Goal: Entertainment & Leisure: Consume media (video, audio)

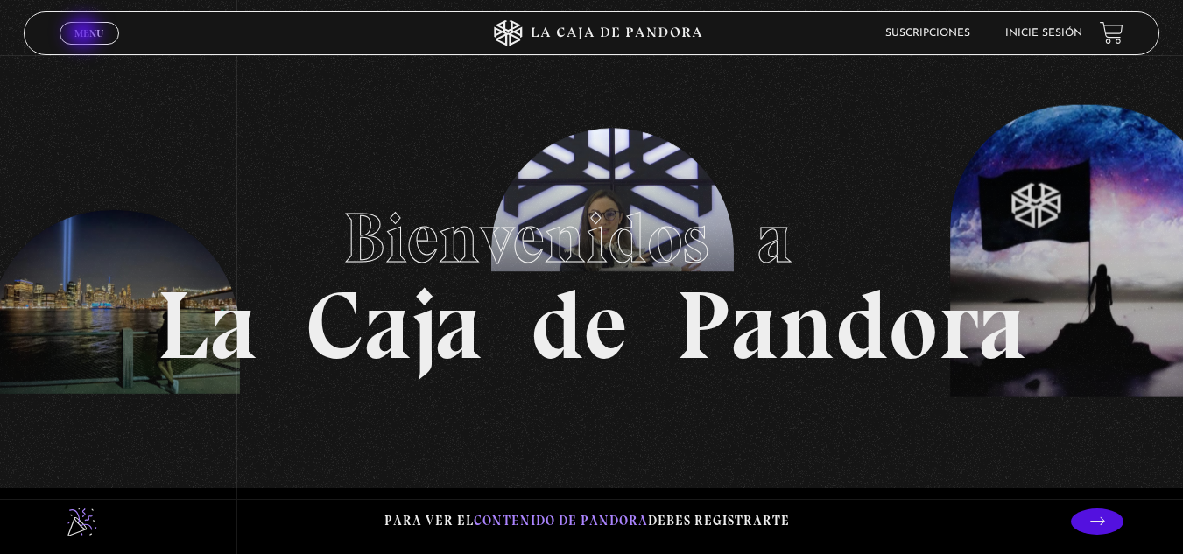
click at [85, 34] on span "Menu" at bounding box center [88, 33] width 29 height 11
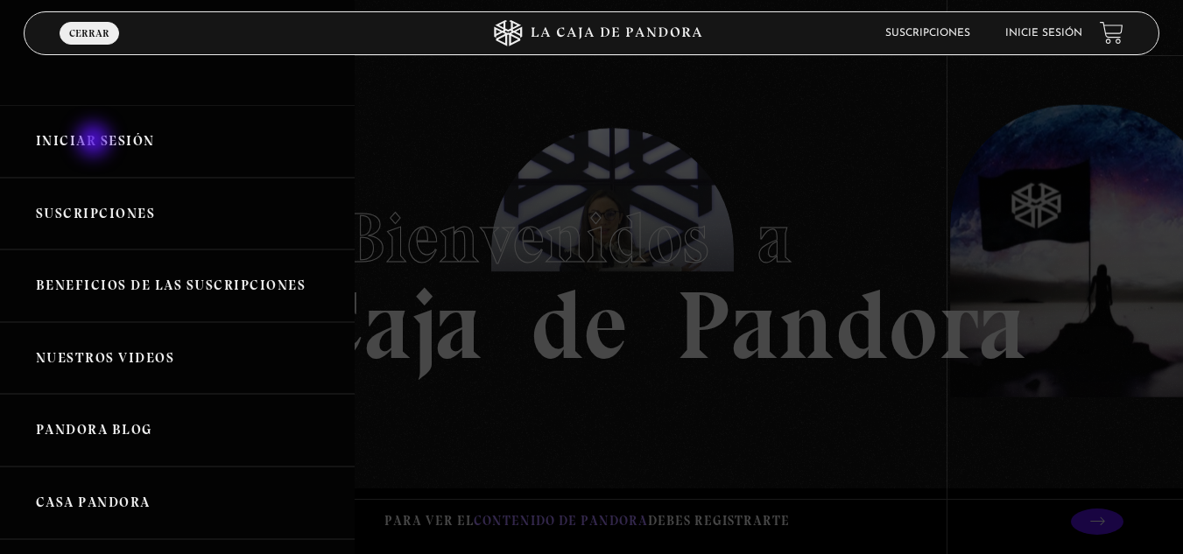
click at [95, 142] on link "Iniciar Sesión" at bounding box center [177, 141] width 355 height 73
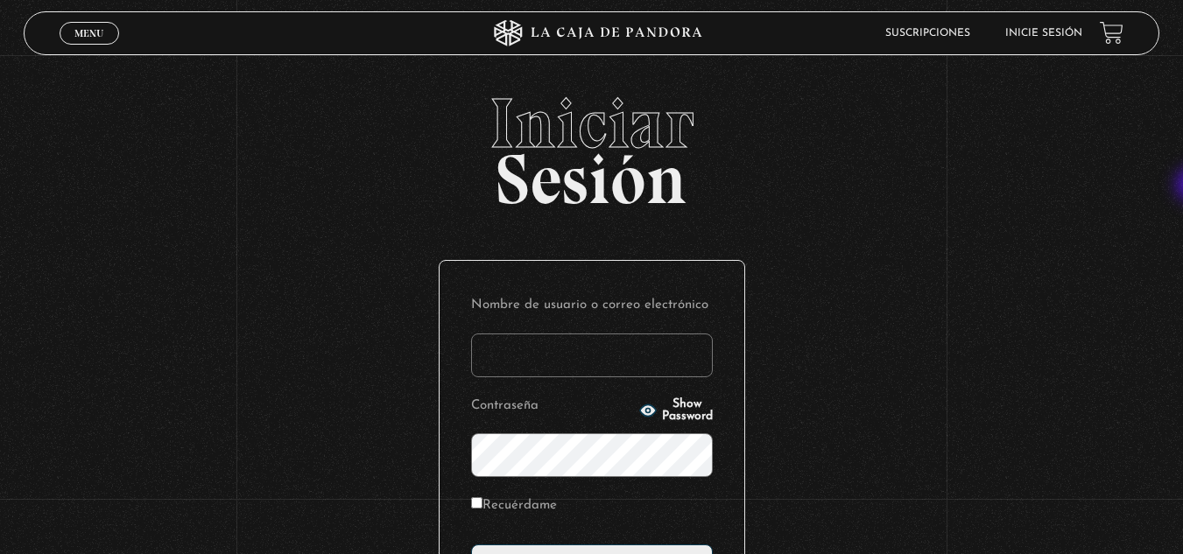
type input "[EMAIL_ADDRESS][DOMAIN_NAME]"
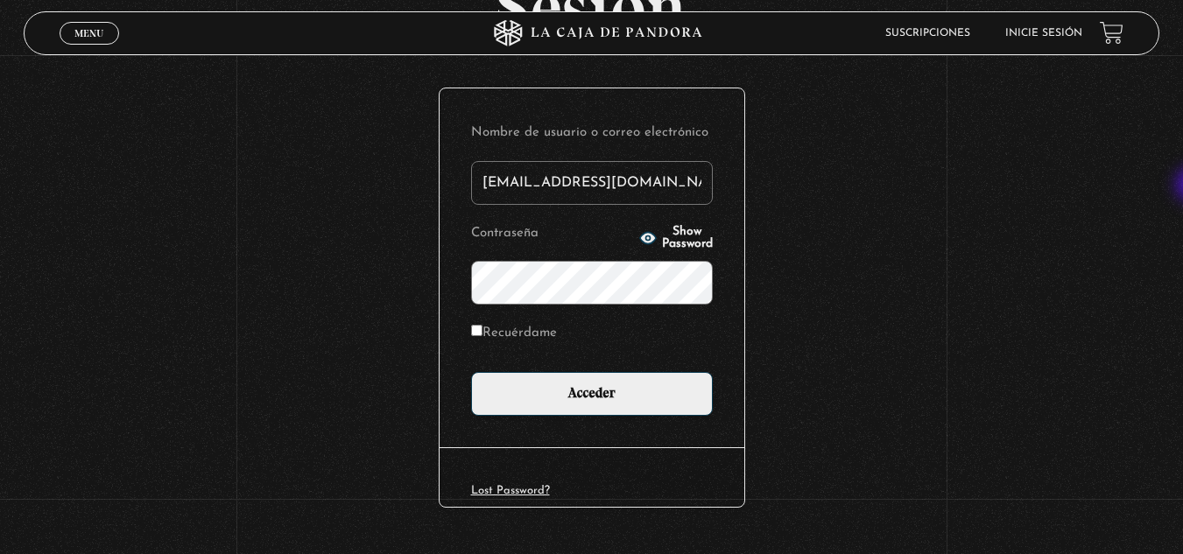
scroll to position [214, 0]
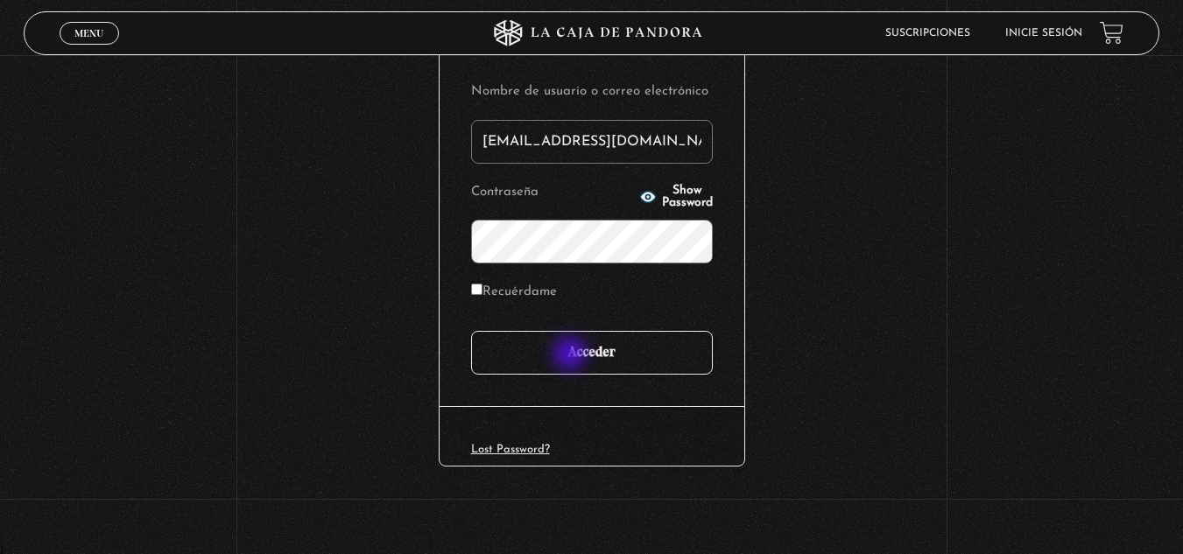
click at [572, 356] on input "Acceder" at bounding box center [592, 353] width 242 height 44
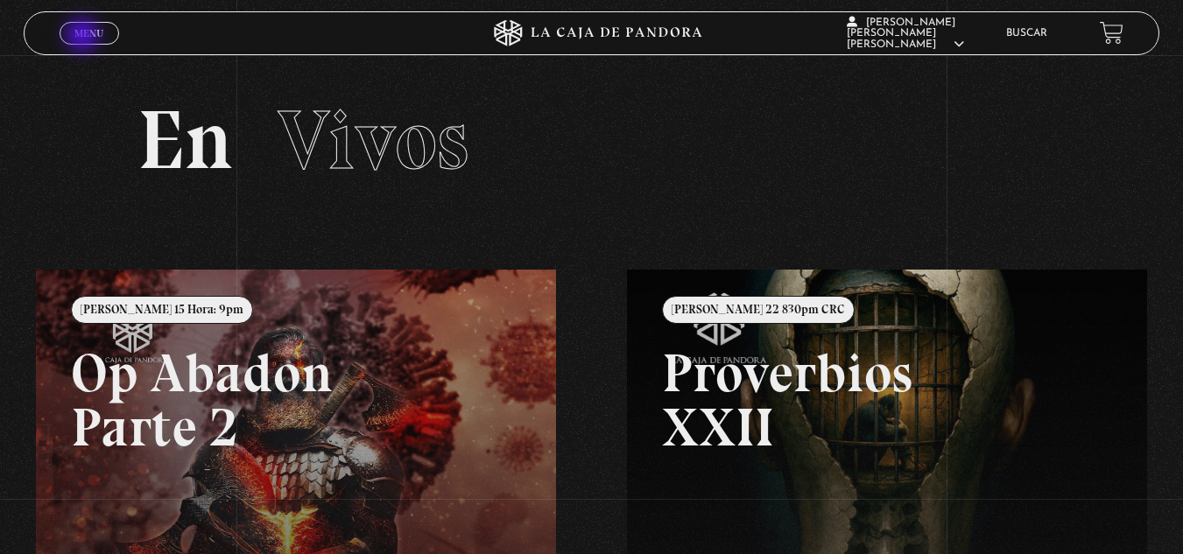
click at [84, 37] on span "Menu" at bounding box center [88, 33] width 29 height 11
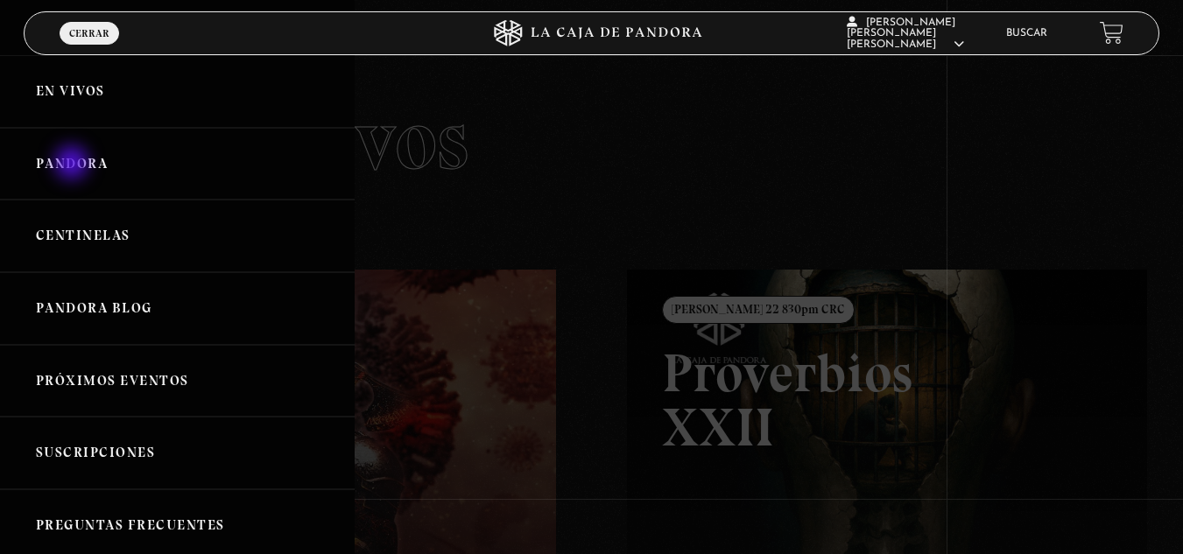
click at [74, 165] on link "Pandora" at bounding box center [177, 164] width 355 height 73
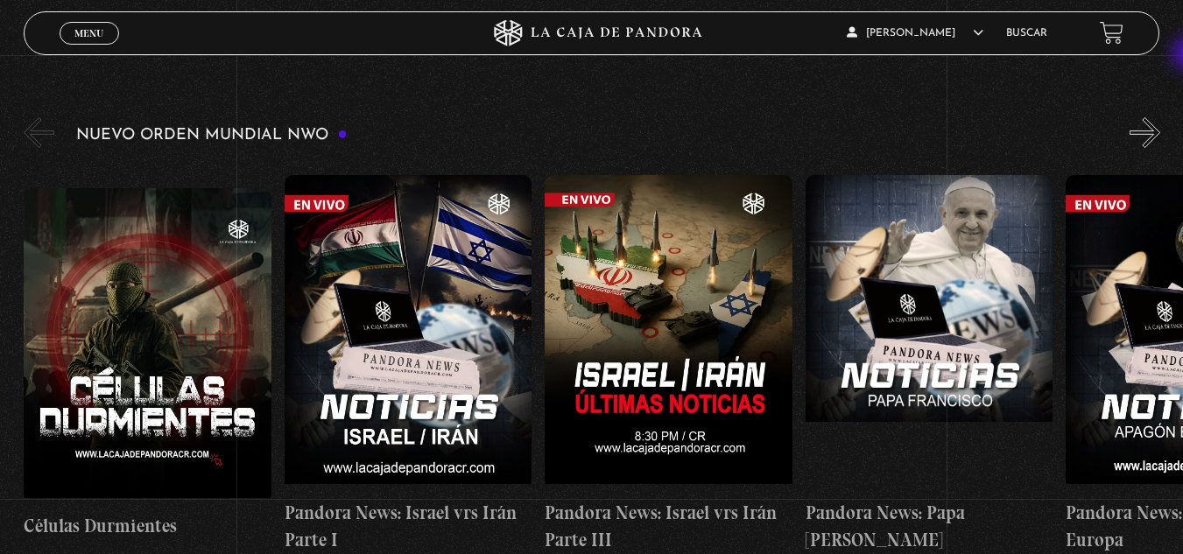
scroll to position [265, 0]
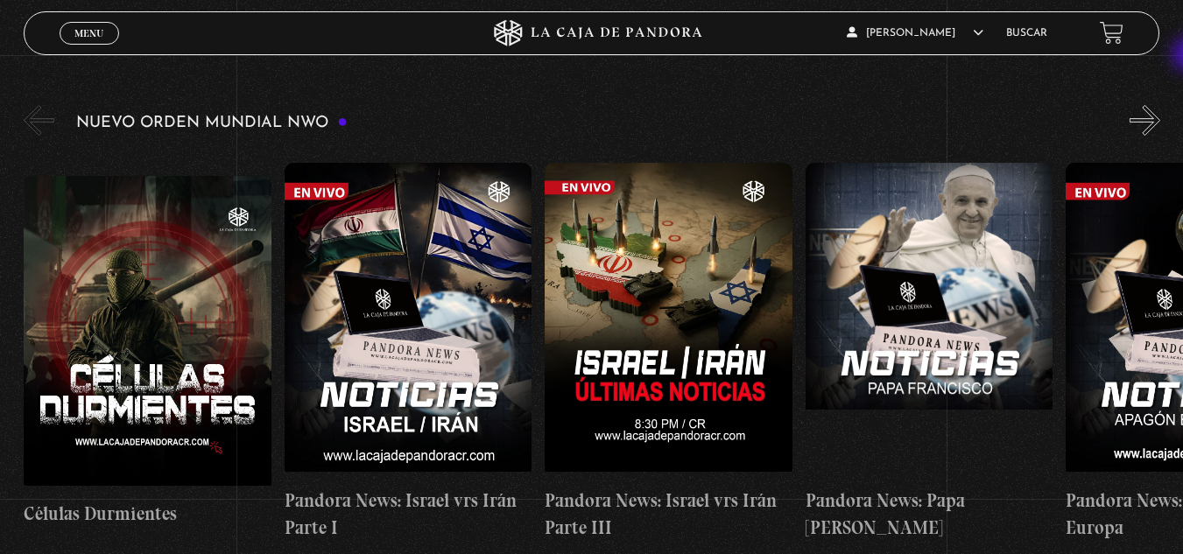
drag, startPoint x: 1189, startPoint y: 38, endPoint x: 1192, endPoint y: 56, distance: 18.6
click at [1160, 128] on button "»" at bounding box center [1145, 120] width 31 height 31
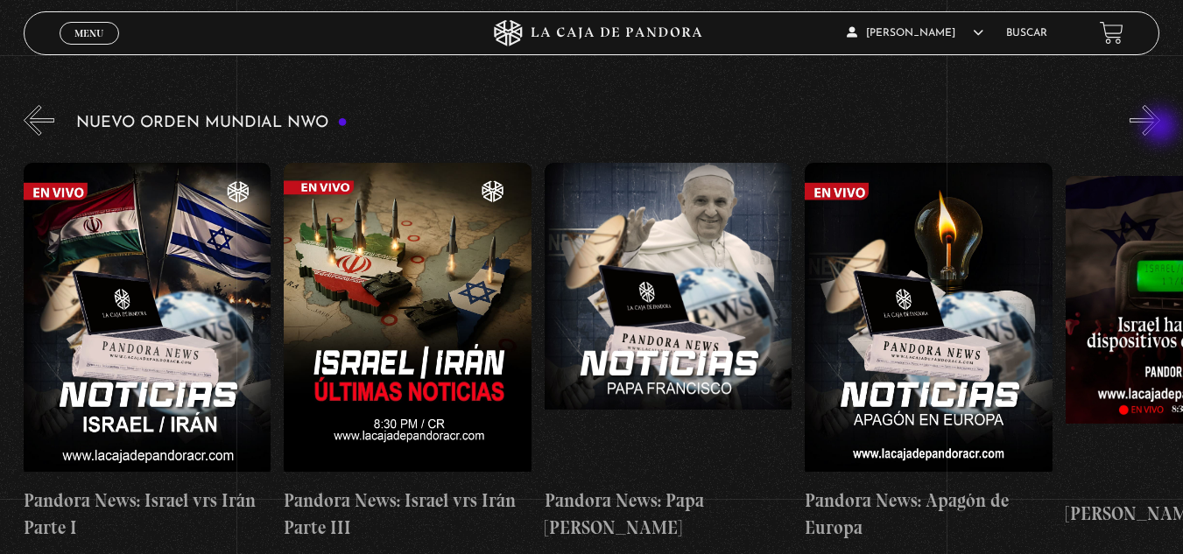
click at [1160, 128] on button "»" at bounding box center [1145, 120] width 31 height 31
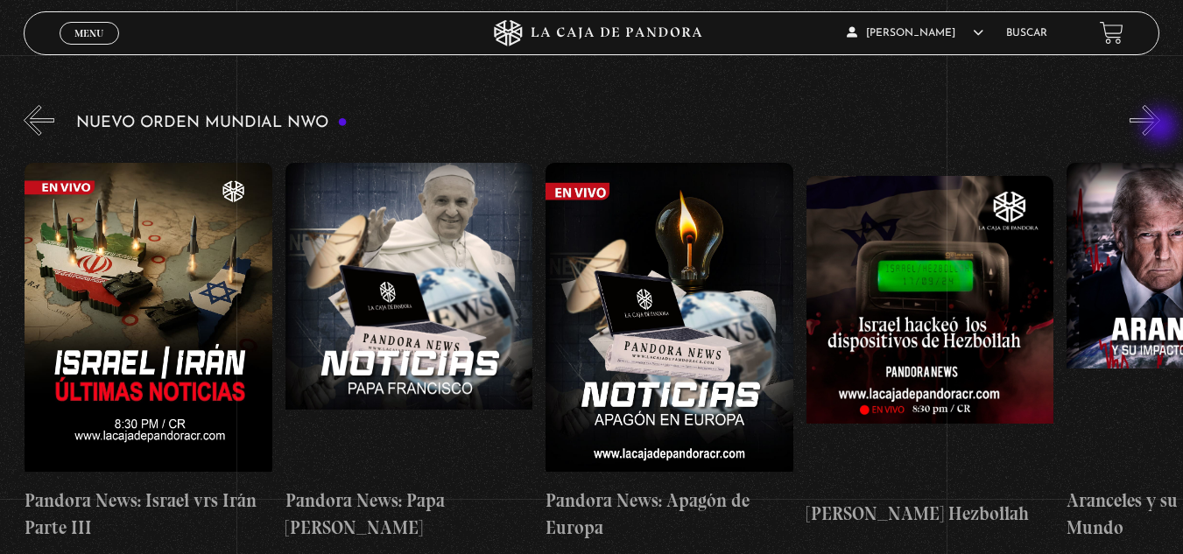
scroll to position [0, 521]
click at [1160, 128] on button "»" at bounding box center [1145, 120] width 31 height 31
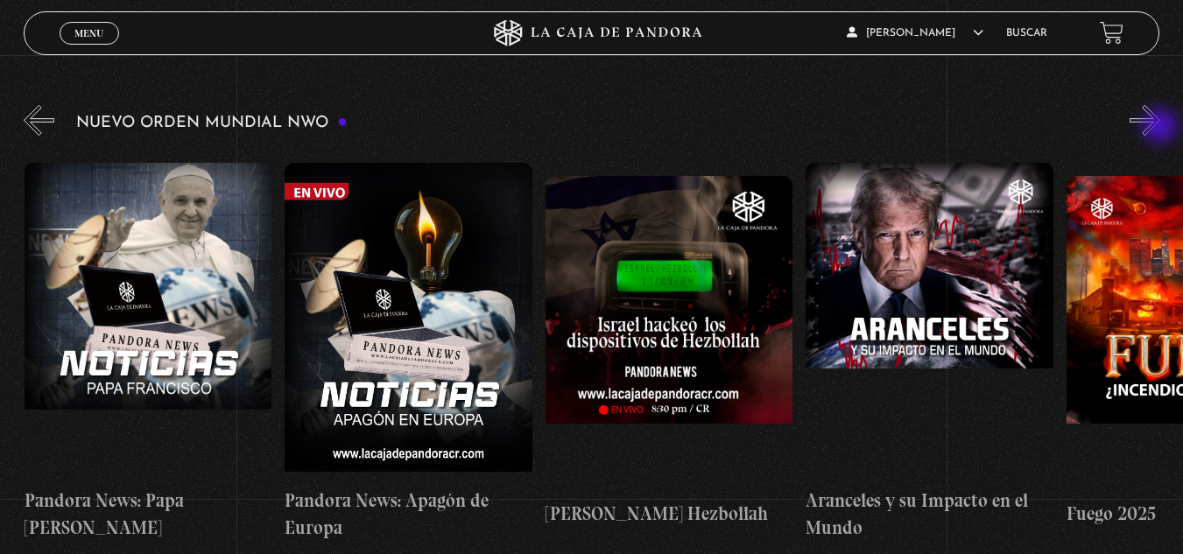
click at [1160, 128] on button "»" at bounding box center [1145, 120] width 31 height 31
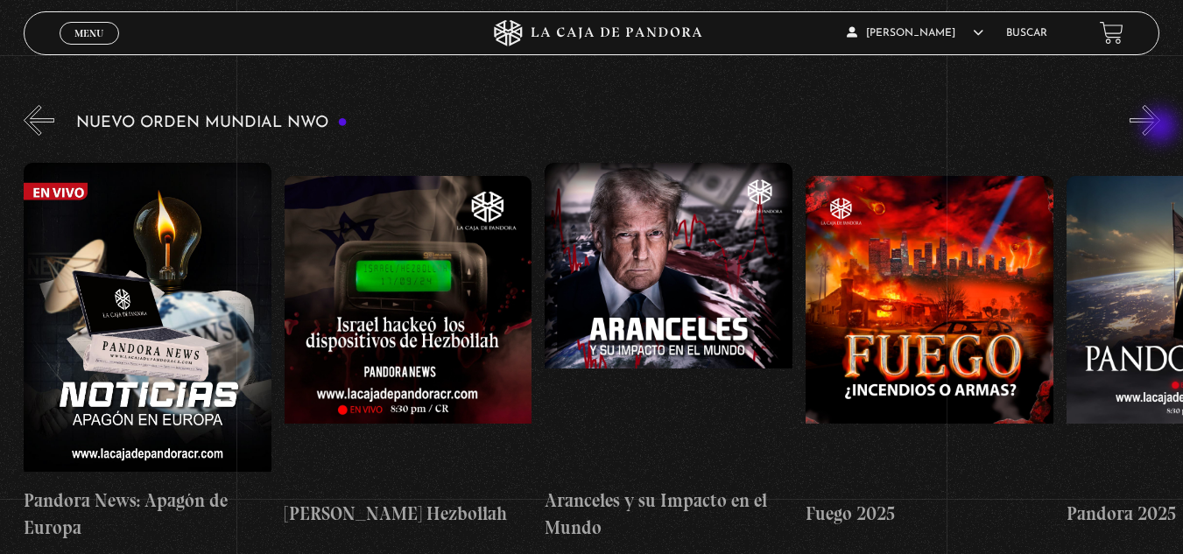
click at [1160, 128] on button "»" at bounding box center [1145, 120] width 31 height 31
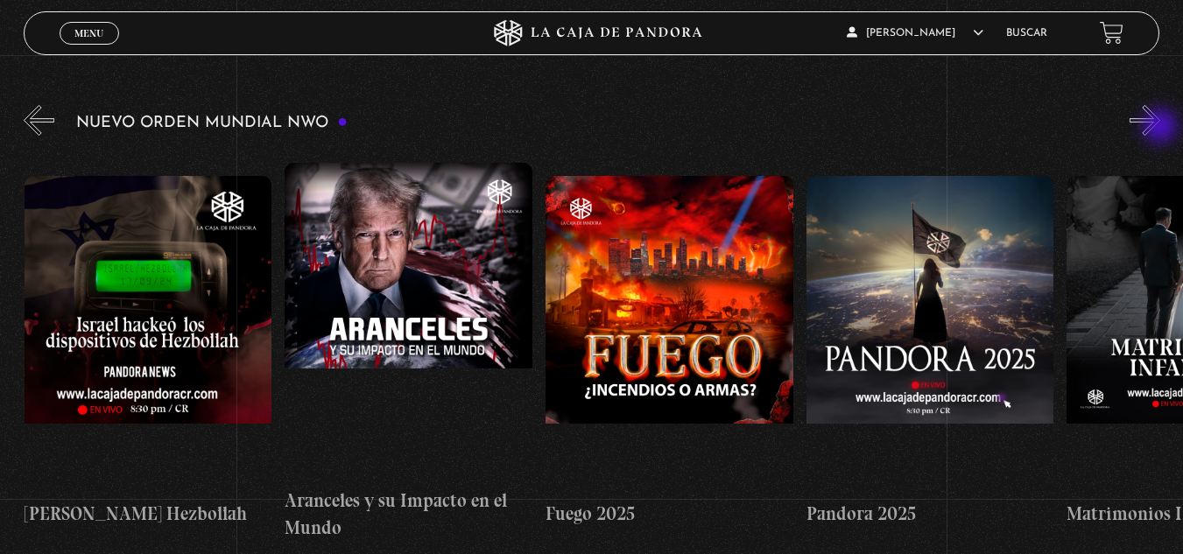
click at [1160, 128] on button "»" at bounding box center [1145, 120] width 31 height 31
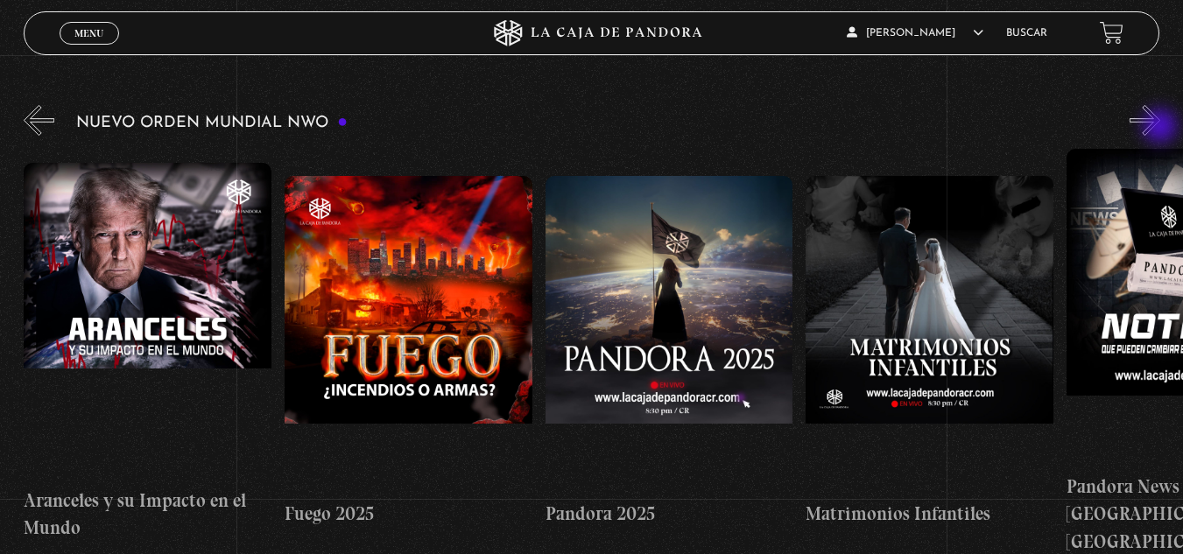
click at [1160, 128] on button "»" at bounding box center [1145, 120] width 31 height 31
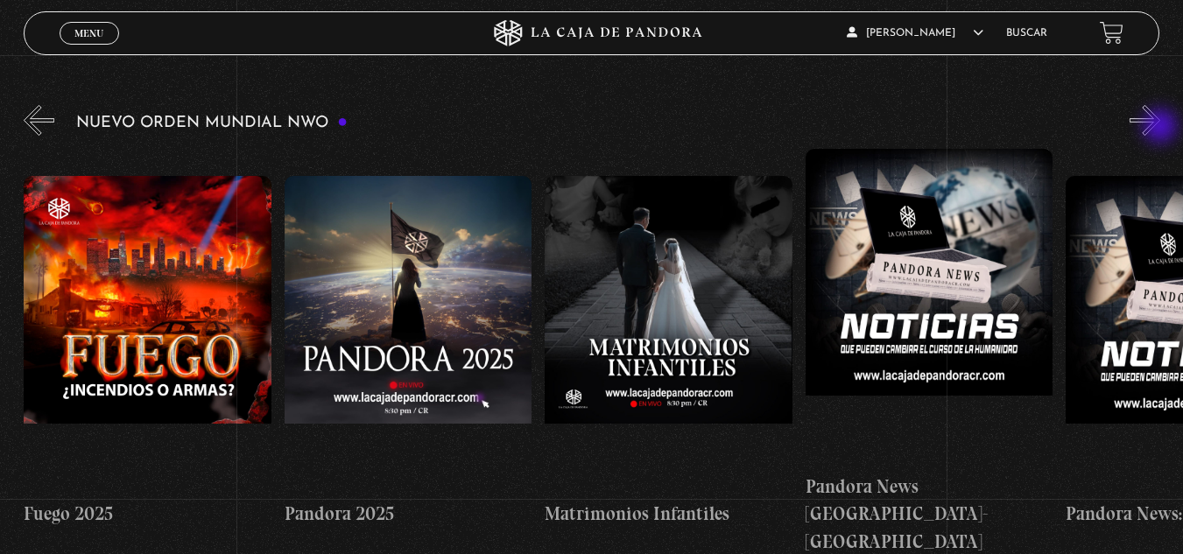
click at [1160, 128] on button "»" at bounding box center [1145, 120] width 31 height 31
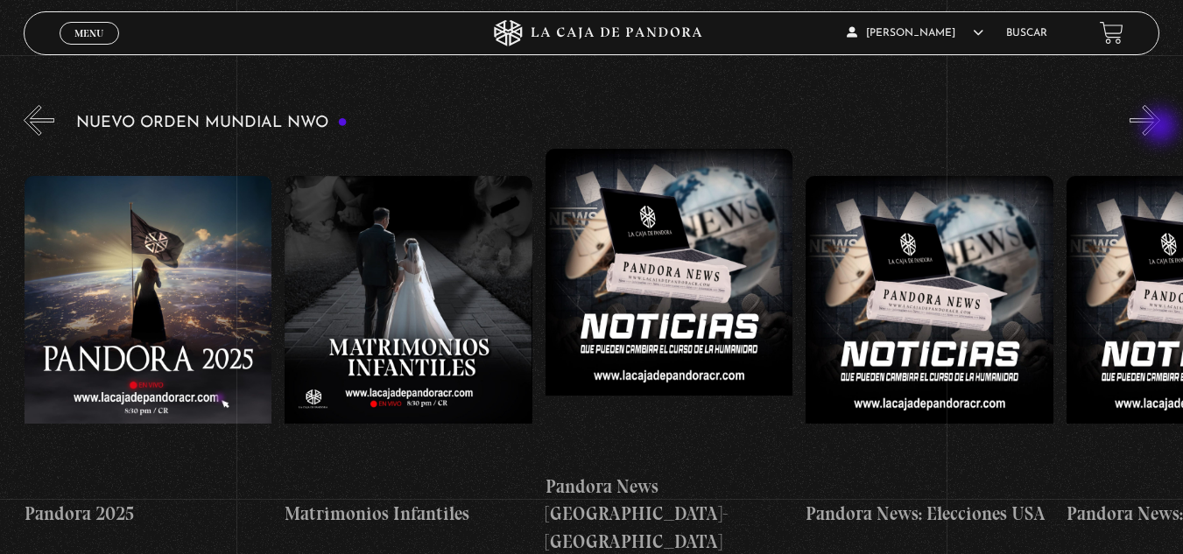
click at [1160, 128] on button "»" at bounding box center [1145, 120] width 31 height 31
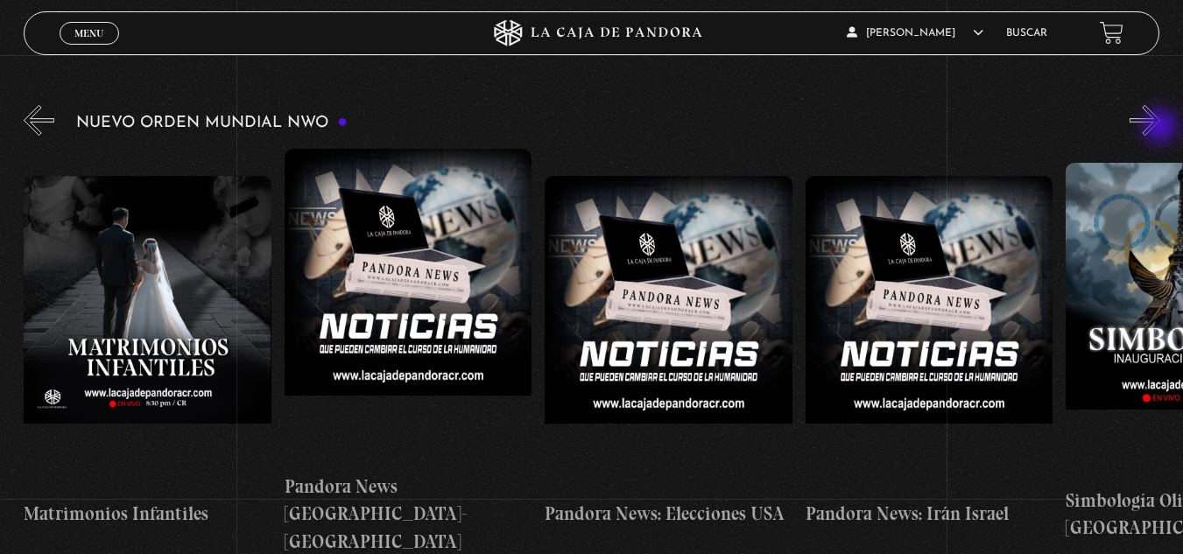
click at [1160, 128] on button "»" at bounding box center [1145, 120] width 31 height 31
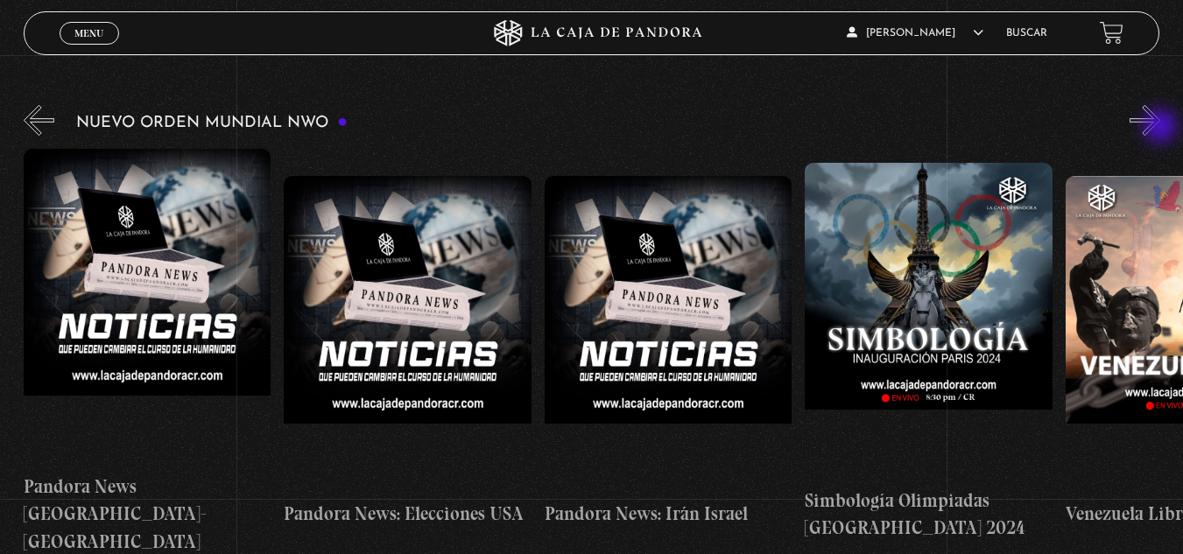
click at [1160, 128] on button "»" at bounding box center [1145, 120] width 31 height 31
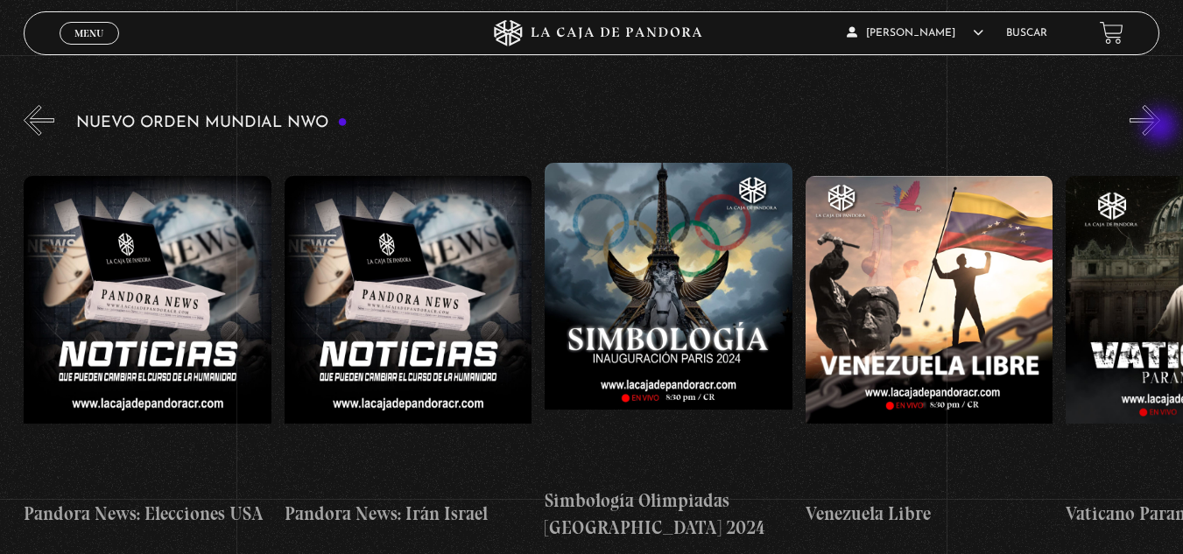
click at [1160, 128] on button "»" at bounding box center [1145, 120] width 31 height 31
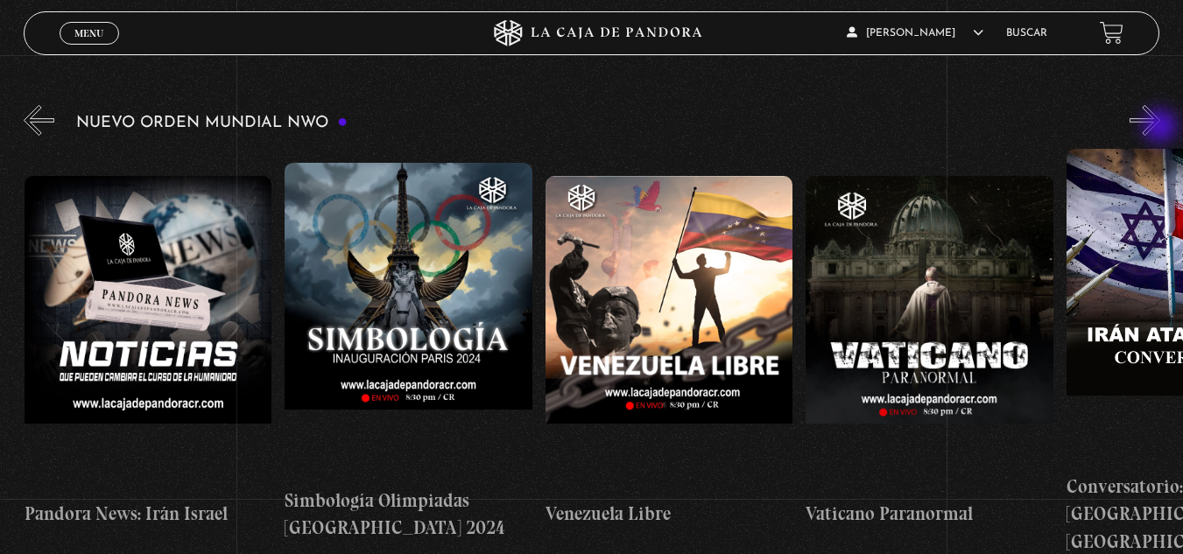
scroll to position [0, 3127]
click at [1160, 128] on button "»" at bounding box center [1145, 120] width 31 height 31
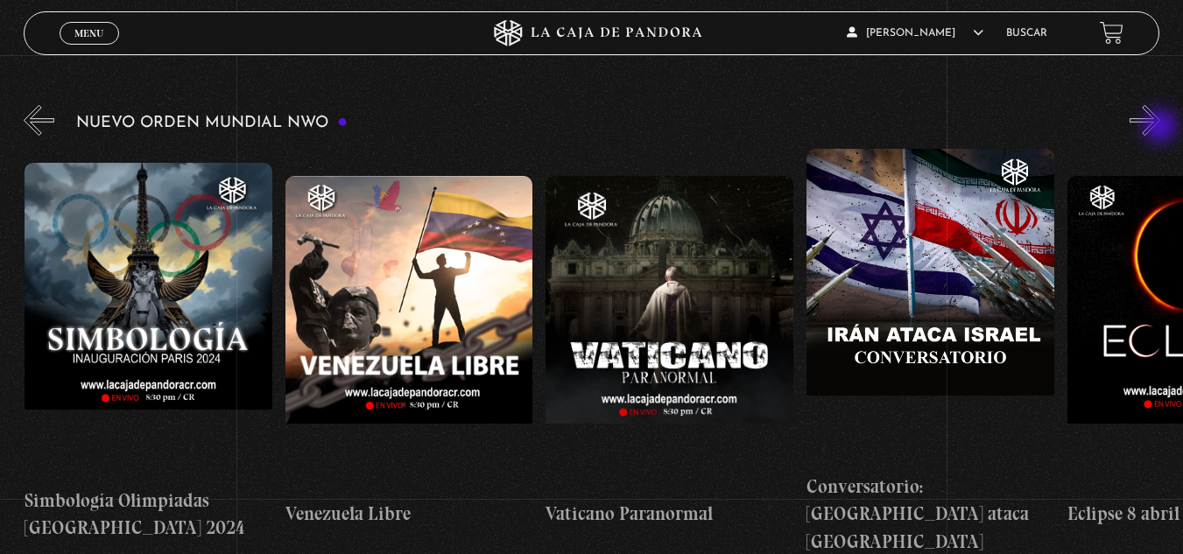
scroll to position [0, 3387]
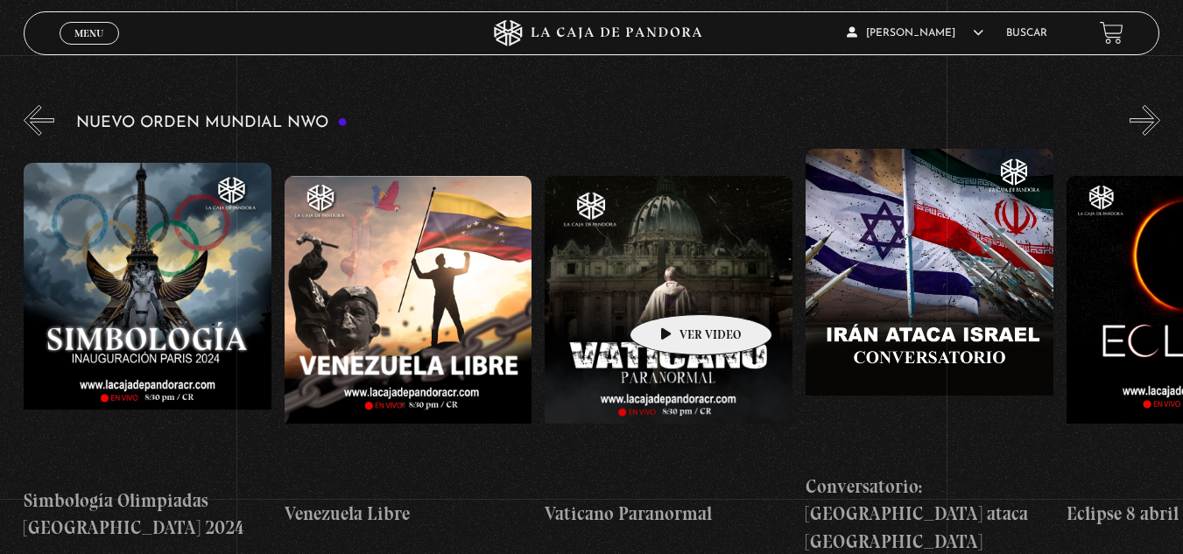
click at [673, 288] on figure at bounding box center [669, 333] width 248 height 315
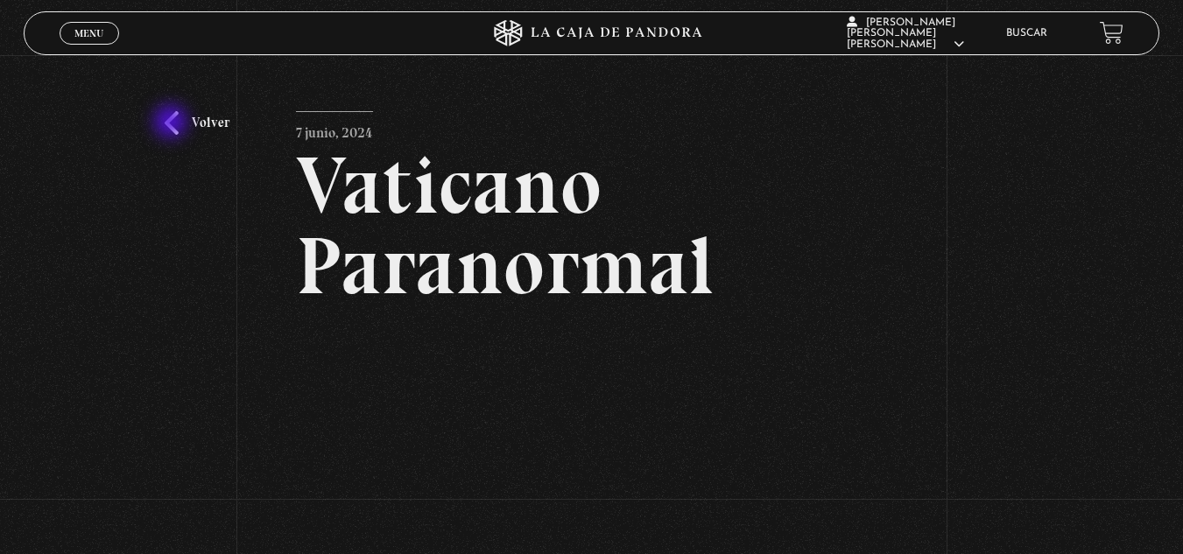
click at [172, 123] on link "Volver" at bounding box center [197, 123] width 65 height 24
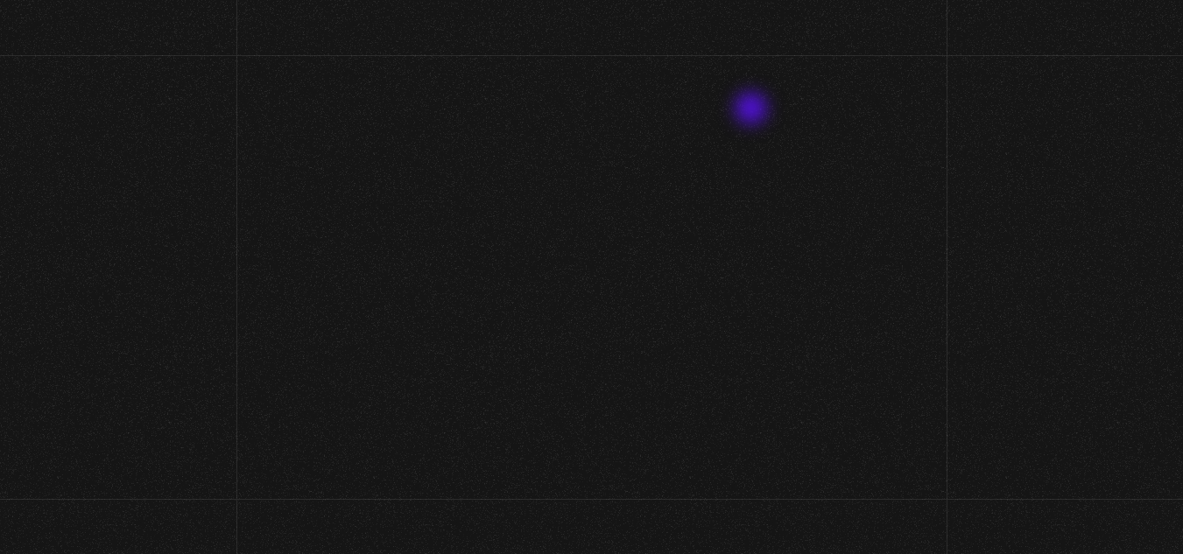
scroll to position [265, 0]
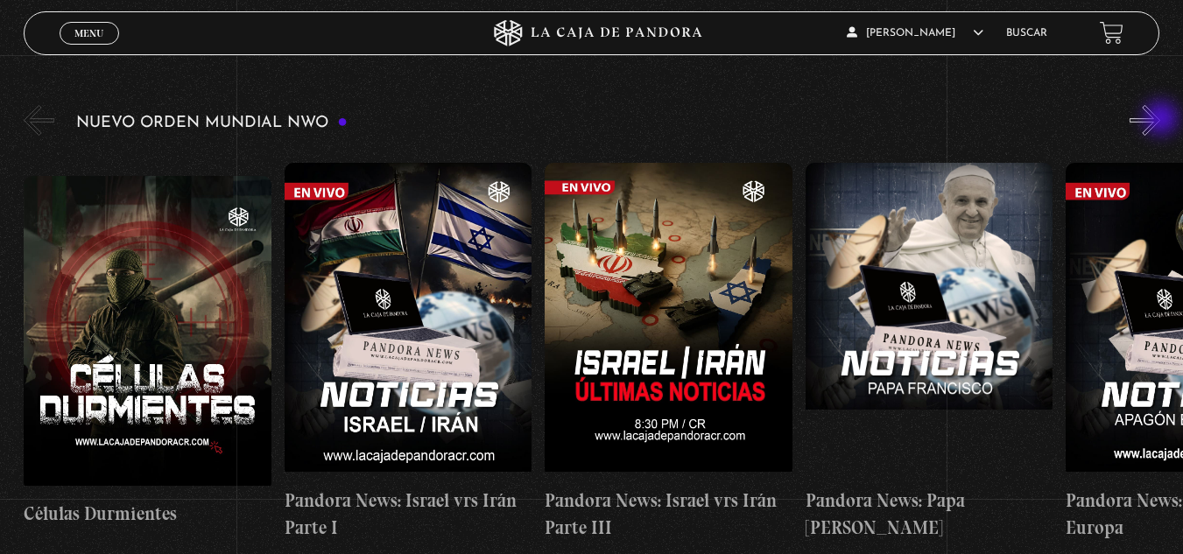
click at [1160, 120] on button "»" at bounding box center [1145, 120] width 31 height 31
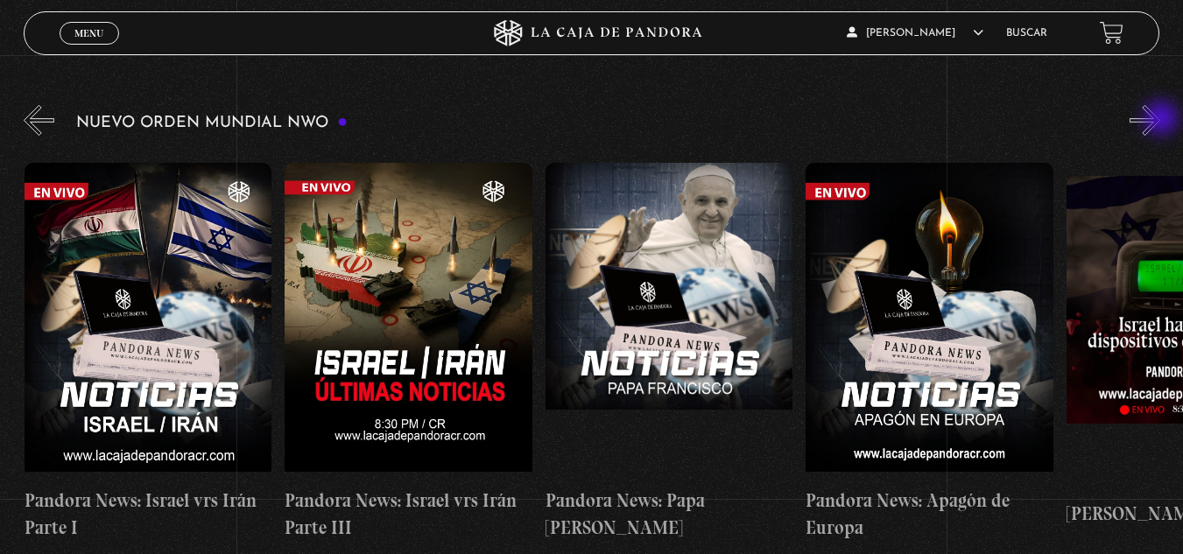
click at [1160, 120] on button "»" at bounding box center [1145, 120] width 31 height 31
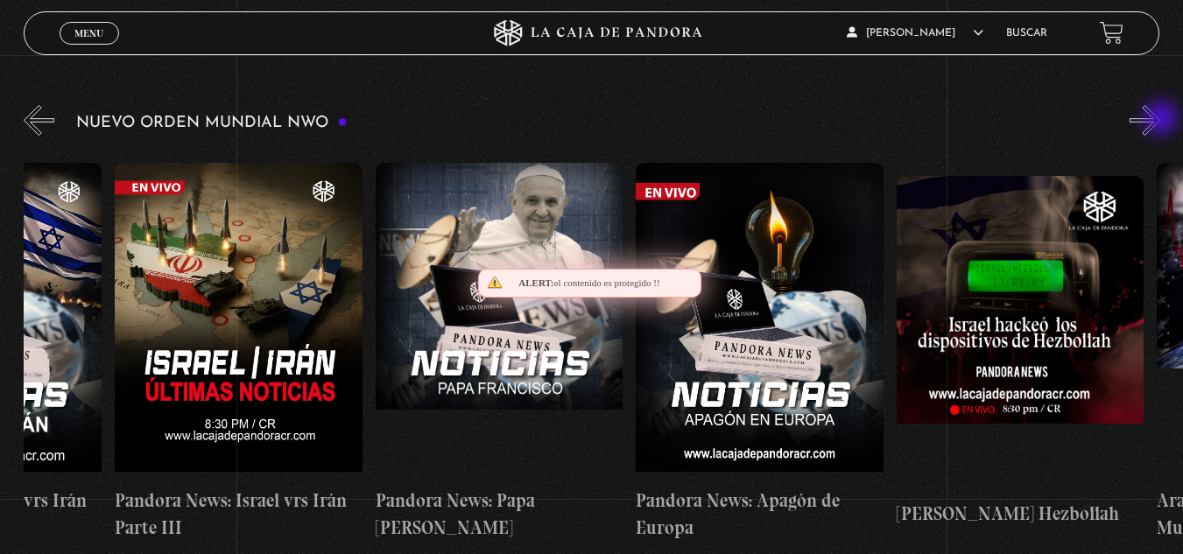
click at [1160, 120] on button "»" at bounding box center [1145, 120] width 31 height 31
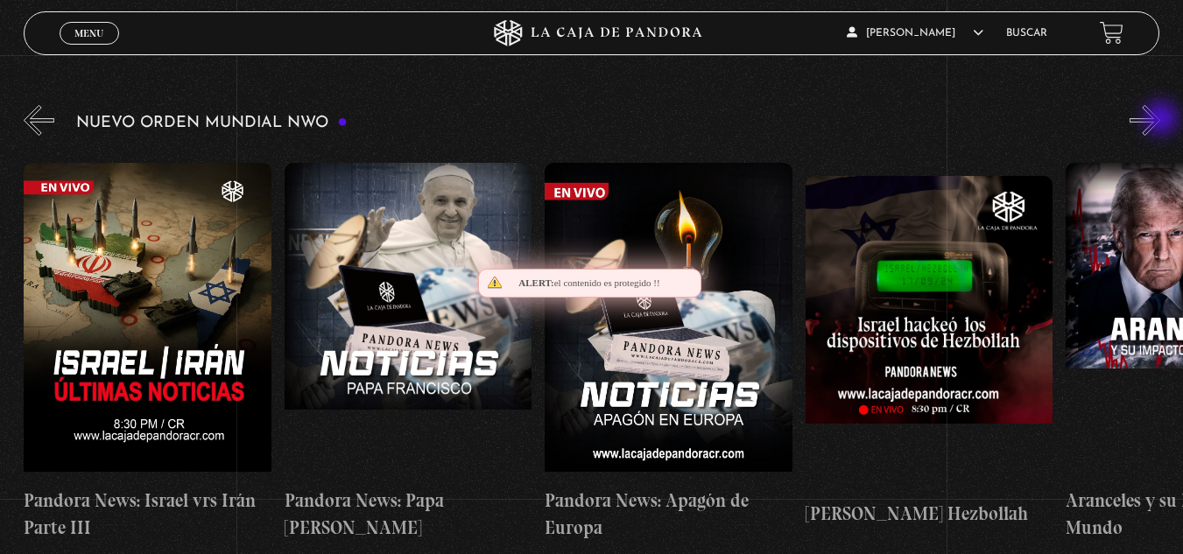
click at [1160, 120] on button "»" at bounding box center [1145, 120] width 31 height 31
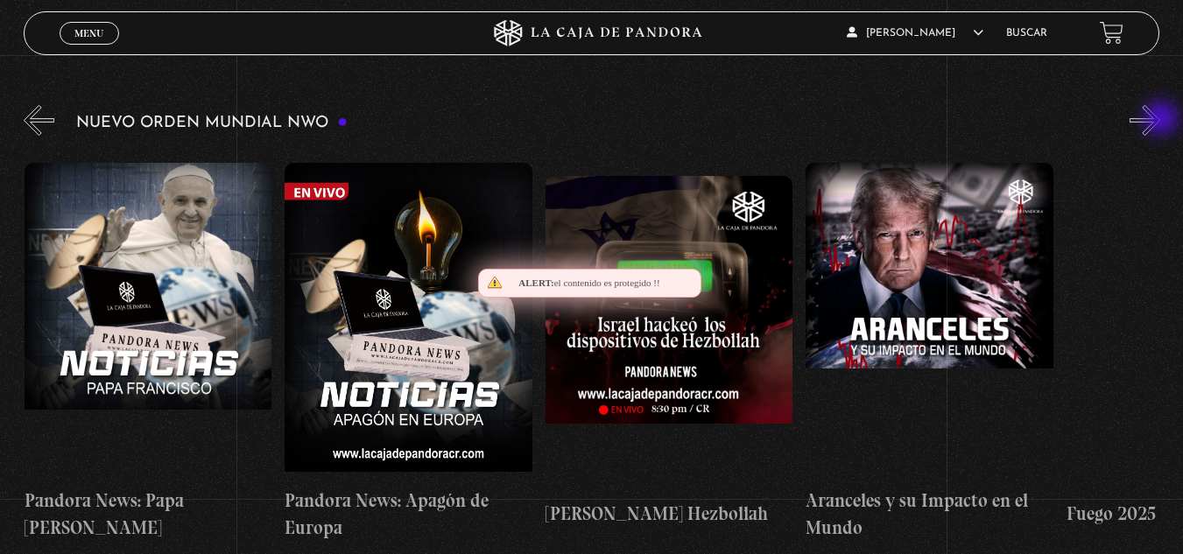
click at [1160, 120] on button "»" at bounding box center [1145, 120] width 31 height 31
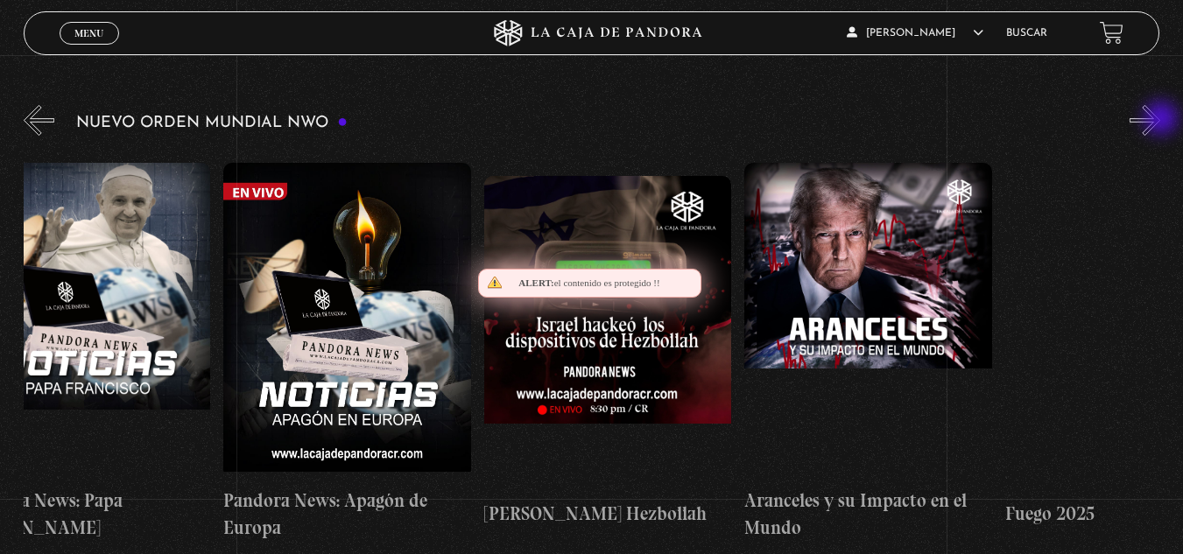
click at [1160, 120] on button "»" at bounding box center [1145, 120] width 31 height 31
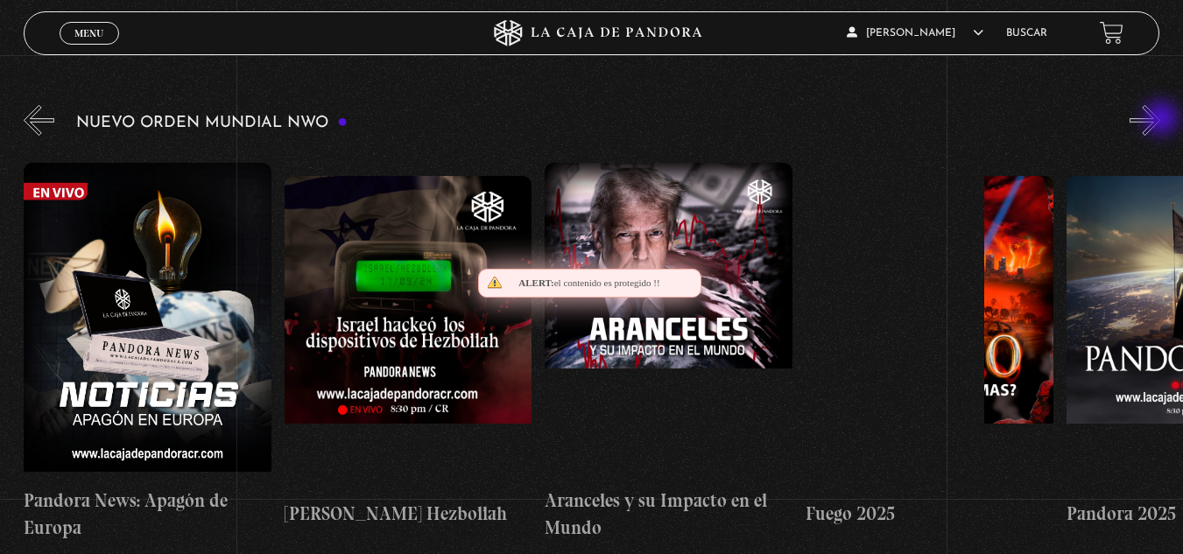
click at [1160, 120] on button "»" at bounding box center [1145, 120] width 31 height 31
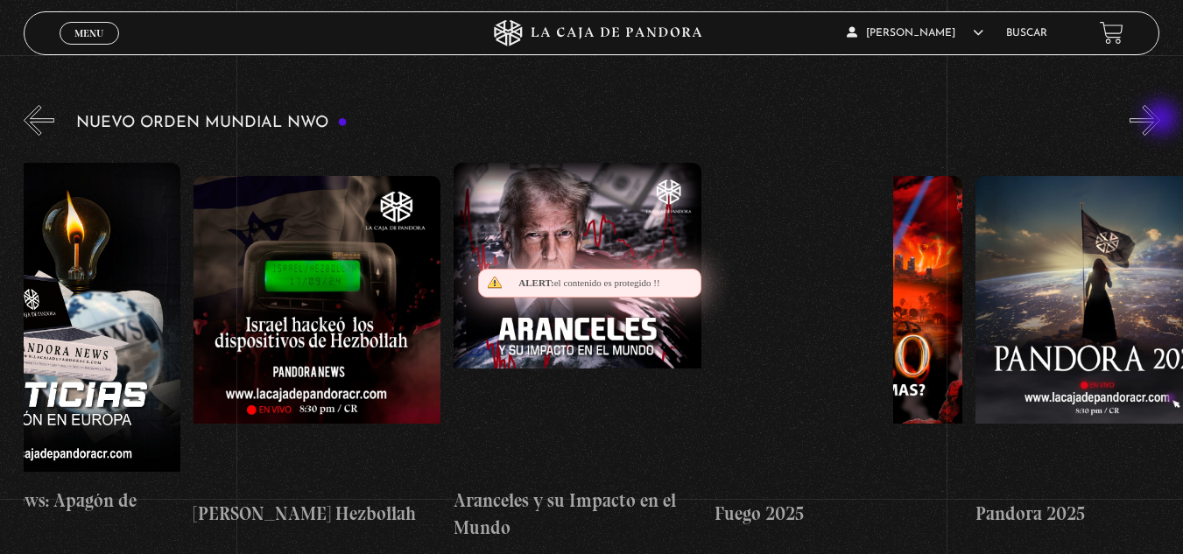
click at [1160, 120] on button "»" at bounding box center [1145, 120] width 31 height 31
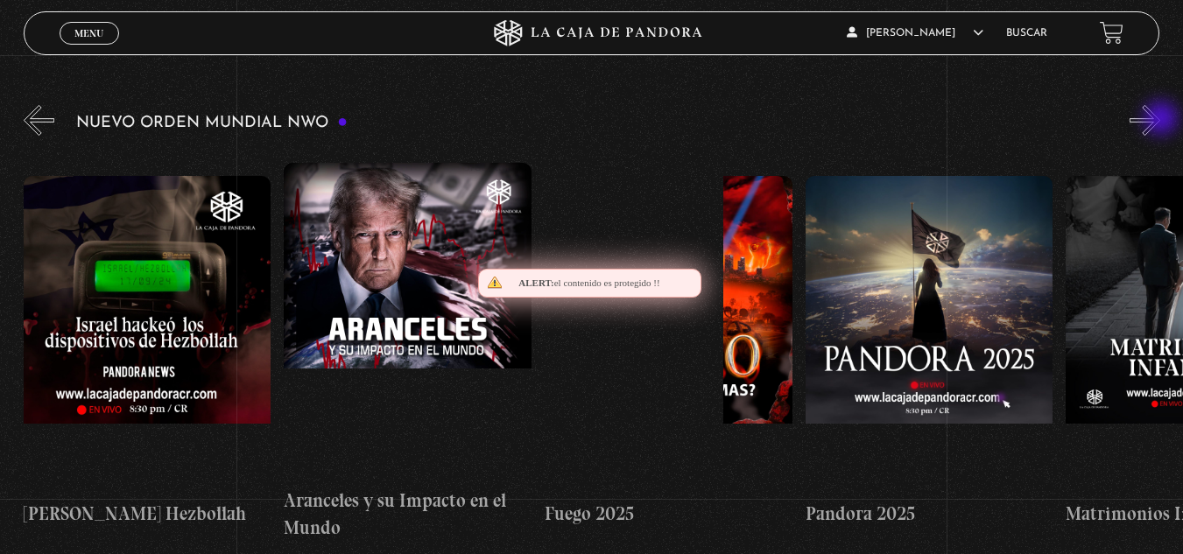
click at [1160, 120] on button "»" at bounding box center [1145, 120] width 31 height 31
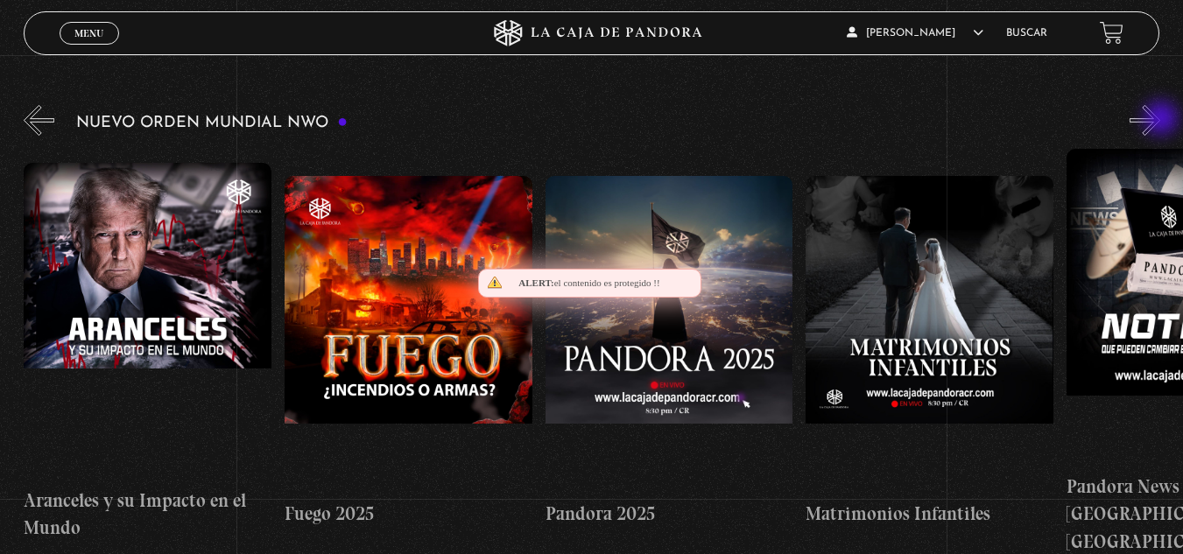
click at [1160, 120] on button "»" at bounding box center [1145, 120] width 31 height 31
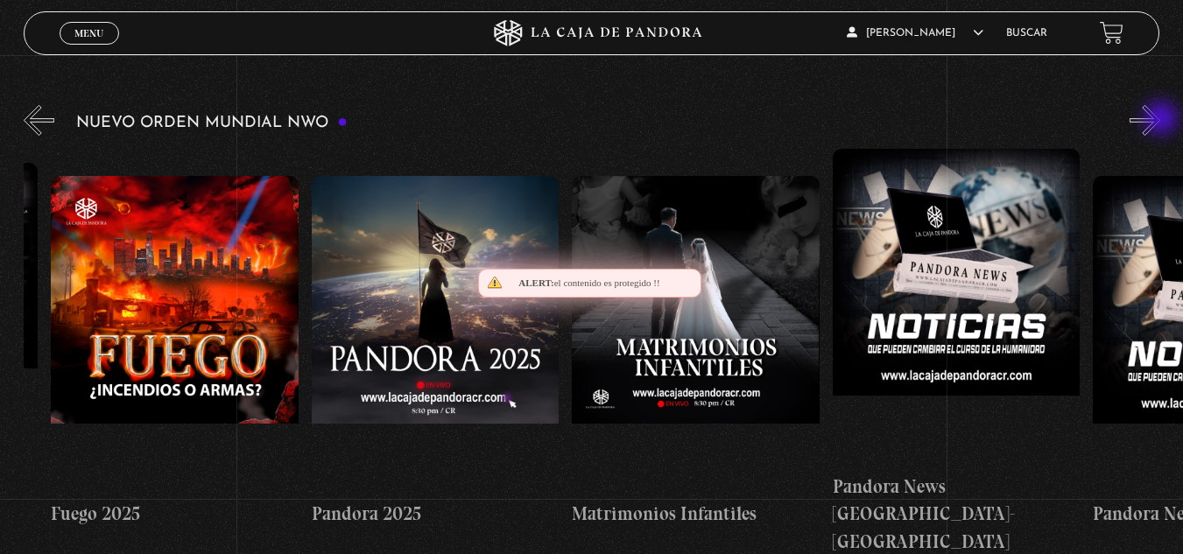
click at [1160, 120] on button "»" at bounding box center [1145, 120] width 31 height 31
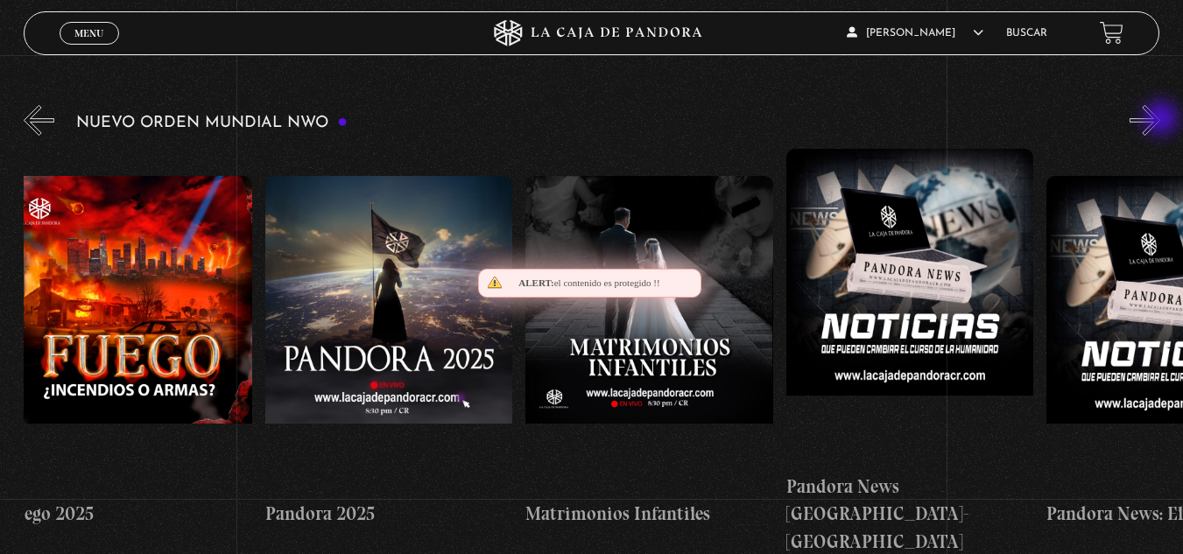
click at [1160, 120] on button "»" at bounding box center [1145, 120] width 31 height 31
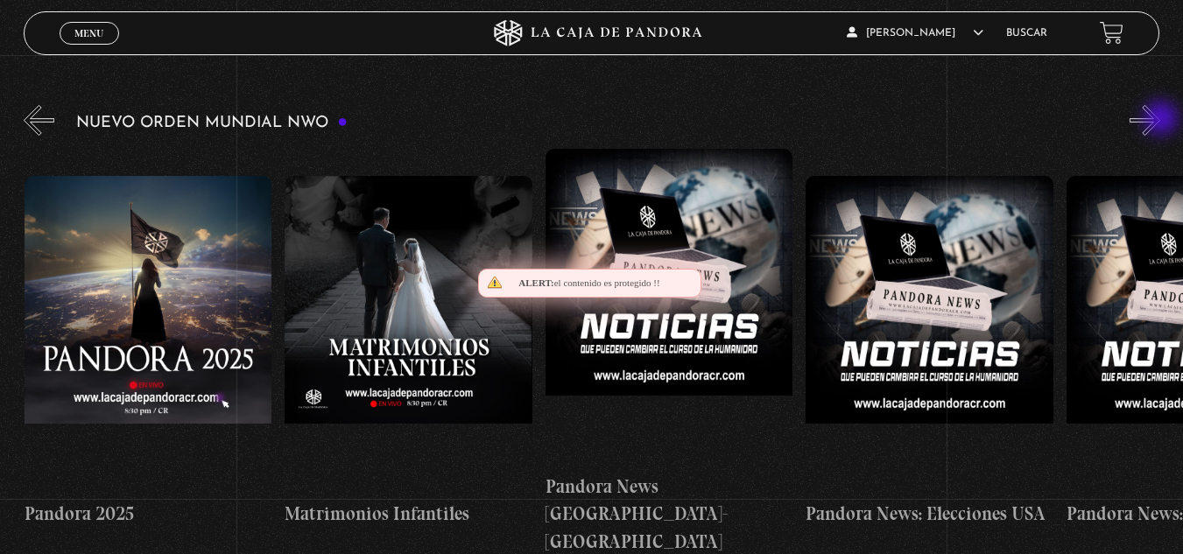
click at [1160, 120] on button "»" at bounding box center [1145, 120] width 31 height 31
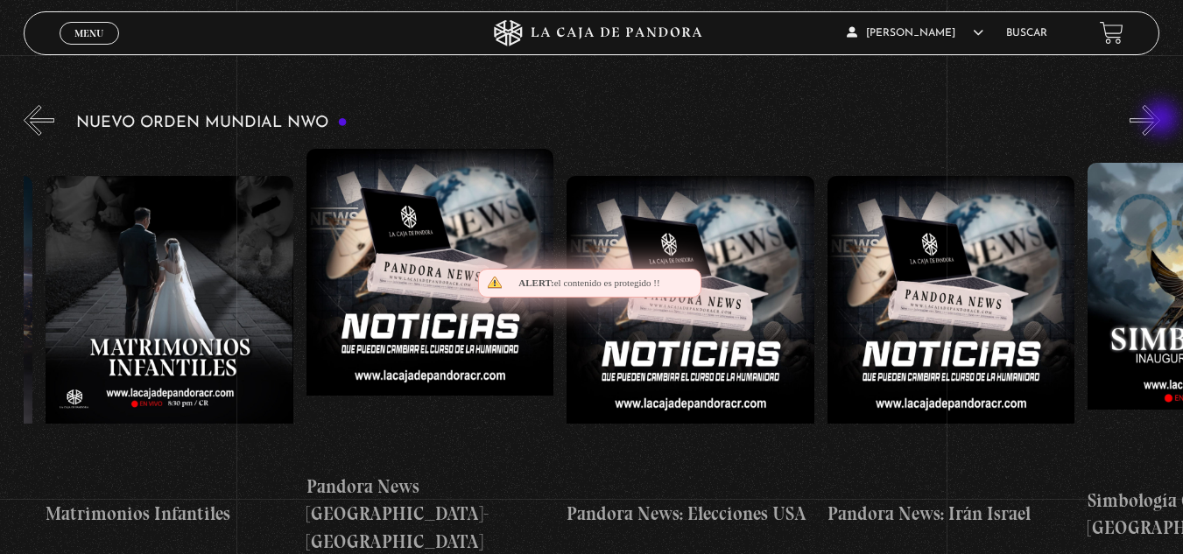
click at [1160, 120] on button "»" at bounding box center [1145, 120] width 31 height 31
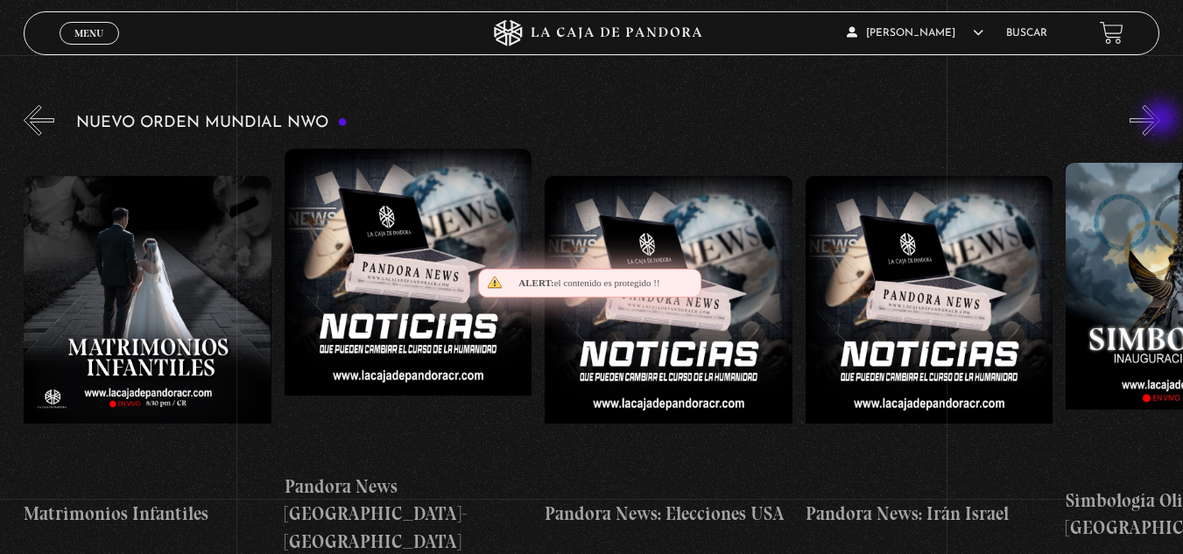
click at [1160, 120] on button "»" at bounding box center [1145, 120] width 31 height 31
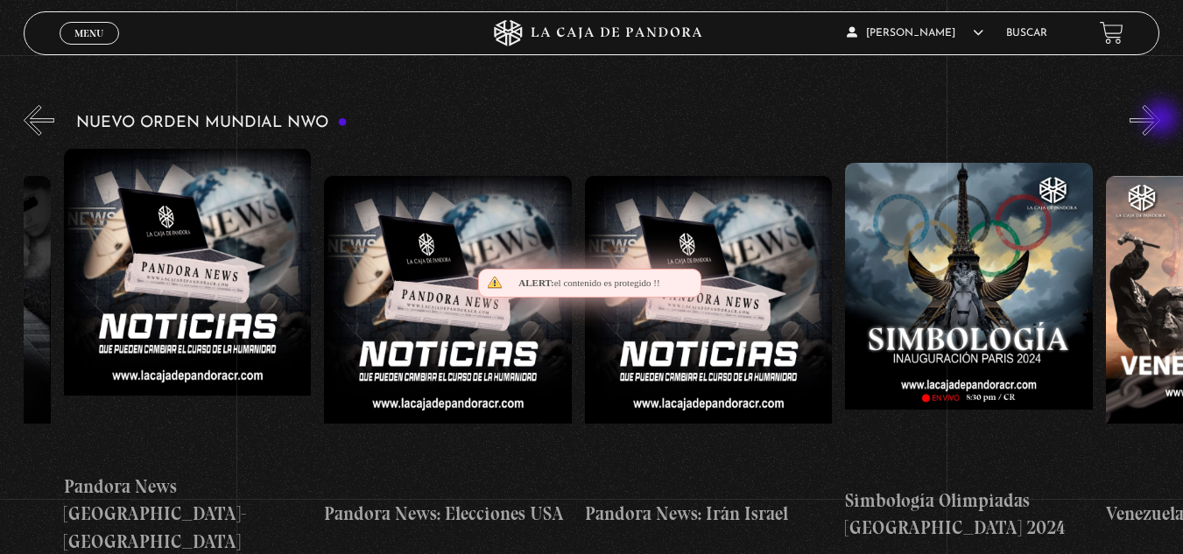
click at [1160, 120] on button "»" at bounding box center [1145, 120] width 31 height 31
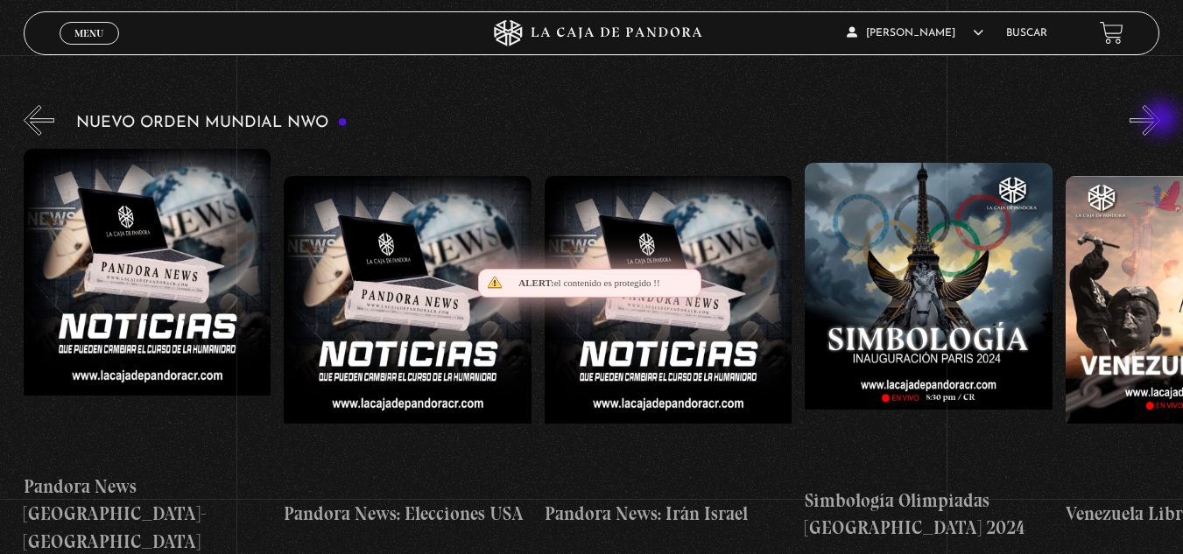
click at [1160, 120] on button "»" at bounding box center [1145, 120] width 31 height 31
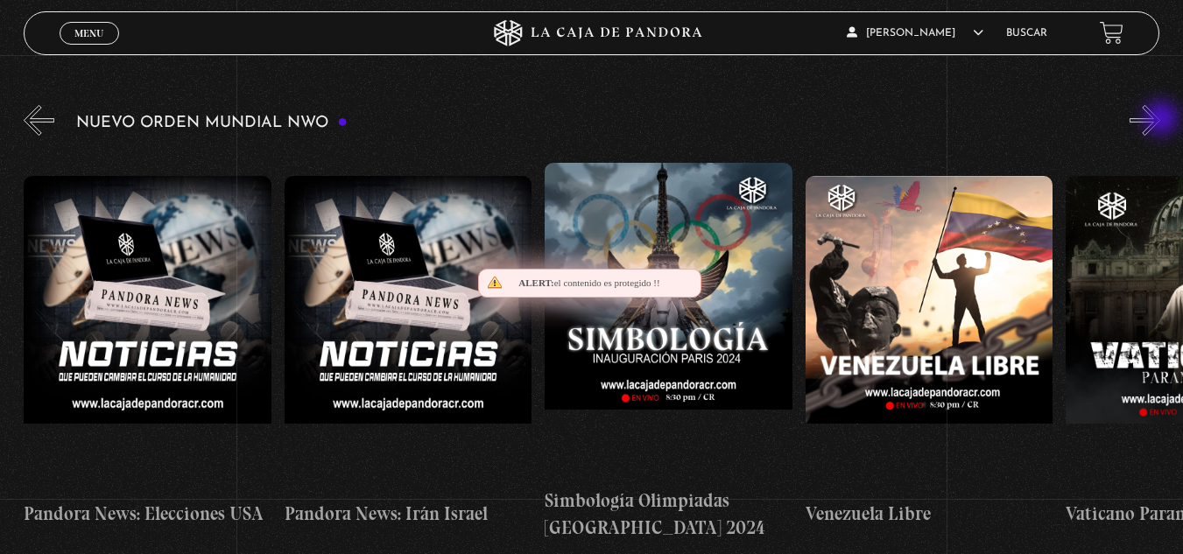
click at [1160, 120] on button "»" at bounding box center [1145, 120] width 31 height 31
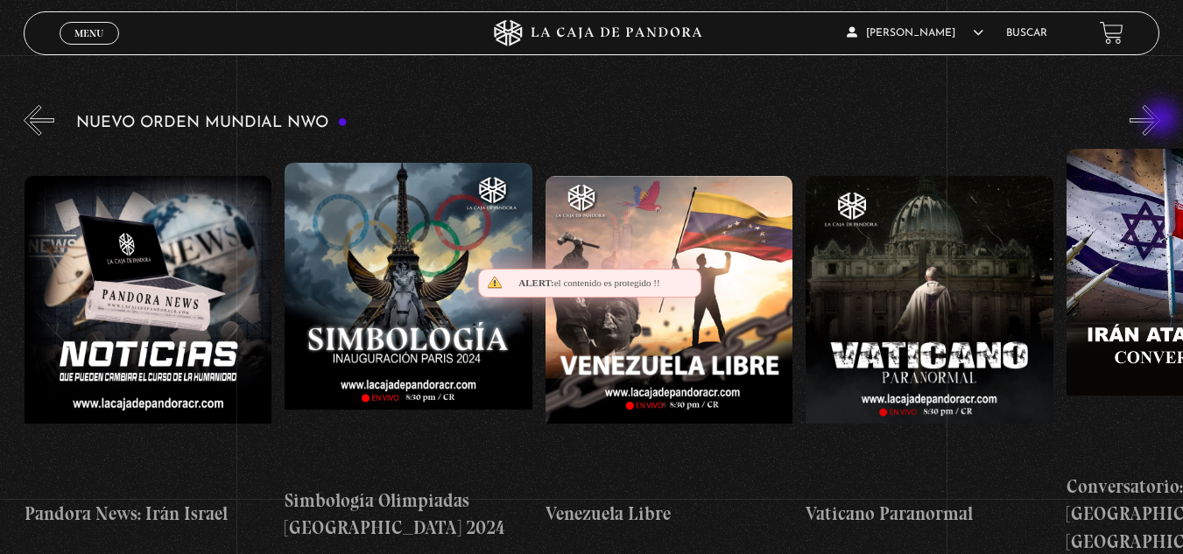
click at [1160, 120] on button "»" at bounding box center [1145, 120] width 31 height 31
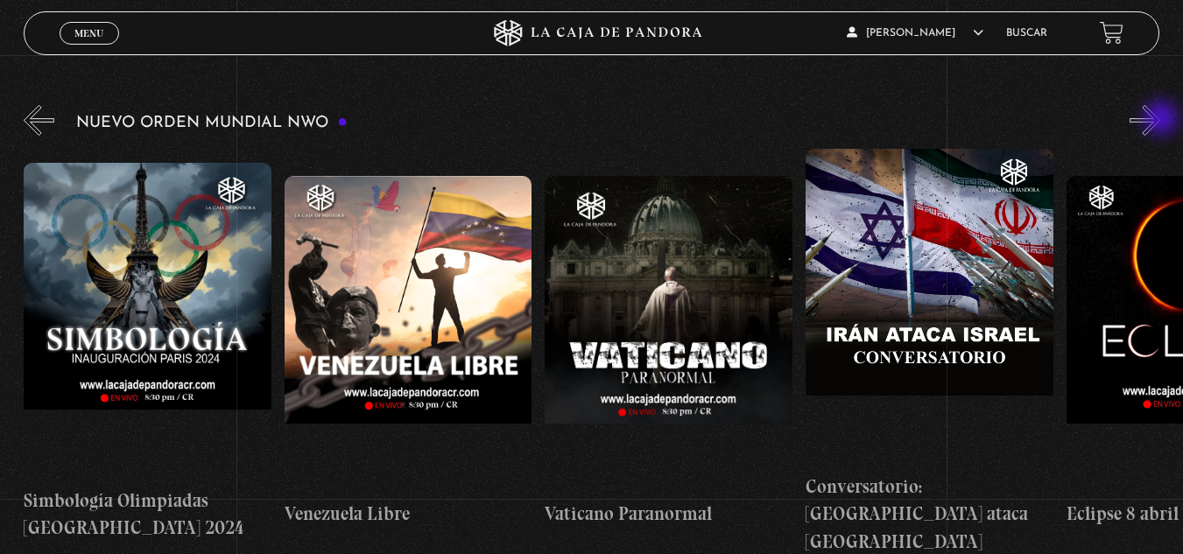
click at [1160, 120] on button "»" at bounding box center [1145, 120] width 31 height 31
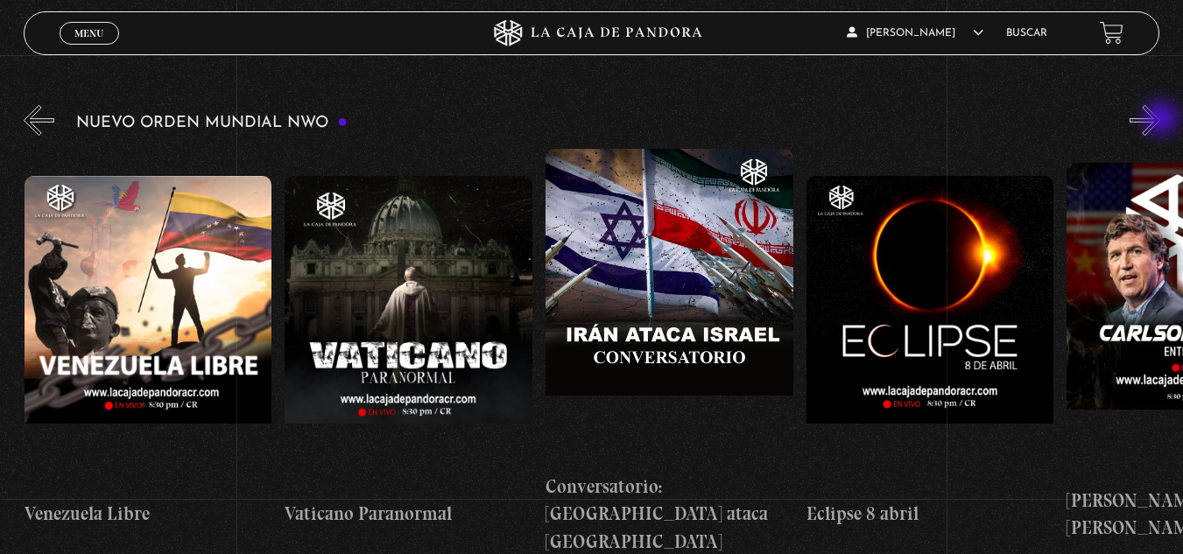
scroll to position [0, 3648]
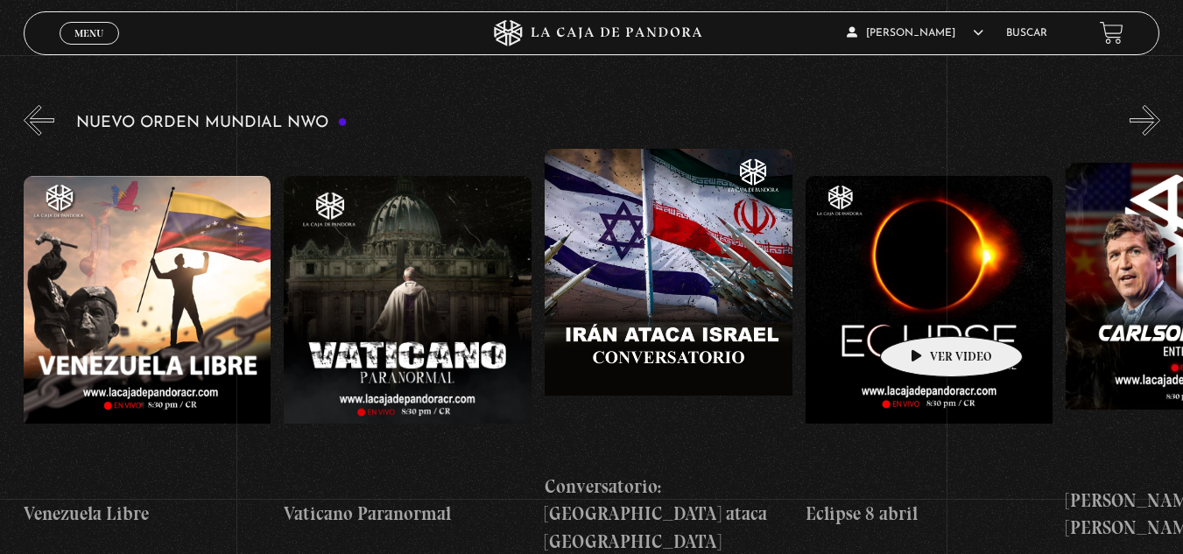
click at [924, 310] on figure at bounding box center [930, 333] width 248 height 315
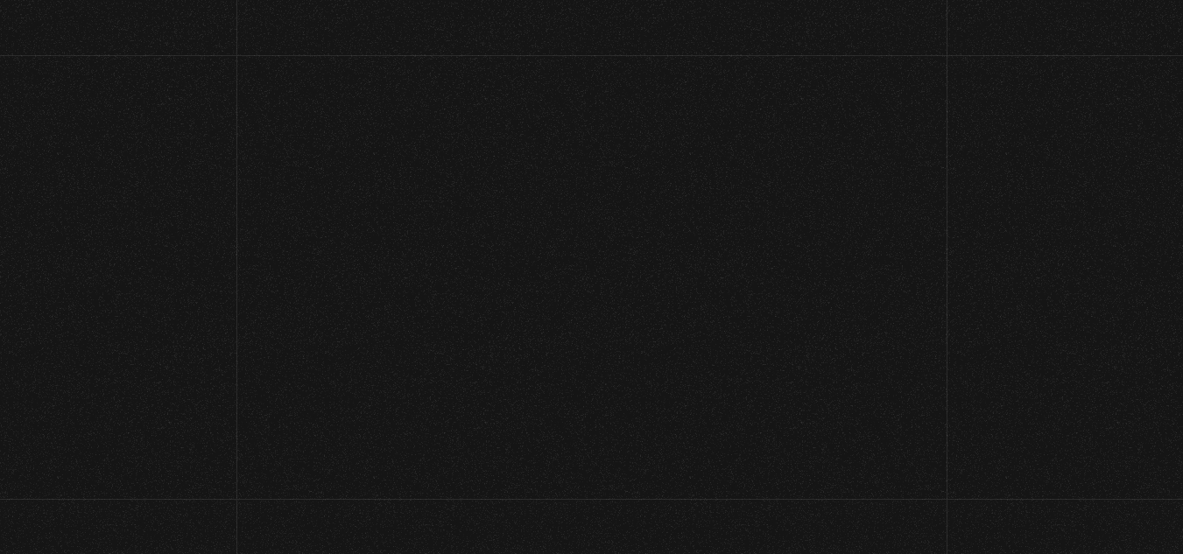
scroll to position [265, 0]
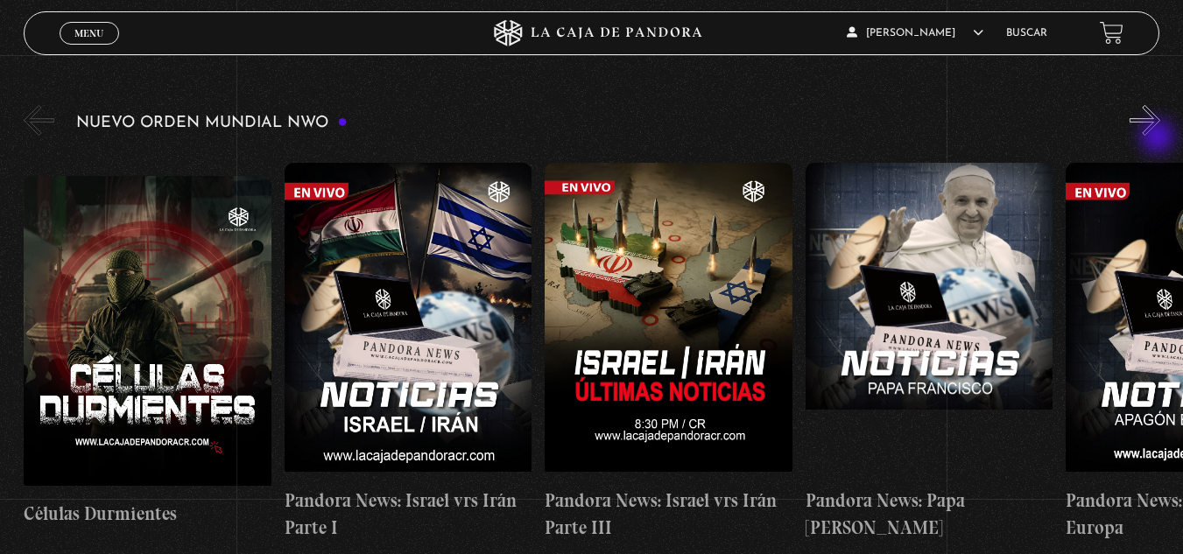
click at [1159, 138] on div "Nuevo Orden Mundial NWO 2023" at bounding box center [603, 329] width 1159 height 454
click at [1159, 136] on button "»" at bounding box center [1145, 120] width 31 height 31
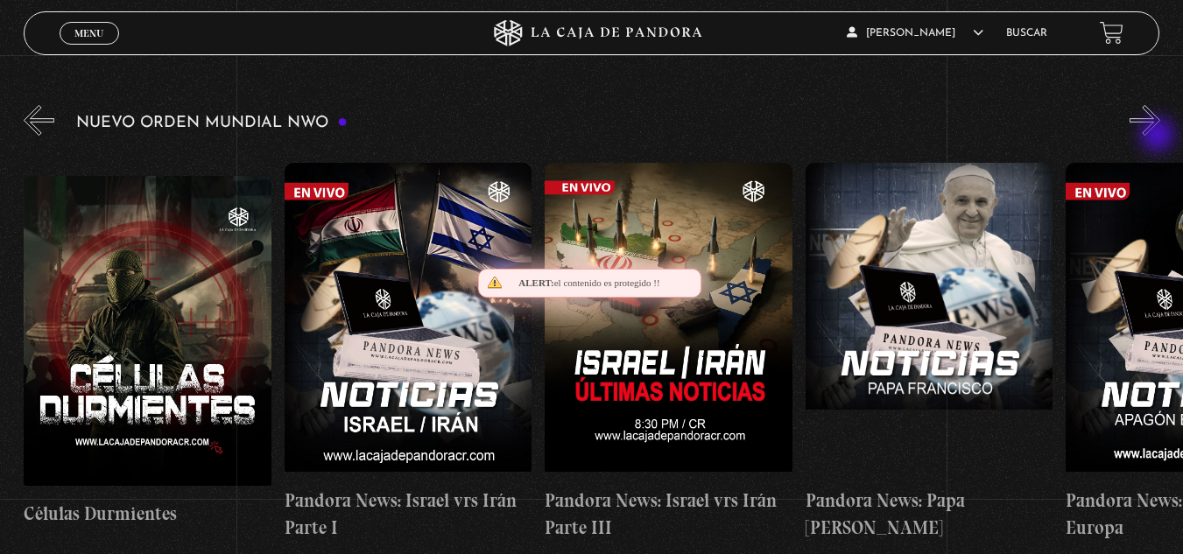
scroll to position [0, 261]
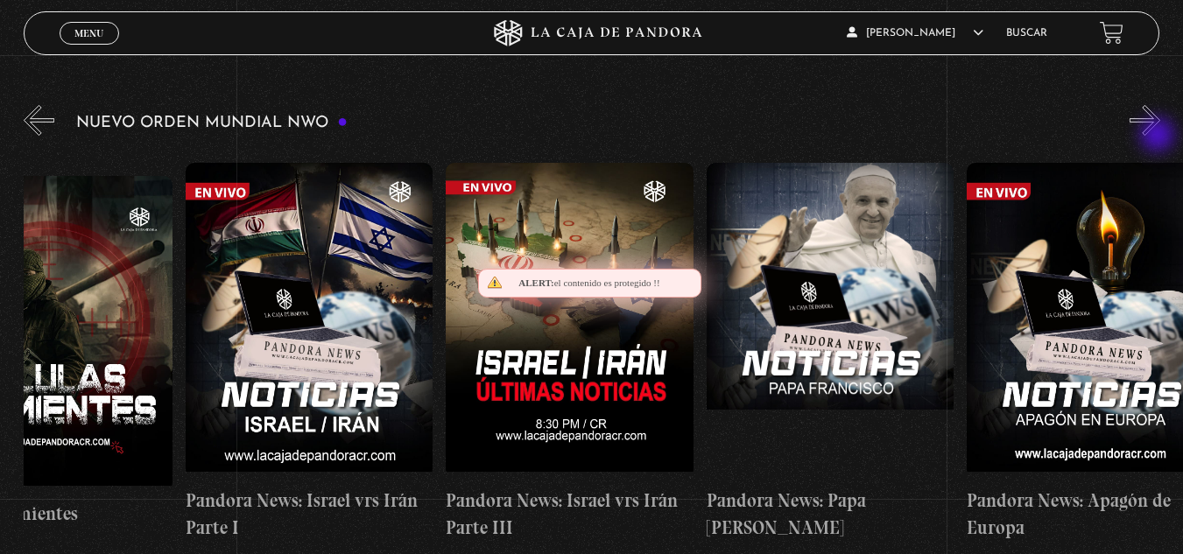
click at [1159, 136] on button "»" at bounding box center [1145, 120] width 31 height 31
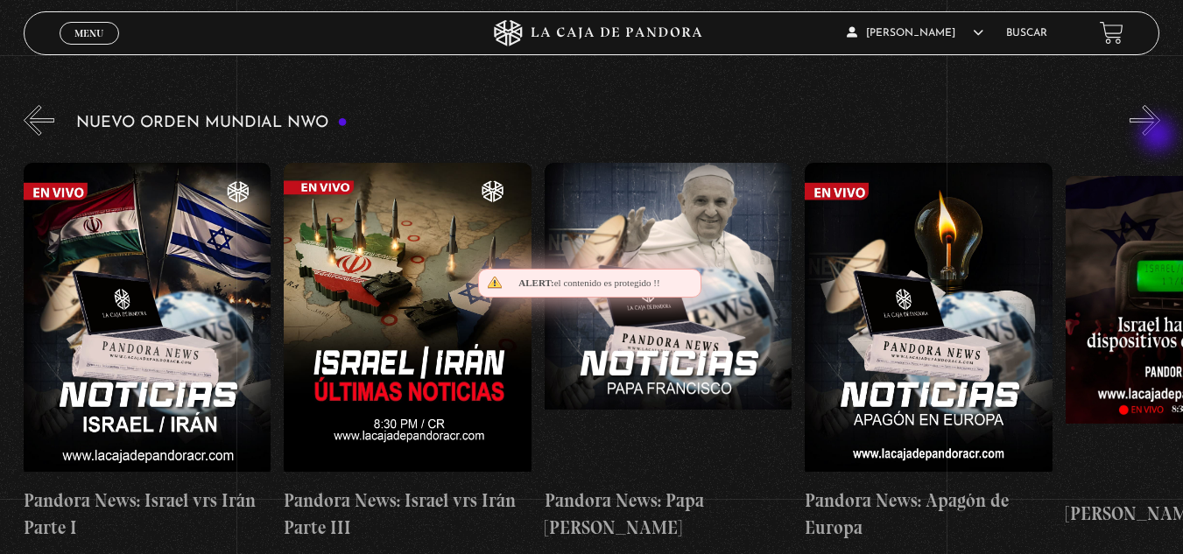
click at [1159, 136] on button "»" at bounding box center [1145, 120] width 31 height 31
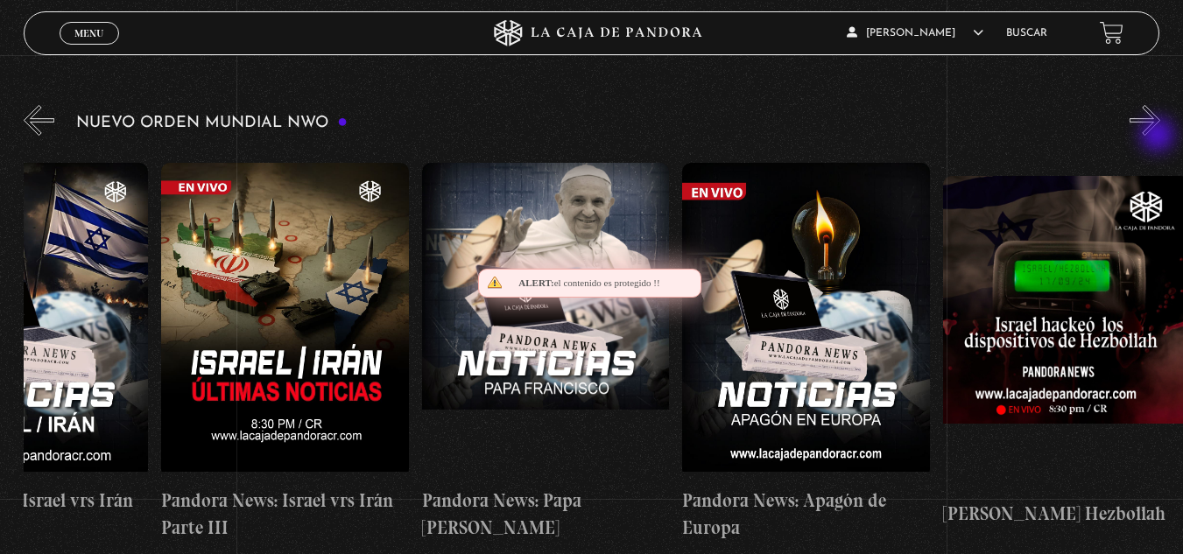
click at [1159, 136] on button "»" at bounding box center [1145, 120] width 31 height 31
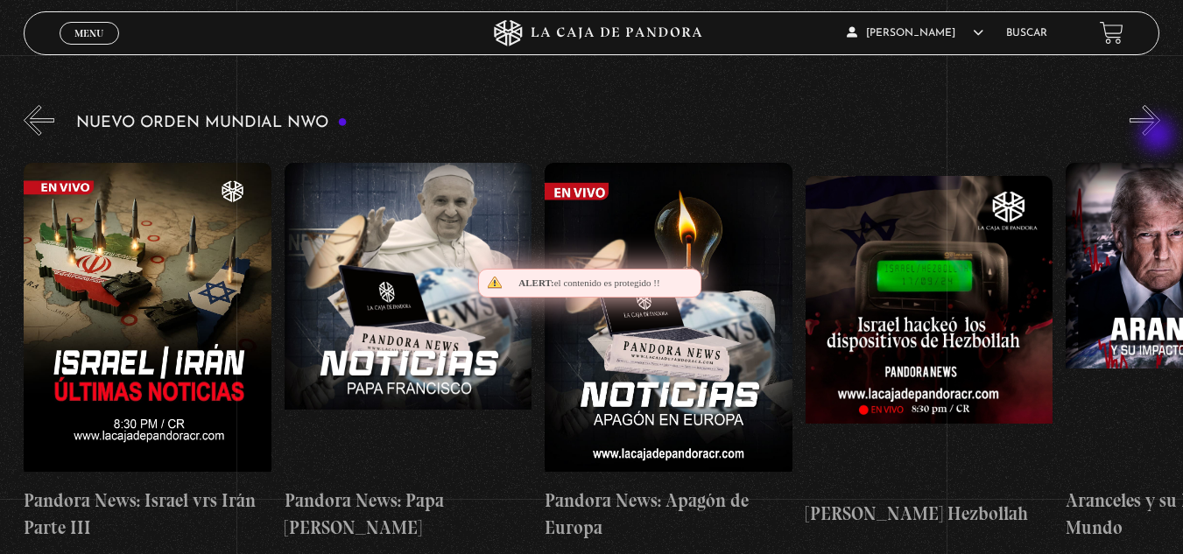
click at [1159, 136] on button "»" at bounding box center [1145, 120] width 31 height 31
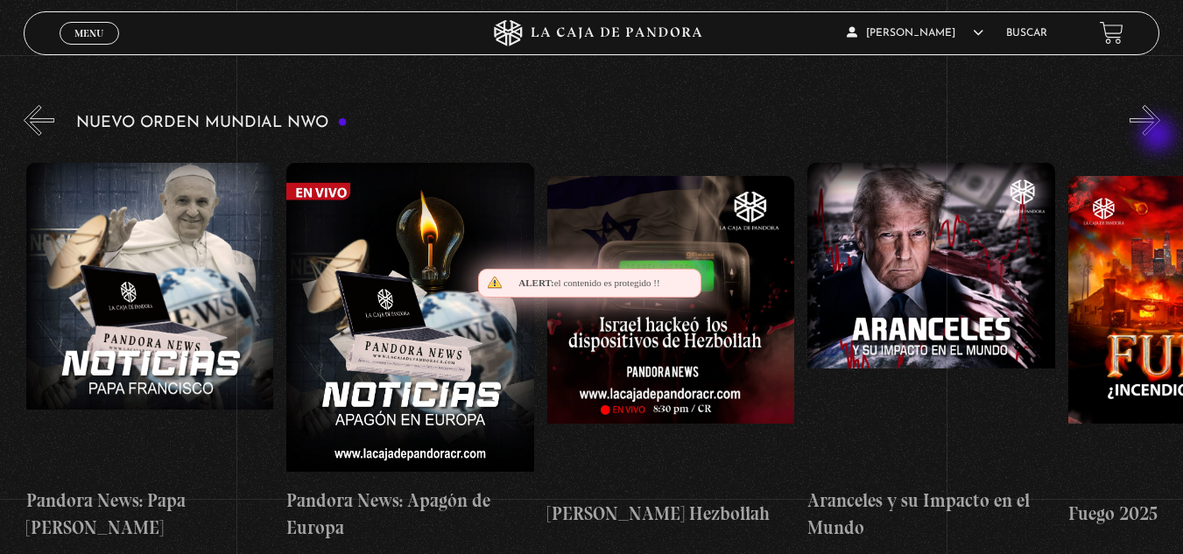
click at [1159, 136] on button "»" at bounding box center [1145, 120] width 31 height 31
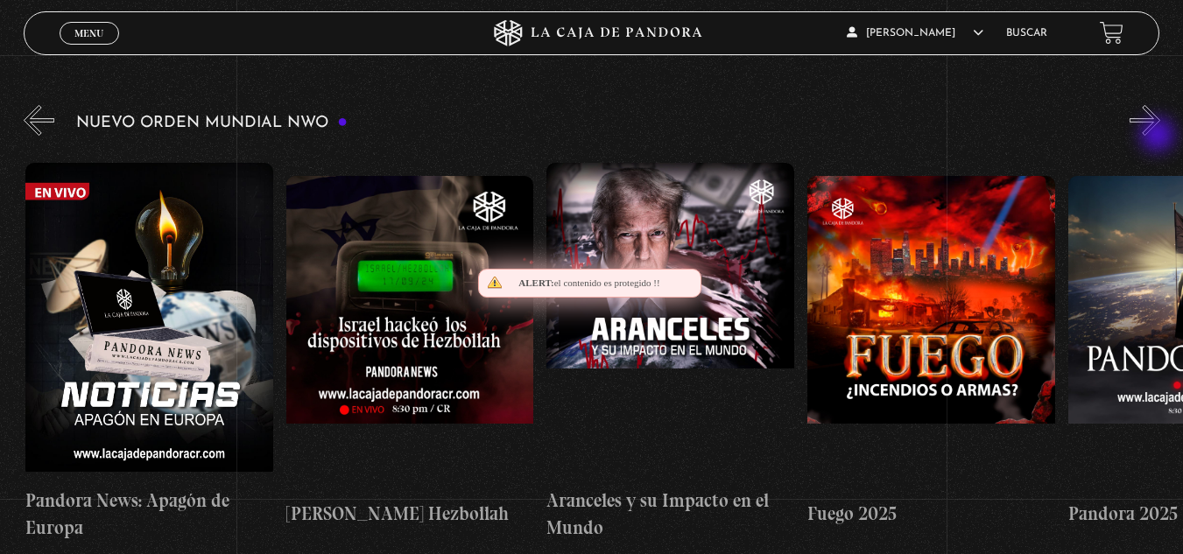
click at [1159, 136] on button "»" at bounding box center [1145, 120] width 31 height 31
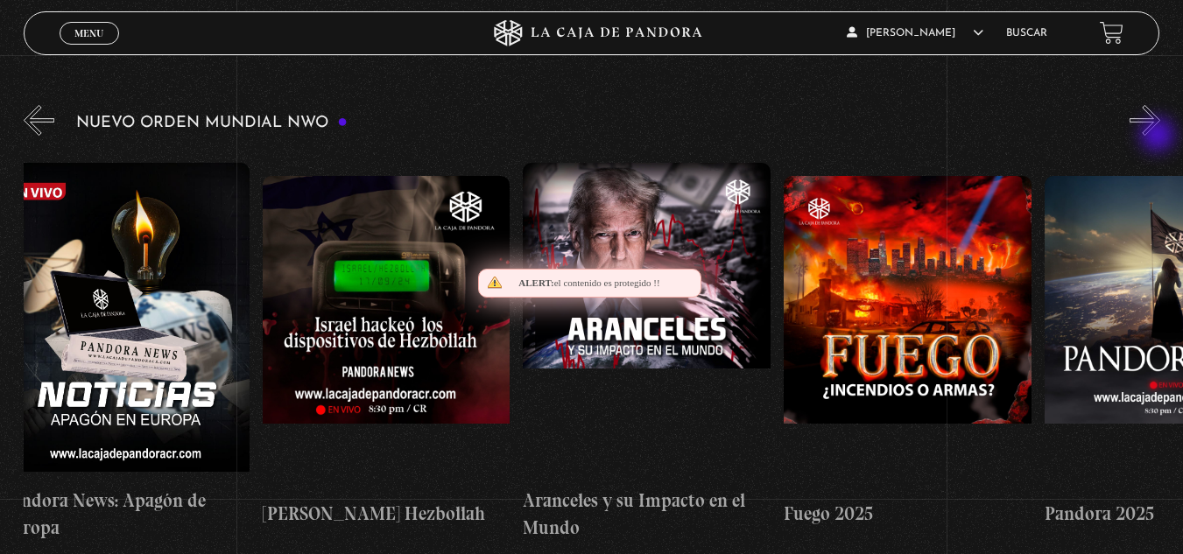
click at [1159, 136] on button "»" at bounding box center [1145, 120] width 31 height 31
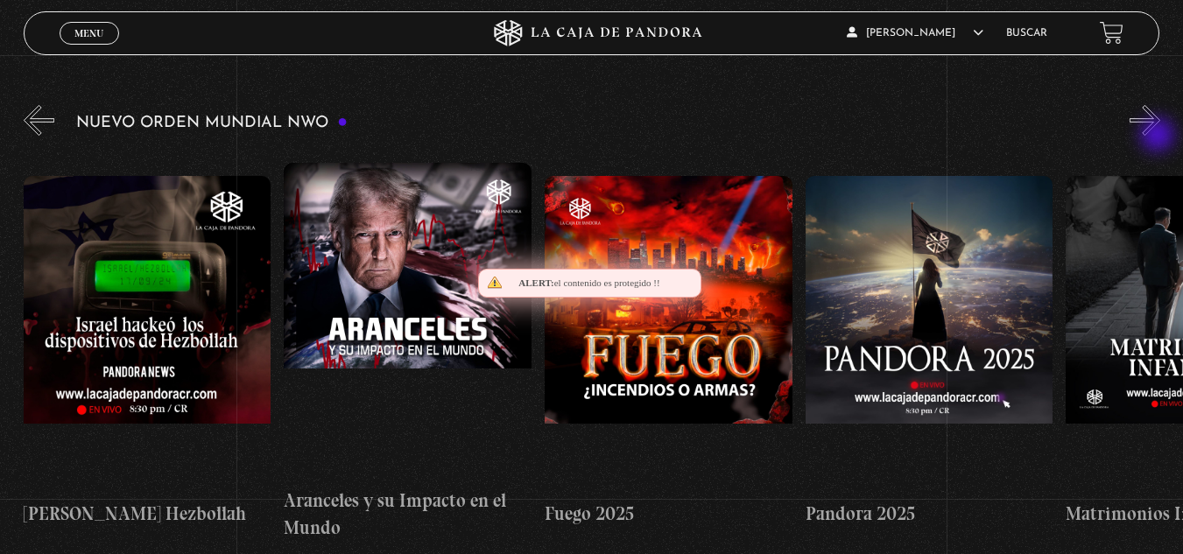
click at [1159, 136] on button "»" at bounding box center [1145, 120] width 31 height 31
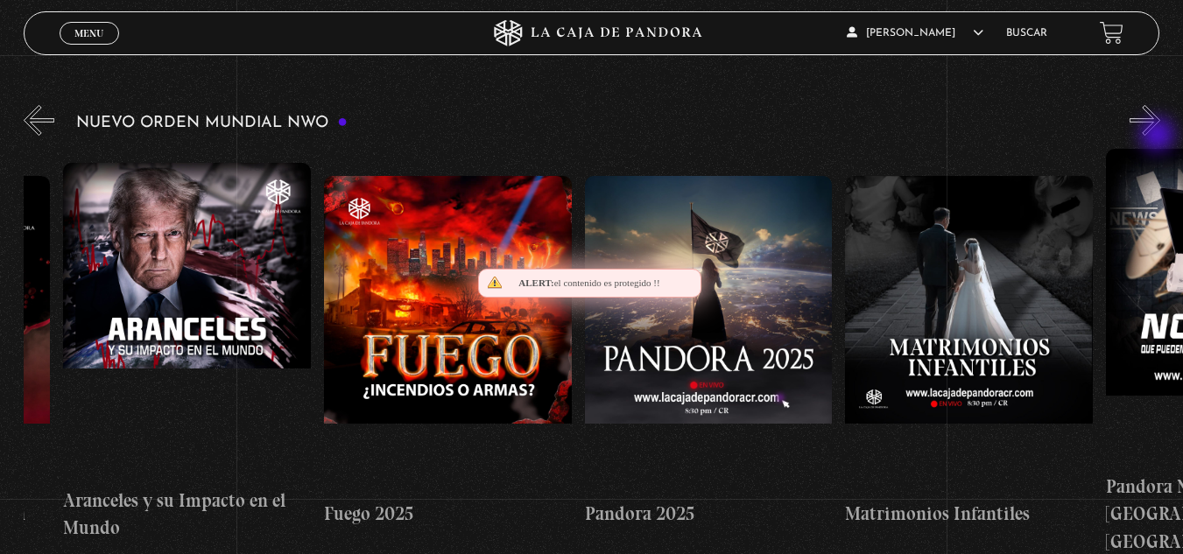
click at [1159, 136] on button "»" at bounding box center [1145, 120] width 31 height 31
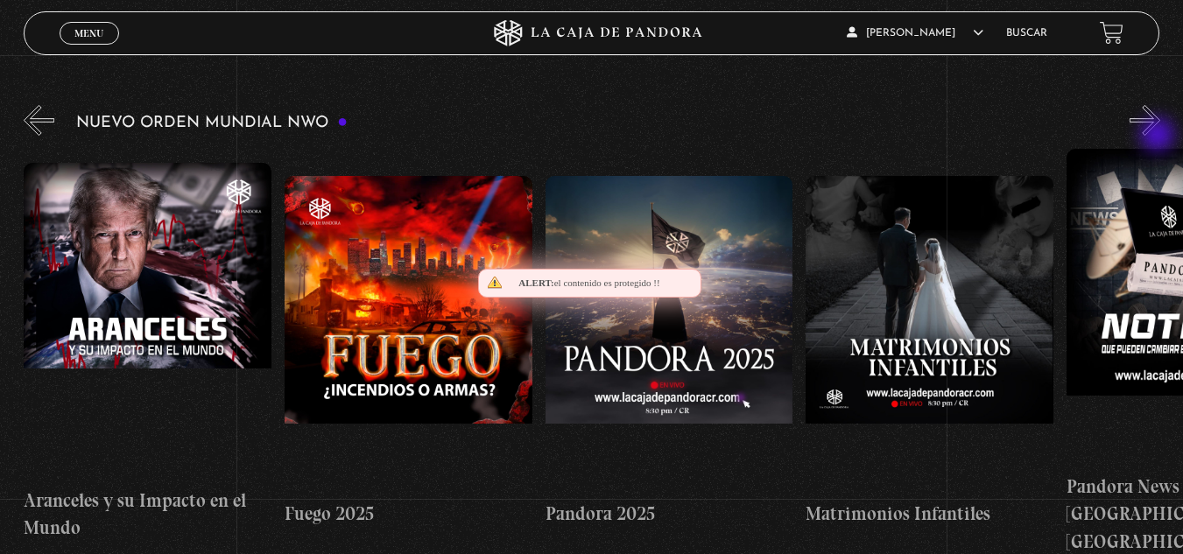
click at [1159, 136] on button "»" at bounding box center [1145, 120] width 31 height 31
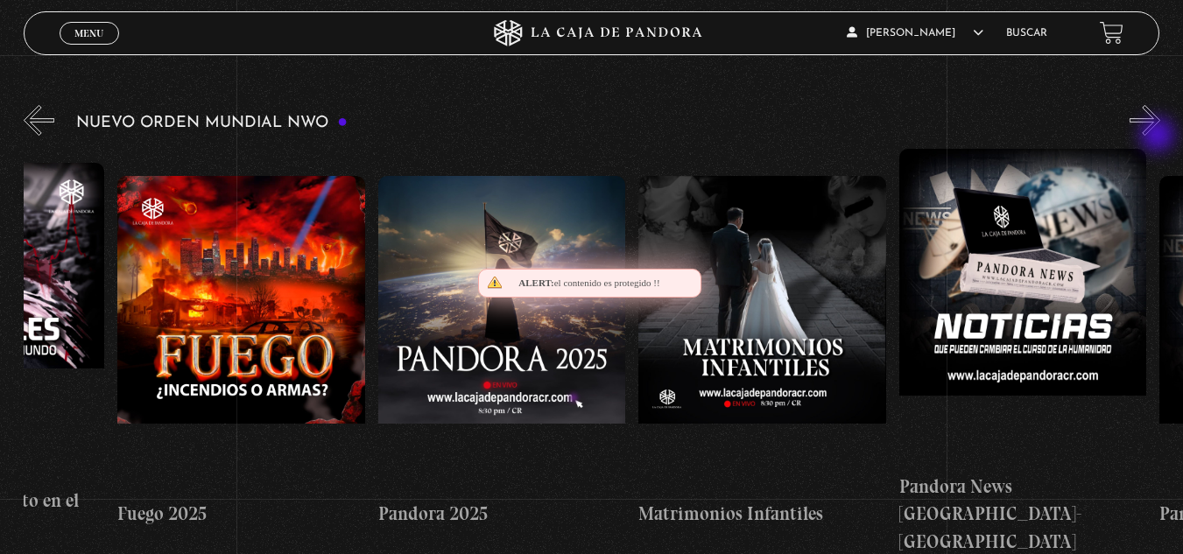
click at [1159, 136] on button "»" at bounding box center [1145, 120] width 31 height 31
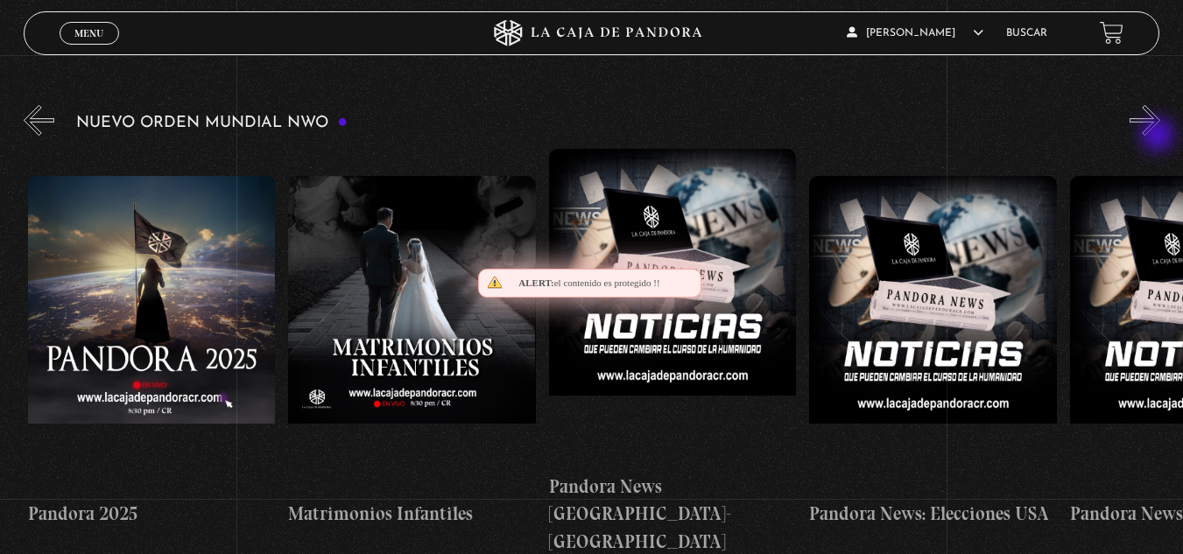
click at [1159, 136] on button "»" at bounding box center [1145, 120] width 31 height 31
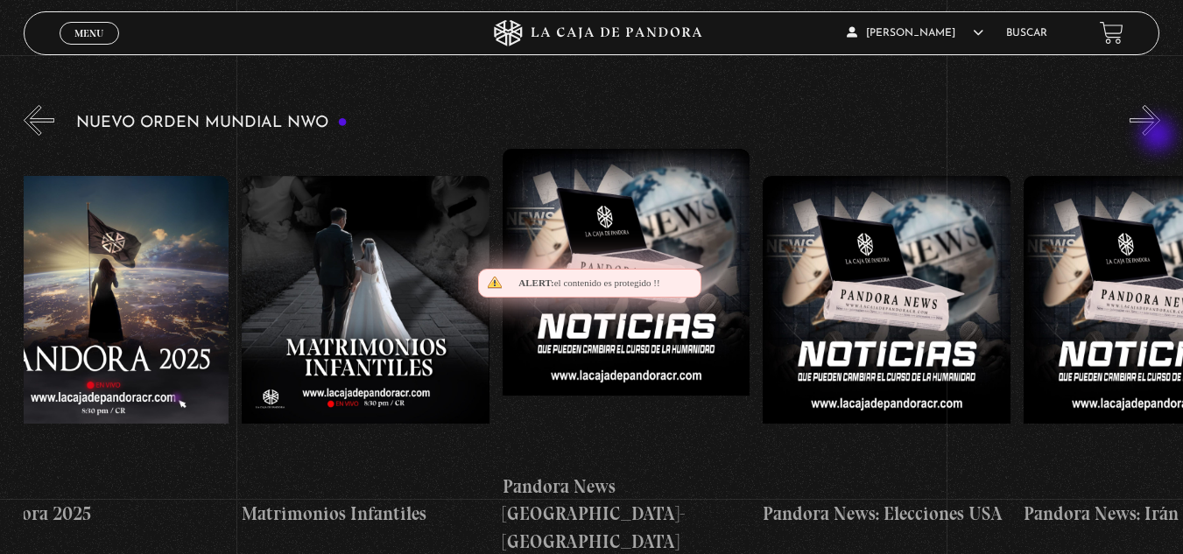
click at [1159, 136] on button "»" at bounding box center [1145, 120] width 31 height 31
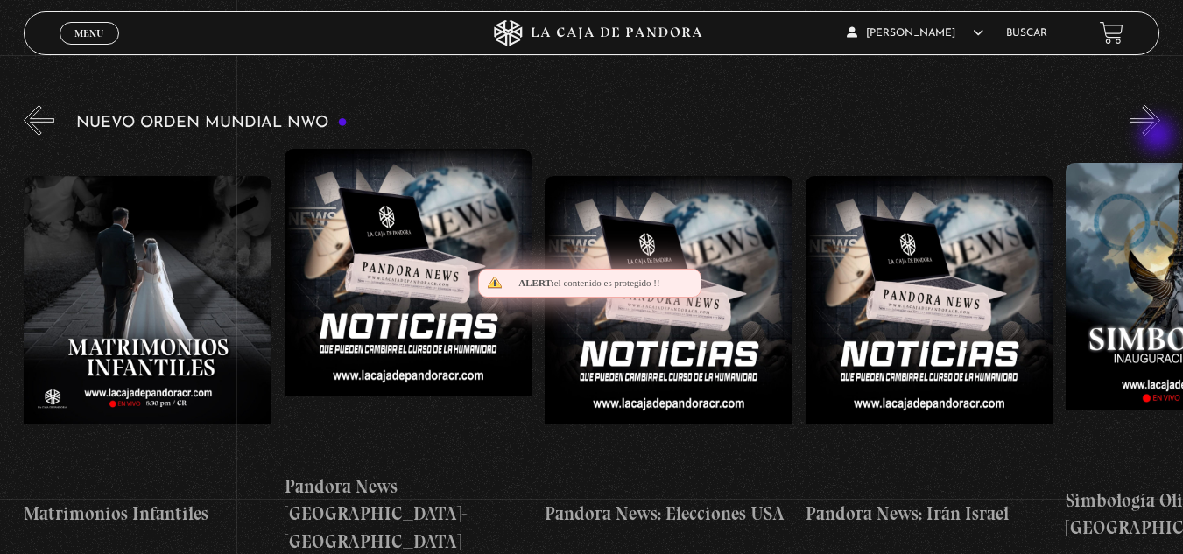
click at [1159, 136] on button "»" at bounding box center [1145, 120] width 31 height 31
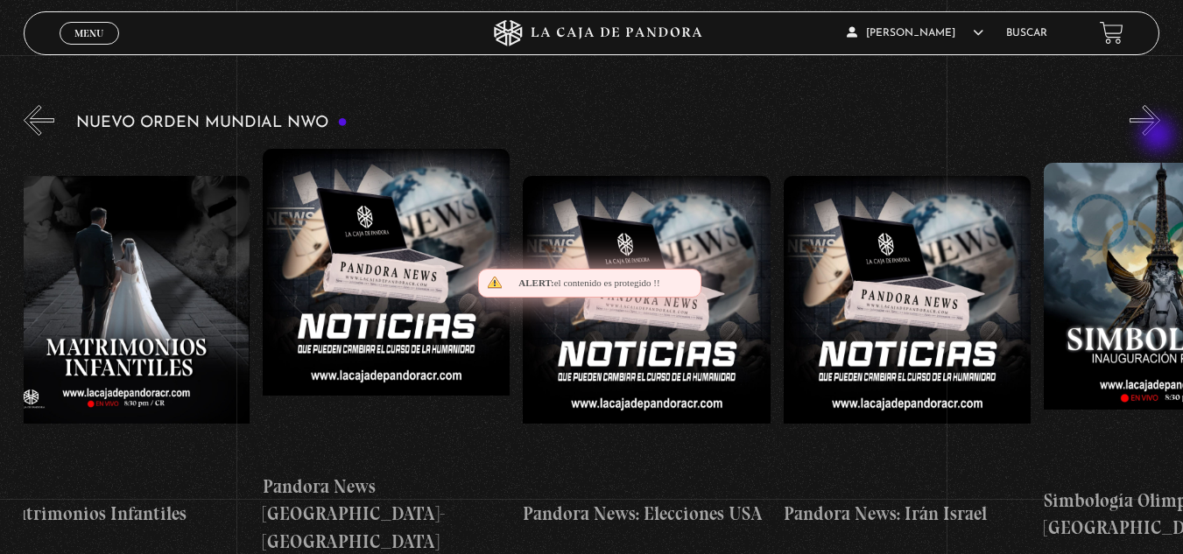
click at [1159, 136] on button "»" at bounding box center [1145, 120] width 31 height 31
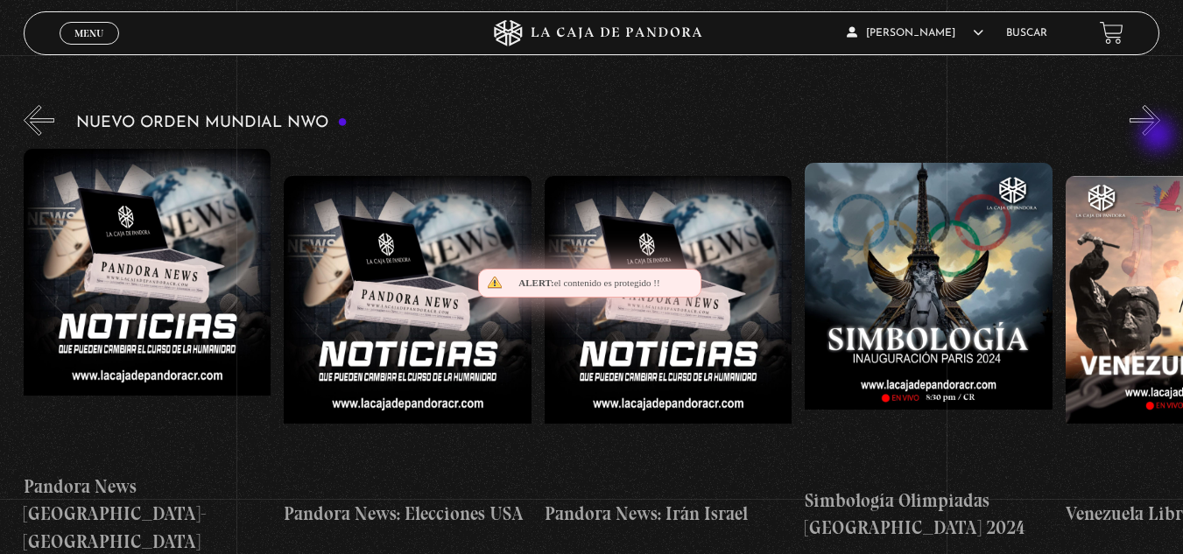
click at [1159, 136] on button "»" at bounding box center [1145, 120] width 31 height 31
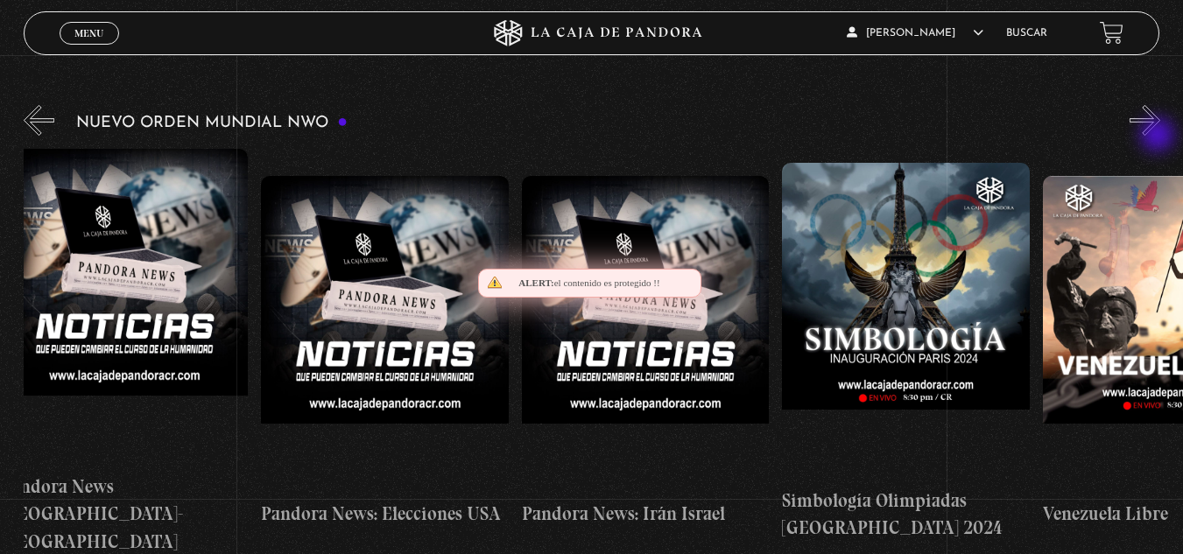
click at [1159, 136] on button "»" at bounding box center [1145, 120] width 31 height 31
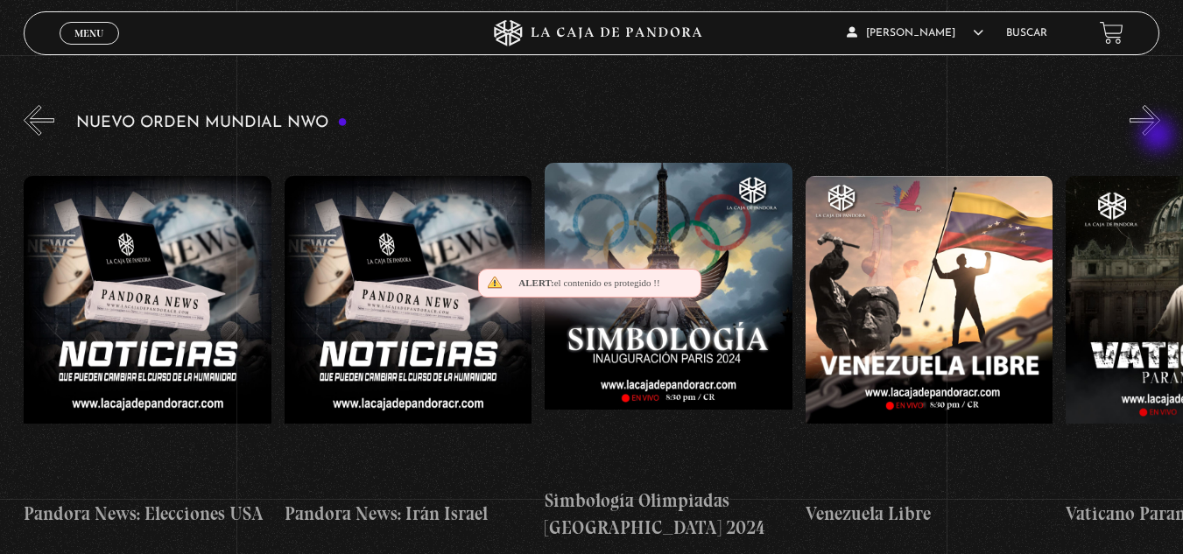
click at [1159, 136] on button "»" at bounding box center [1145, 120] width 31 height 31
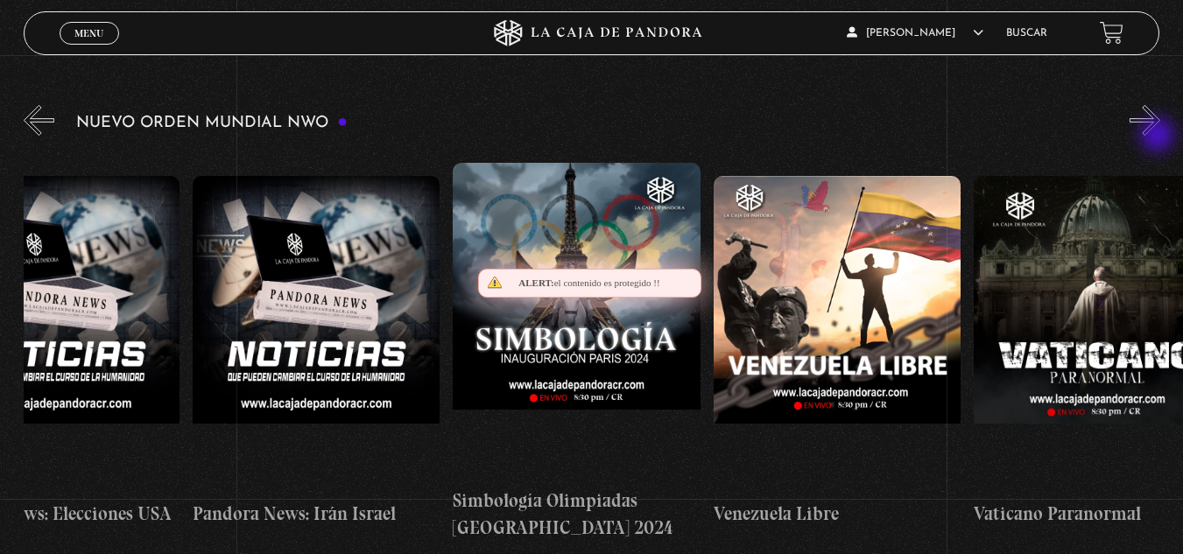
click at [1159, 136] on button "»" at bounding box center [1145, 120] width 31 height 31
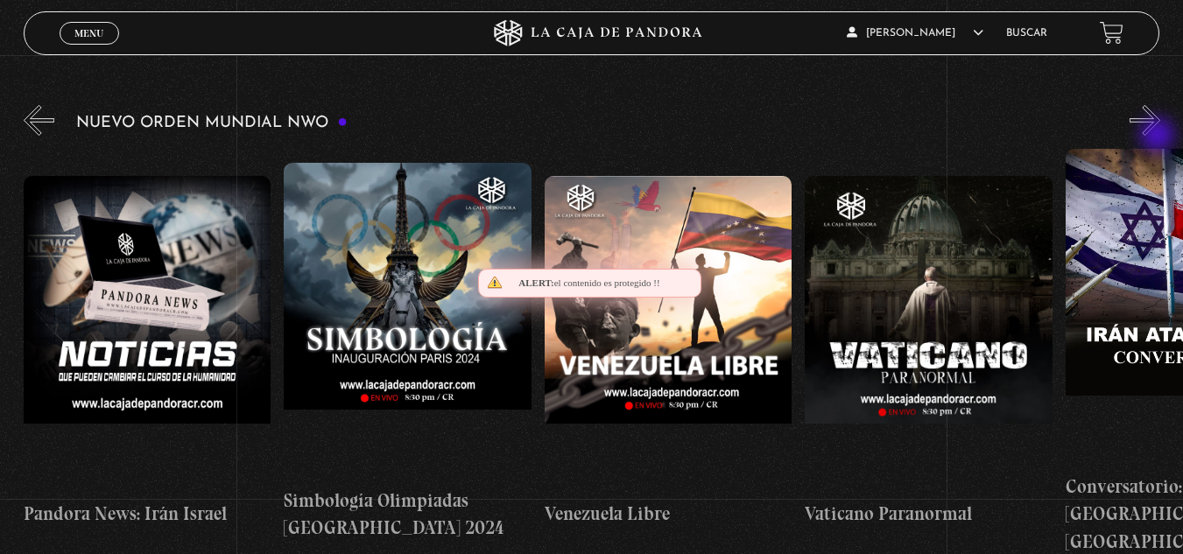
click at [1159, 136] on button "»" at bounding box center [1145, 120] width 31 height 31
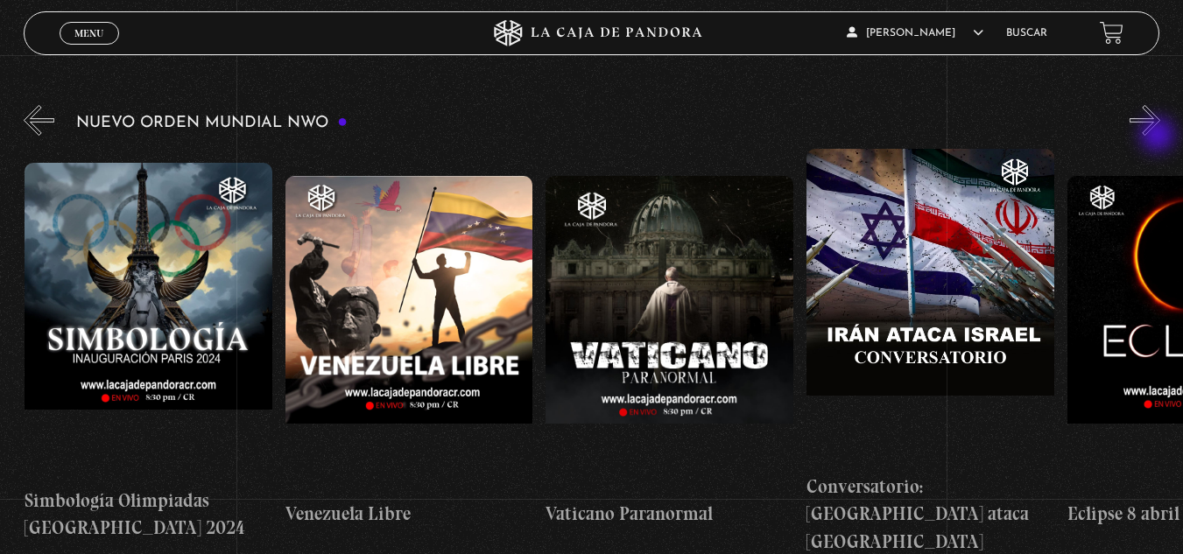
click at [1159, 136] on button "»" at bounding box center [1145, 120] width 31 height 31
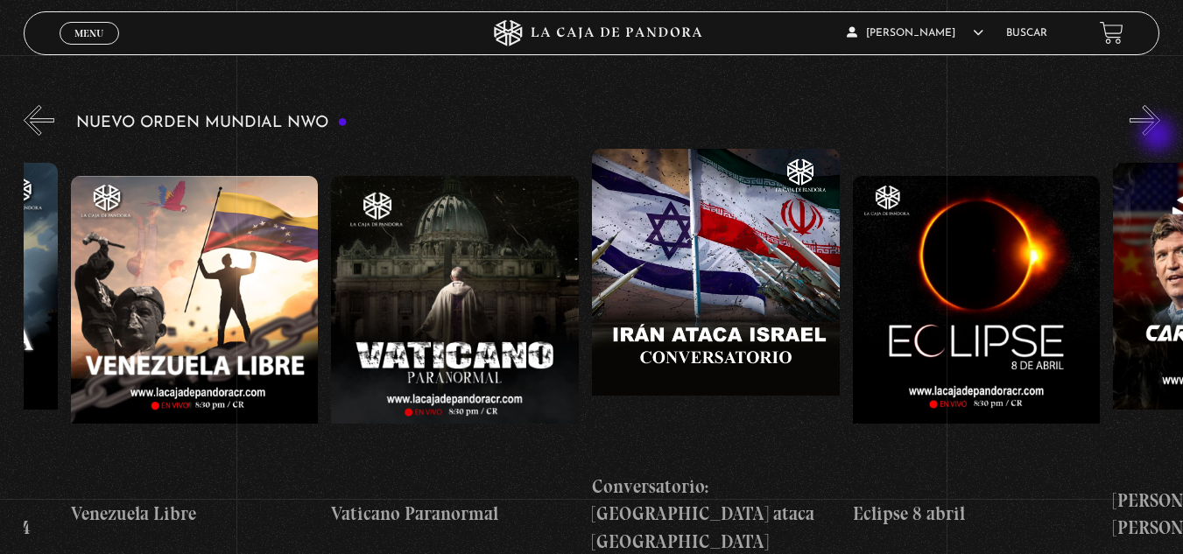
click at [1159, 136] on button "»" at bounding box center [1145, 120] width 31 height 31
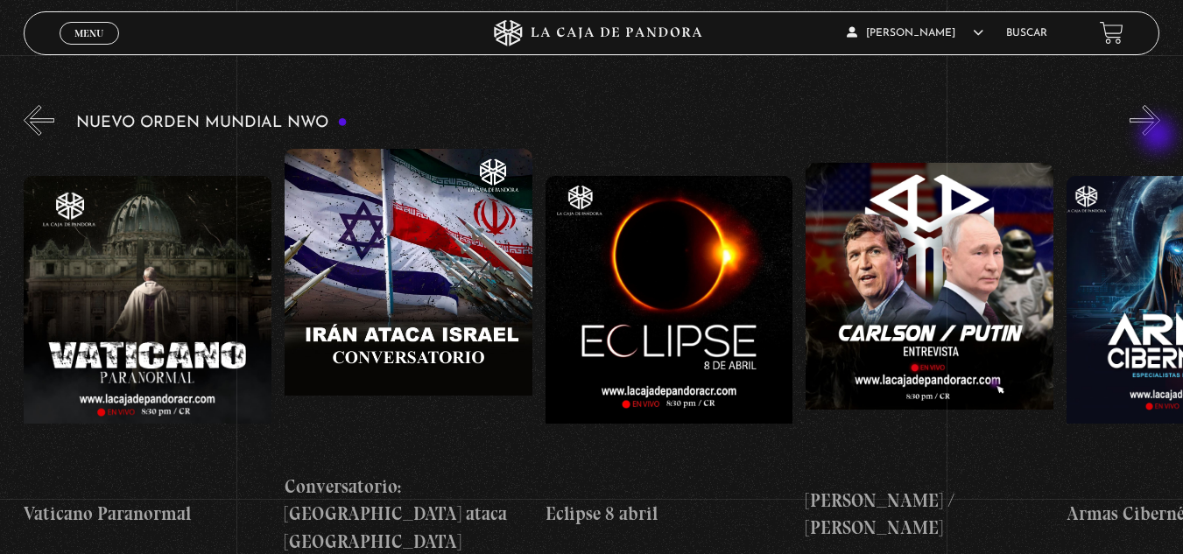
click at [1159, 136] on button "»" at bounding box center [1145, 120] width 31 height 31
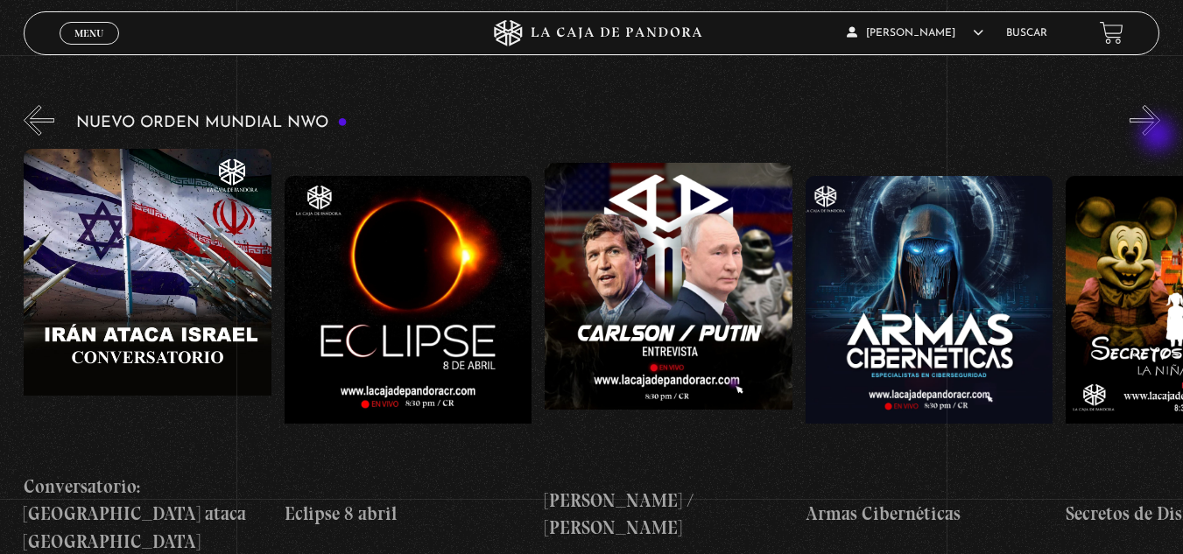
click at [1159, 136] on button "»" at bounding box center [1145, 120] width 31 height 31
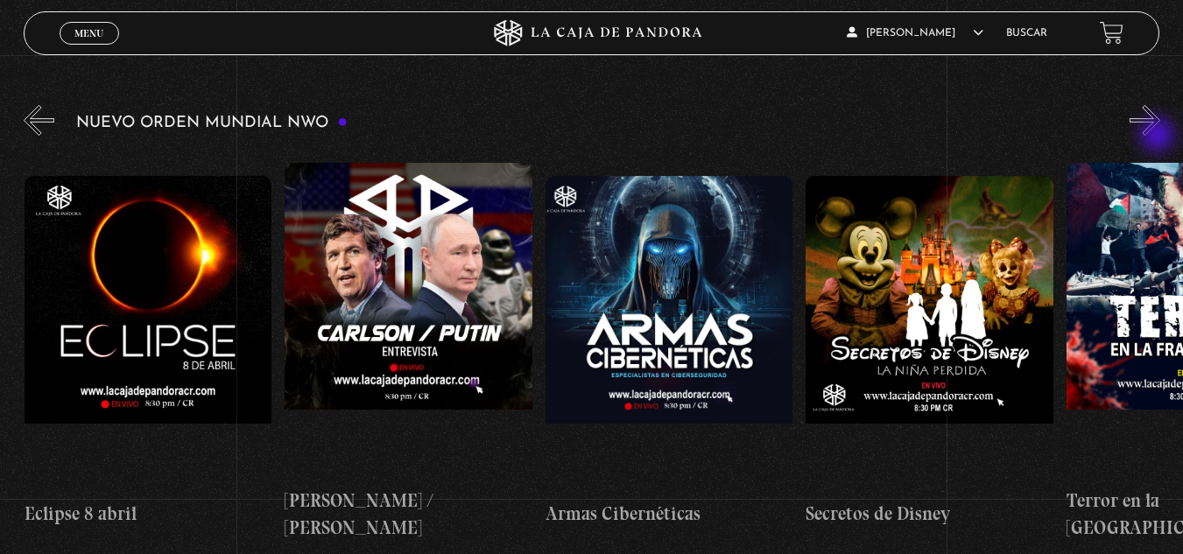
click at [1159, 136] on button "»" at bounding box center [1145, 120] width 31 height 31
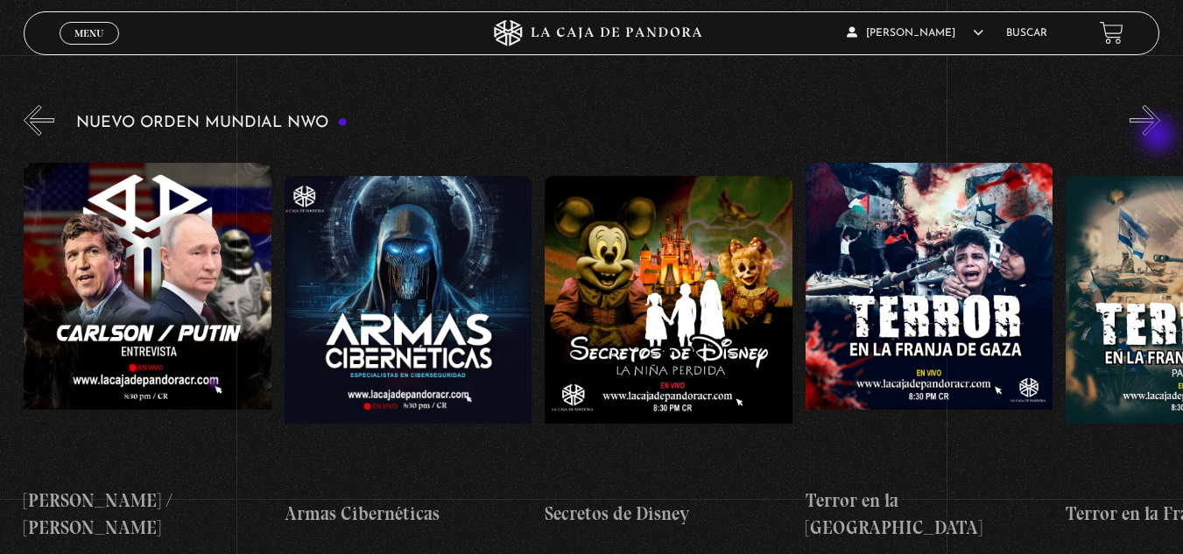
click at [1159, 136] on button "»" at bounding box center [1145, 120] width 31 height 31
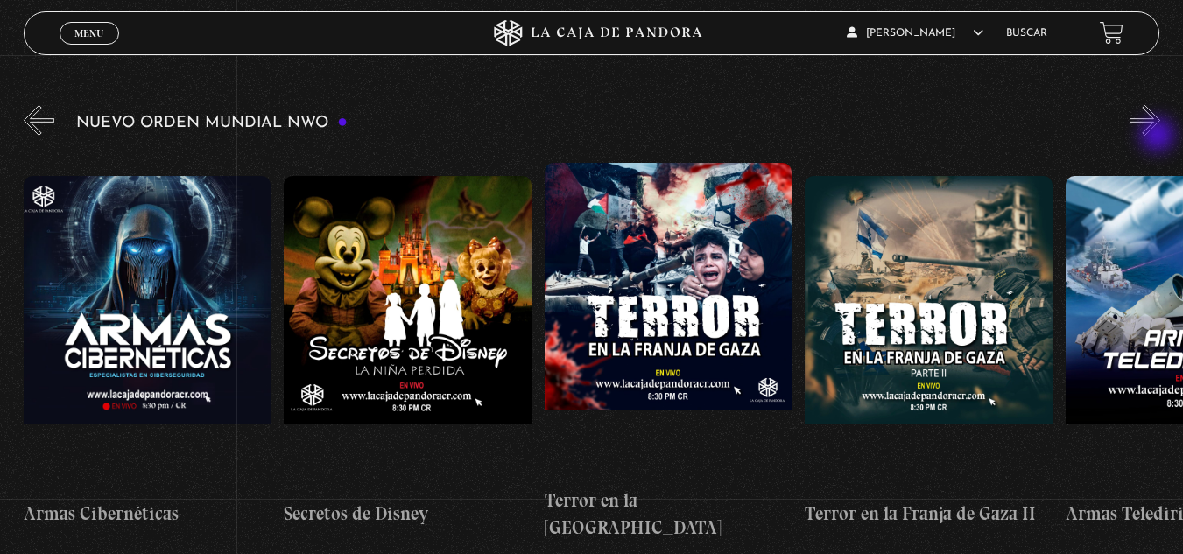
click at [1159, 136] on button "»" at bounding box center [1145, 120] width 31 height 31
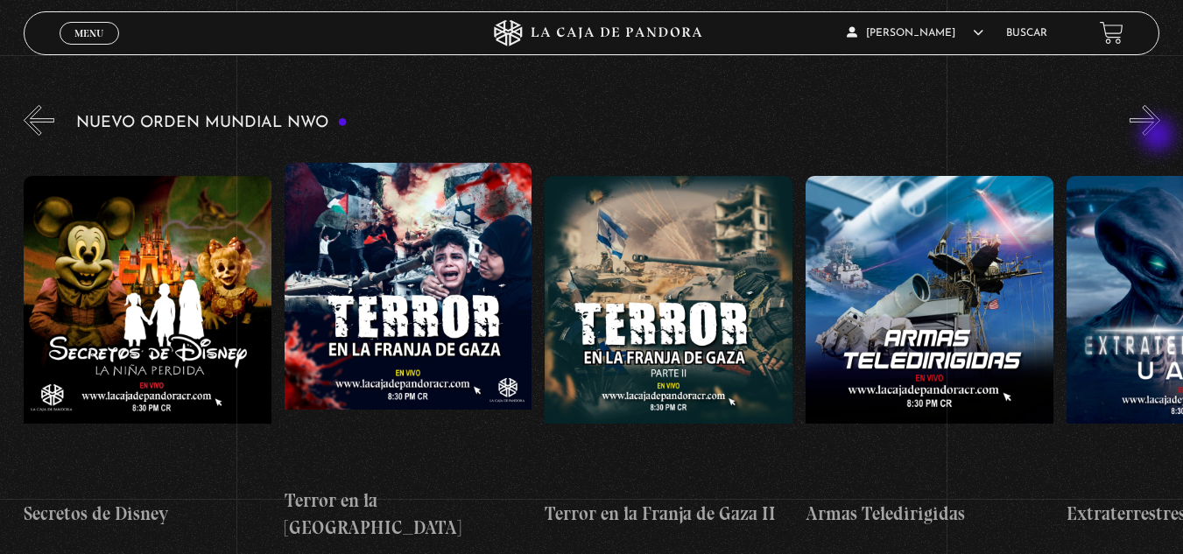
click at [1159, 136] on button "»" at bounding box center [1145, 120] width 31 height 31
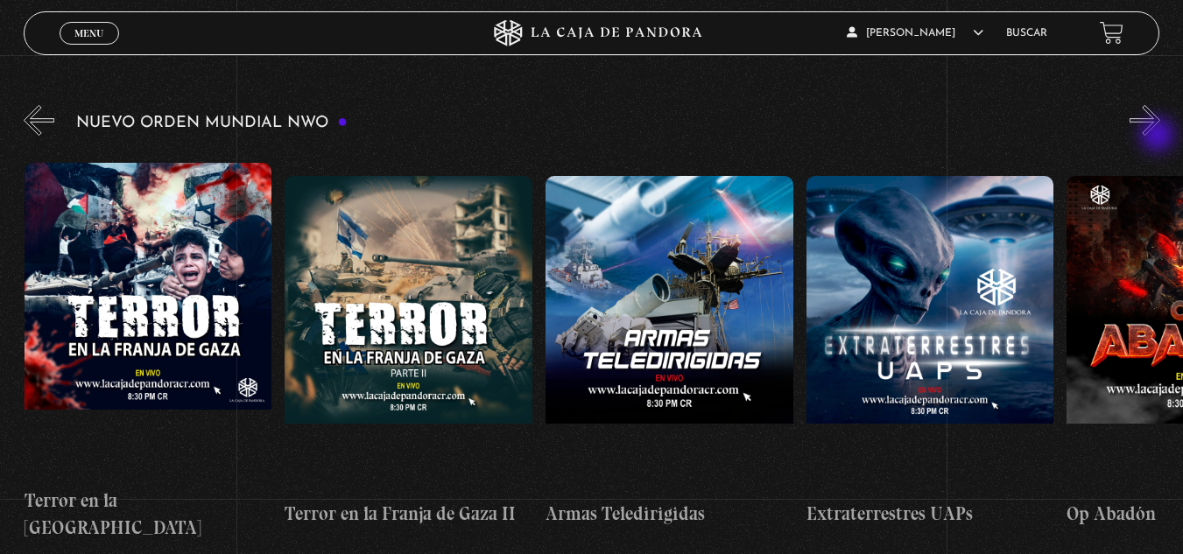
click at [1159, 136] on button "»" at bounding box center [1145, 120] width 31 height 31
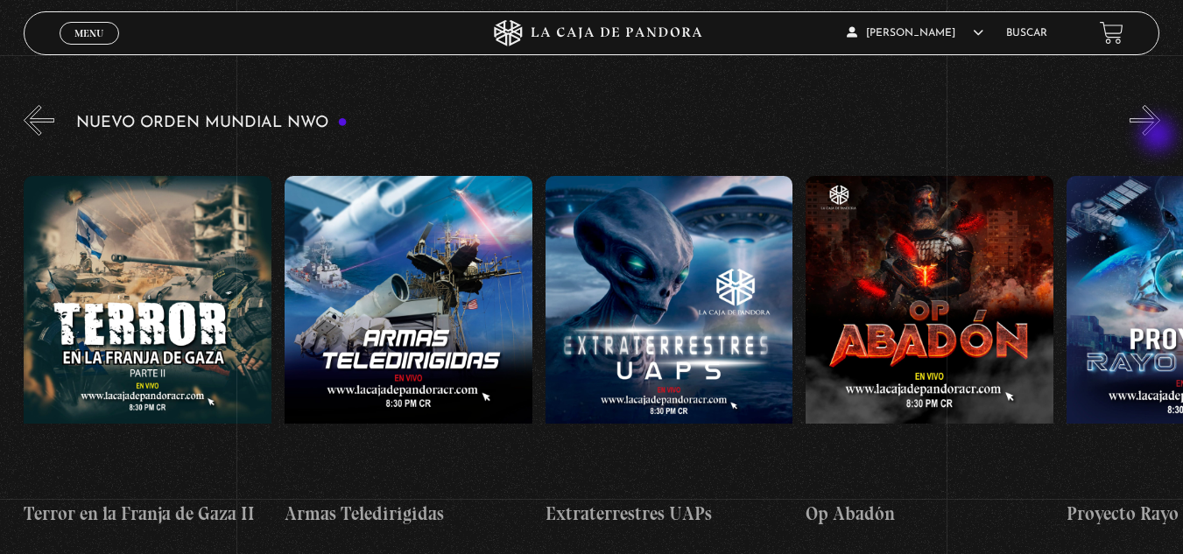
click at [1159, 136] on button "»" at bounding box center [1145, 120] width 31 height 31
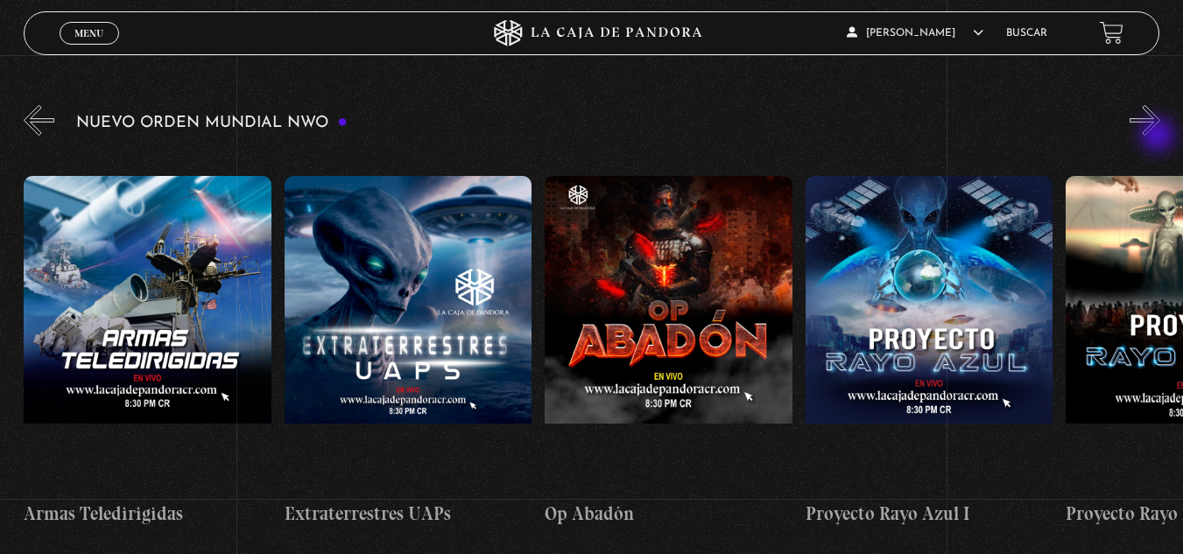
click at [1159, 136] on button "»" at bounding box center [1145, 120] width 31 height 31
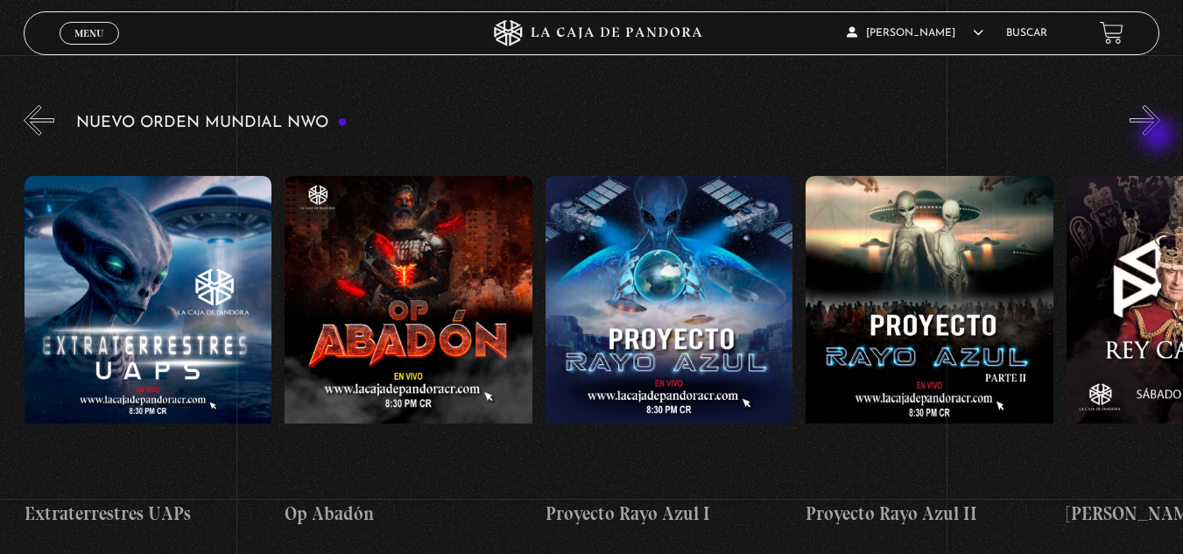
click at [1159, 136] on button "»" at bounding box center [1145, 120] width 31 height 31
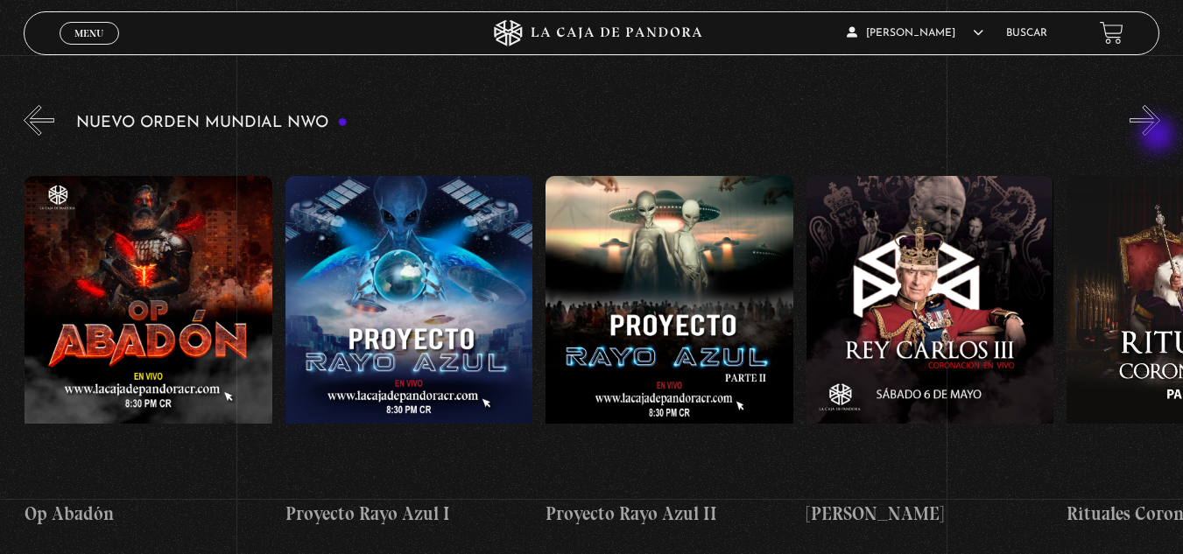
scroll to position [0, 6514]
click at [1159, 136] on button "»" at bounding box center [1145, 120] width 31 height 31
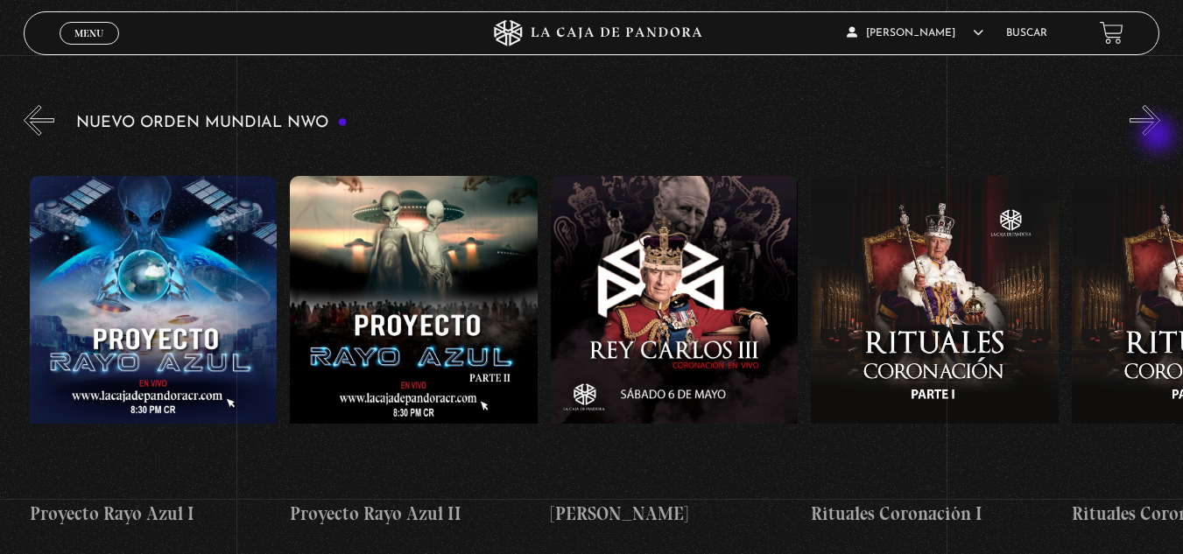
scroll to position [0, 6774]
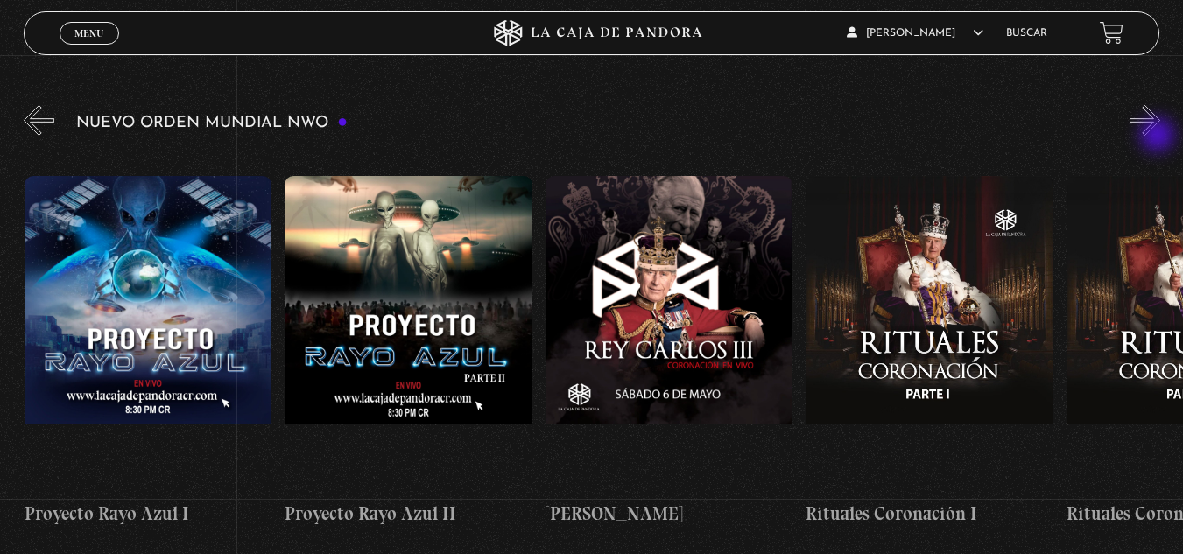
click at [1159, 136] on button "»" at bounding box center [1145, 120] width 31 height 31
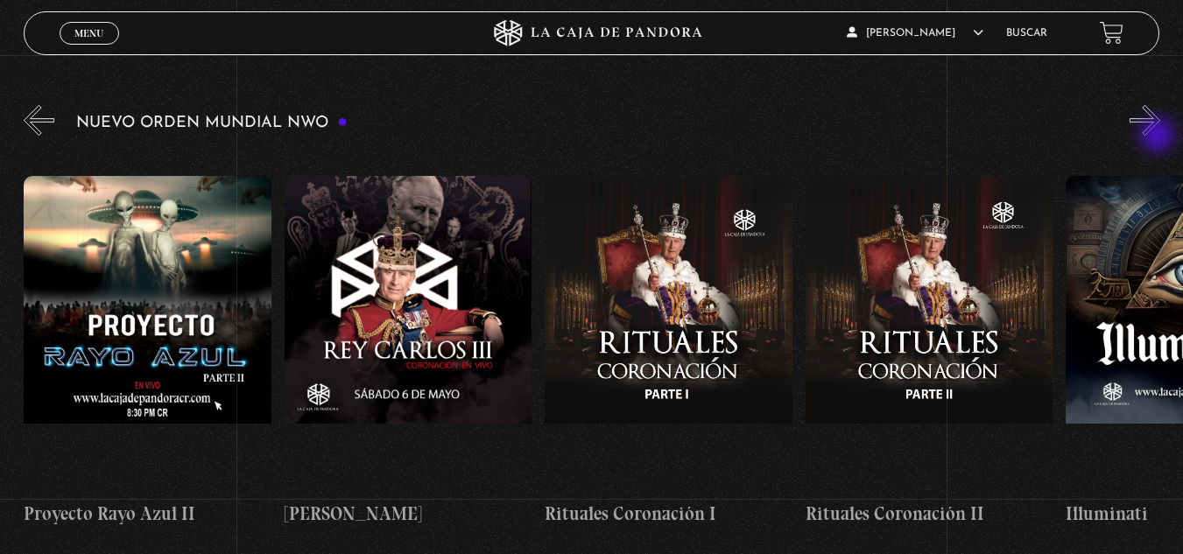
click at [1159, 136] on button "»" at bounding box center [1145, 120] width 31 height 31
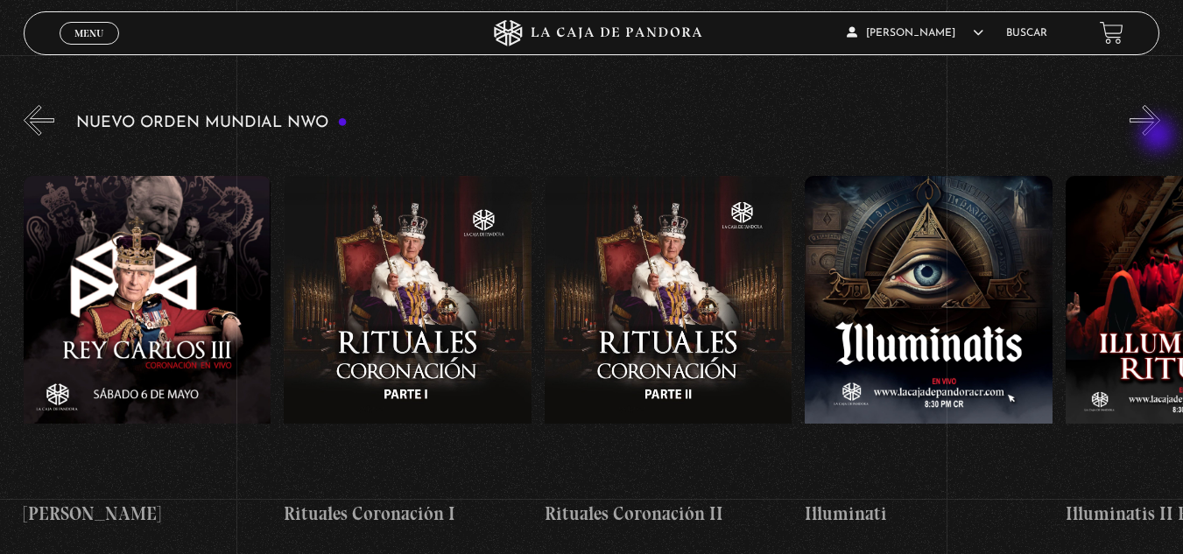
click at [1159, 136] on button "»" at bounding box center [1145, 120] width 31 height 31
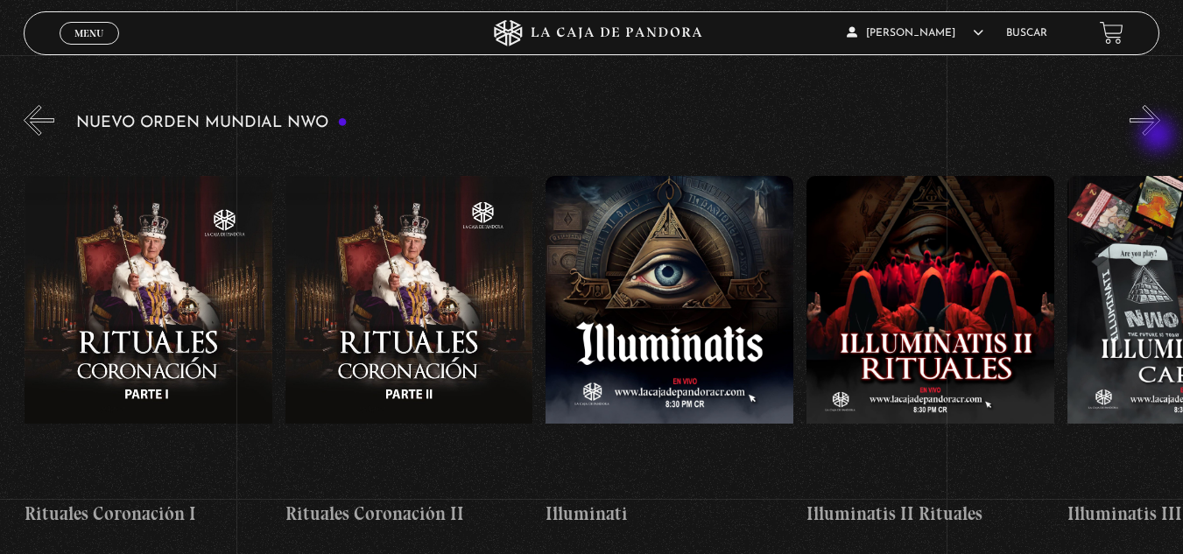
scroll to position [0, 7556]
click at [1159, 136] on button "»" at bounding box center [1145, 120] width 31 height 31
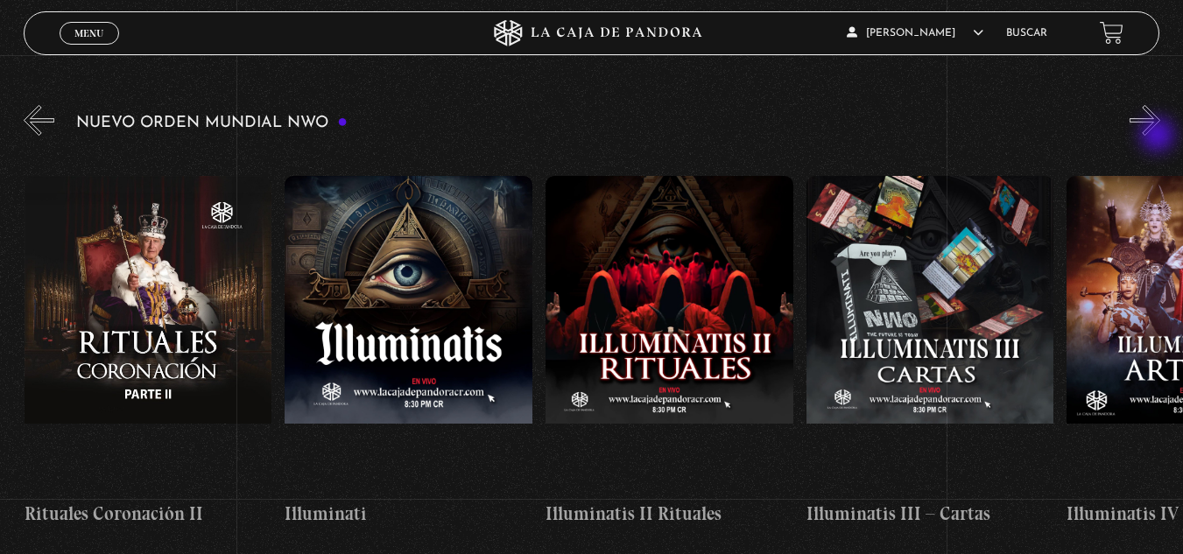
scroll to position [0, 7817]
click at [1159, 136] on button "»" at bounding box center [1145, 120] width 31 height 31
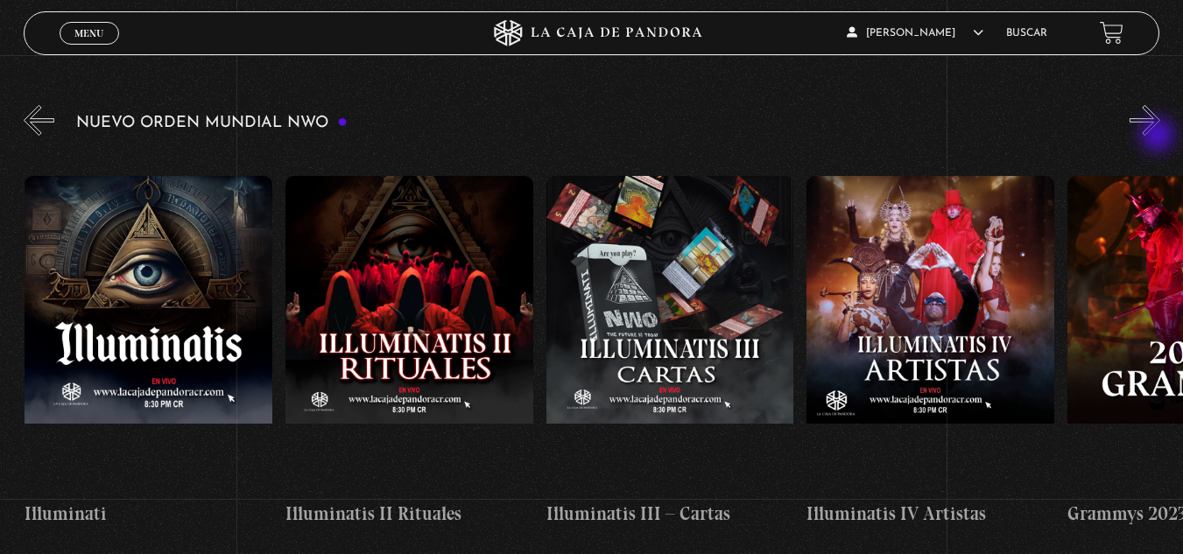
scroll to position [0, 8077]
click at [1159, 136] on button "»" at bounding box center [1145, 120] width 31 height 31
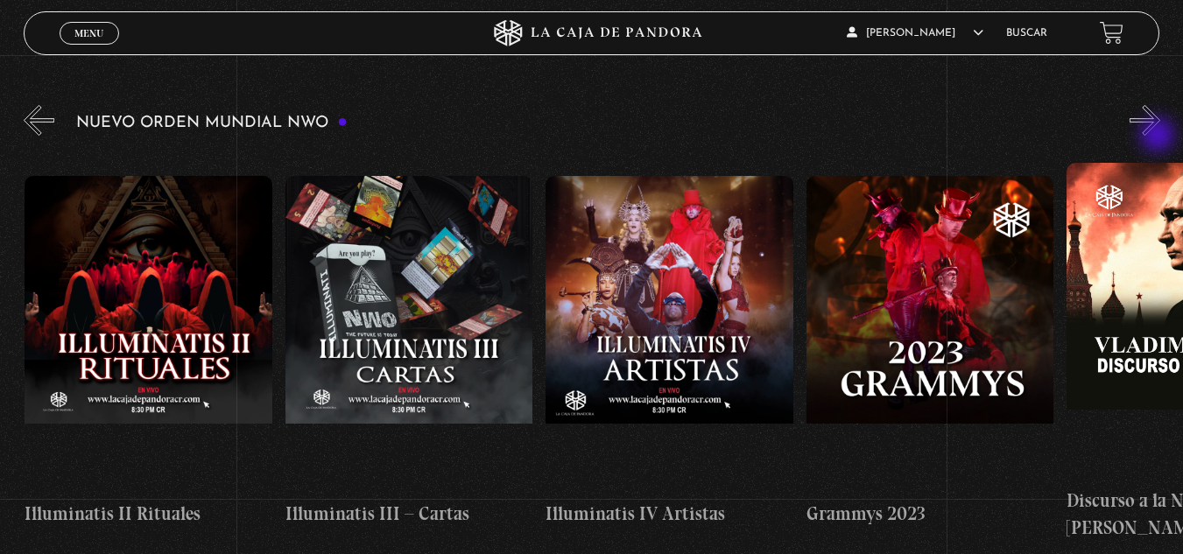
scroll to position [0, 8338]
click at [1159, 136] on button "»" at bounding box center [1145, 120] width 31 height 31
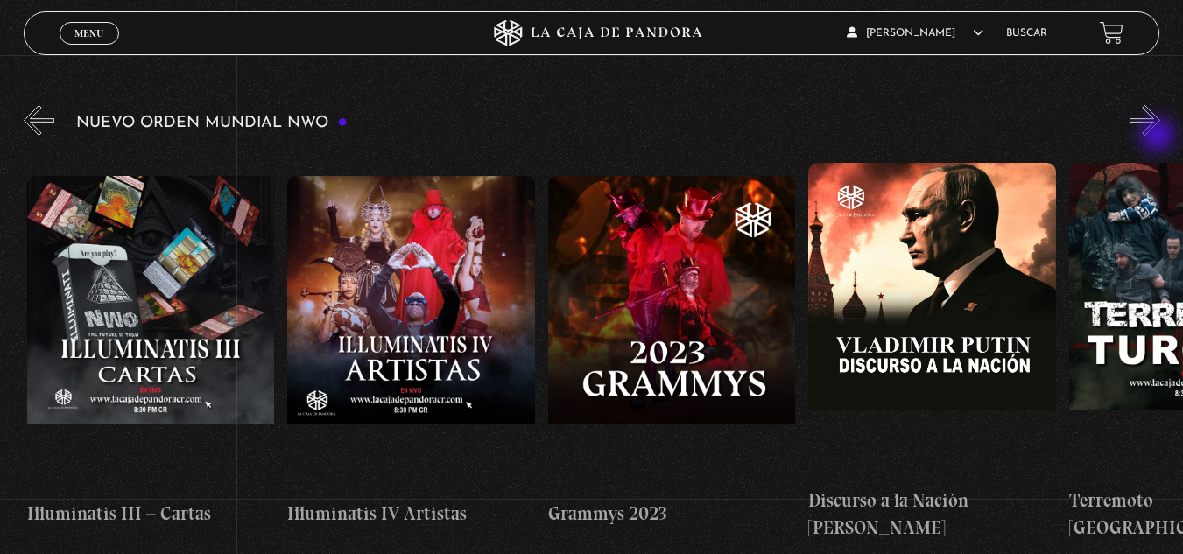
scroll to position [0, 8598]
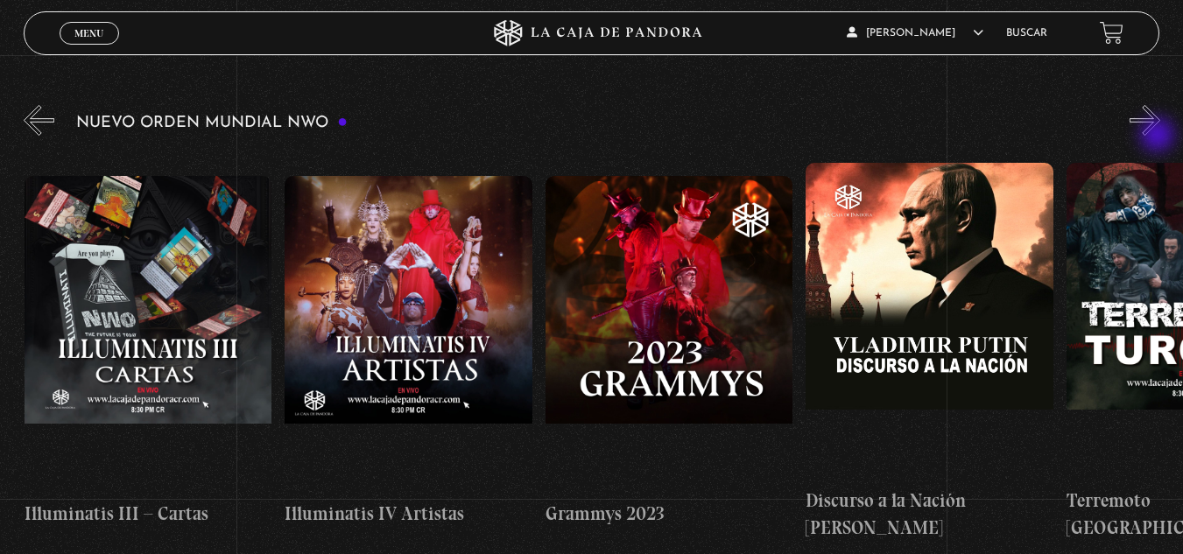
click at [1159, 136] on button "»" at bounding box center [1145, 120] width 31 height 31
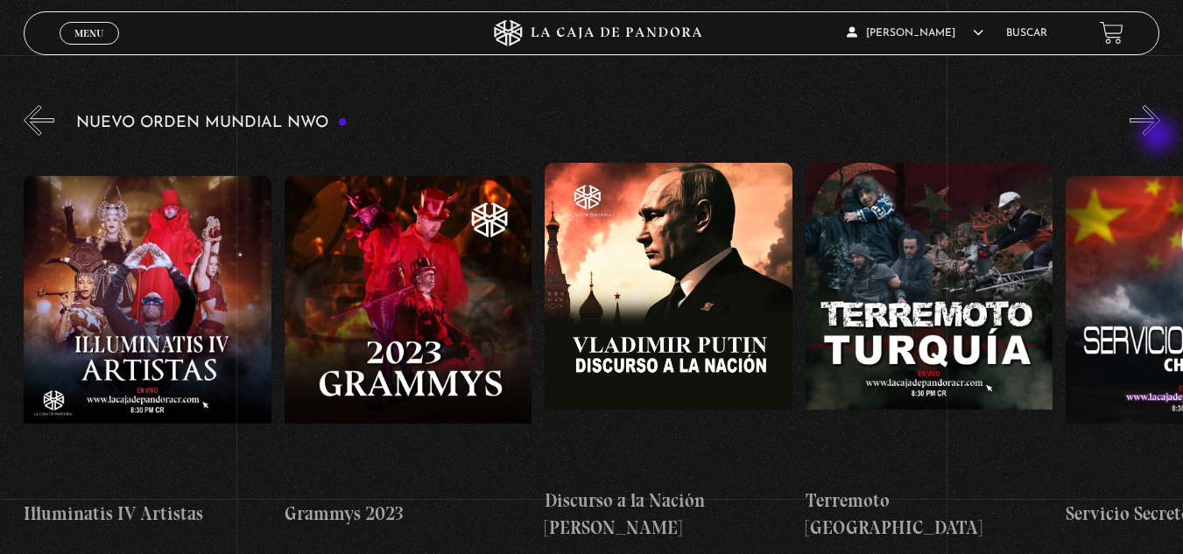
click at [1159, 136] on button "»" at bounding box center [1145, 120] width 31 height 31
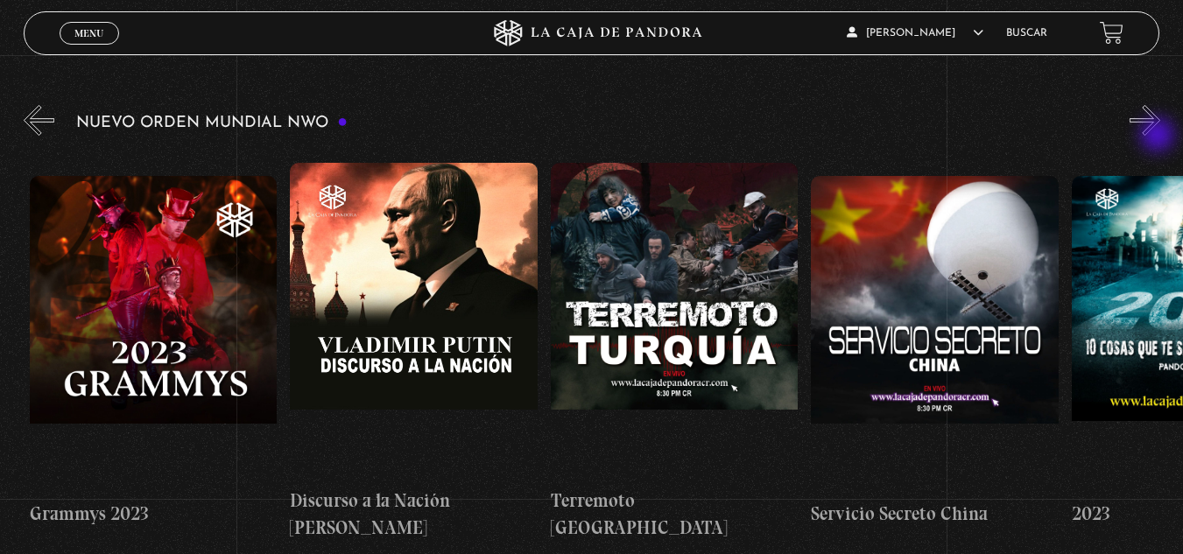
scroll to position [0, 9119]
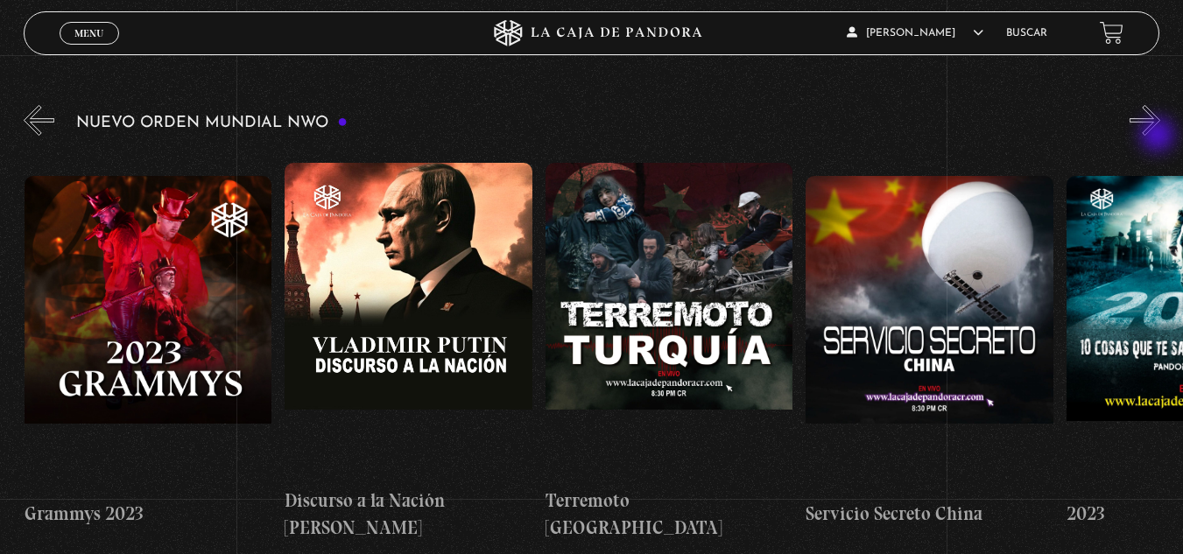
click at [1159, 136] on button "»" at bounding box center [1145, 120] width 31 height 31
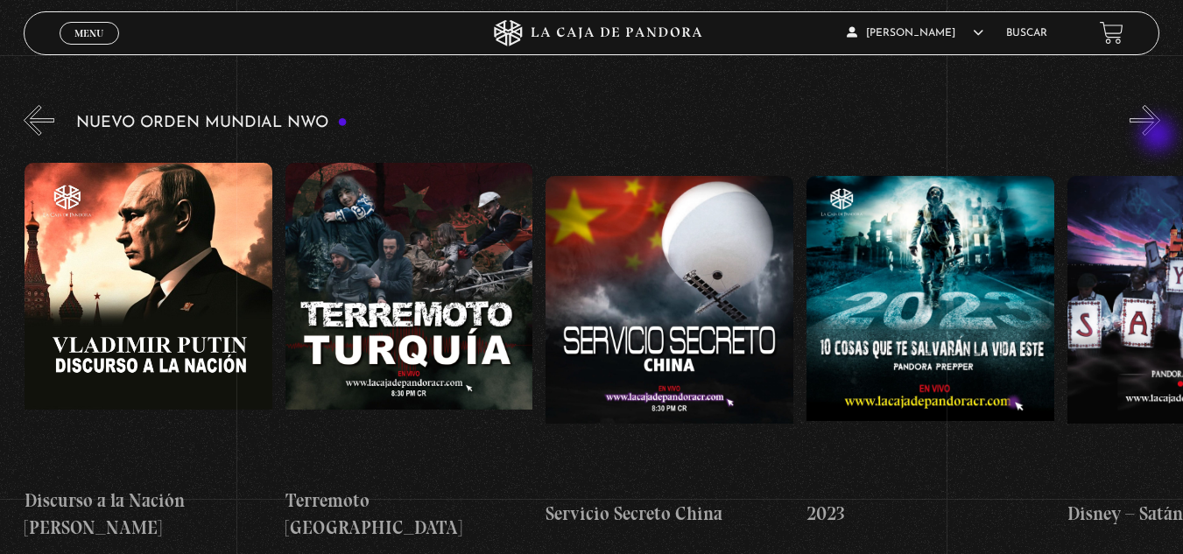
scroll to position [0, 9380]
click at [1159, 136] on button "»" at bounding box center [1145, 120] width 31 height 31
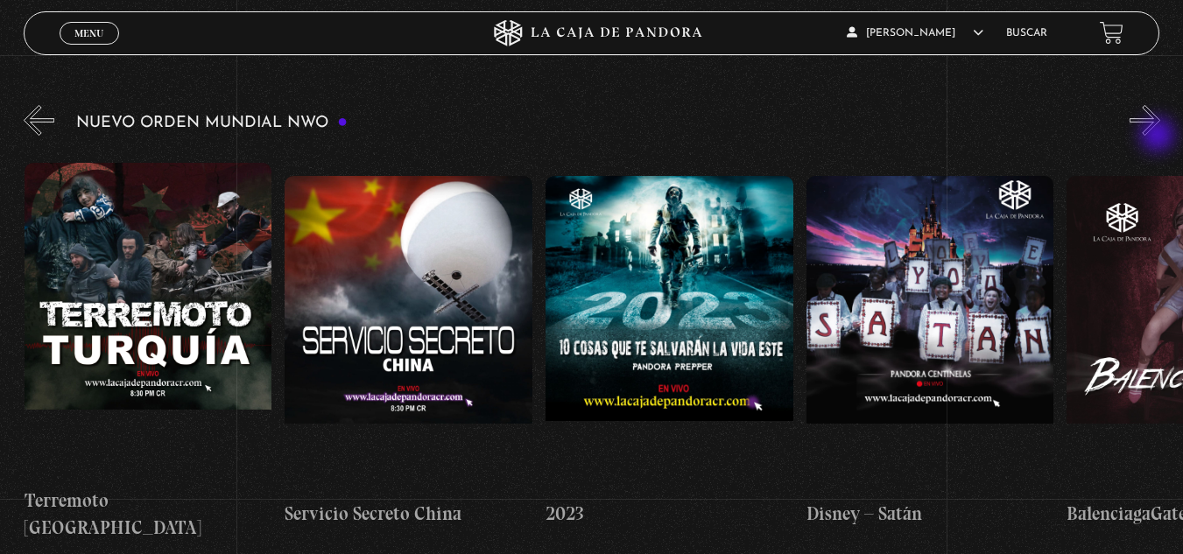
click at [1159, 136] on button "»" at bounding box center [1145, 120] width 31 height 31
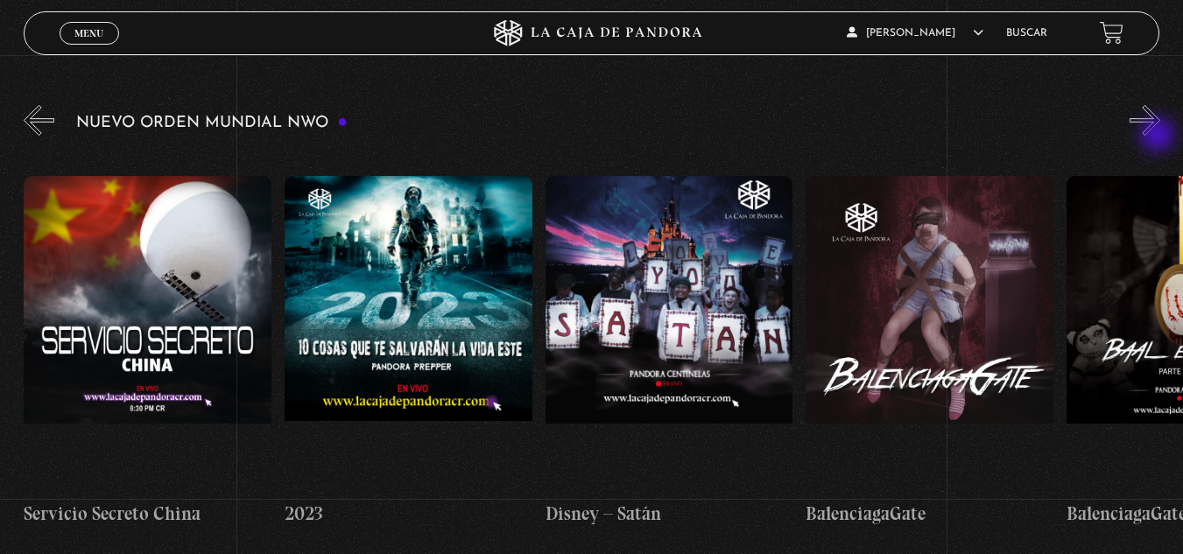
click at [1159, 136] on button "»" at bounding box center [1145, 120] width 31 height 31
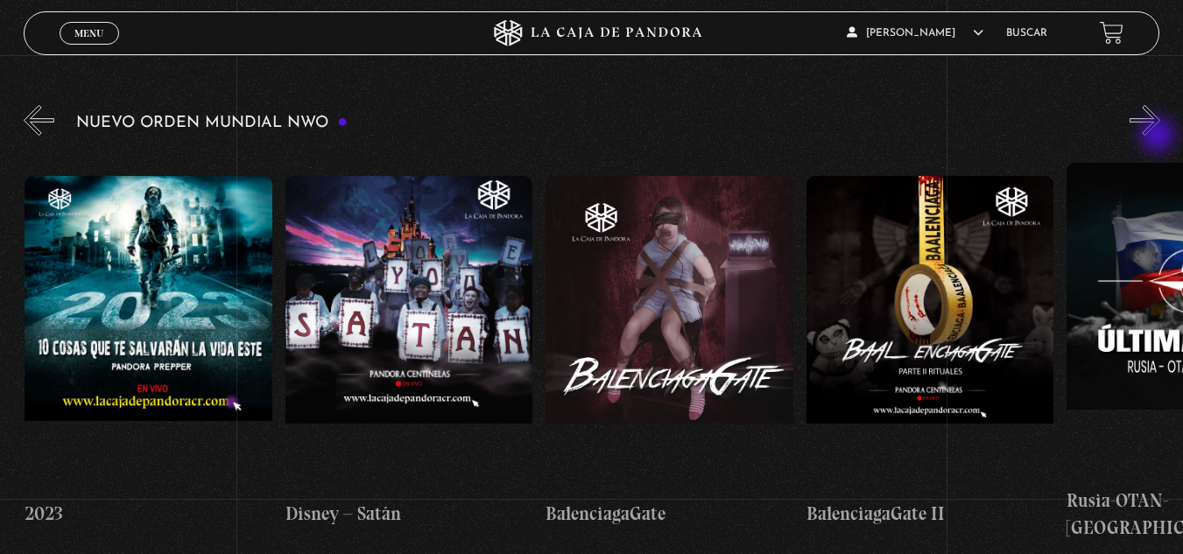
scroll to position [0, 10162]
click at [1159, 136] on button "»" at bounding box center [1145, 120] width 31 height 31
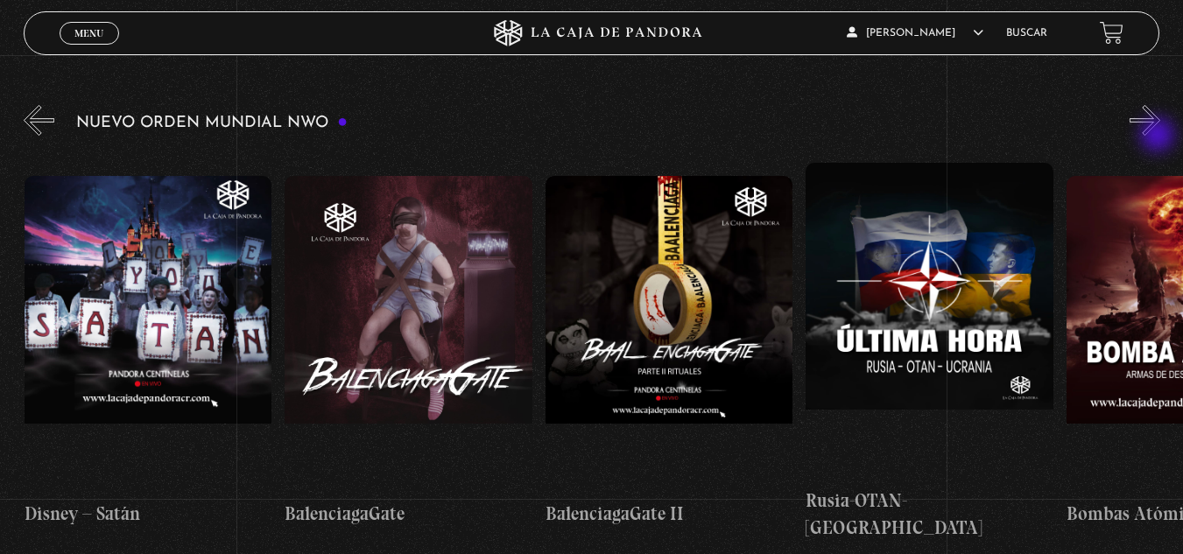
click at [1159, 136] on button "»" at bounding box center [1145, 120] width 31 height 31
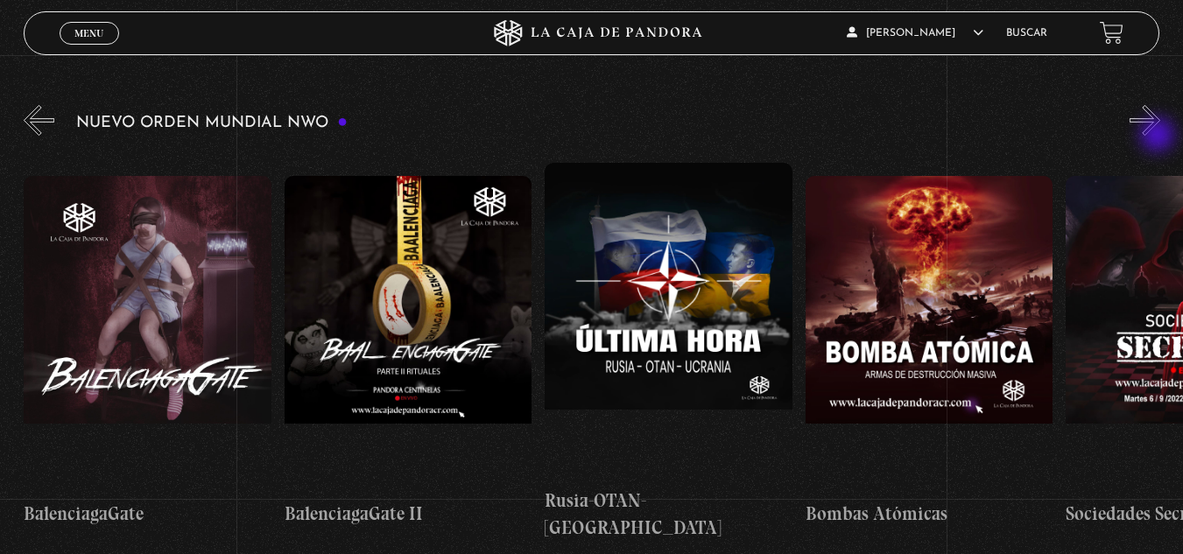
click at [1159, 136] on button "»" at bounding box center [1145, 120] width 31 height 31
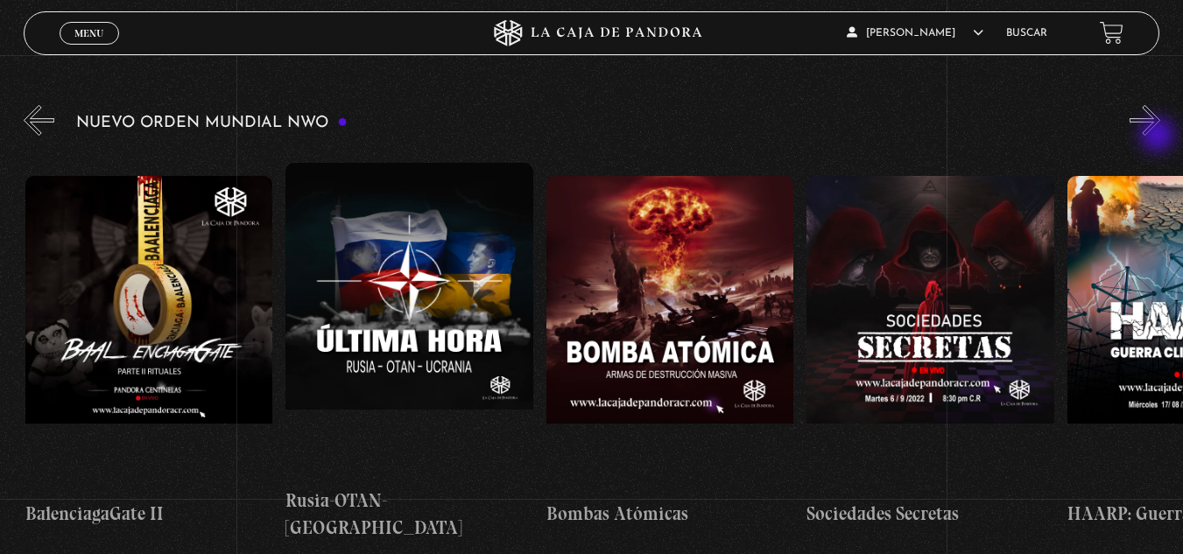
scroll to position [0, 10943]
click at [1159, 136] on button "»" at bounding box center [1145, 120] width 31 height 31
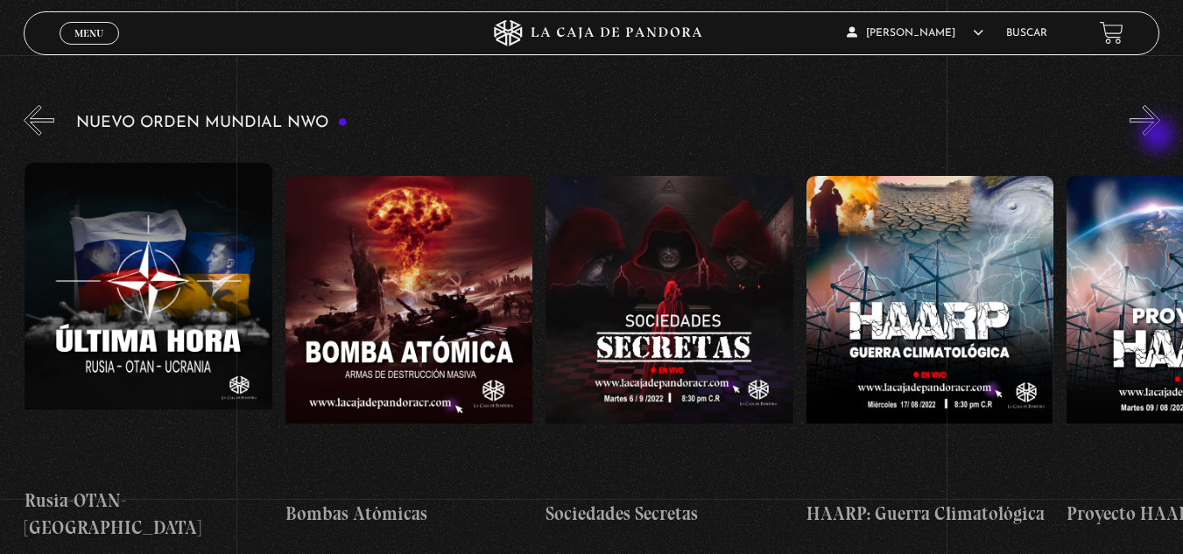
scroll to position [0, 11204]
click at [1159, 136] on button "»" at bounding box center [1145, 120] width 31 height 31
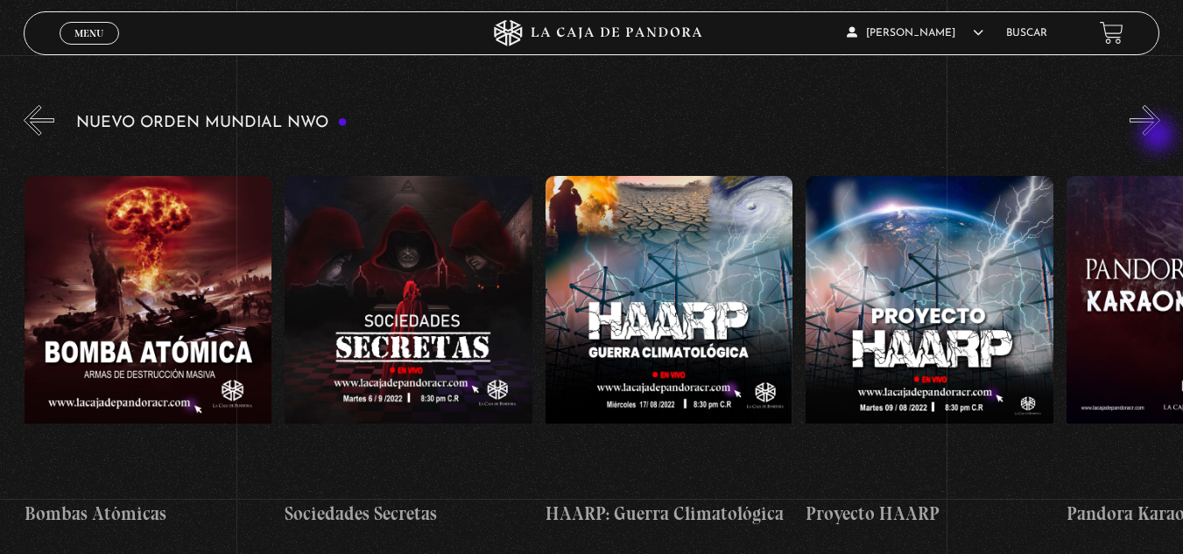
click at [1159, 136] on button "»" at bounding box center [1145, 120] width 31 height 31
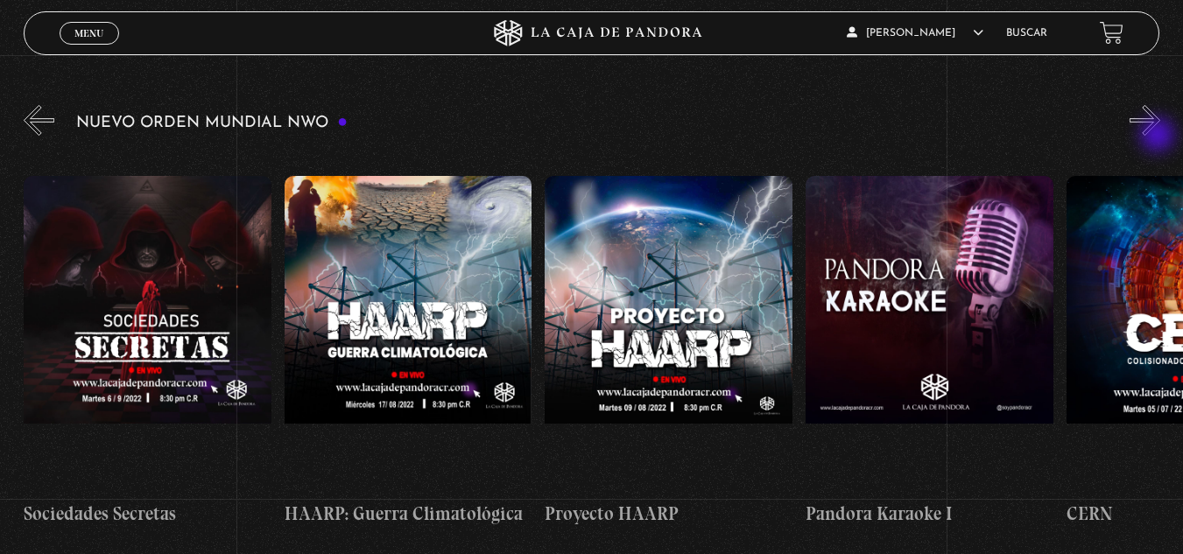
click at [1159, 136] on button "»" at bounding box center [1145, 120] width 31 height 31
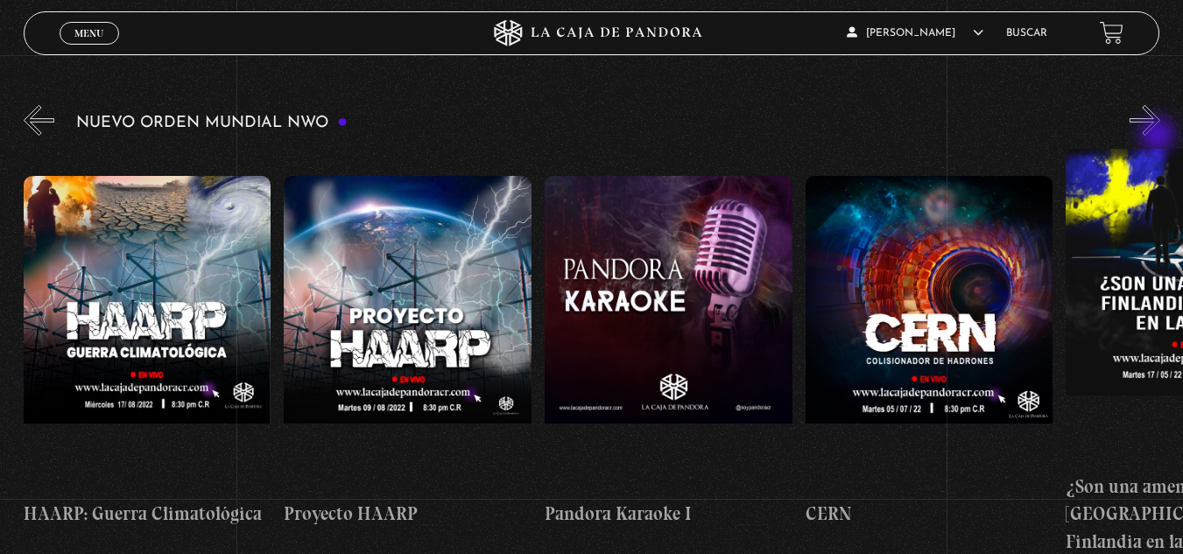
click at [1159, 136] on button "»" at bounding box center [1145, 120] width 31 height 31
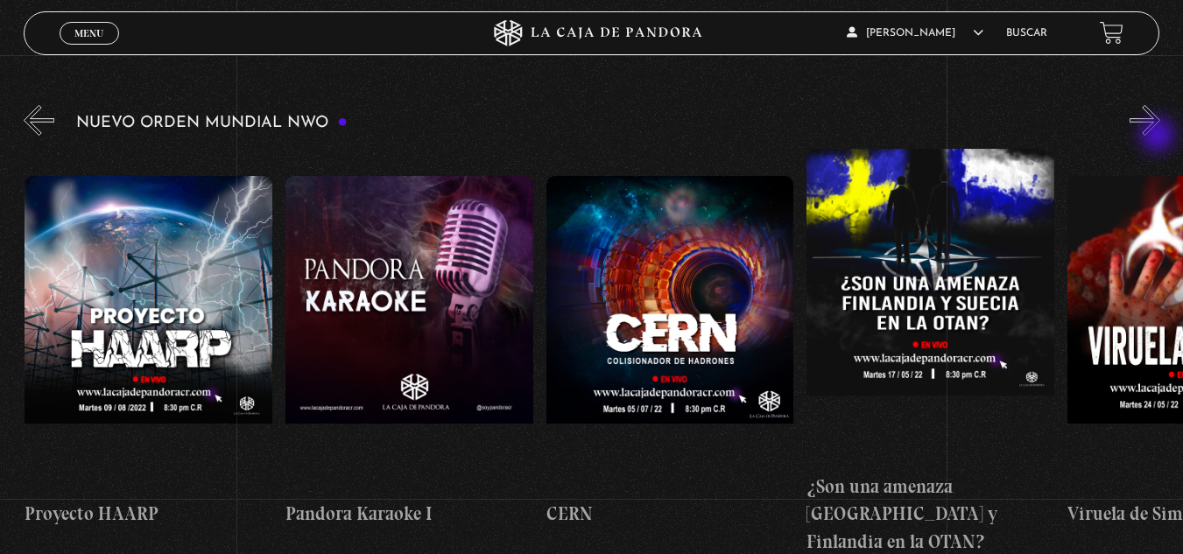
scroll to position [0, 12246]
click at [1159, 136] on button "»" at bounding box center [1145, 120] width 31 height 31
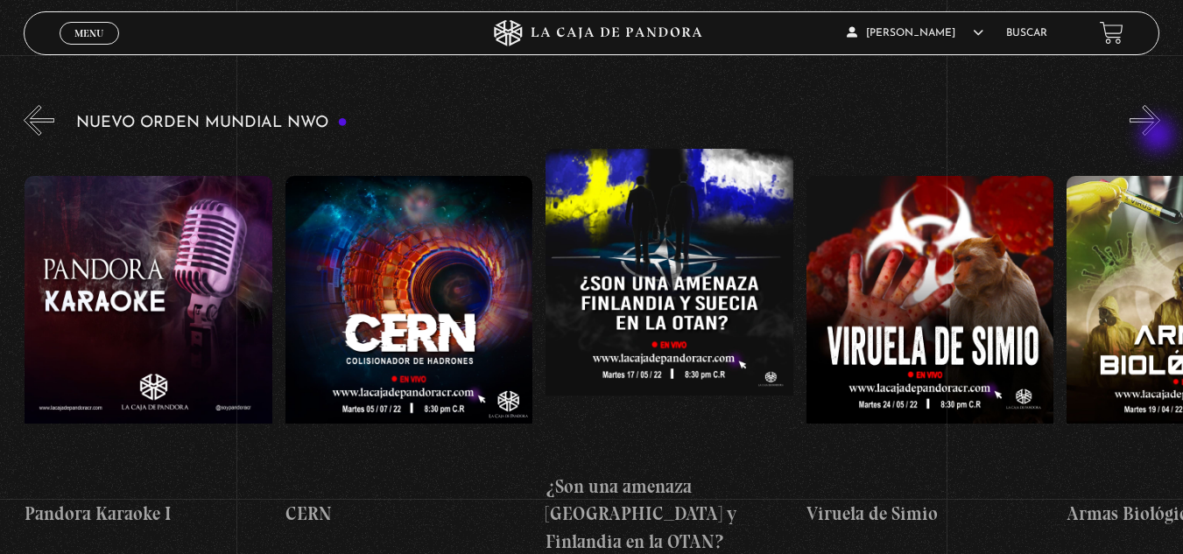
scroll to position [0, 12507]
click at [1159, 136] on button "»" at bounding box center [1145, 120] width 31 height 31
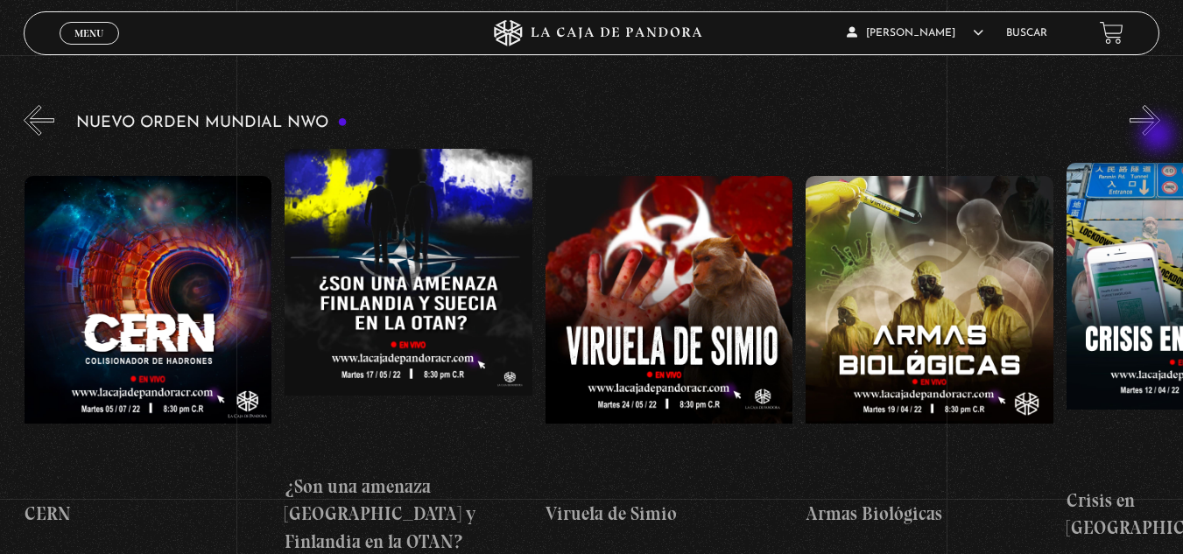
click at [1159, 136] on button "»" at bounding box center [1145, 120] width 31 height 31
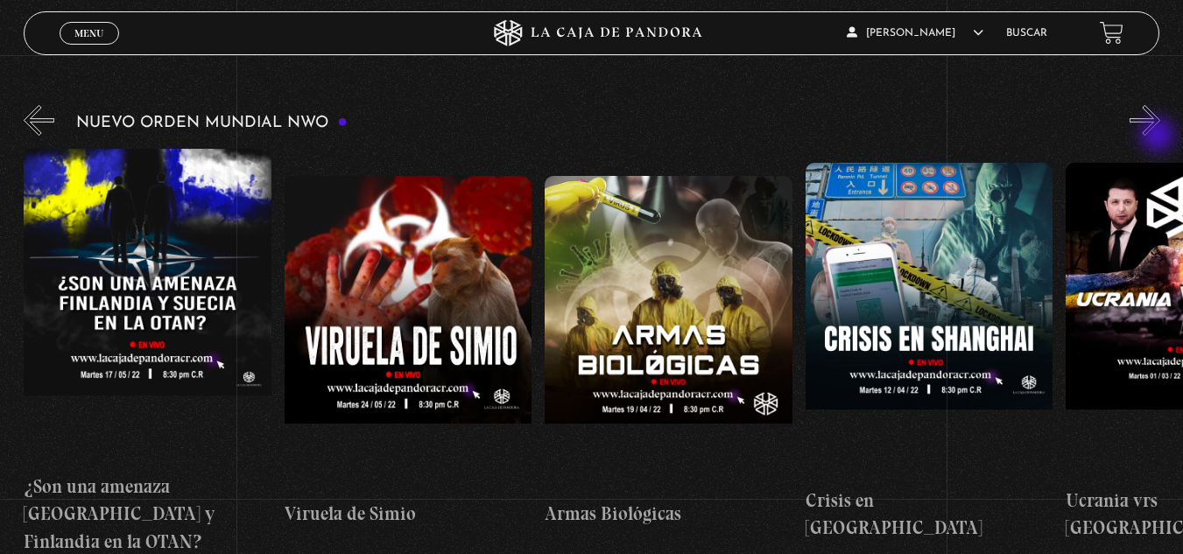
click at [1159, 136] on button "»" at bounding box center [1145, 120] width 31 height 31
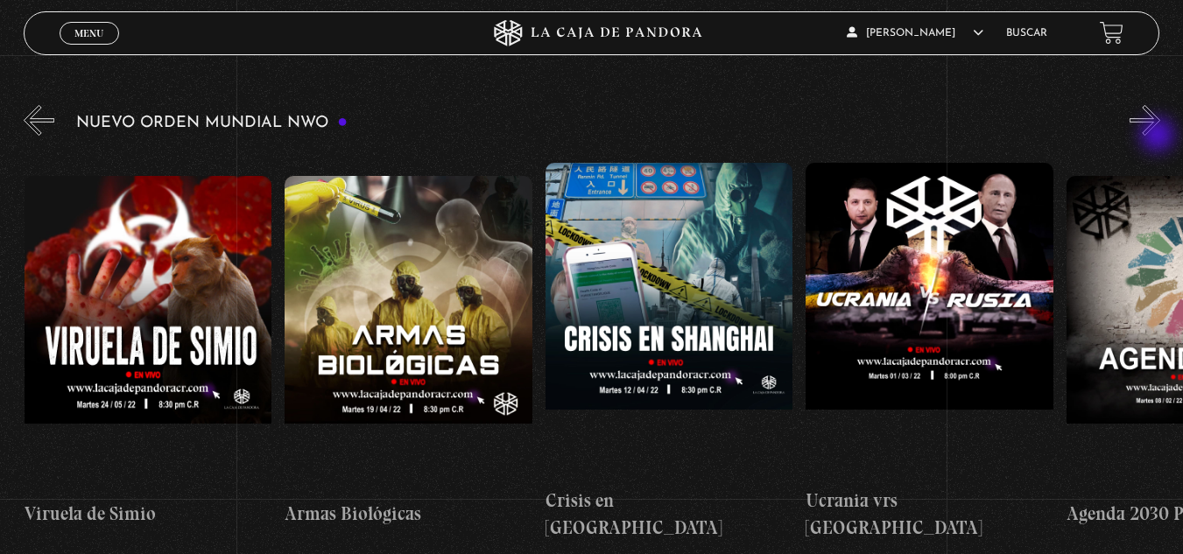
scroll to position [0, 13288]
click at [1159, 136] on button "»" at bounding box center [1145, 120] width 31 height 31
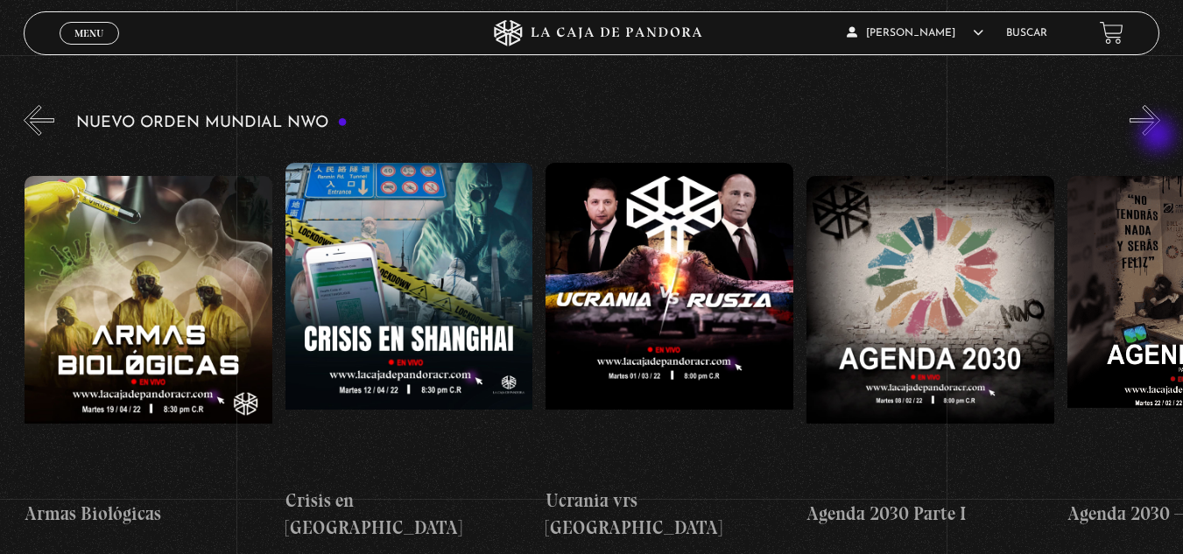
click at [1159, 136] on button "»" at bounding box center [1145, 120] width 31 height 31
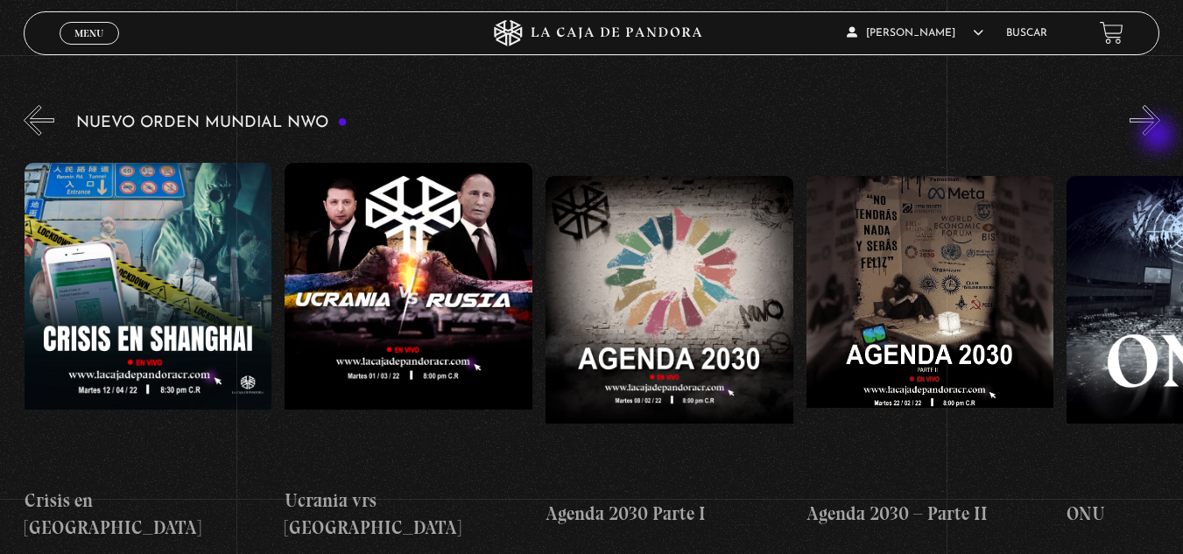
click at [1159, 136] on button "»" at bounding box center [1145, 120] width 31 height 31
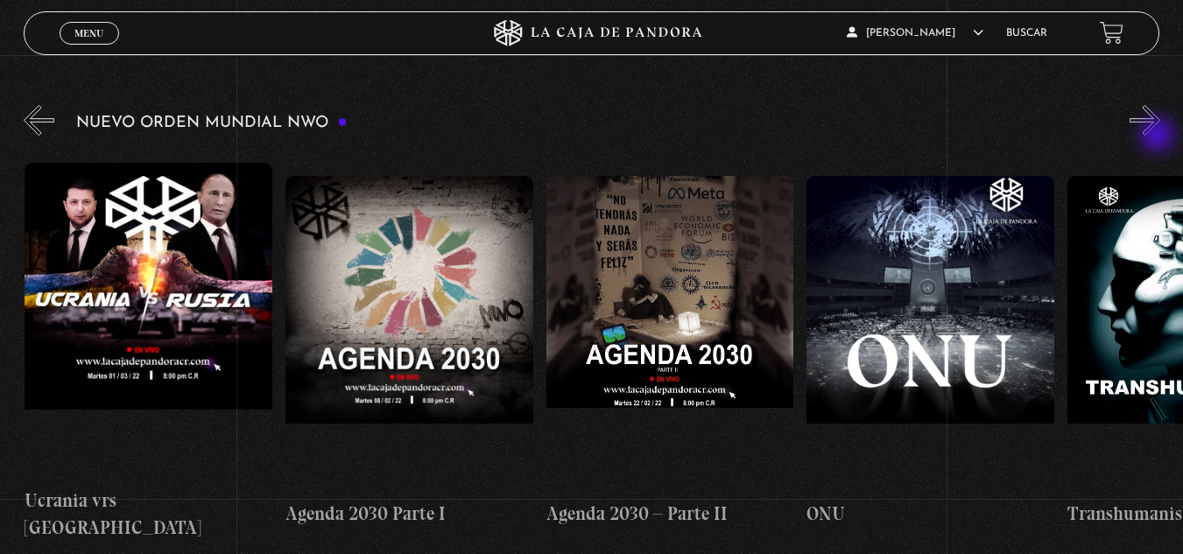
click at [1159, 136] on button "»" at bounding box center [1145, 120] width 31 height 31
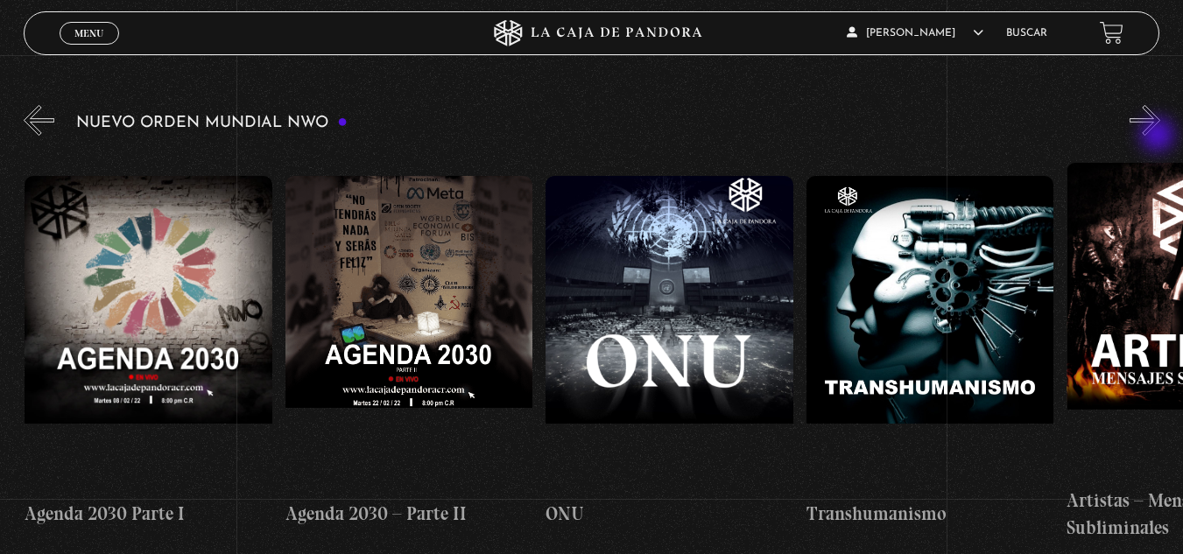
click at [1159, 136] on button "»" at bounding box center [1145, 120] width 31 height 31
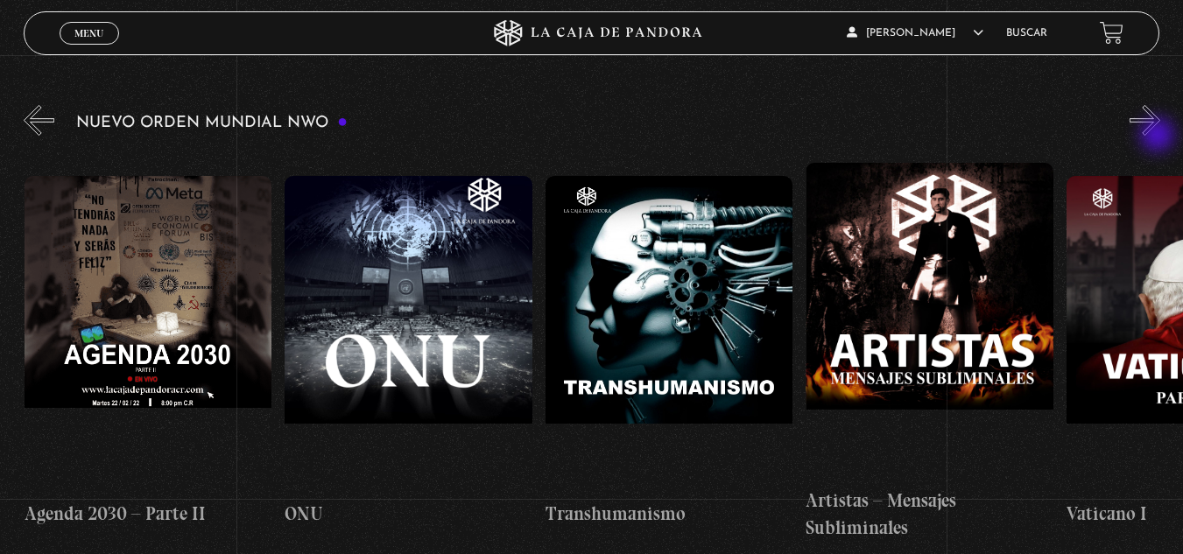
click at [1159, 136] on button "»" at bounding box center [1145, 120] width 31 height 31
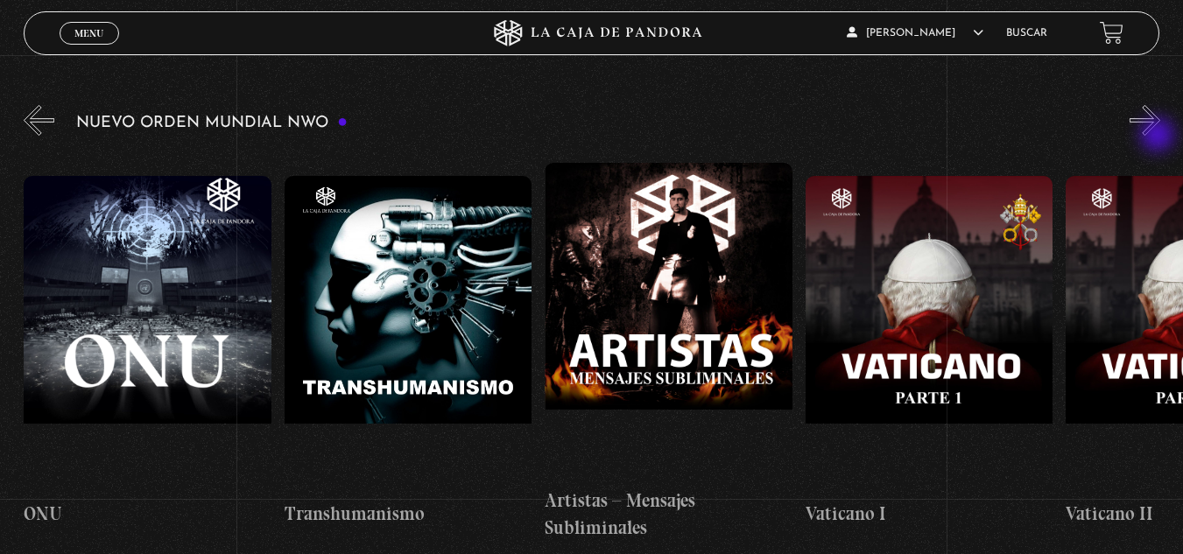
click at [1159, 136] on button "»" at bounding box center [1145, 120] width 31 height 31
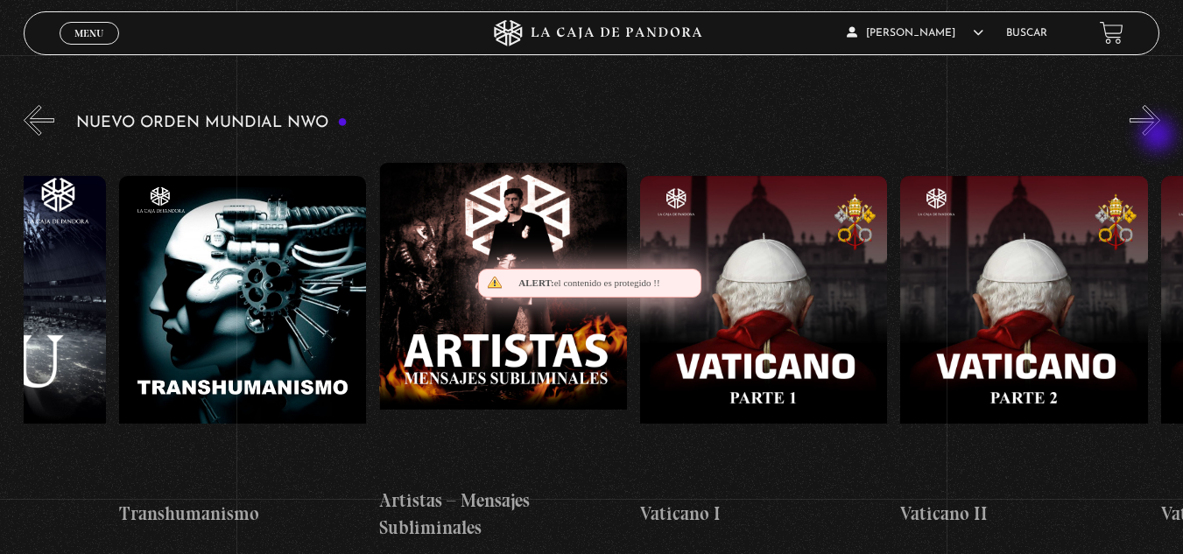
click at [1159, 136] on button "»" at bounding box center [1145, 120] width 31 height 31
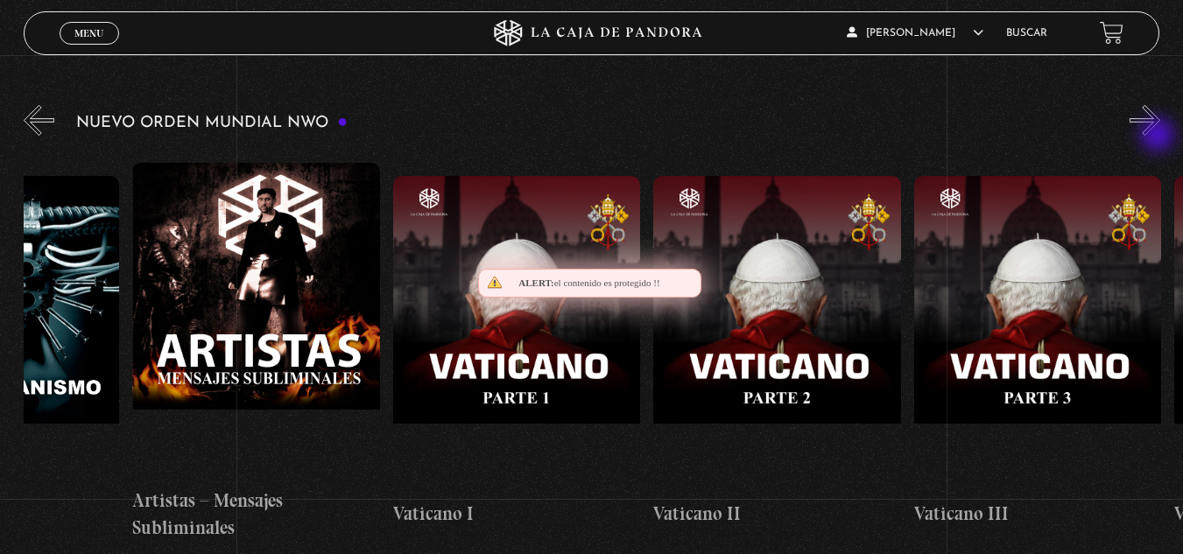
click at [1159, 136] on button "»" at bounding box center [1145, 120] width 31 height 31
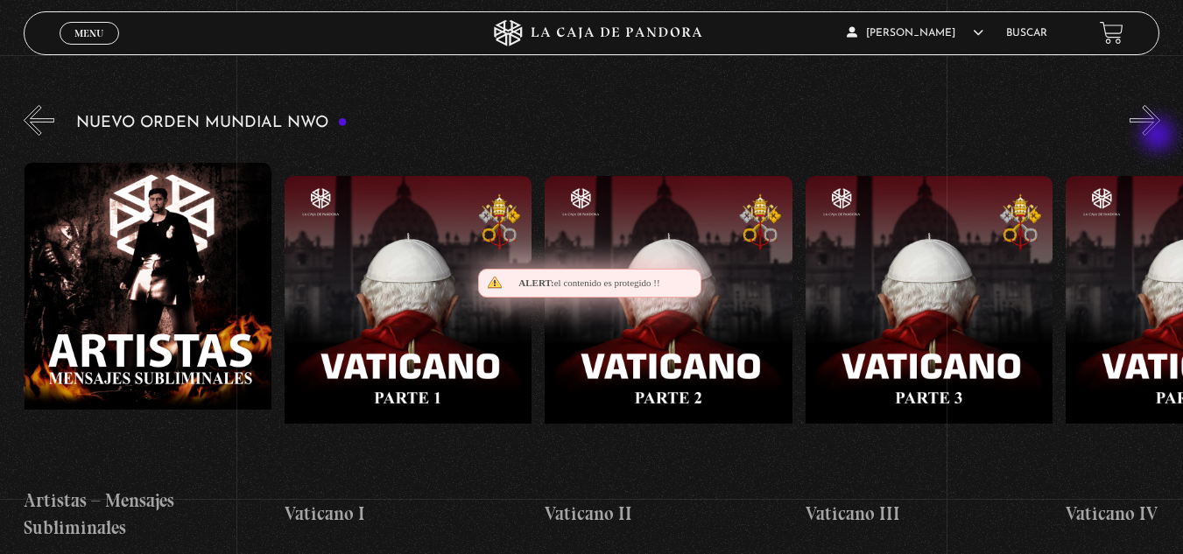
click at [1159, 136] on button "»" at bounding box center [1145, 120] width 31 height 31
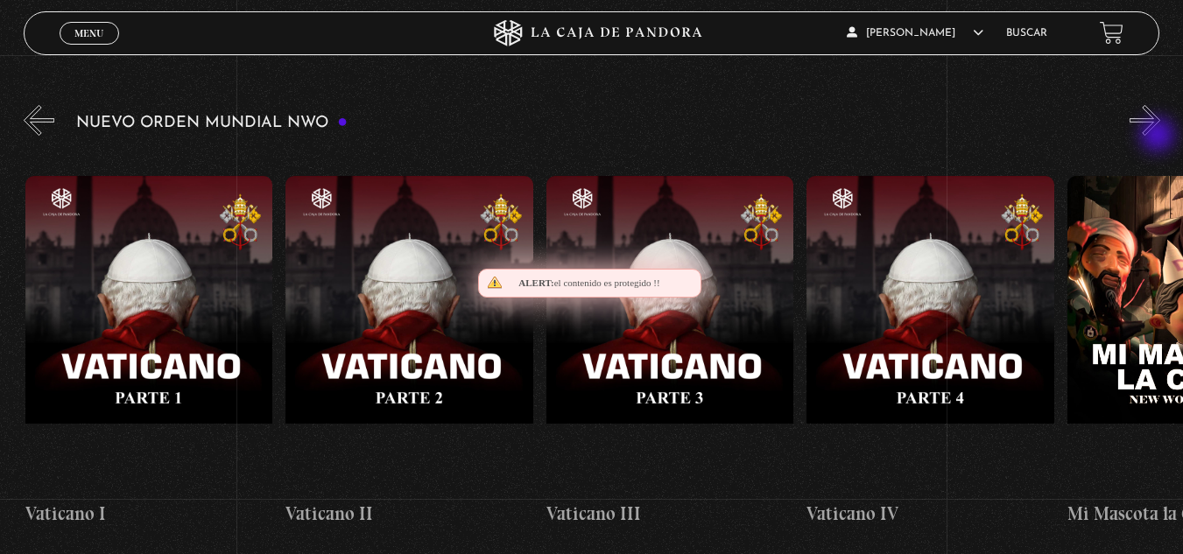
scroll to position [0, 15633]
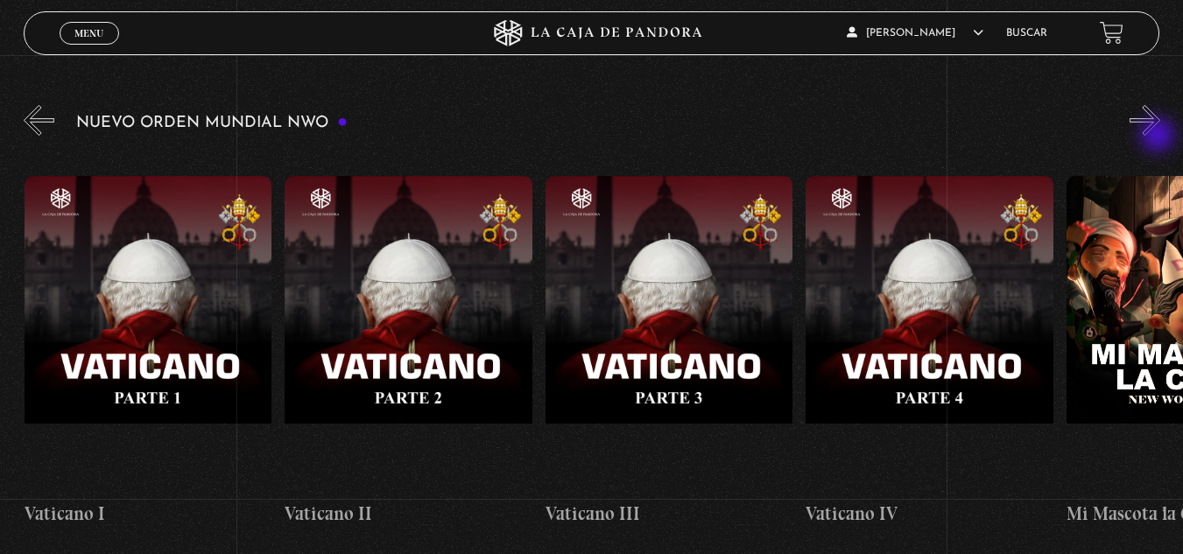
click at [1159, 136] on button "»" at bounding box center [1145, 120] width 31 height 31
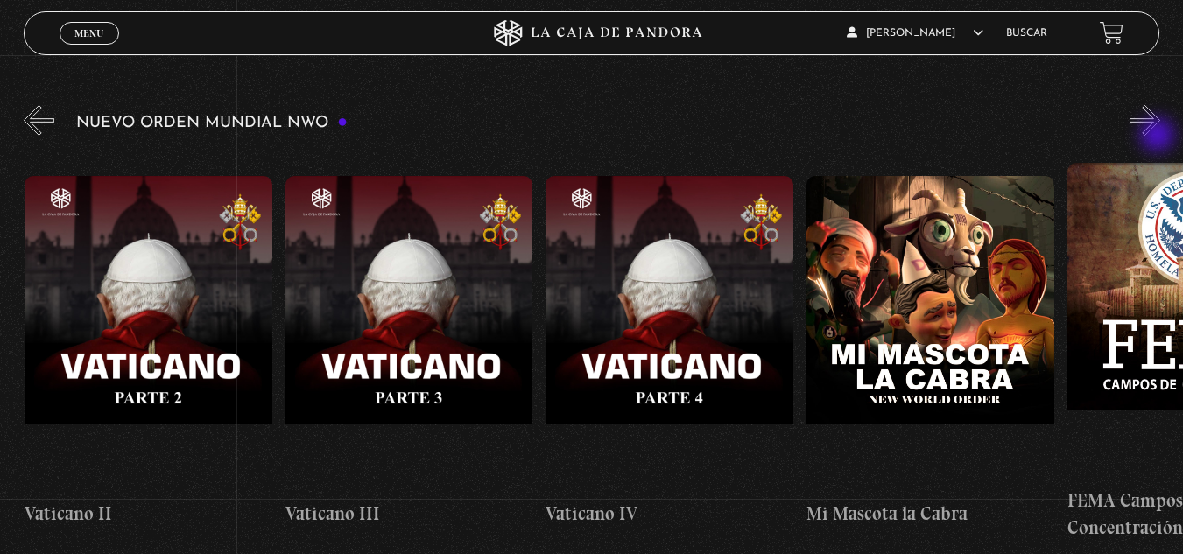
scroll to position [0, 15894]
click at [1159, 136] on button "»" at bounding box center [1145, 120] width 31 height 31
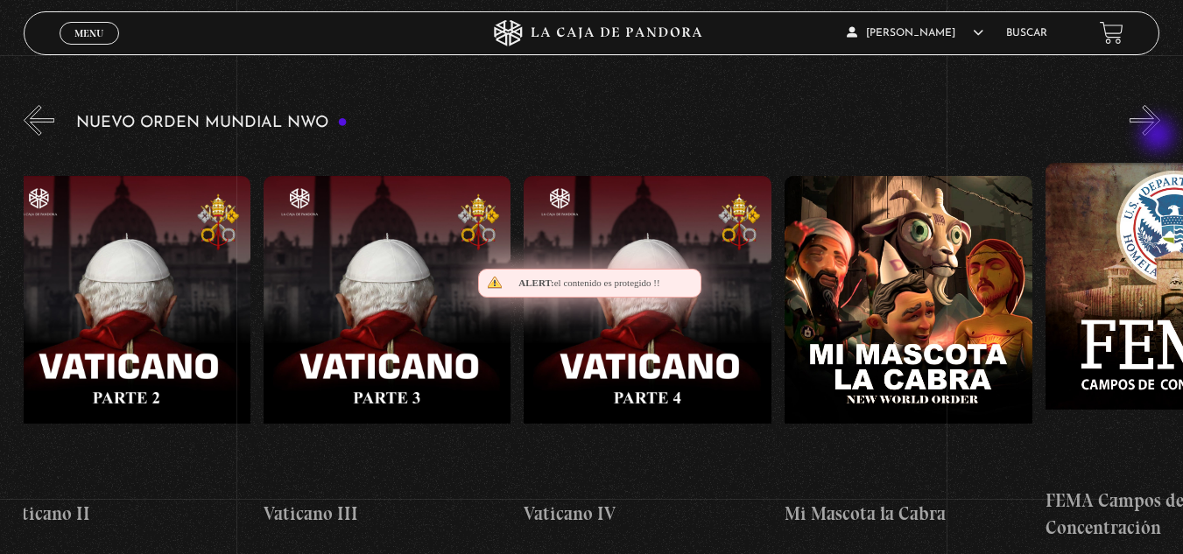
click at [1159, 136] on button "»" at bounding box center [1145, 120] width 31 height 31
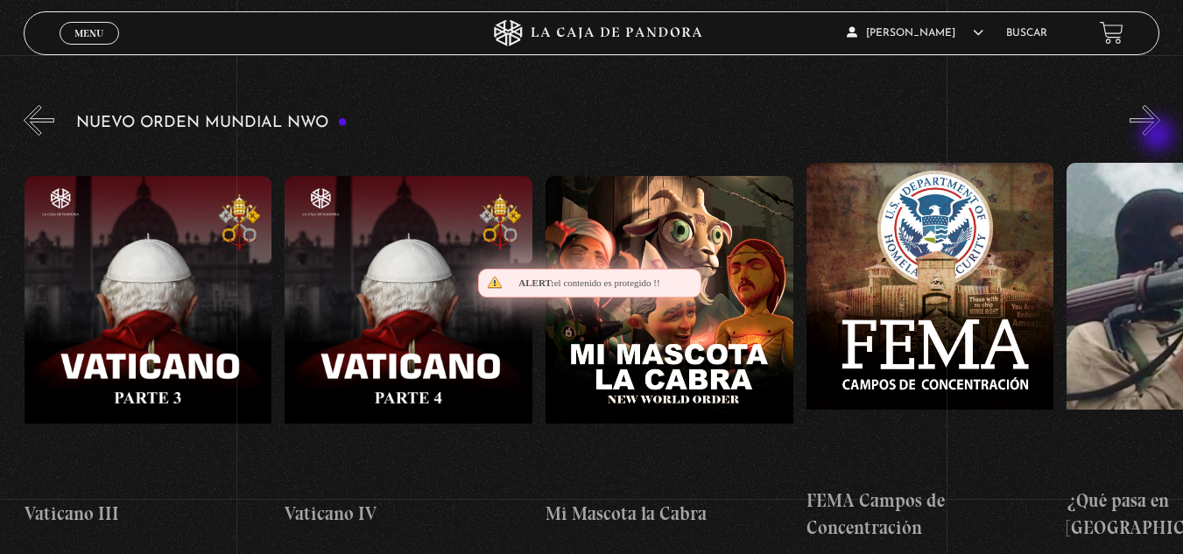
click at [1159, 136] on button "»" at bounding box center [1145, 120] width 31 height 31
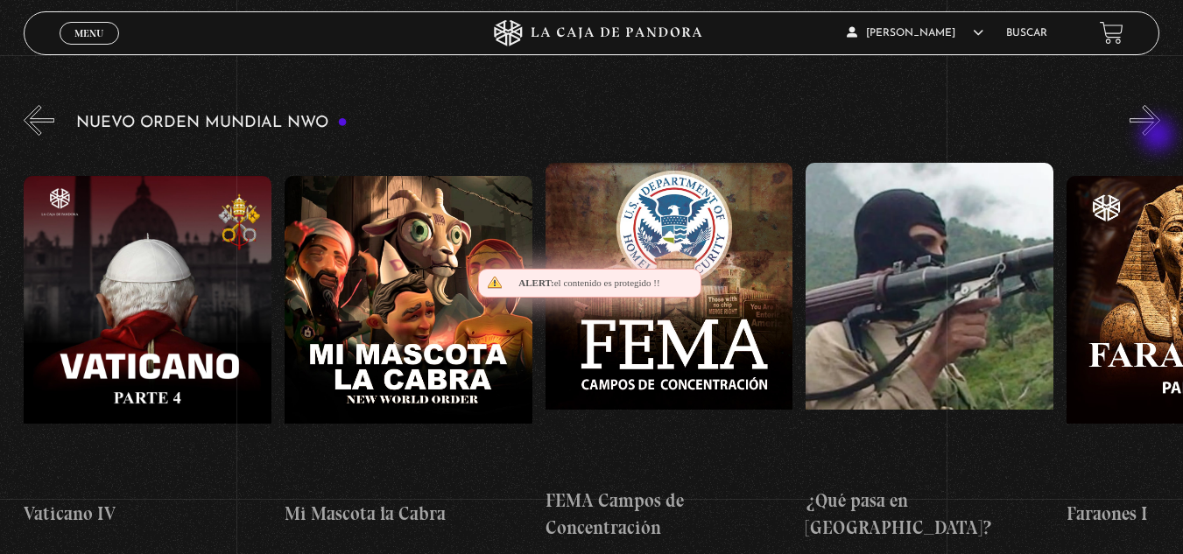
click at [1159, 136] on button "»" at bounding box center [1145, 120] width 31 height 31
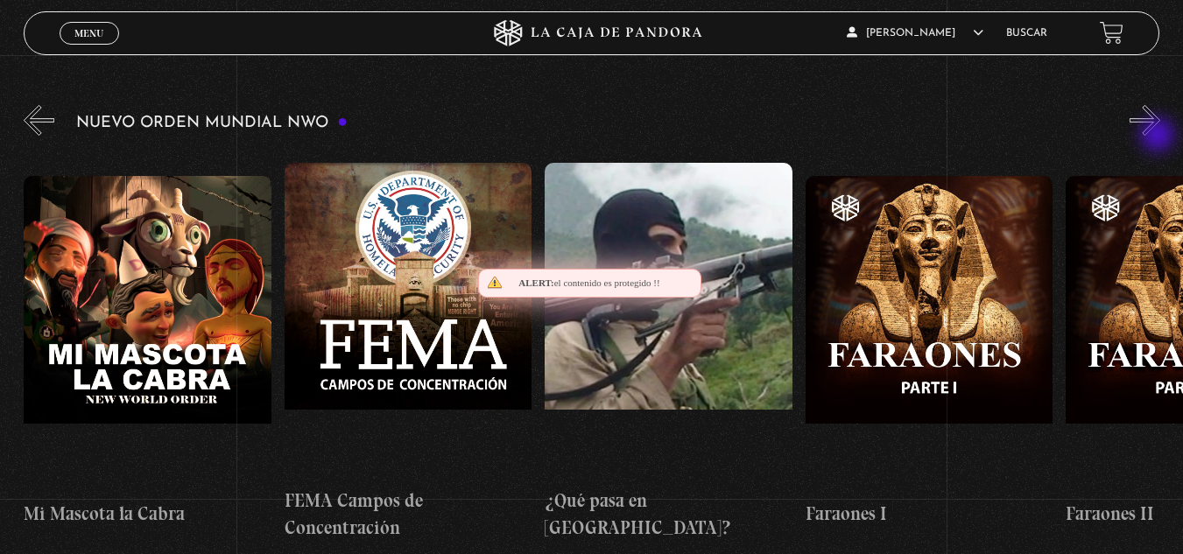
click at [1159, 136] on button "»" at bounding box center [1145, 120] width 31 height 31
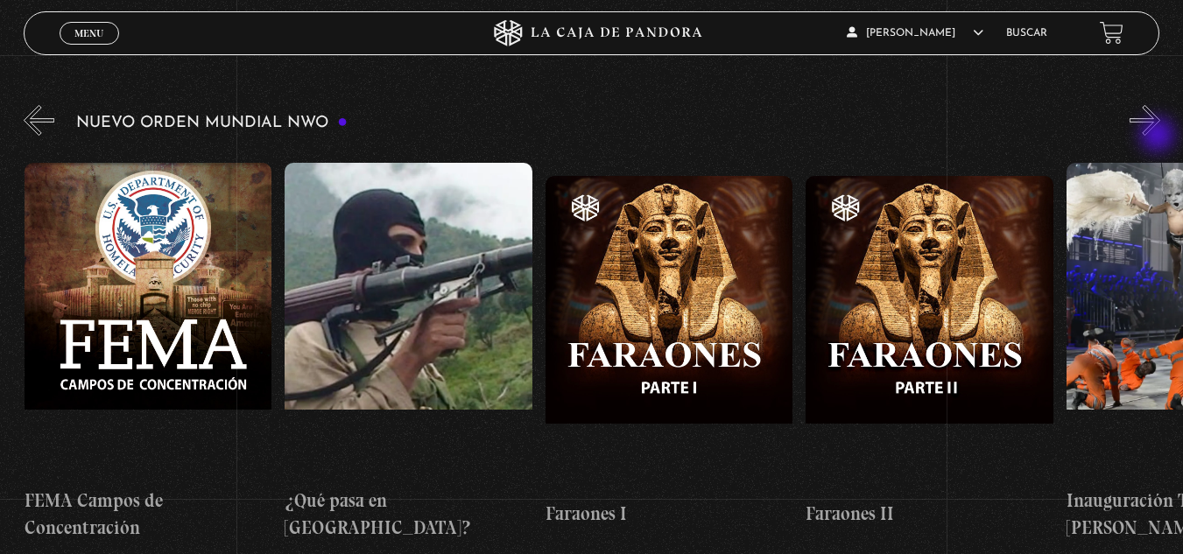
click at [1159, 136] on button "»" at bounding box center [1145, 120] width 31 height 31
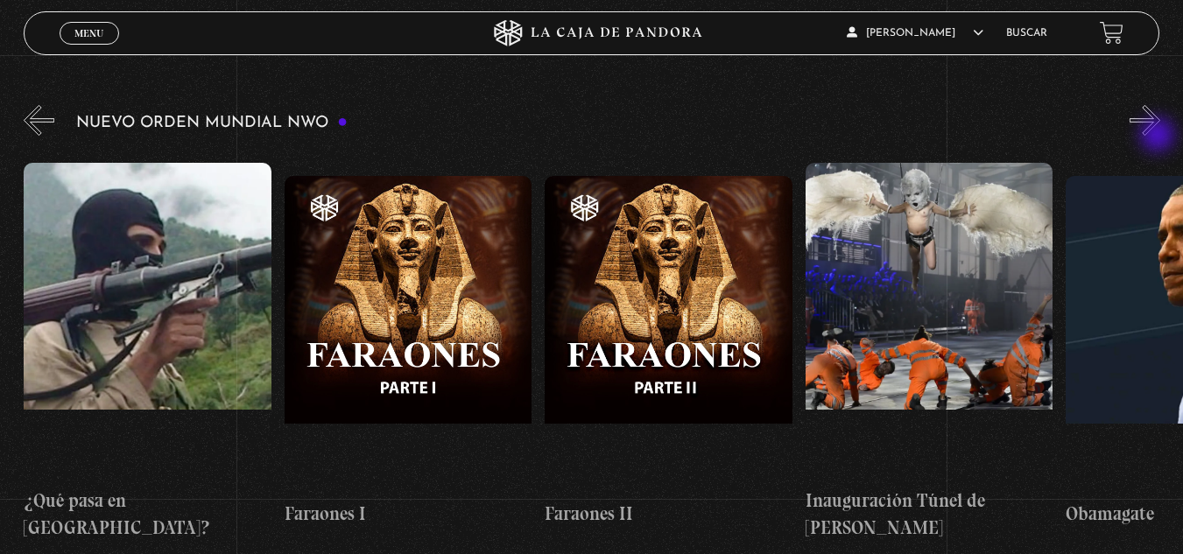
click at [1159, 136] on button "»" at bounding box center [1145, 120] width 31 height 31
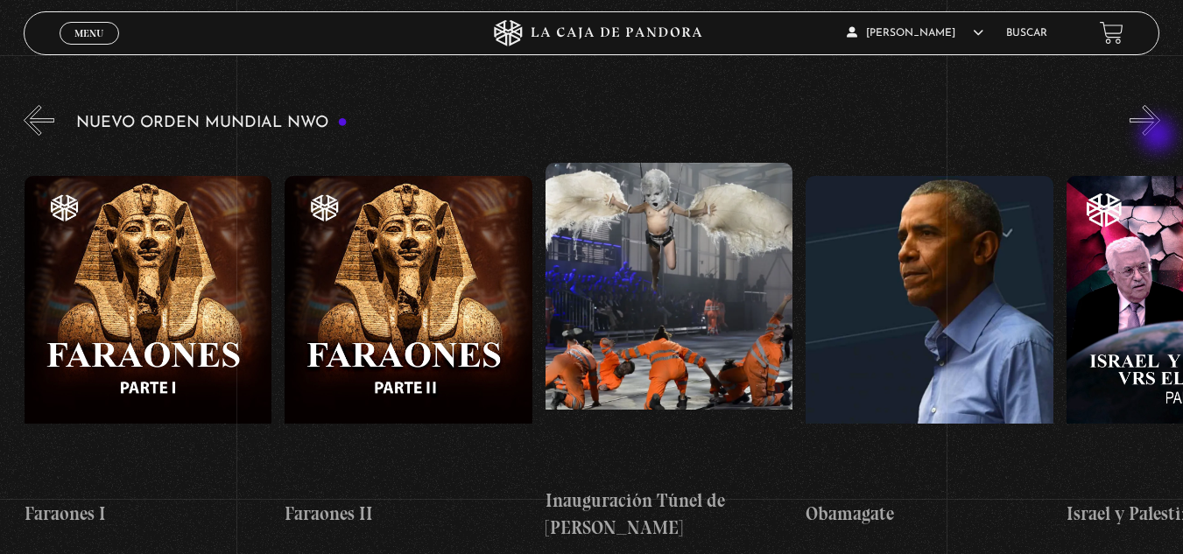
click at [1159, 136] on button "»" at bounding box center [1145, 120] width 31 height 31
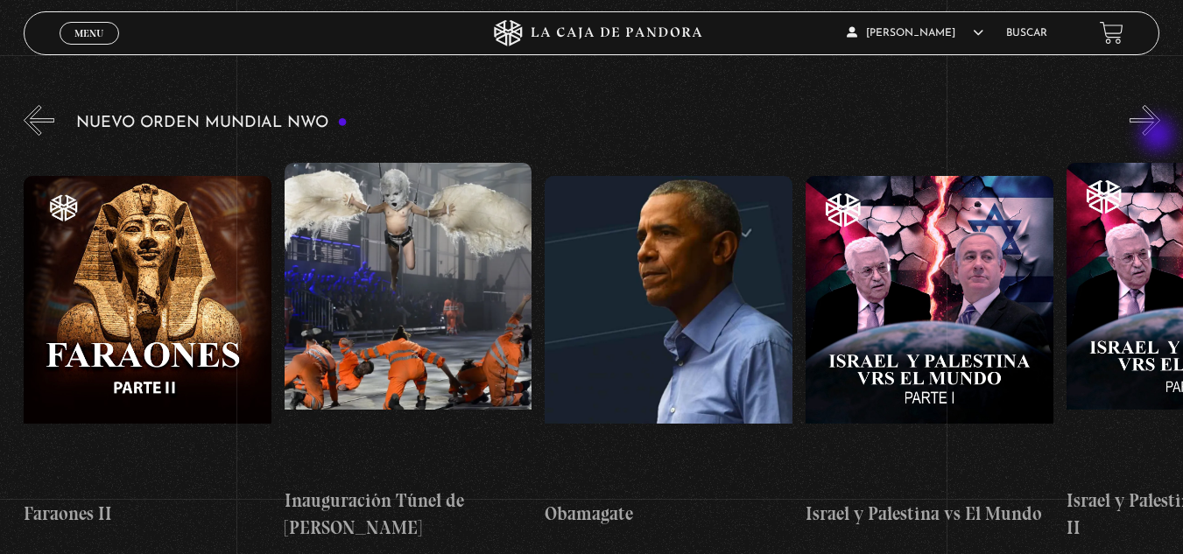
click at [1159, 136] on button "»" at bounding box center [1145, 120] width 31 height 31
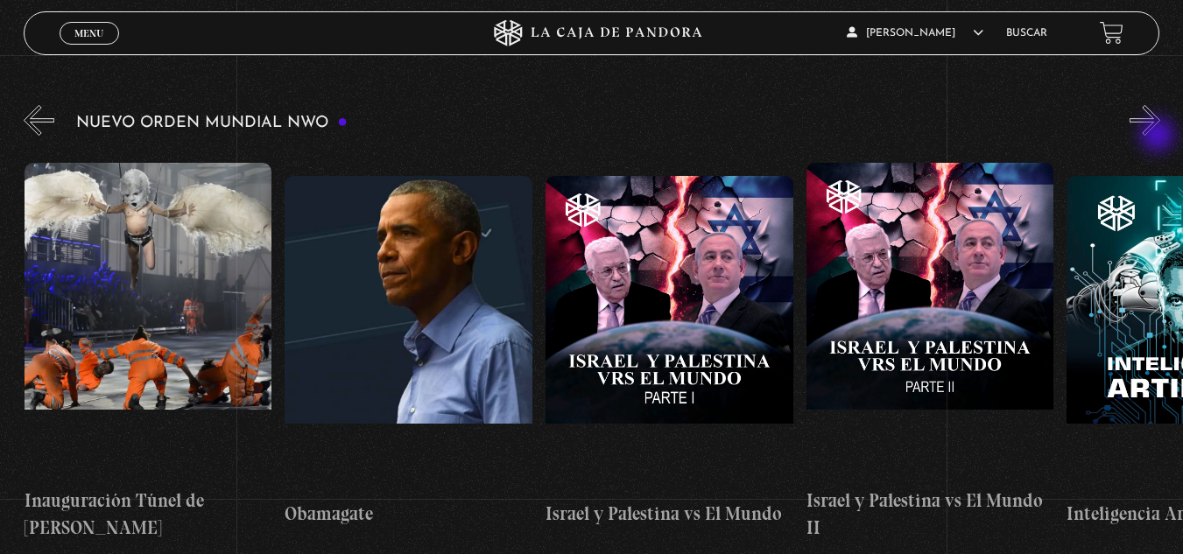
click at [1159, 136] on button "»" at bounding box center [1145, 120] width 31 height 31
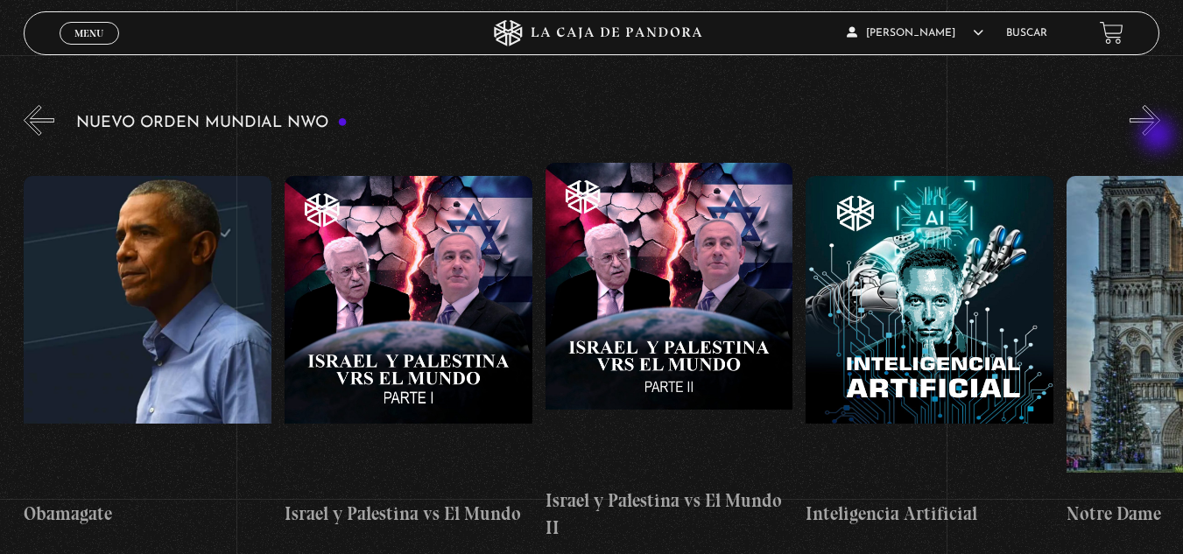
click at [1159, 136] on button "»" at bounding box center [1145, 120] width 31 height 31
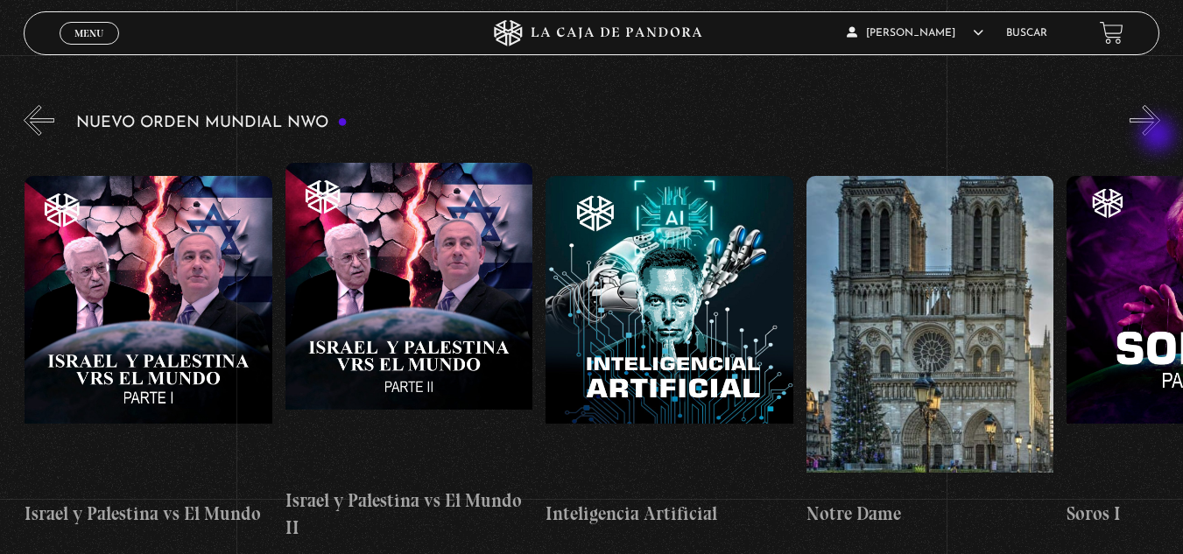
click at [1159, 136] on button "»" at bounding box center [1145, 120] width 31 height 31
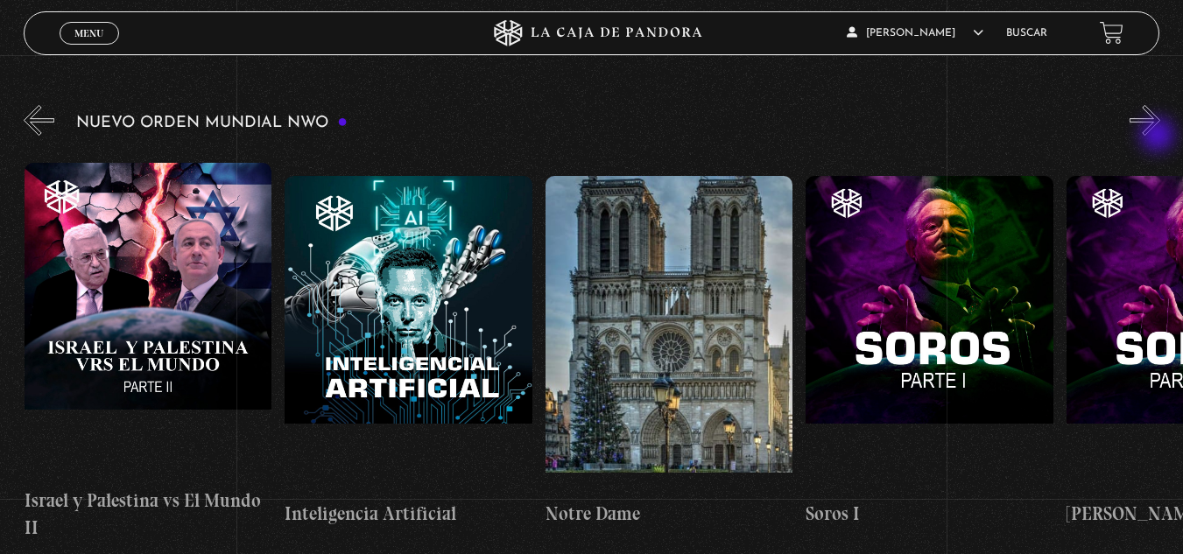
click at [1159, 136] on button "»" at bounding box center [1145, 120] width 31 height 31
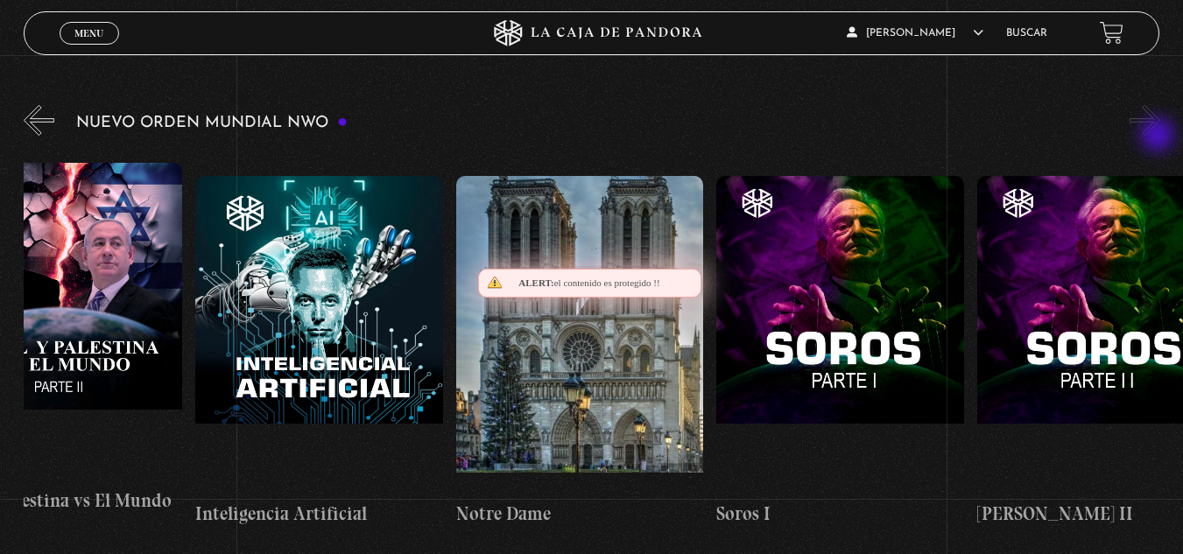
scroll to position [0, 18890]
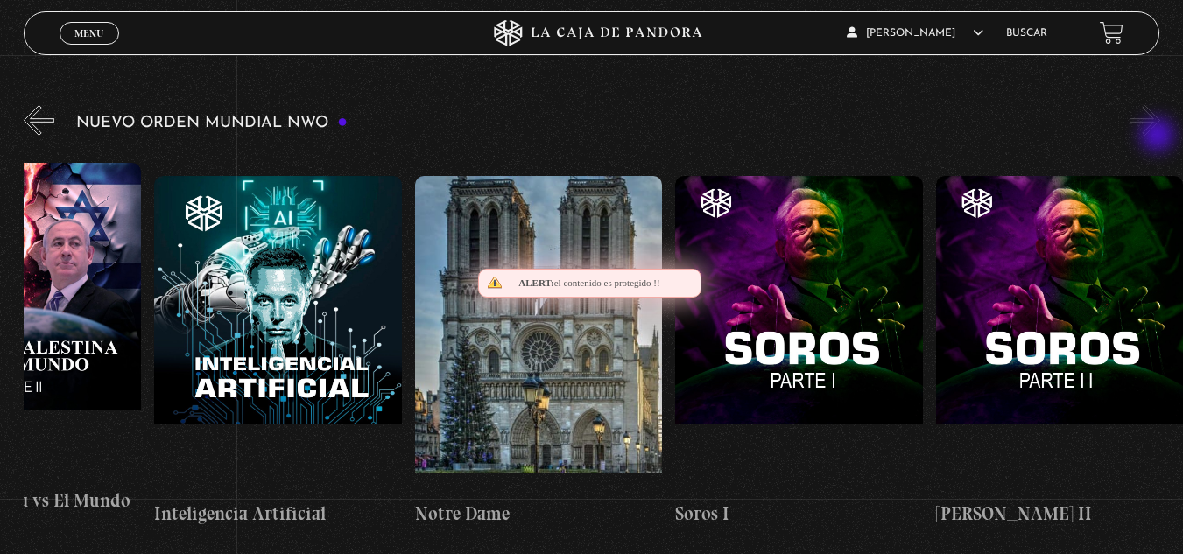
click at [1159, 136] on button "»" at bounding box center [1145, 120] width 31 height 31
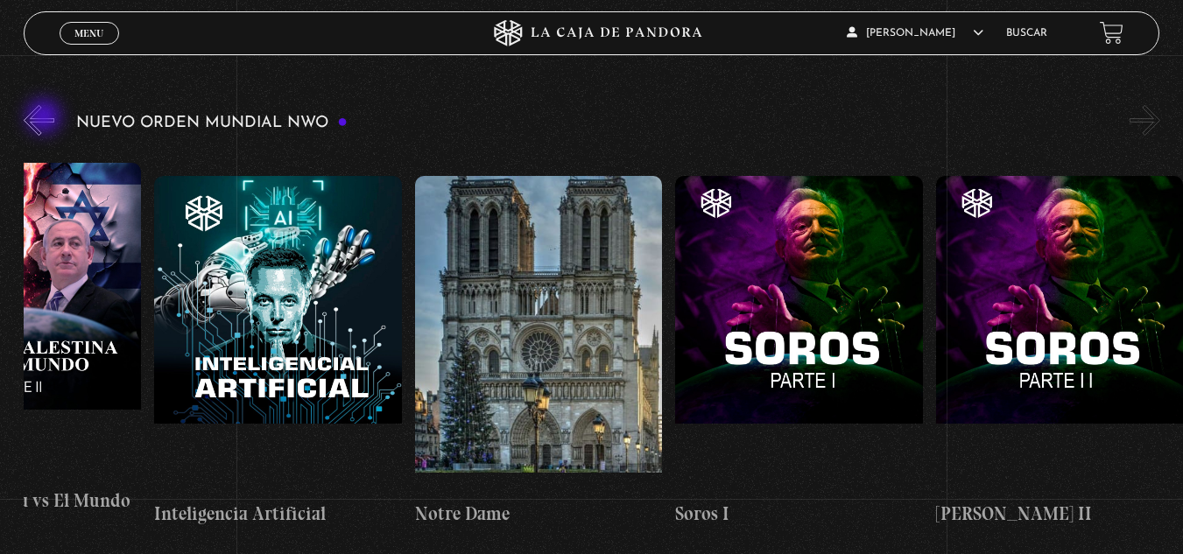
click at [46, 118] on button "«" at bounding box center [39, 120] width 31 height 31
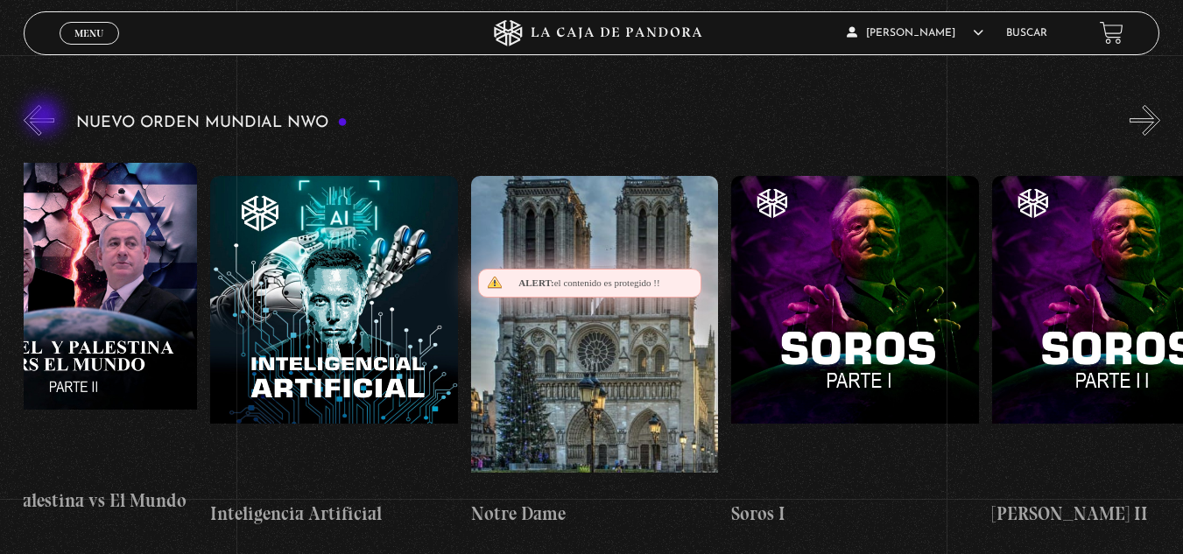
click at [46, 118] on button "«" at bounding box center [39, 120] width 31 height 31
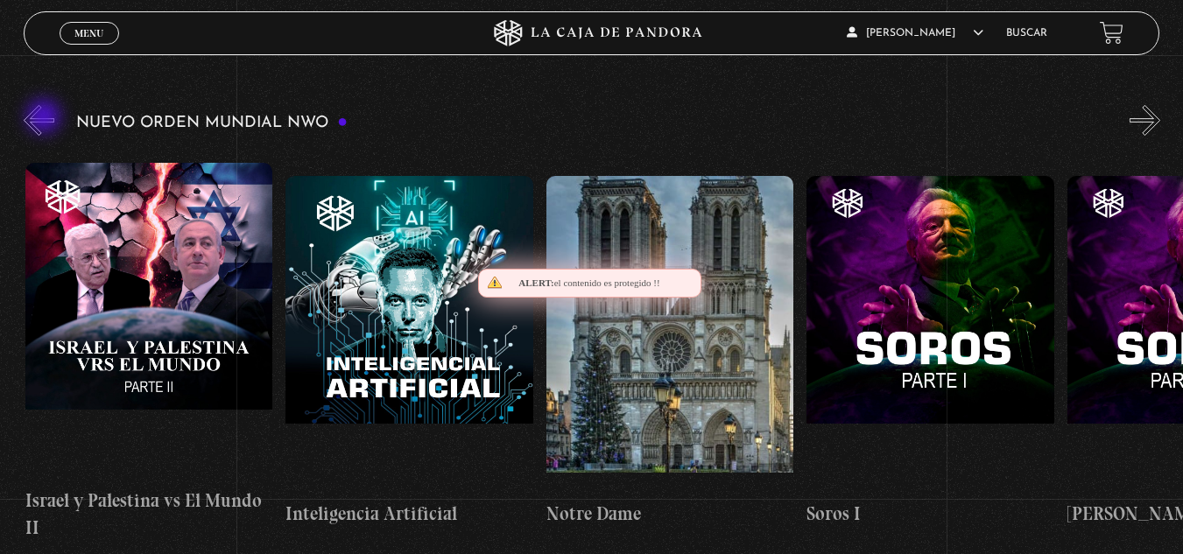
click at [46, 118] on button "«" at bounding box center [39, 120] width 31 height 31
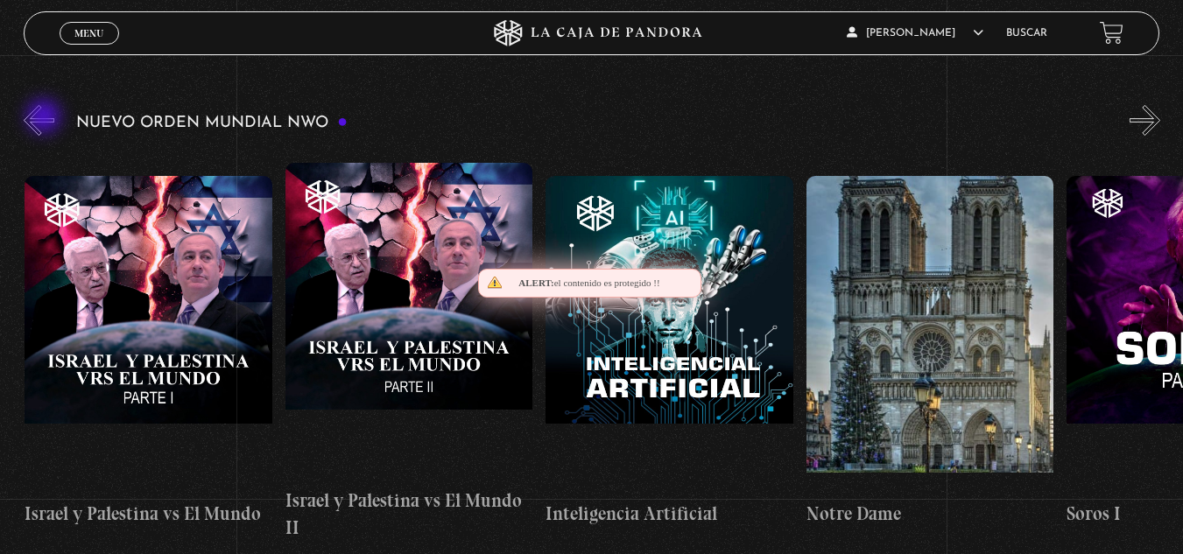
click at [46, 118] on button "«" at bounding box center [39, 120] width 31 height 31
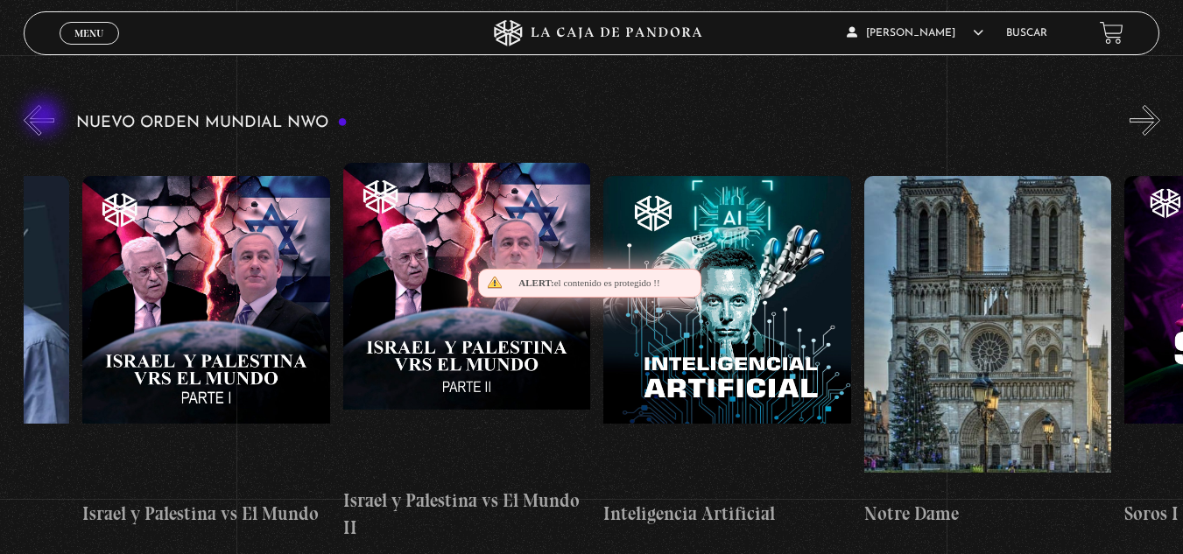
click at [46, 118] on button "«" at bounding box center [39, 120] width 31 height 31
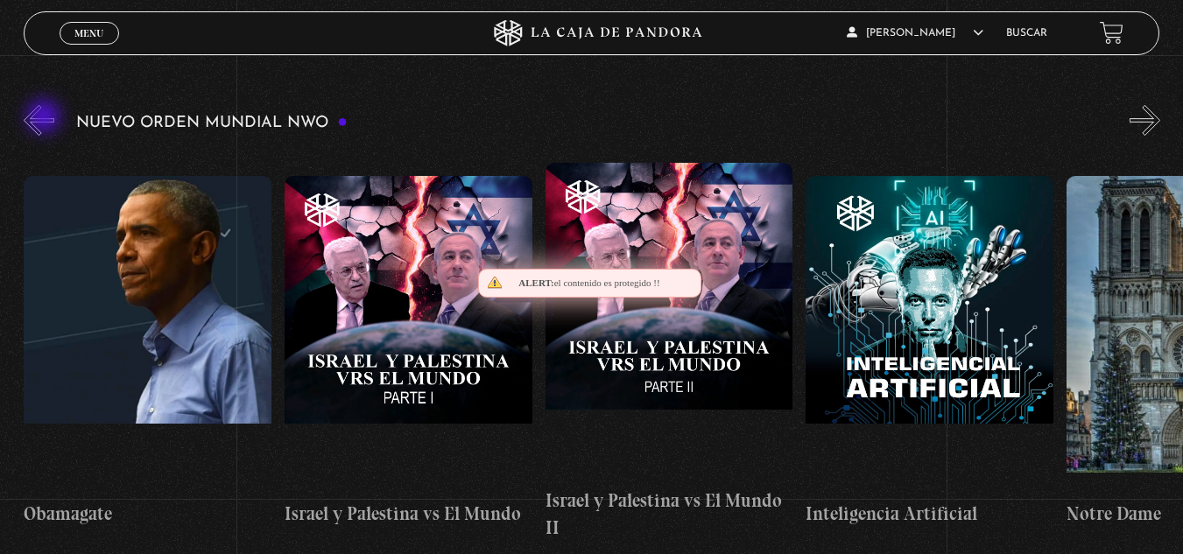
click at [46, 118] on button "«" at bounding box center [39, 120] width 31 height 31
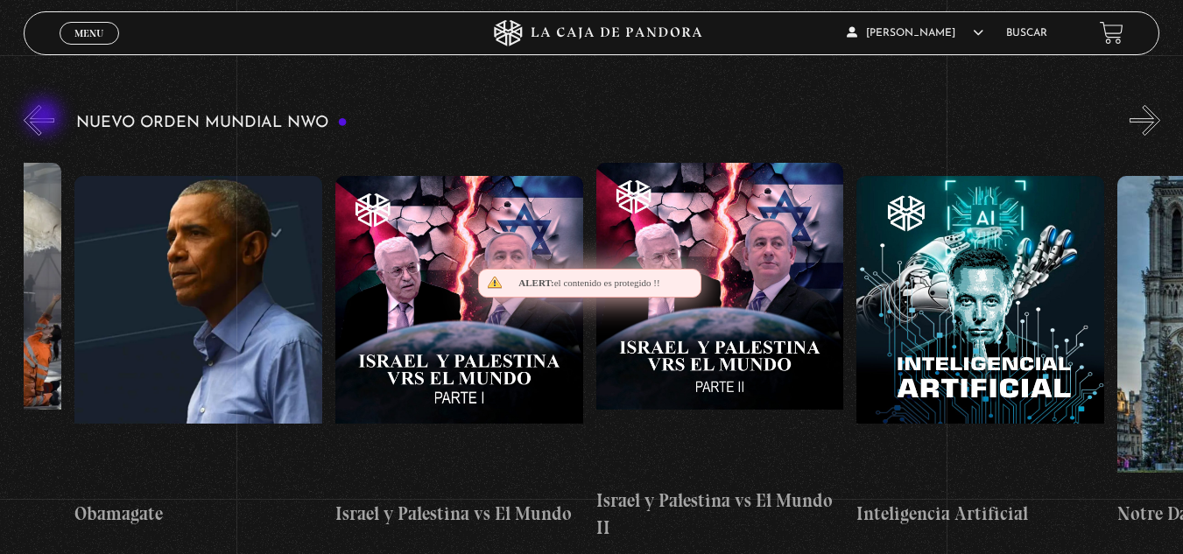
click at [46, 118] on button "«" at bounding box center [39, 120] width 31 height 31
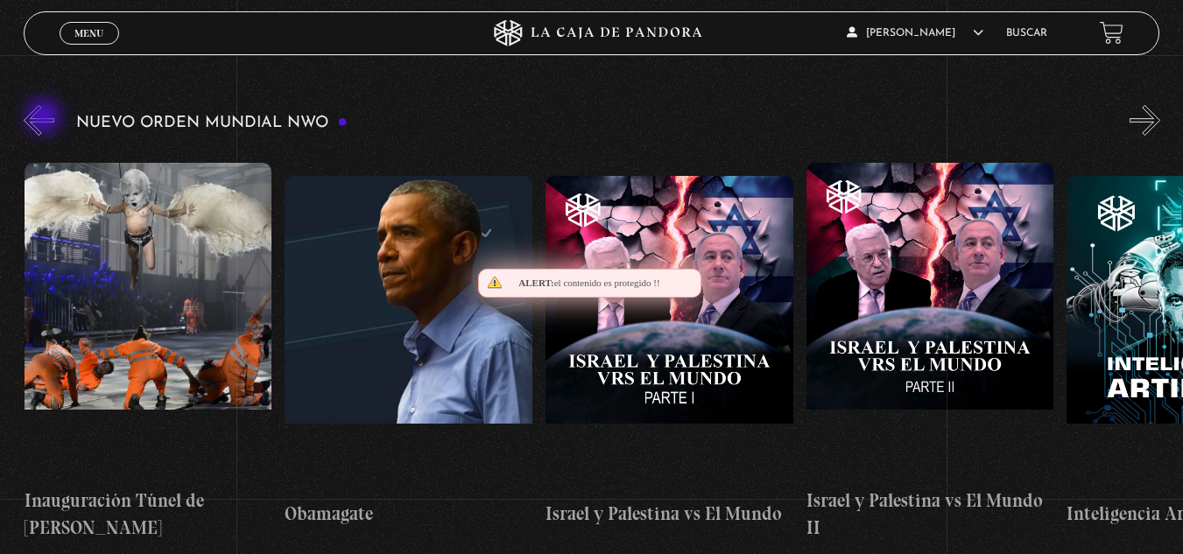
click at [46, 118] on button "«" at bounding box center [39, 120] width 31 height 31
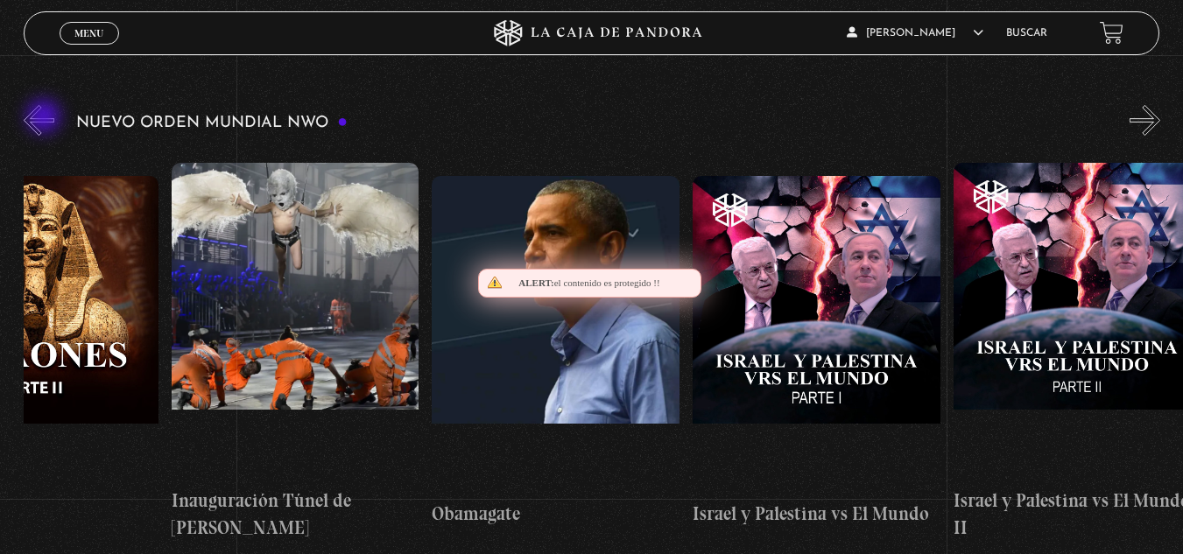
click at [46, 118] on button "«" at bounding box center [39, 120] width 31 height 31
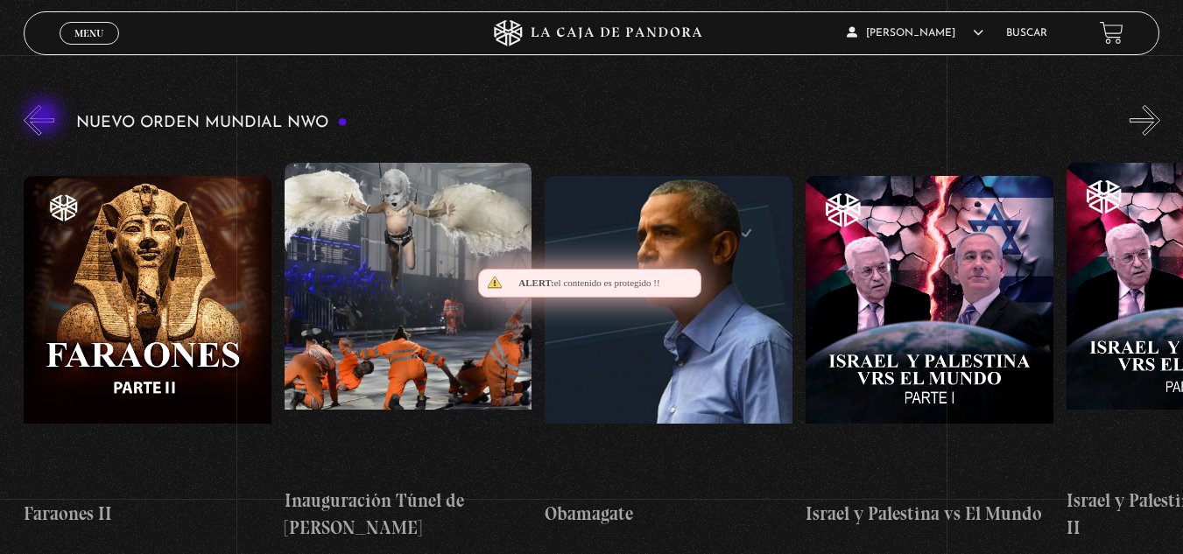
click at [46, 118] on button "«" at bounding box center [39, 120] width 31 height 31
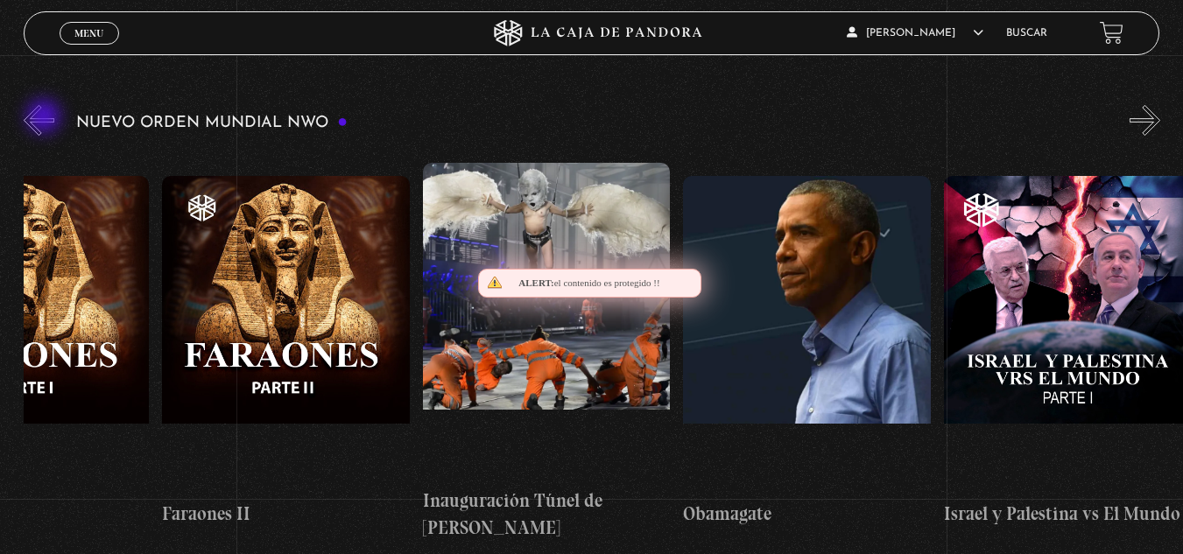
click at [46, 118] on button "«" at bounding box center [39, 120] width 31 height 31
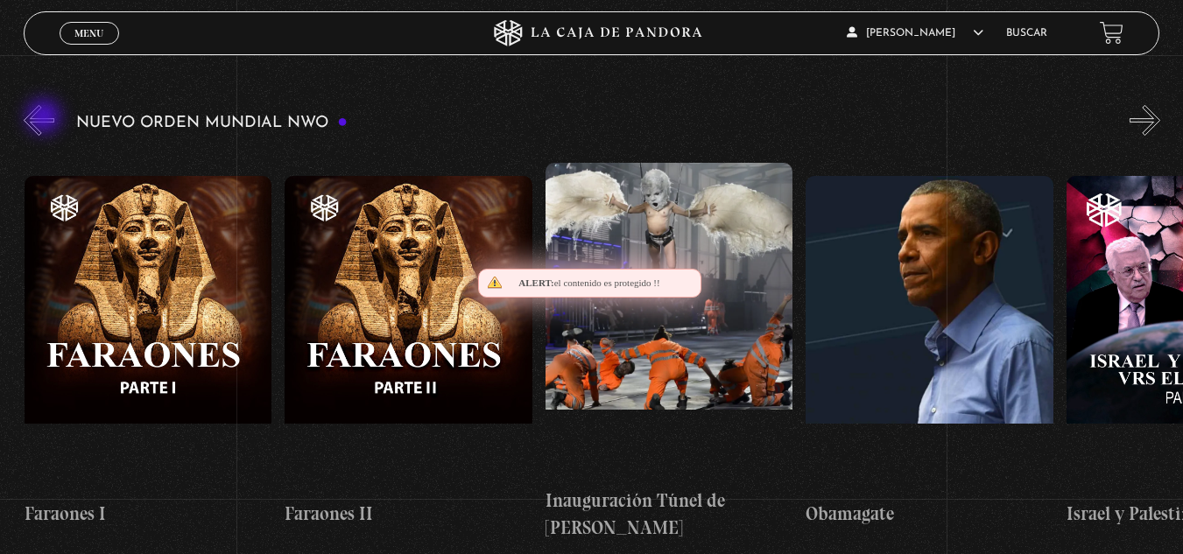
click at [46, 118] on button "«" at bounding box center [39, 120] width 31 height 31
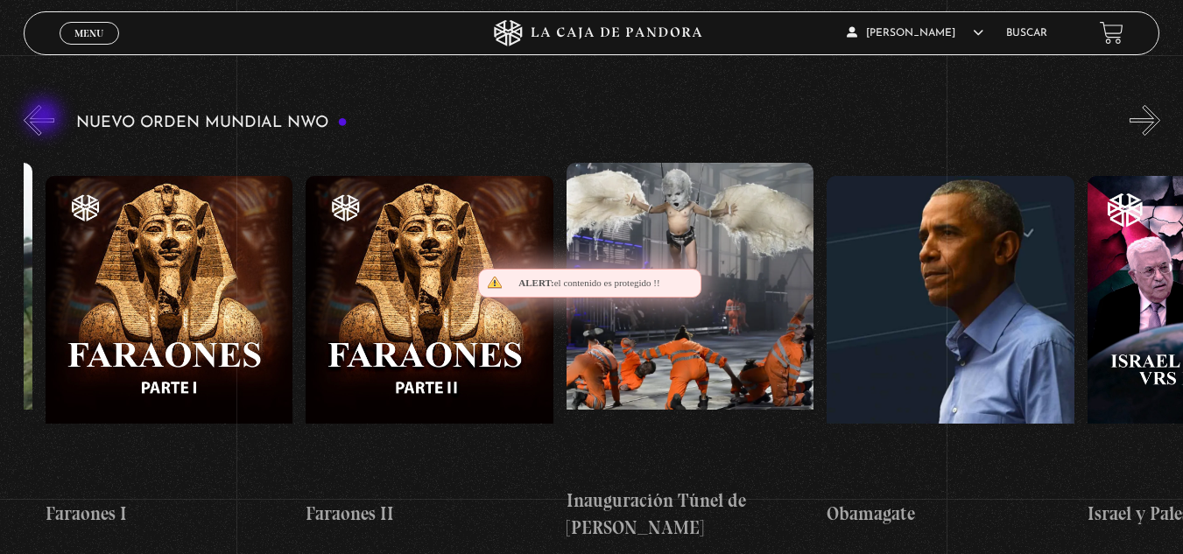
click at [46, 118] on button "«" at bounding box center [39, 120] width 31 height 31
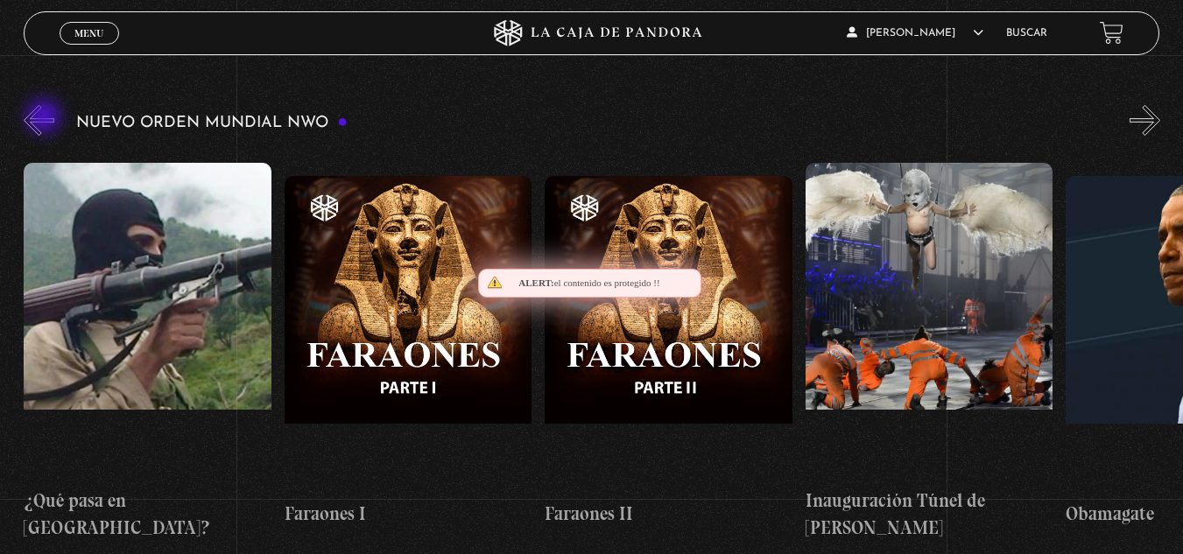
click at [46, 118] on button "«" at bounding box center [39, 120] width 31 height 31
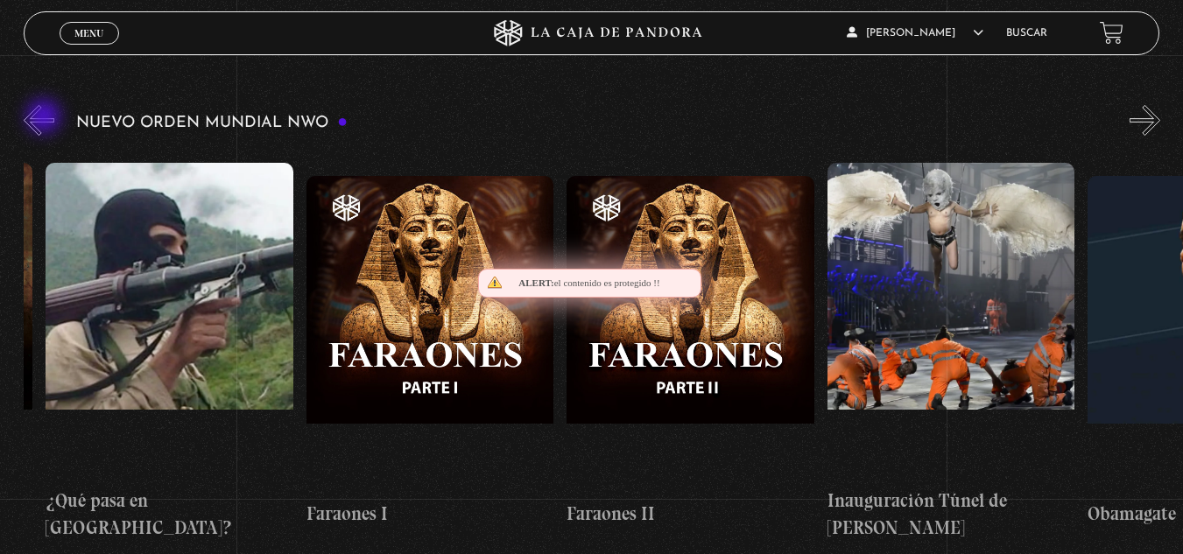
click at [46, 118] on button "«" at bounding box center [39, 120] width 31 height 31
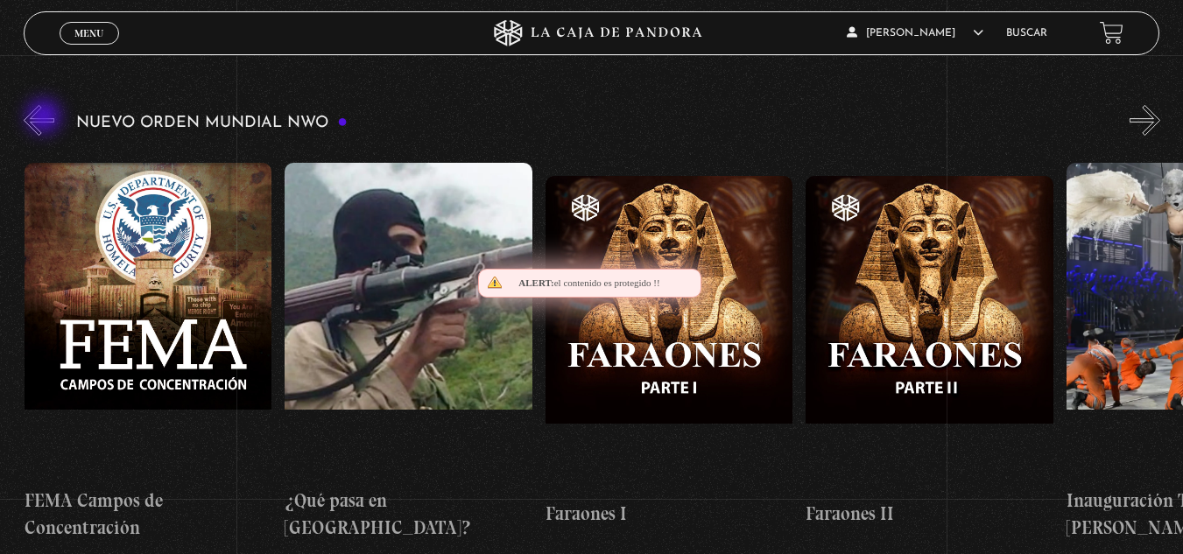
click at [46, 118] on button "«" at bounding box center [39, 120] width 31 height 31
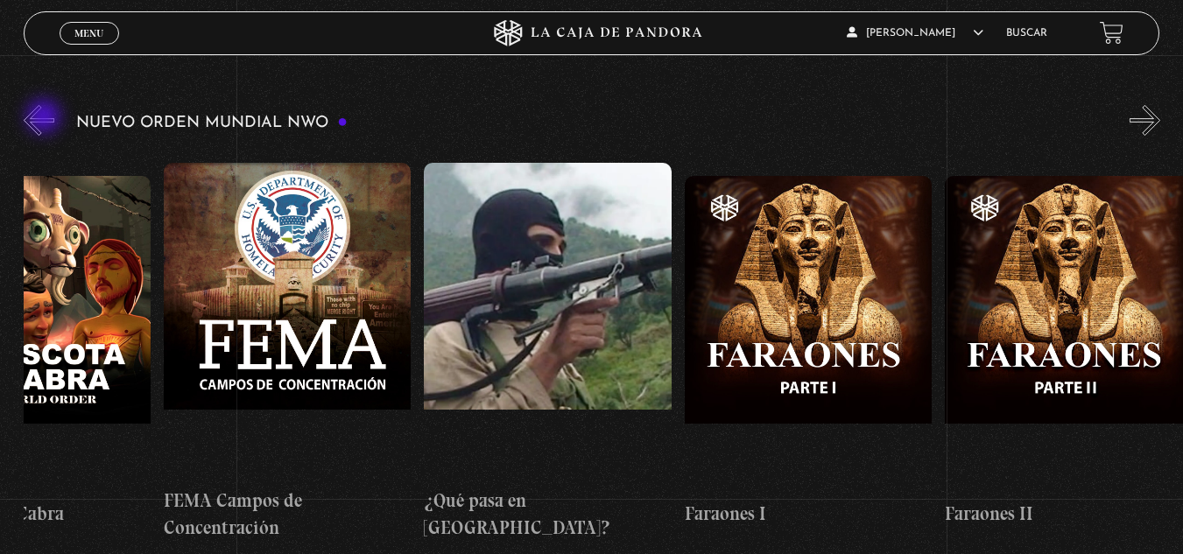
click at [46, 118] on button "«" at bounding box center [39, 120] width 31 height 31
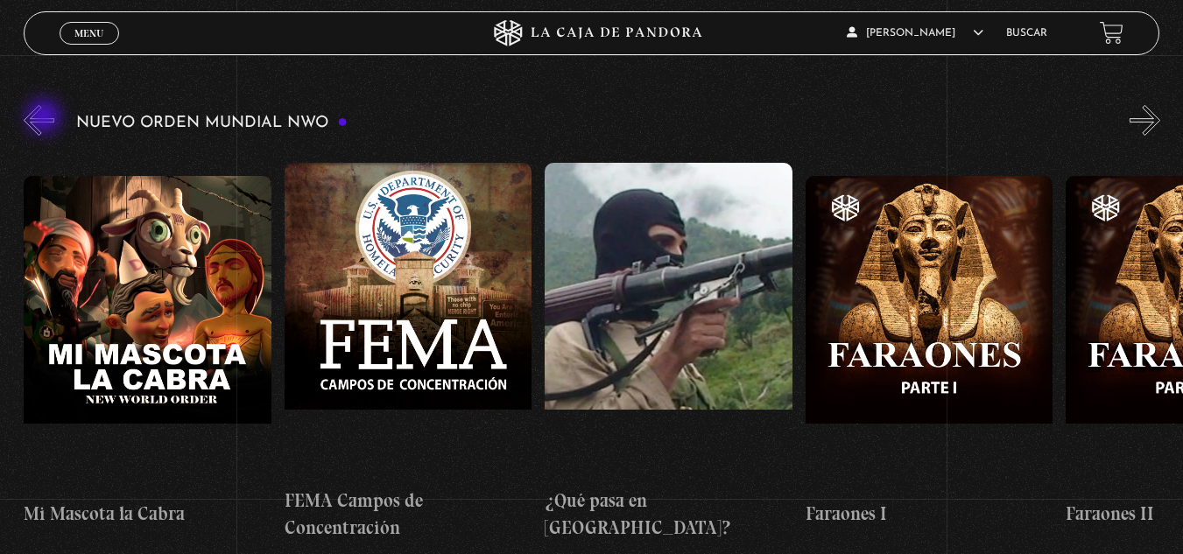
click at [46, 118] on button "«" at bounding box center [39, 120] width 31 height 31
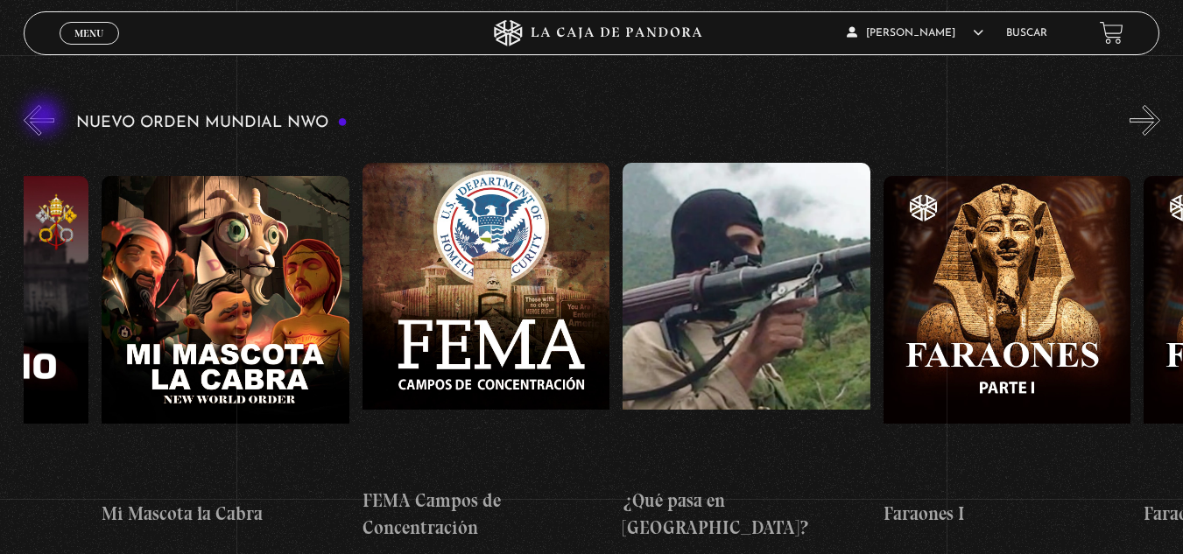
click at [46, 118] on button "«" at bounding box center [39, 120] width 31 height 31
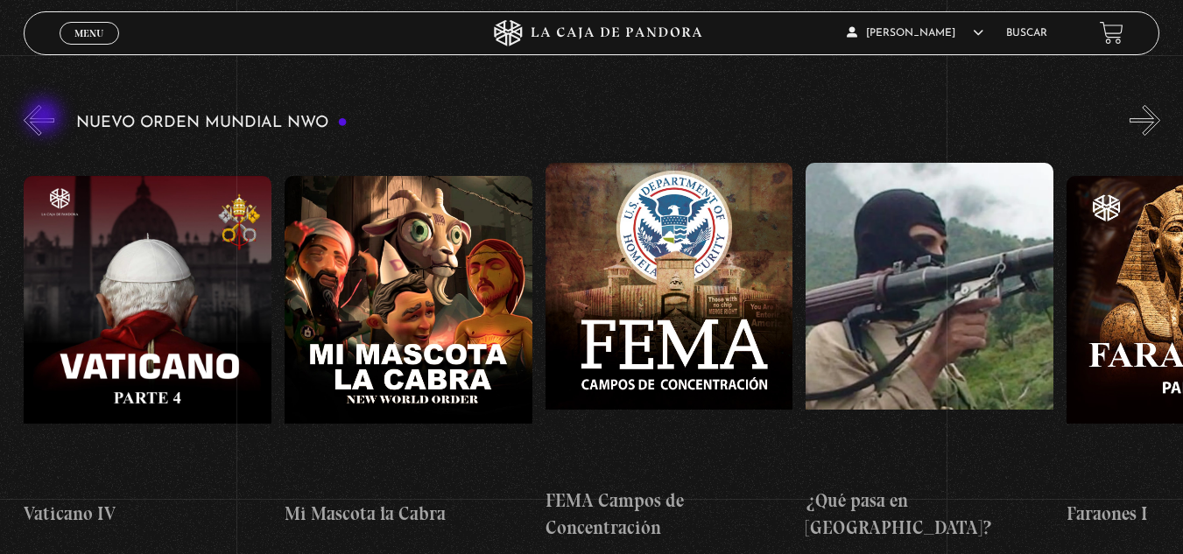
click at [46, 118] on button "«" at bounding box center [39, 120] width 31 height 31
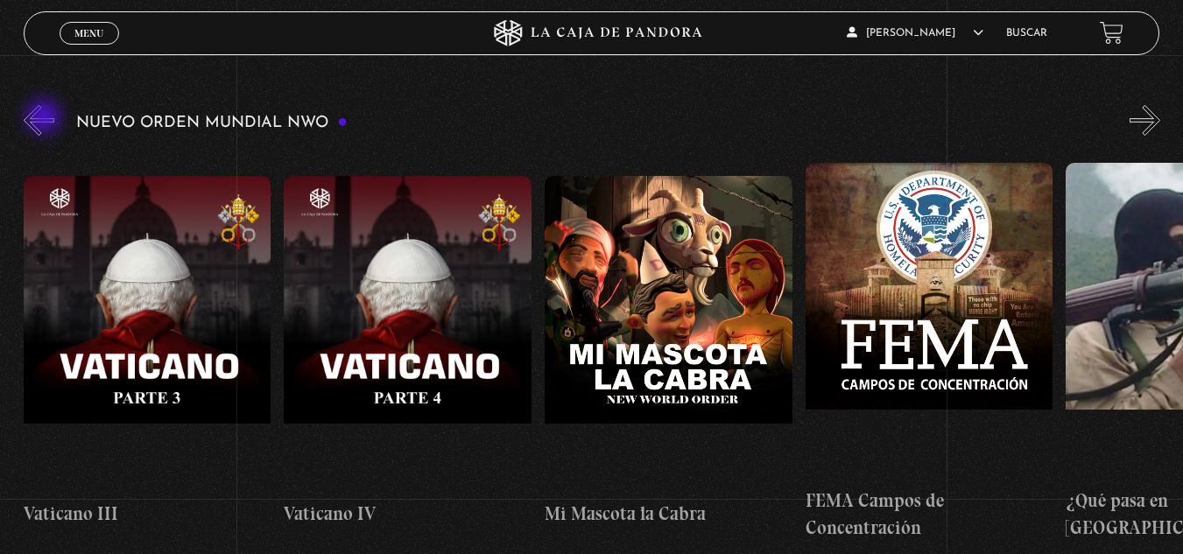
click at [46, 118] on button "«" at bounding box center [39, 120] width 31 height 31
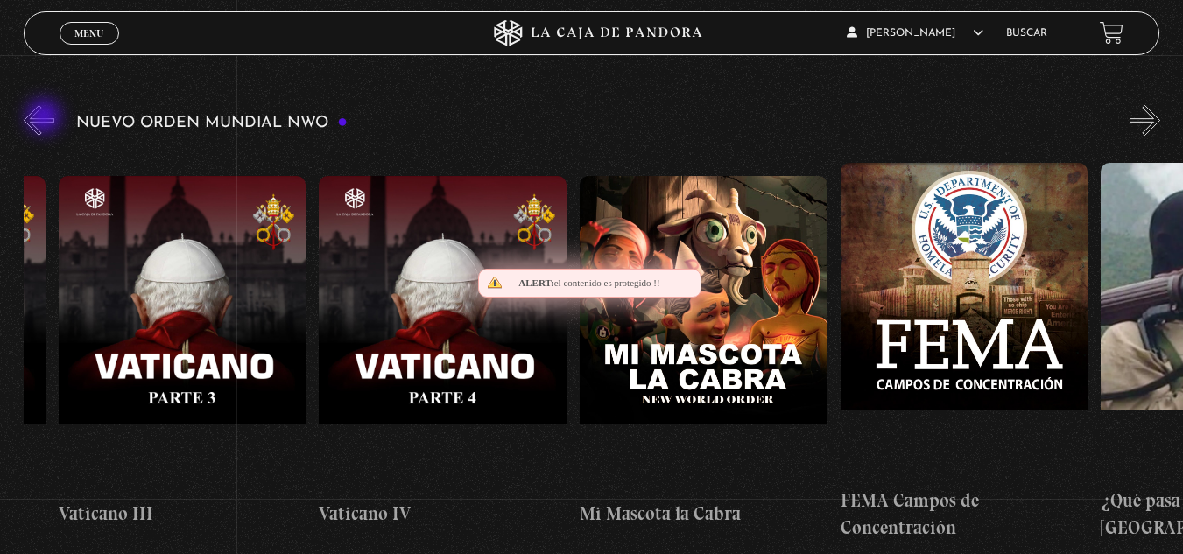
click at [46, 118] on button "«" at bounding box center [39, 120] width 31 height 31
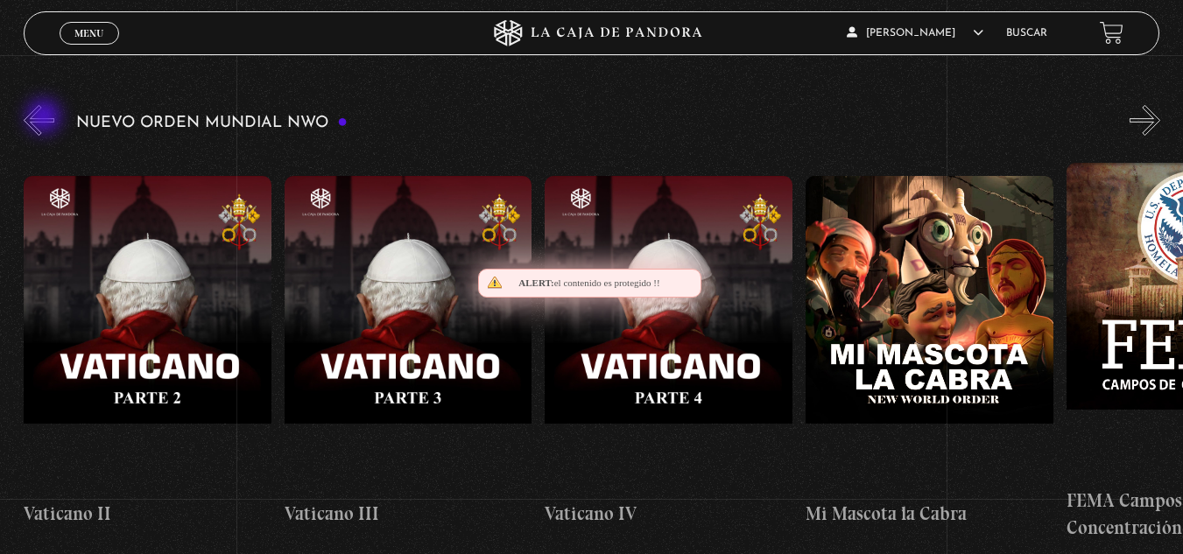
click at [46, 118] on button "«" at bounding box center [39, 120] width 31 height 31
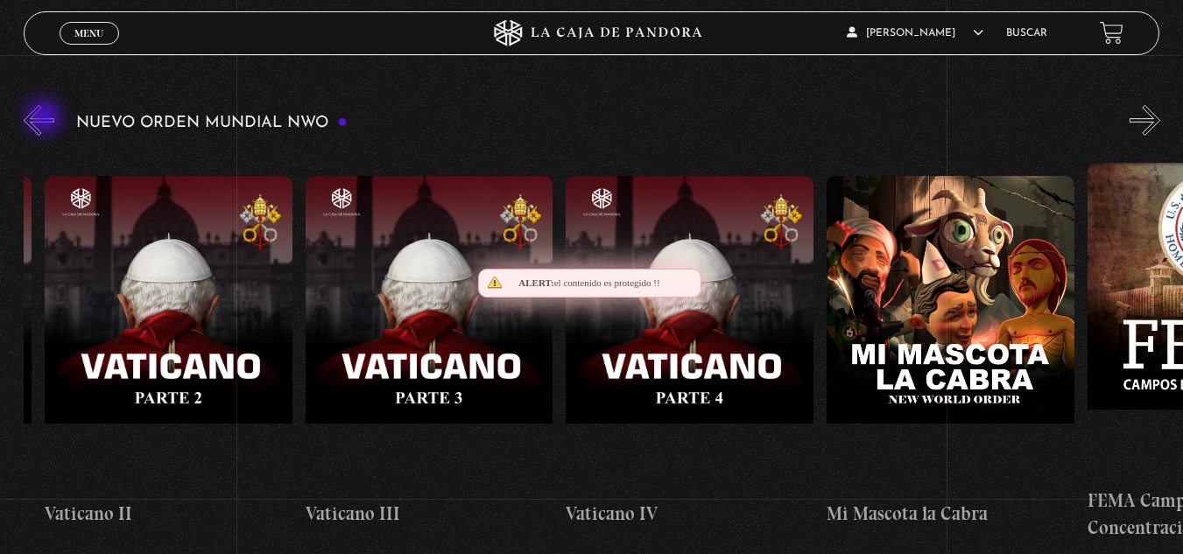
click at [46, 118] on button "«" at bounding box center [39, 120] width 31 height 31
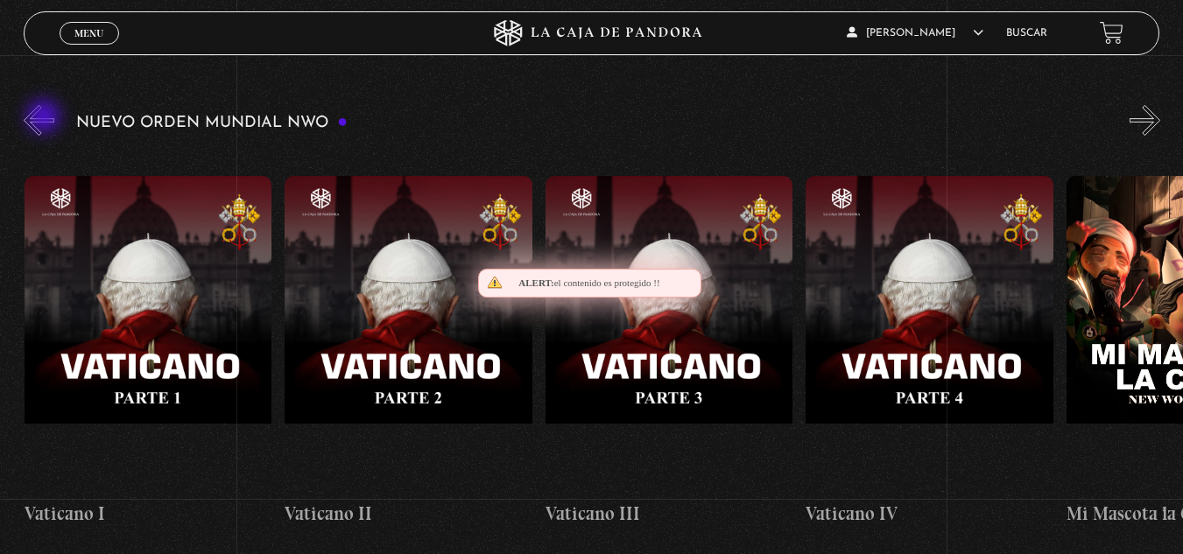
click at [46, 118] on button "«" at bounding box center [39, 120] width 31 height 31
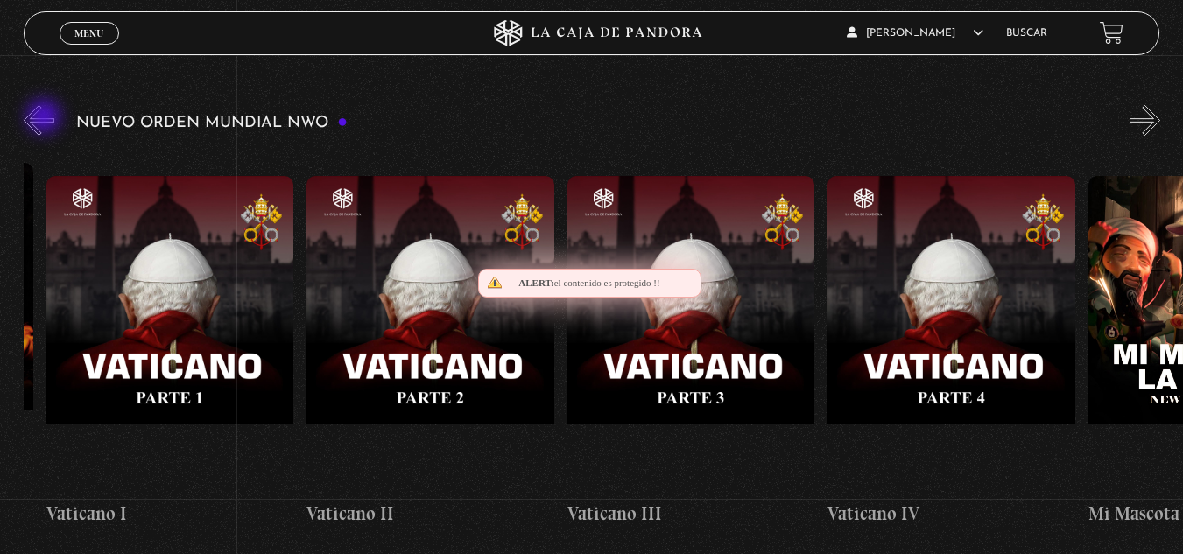
click at [46, 118] on button "«" at bounding box center [39, 120] width 31 height 31
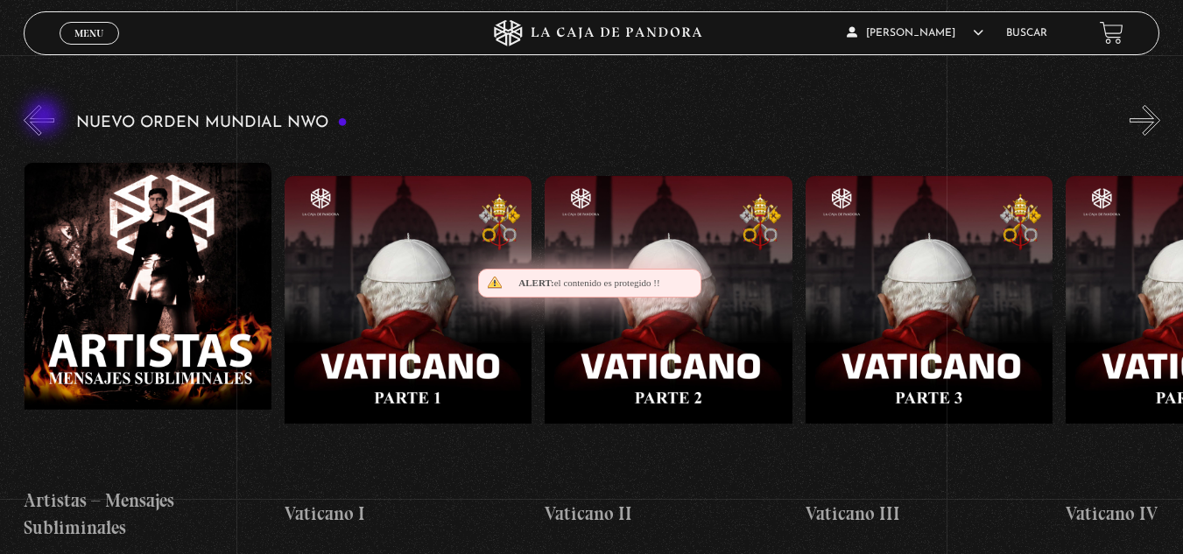
click at [46, 118] on button "«" at bounding box center [39, 120] width 31 height 31
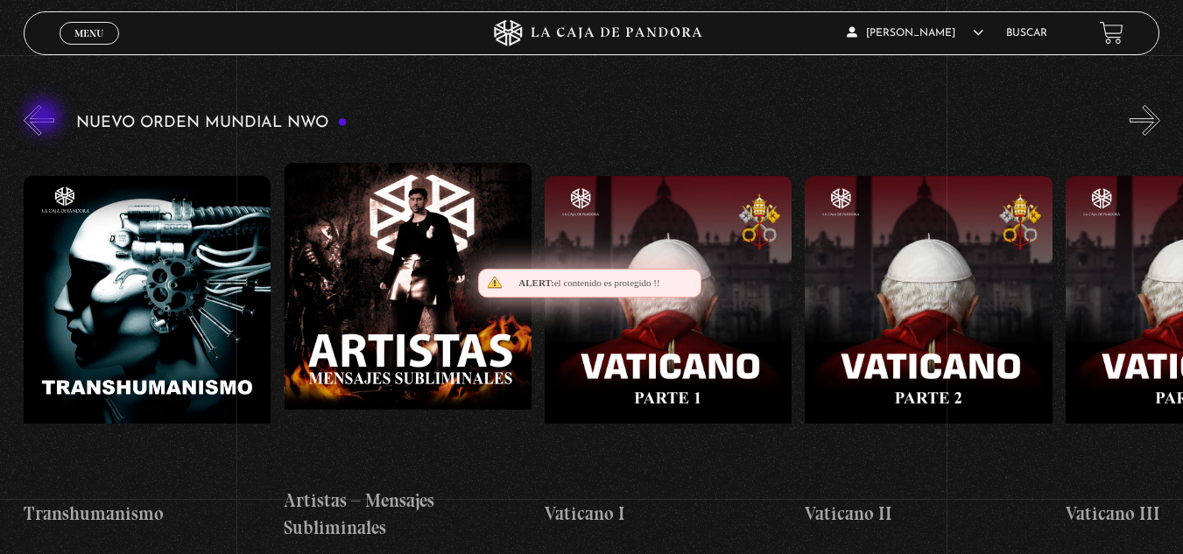
click at [46, 118] on button "«" at bounding box center [39, 120] width 31 height 31
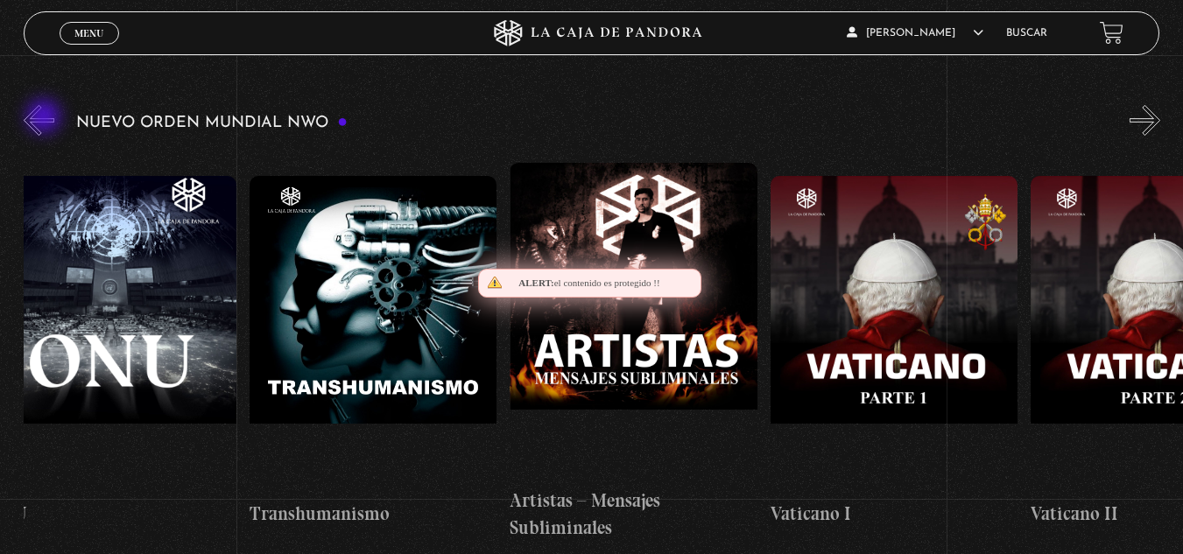
click at [46, 118] on button "«" at bounding box center [39, 120] width 31 height 31
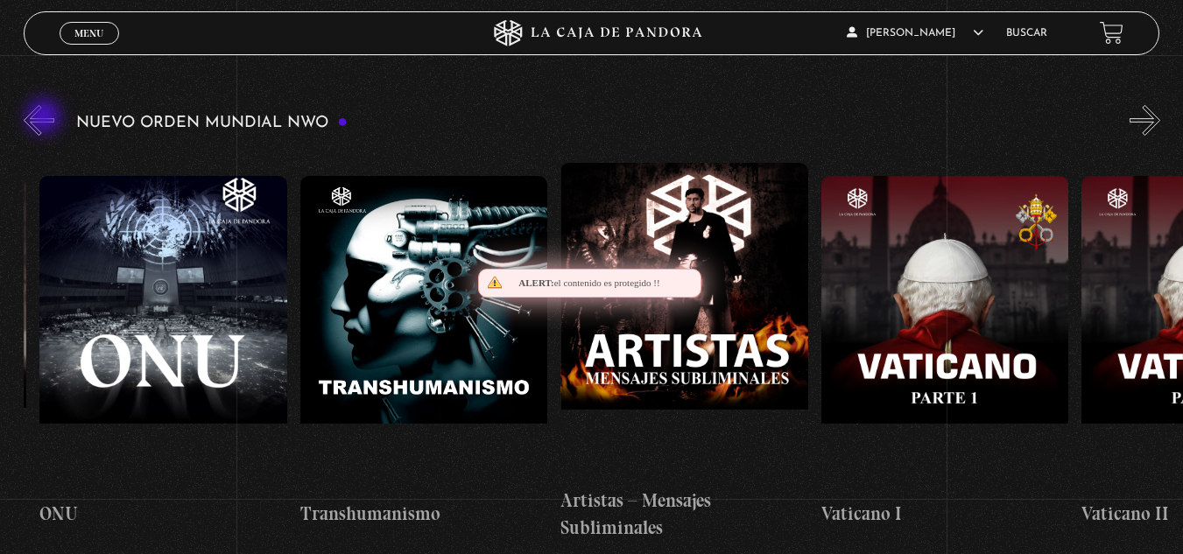
click at [46, 118] on button "«" at bounding box center [39, 120] width 31 height 31
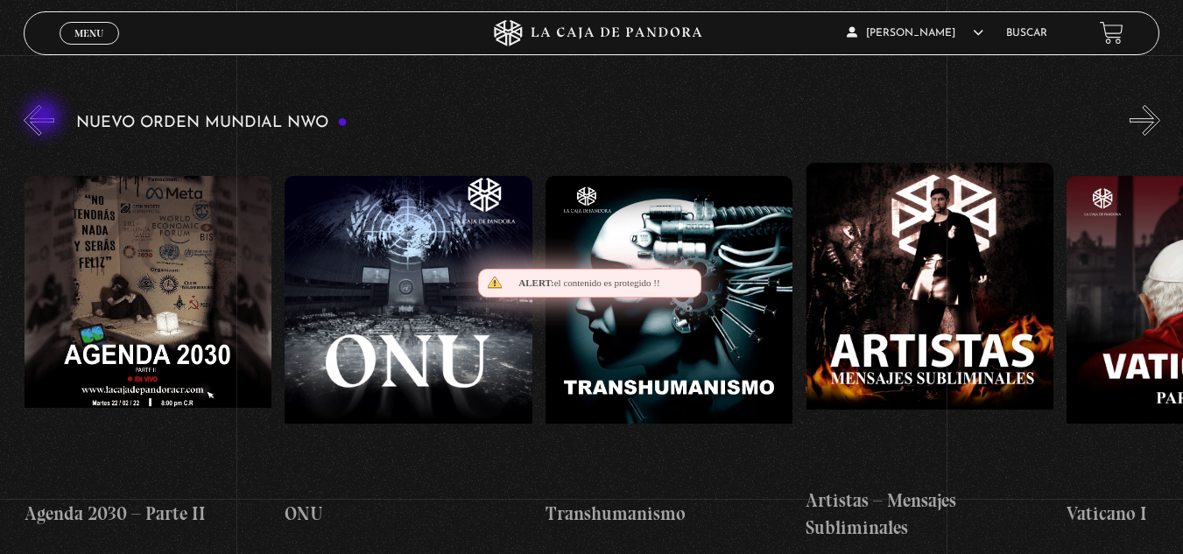
click at [46, 118] on button "«" at bounding box center [39, 120] width 31 height 31
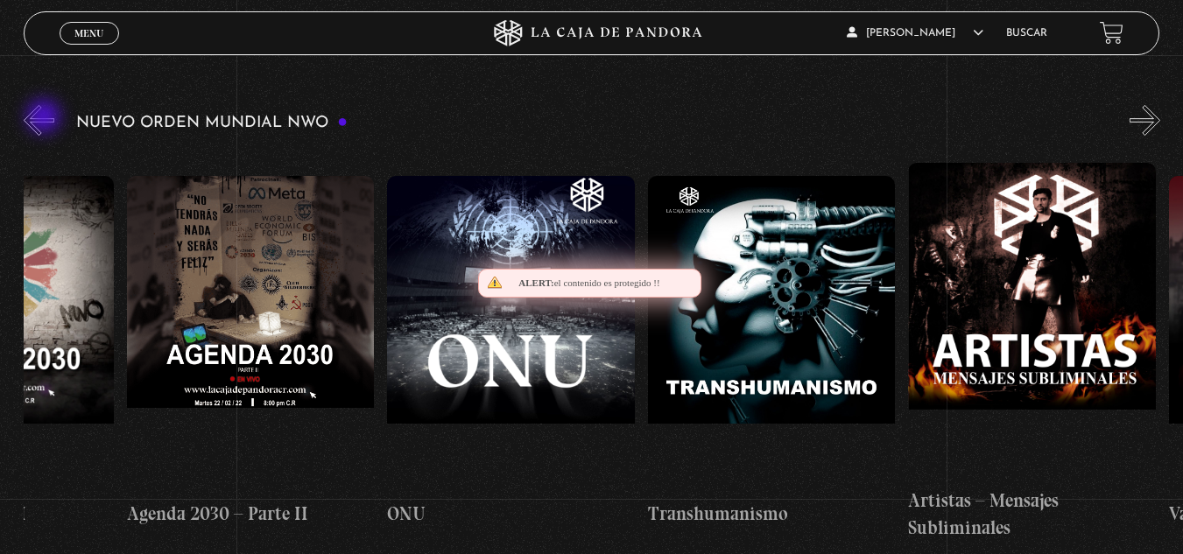
click at [46, 118] on button "«" at bounding box center [39, 120] width 31 height 31
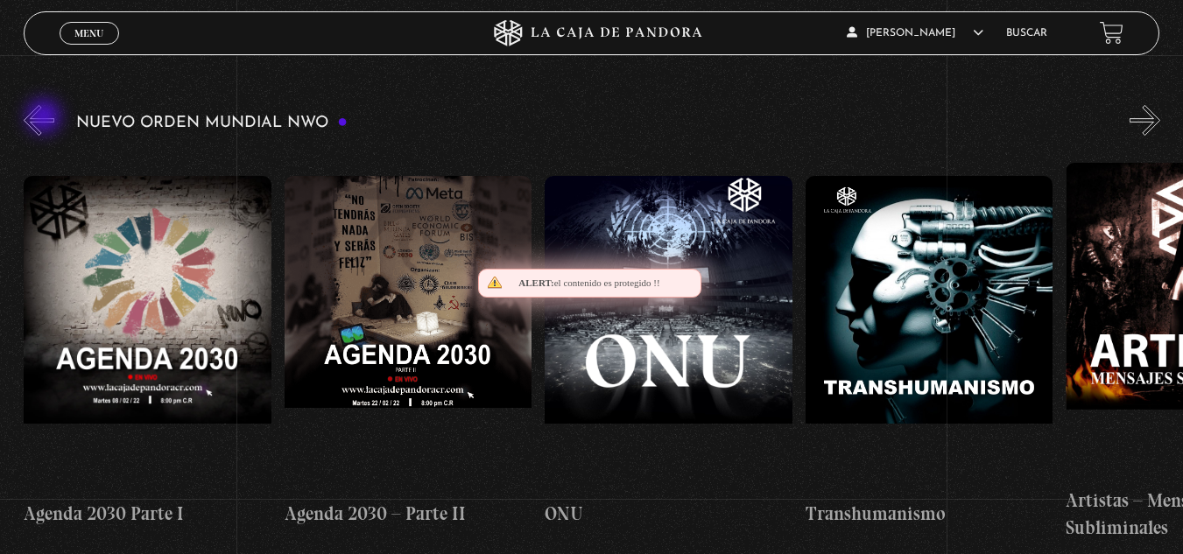
click at [46, 118] on button "«" at bounding box center [39, 120] width 31 height 31
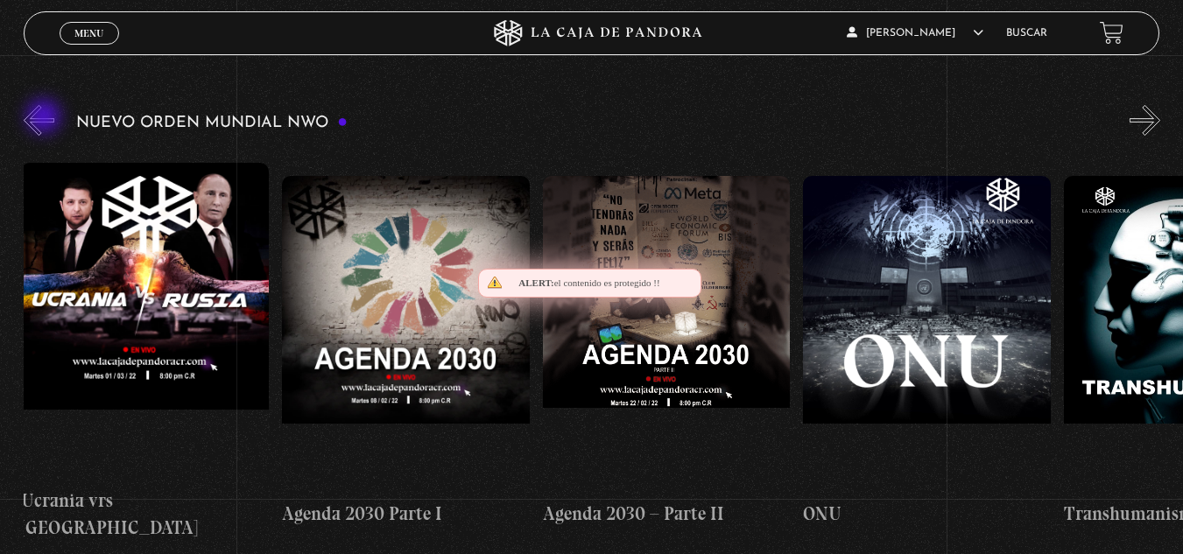
click at [46, 118] on button "«" at bounding box center [39, 120] width 31 height 31
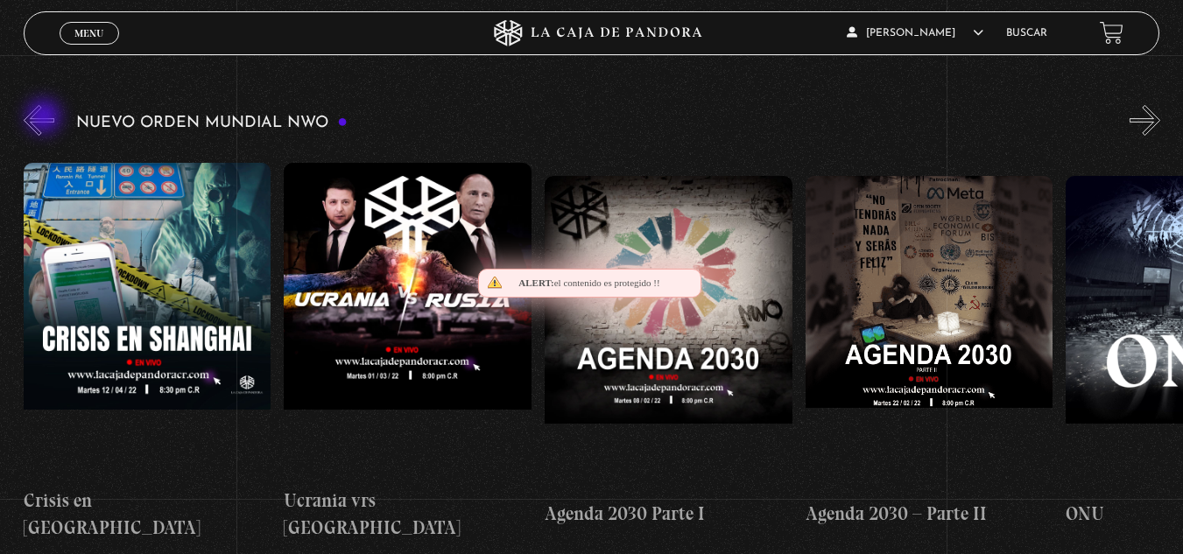
click at [46, 118] on button "«" at bounding box center [39, 120] width 31 height 31
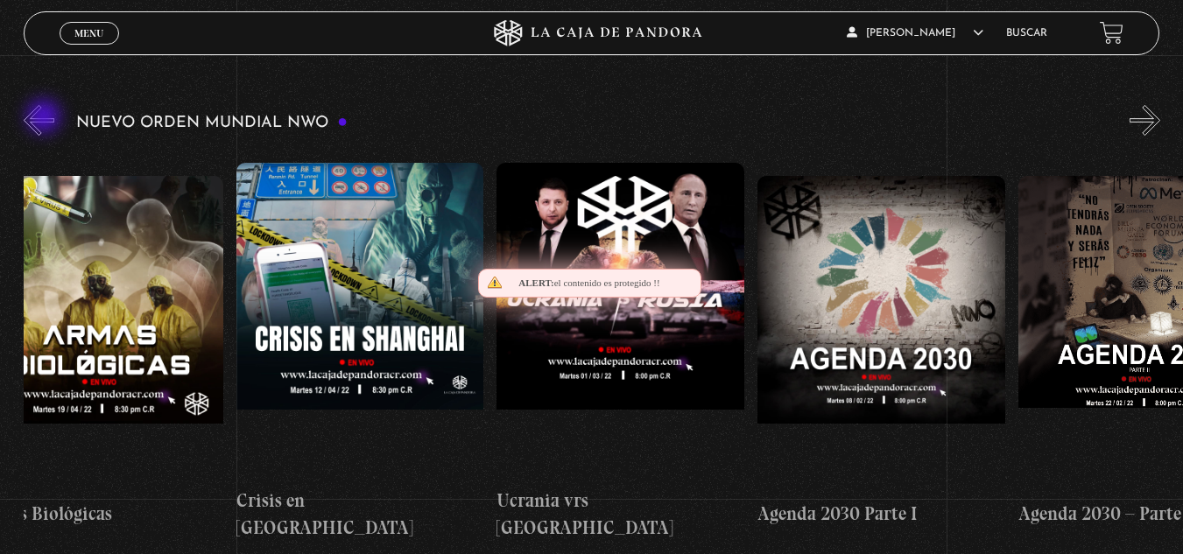
click at [46, 118] on button "«" at bounding box center [39, 120] width 31 height 31
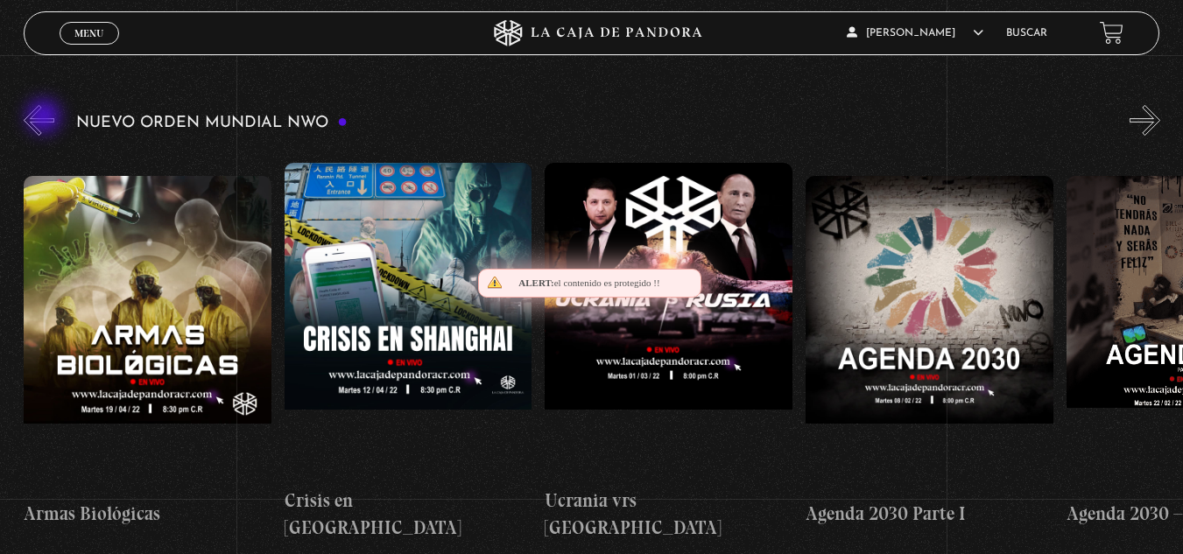
click at [46, 118] on button "«" at bounding box center [39, 120] width 31 height 31
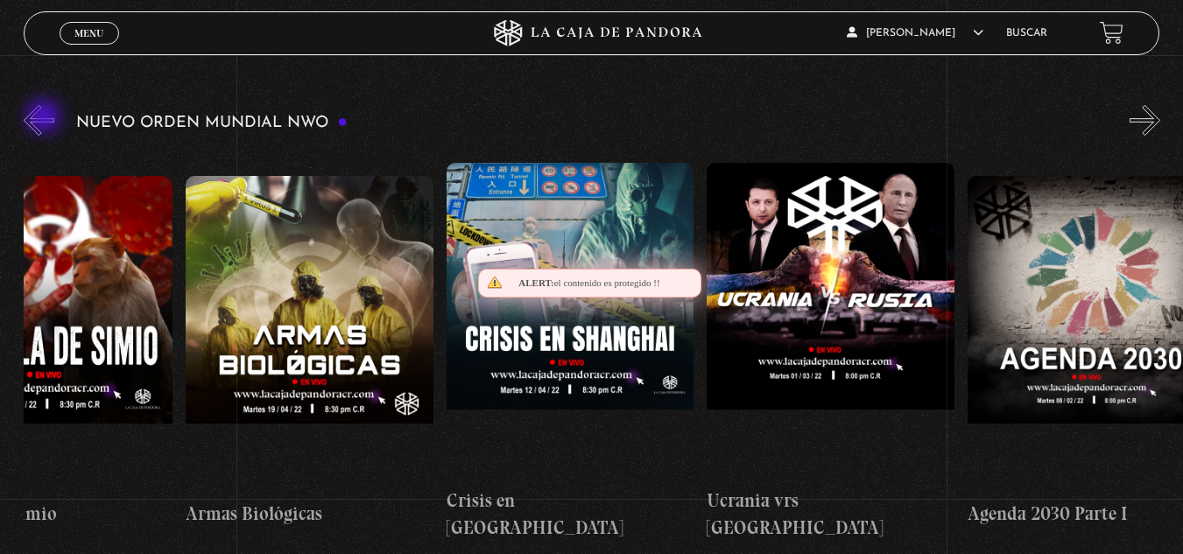
click at [46, 118] on button "«" at bounding box center [39, 120] width 31 height 31
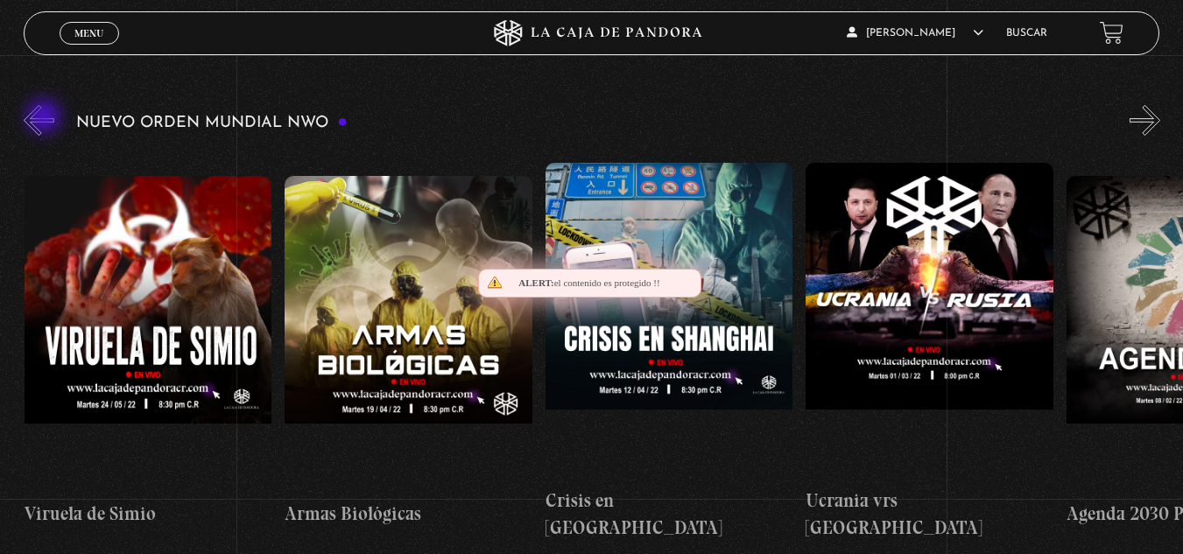
click at [46, 118] on button "«" at bounding box center [39, 120] width 31 height 31
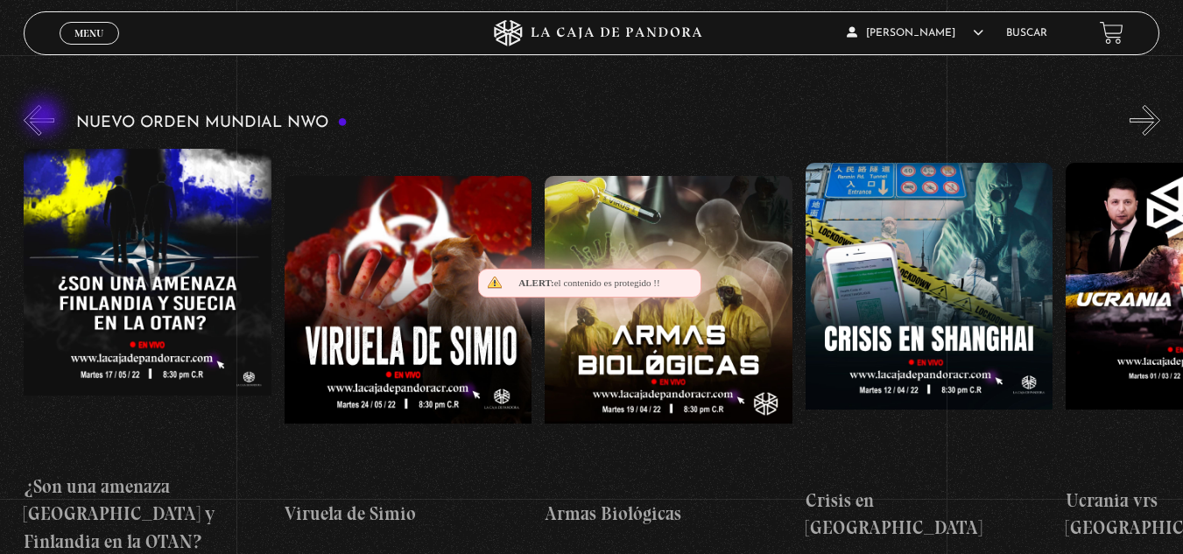
click at [46, 118] on button "«" at bounding box center [39, 120] width 31 height 31
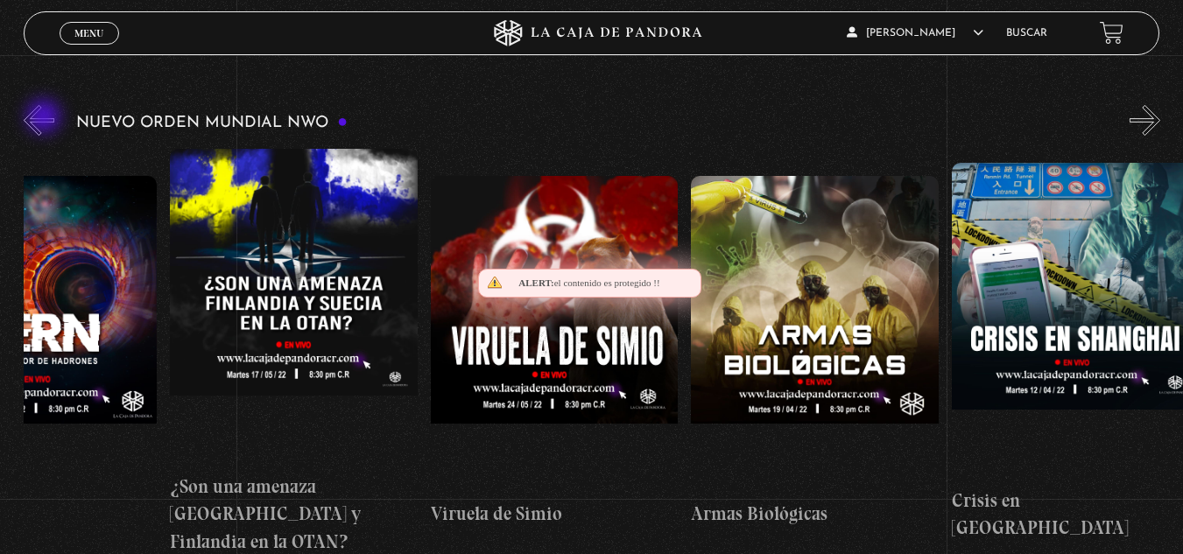
click at [46, 118] on button "«" at bounding box center [39, 120] width 31 height 31
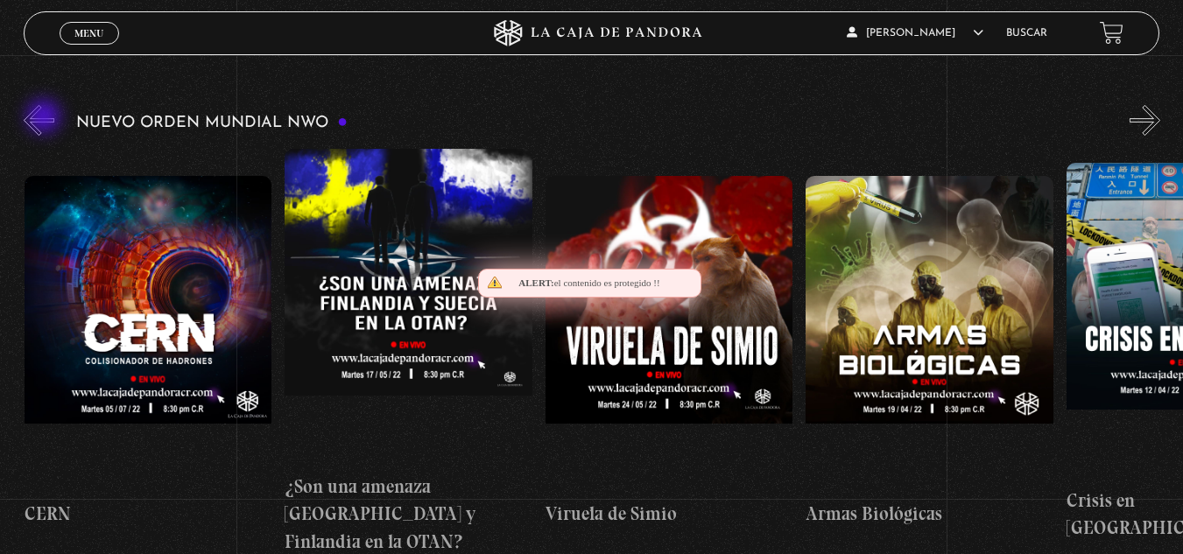
click at [46, 118] on button "«" at bounding box center [39, 120] width 31 height 31
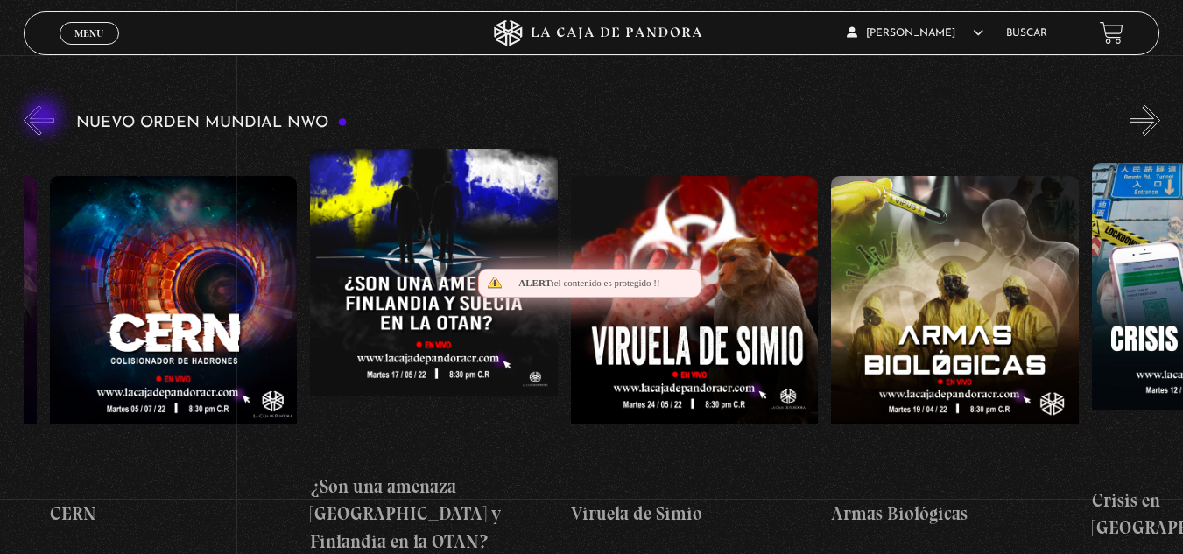
click at [46, 118] on button "«" at bounding box center [39, 120] width 31 height 31
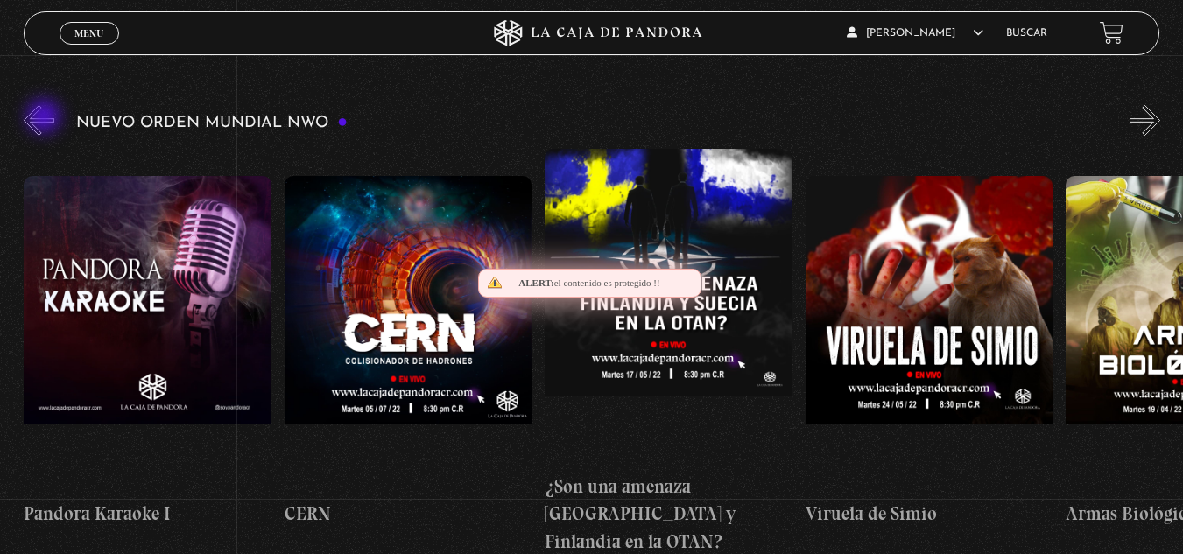
click at [46, 118] on button "«" at bounding box center [39, 120] width 31 height 31
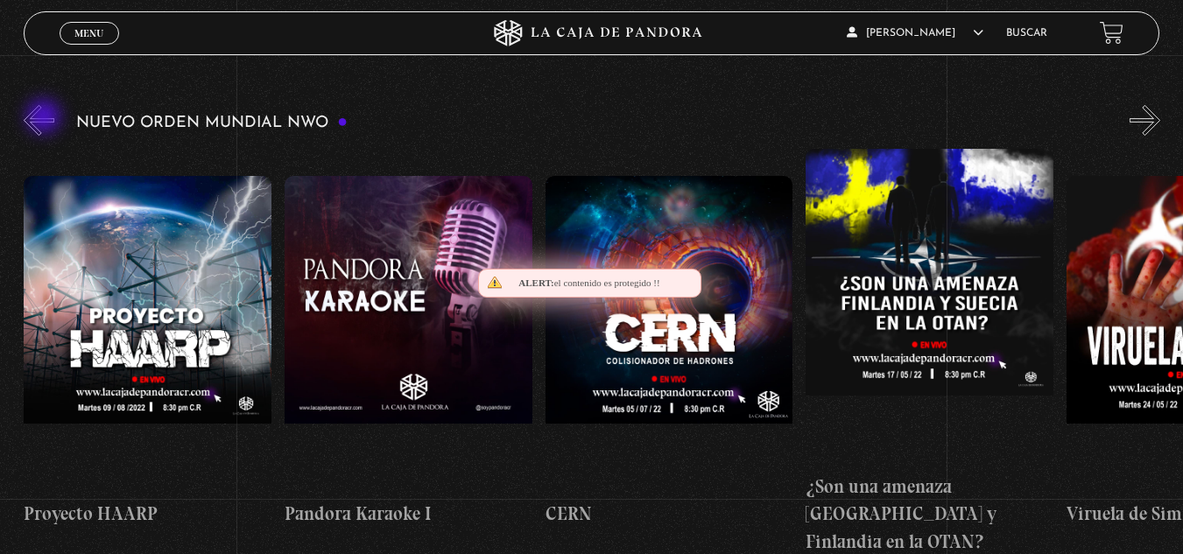
click at [46, 118] on button "«" at bounding box center [39, 120] width 31 height 31
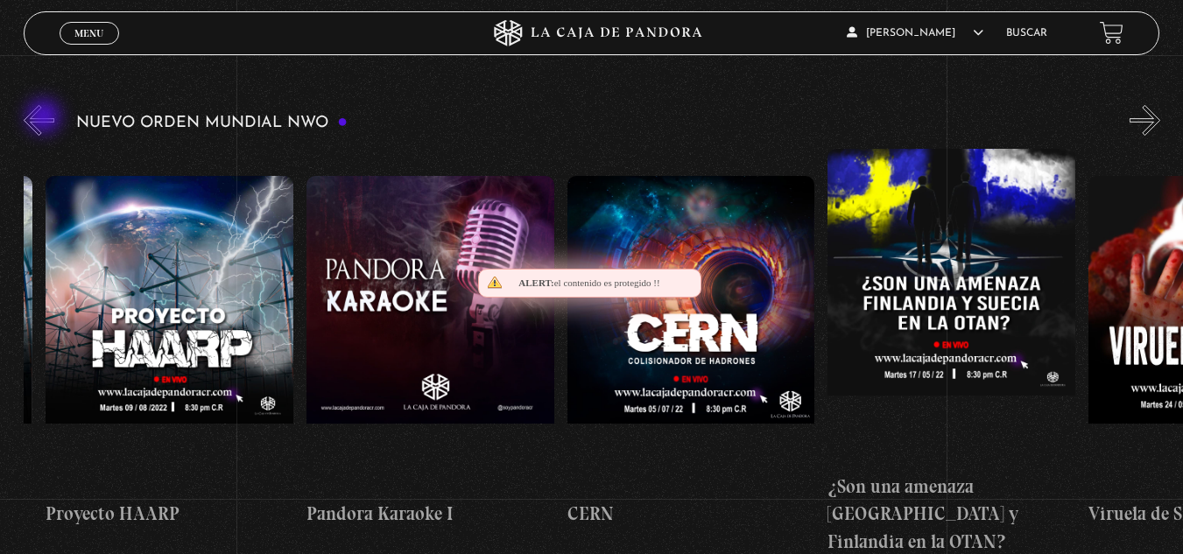
click at [46, 118] on button "«" at bounding box center [39, 120] width 31 height 31
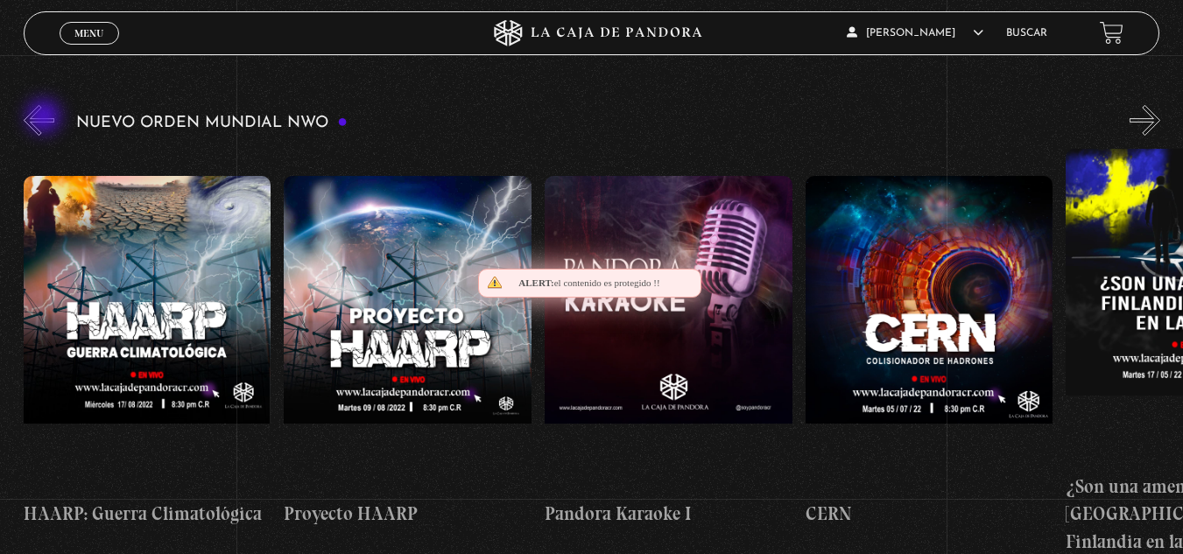
click at [46, 118] on button "«" at bounding box center [39, 120] width 31 height 31
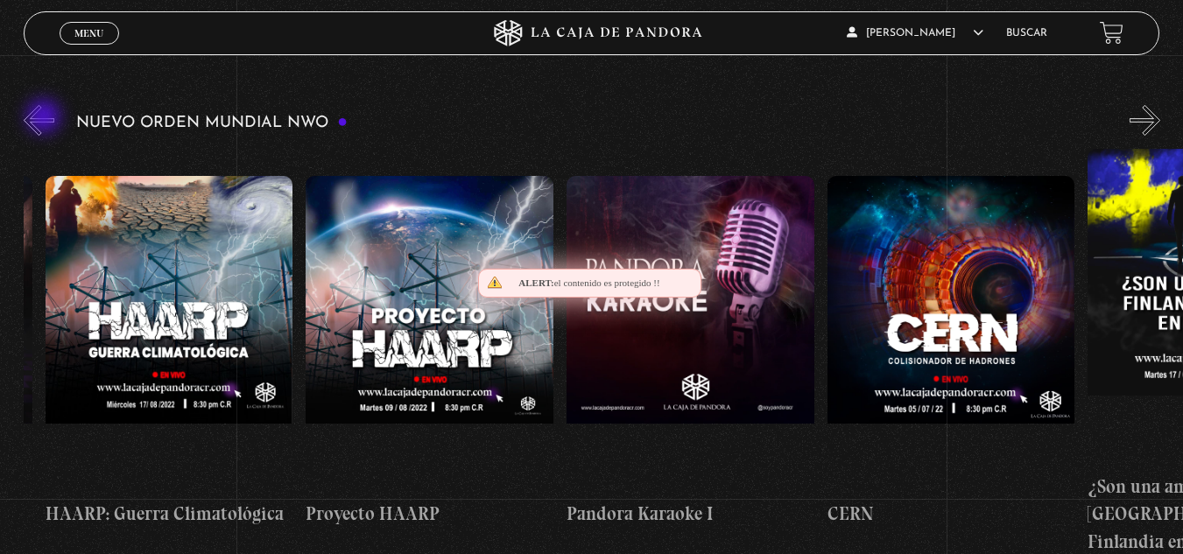
click at [46, 118] on button "«" at bounding box center [39, 120] width 31 height 31
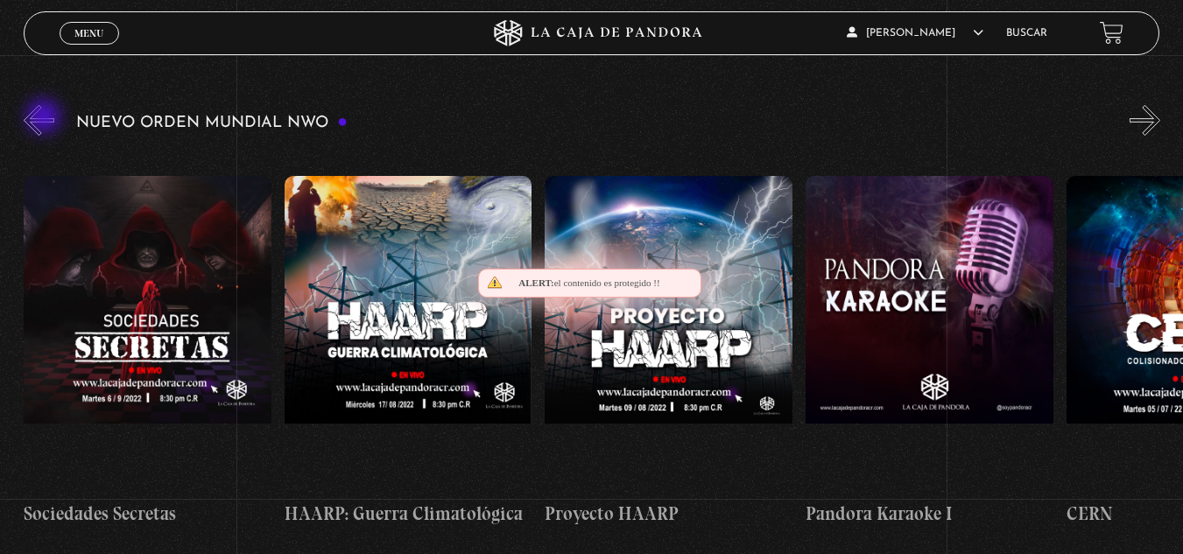
click at [46, 118] on button "«" at bounding box center [39, 120] width 31 height 31
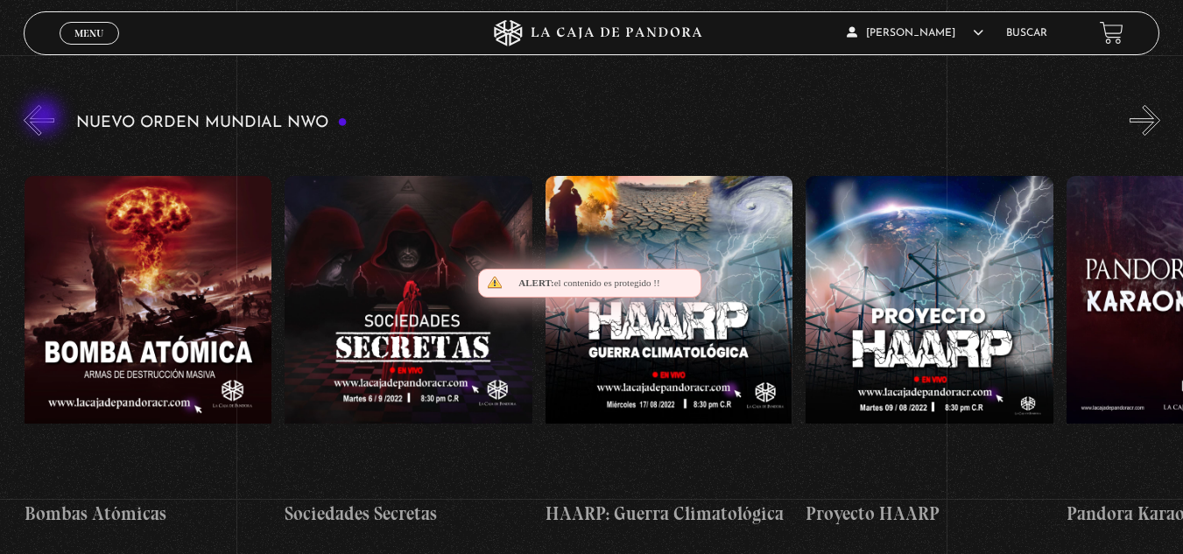
click at [46, 118] on button "«" at bounding box center [39, 120] width 31 height 31
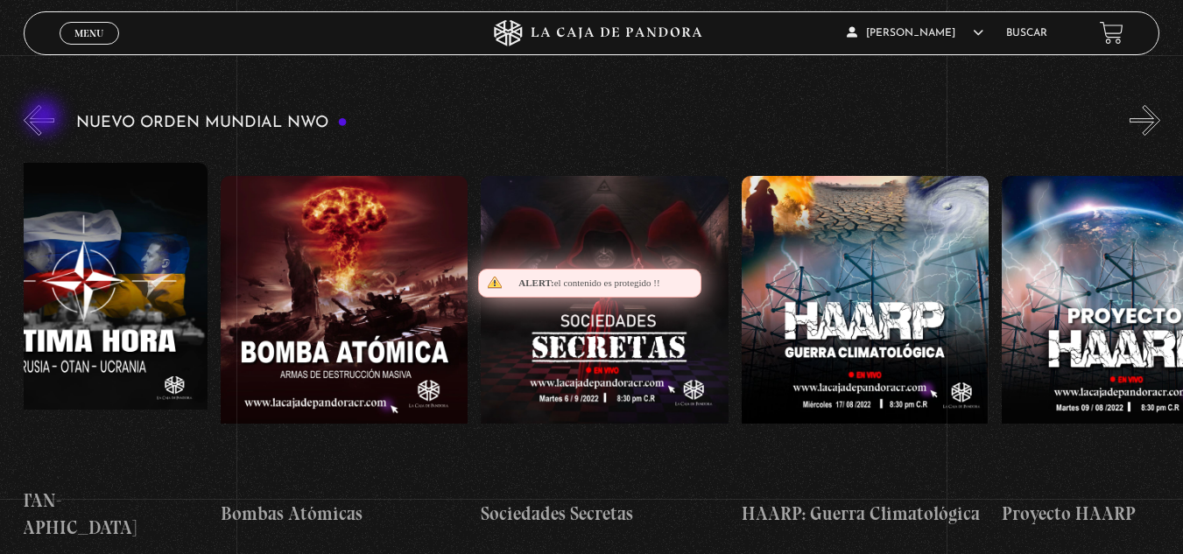
click at [46, 118] on button "«" at bounding box center [39, 120] width 31 height 31
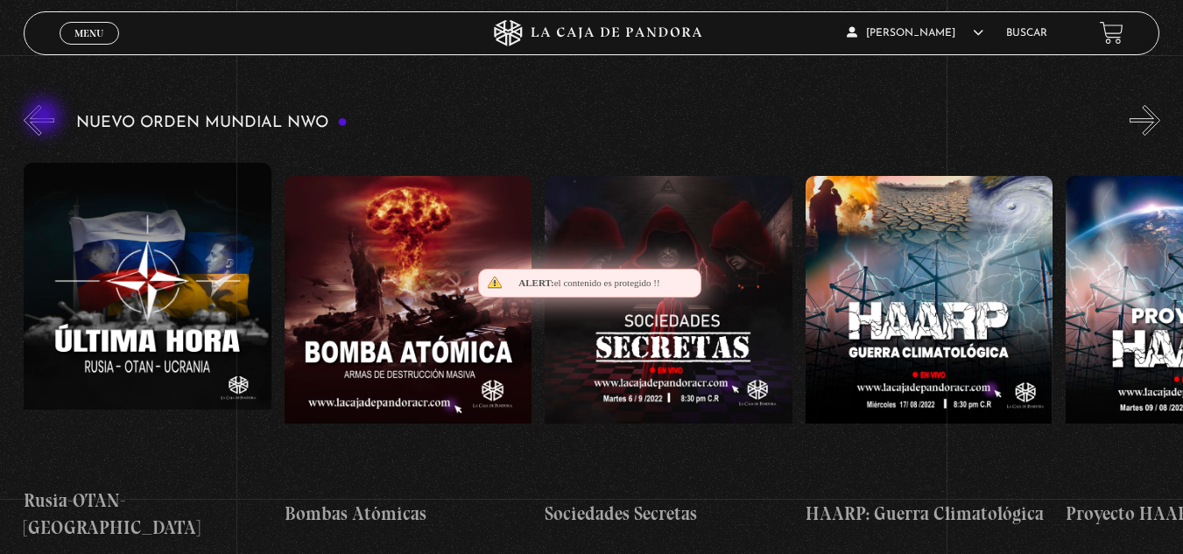
click at [46, 118] on button "«" at bounding box center [39, 120] width 31 height 31
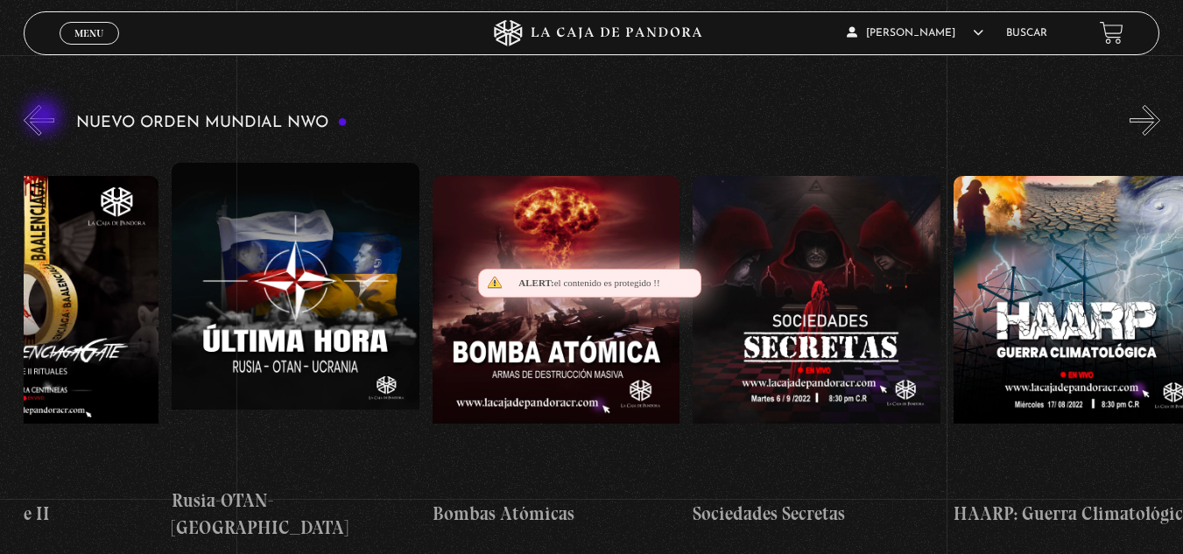
click at [46, 118] on button "«" at bounding box center [39, 120] width 31 height 31
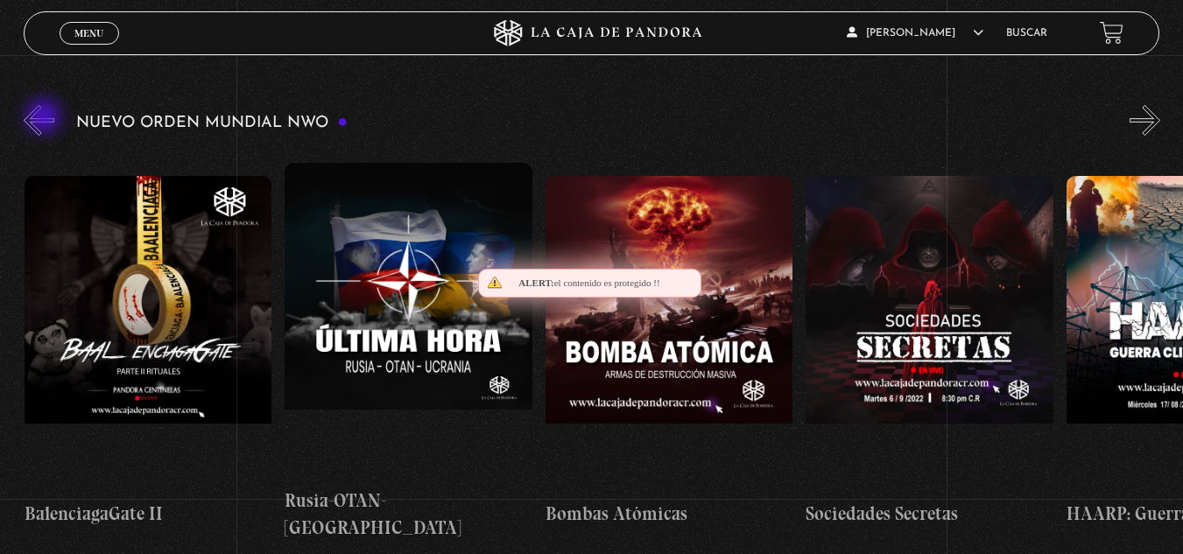
click at [46, 118] on button "«" at bounding box center [39, 120] width 31 height 31
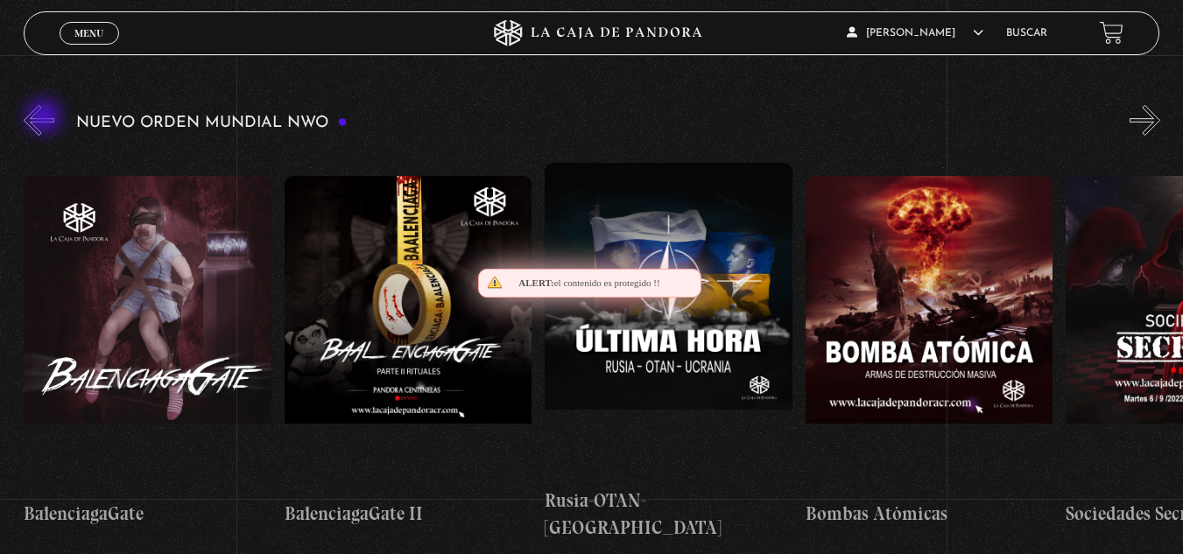
click at [46, 118] on button "«" at bounding box center [39, 120] width 31 height 31
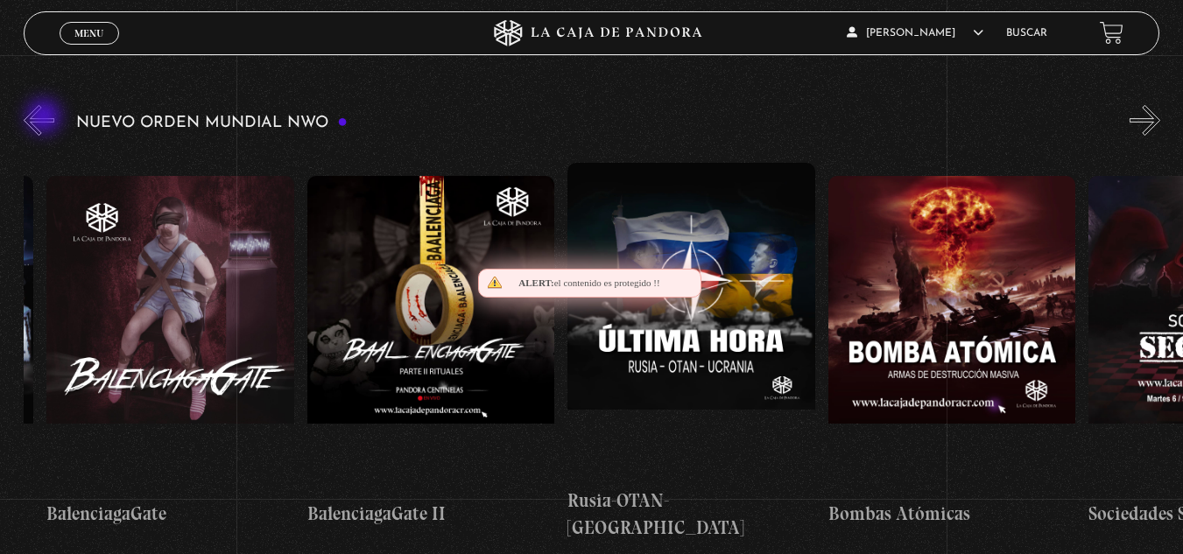
click at [46, 118] on button "«" at bounding box center [39, 120] width 31 height 31
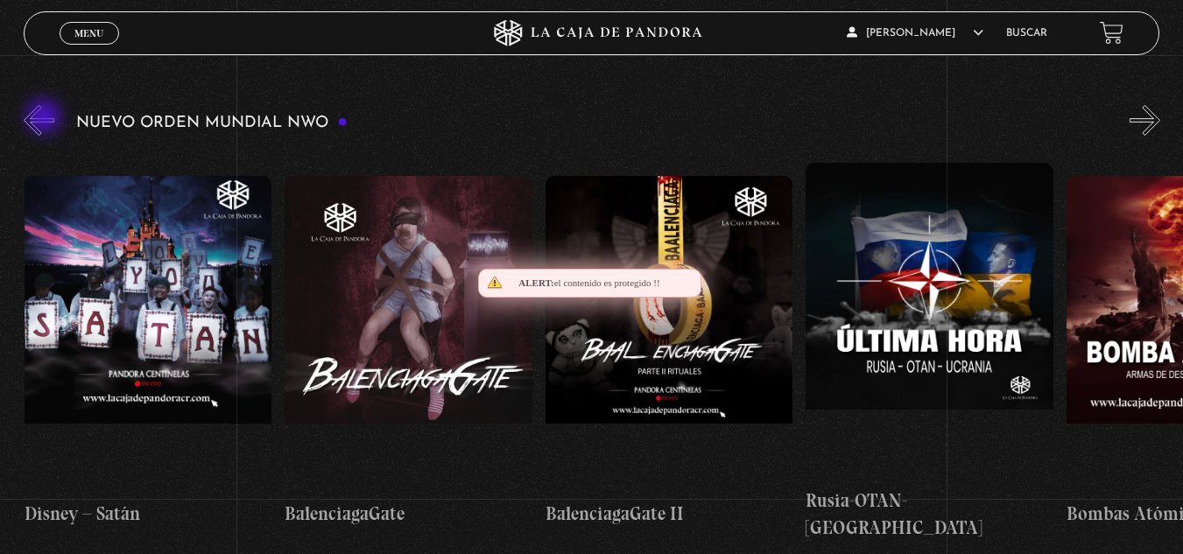
click at [46, 118] on button "«" at bounding box center [39, 120] width 31 height 31
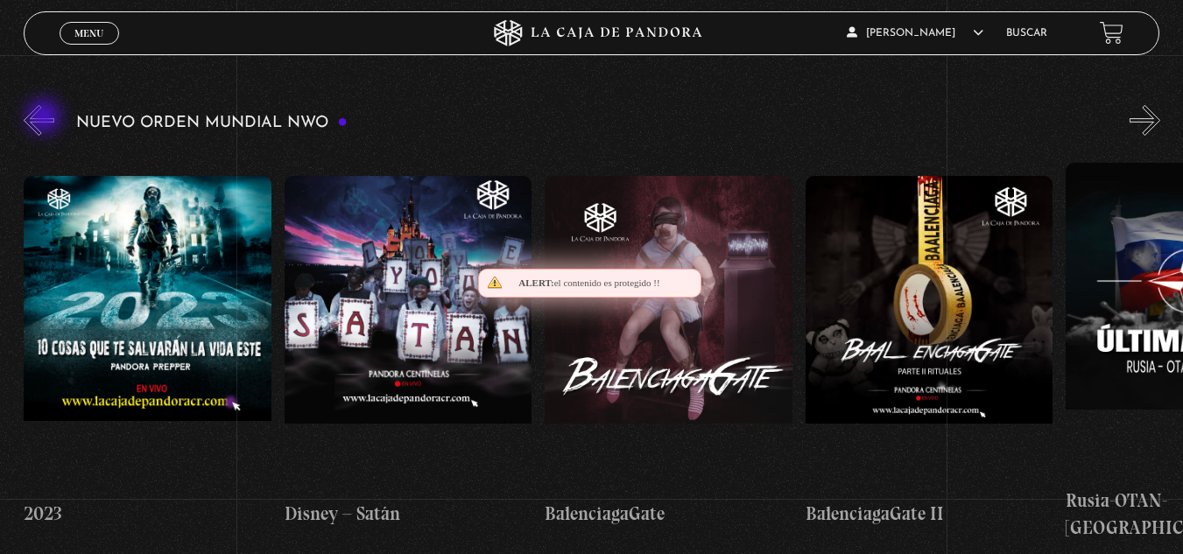
click at [46, 118] on button "«" at bounding box center [39, 120] width 31 height 31
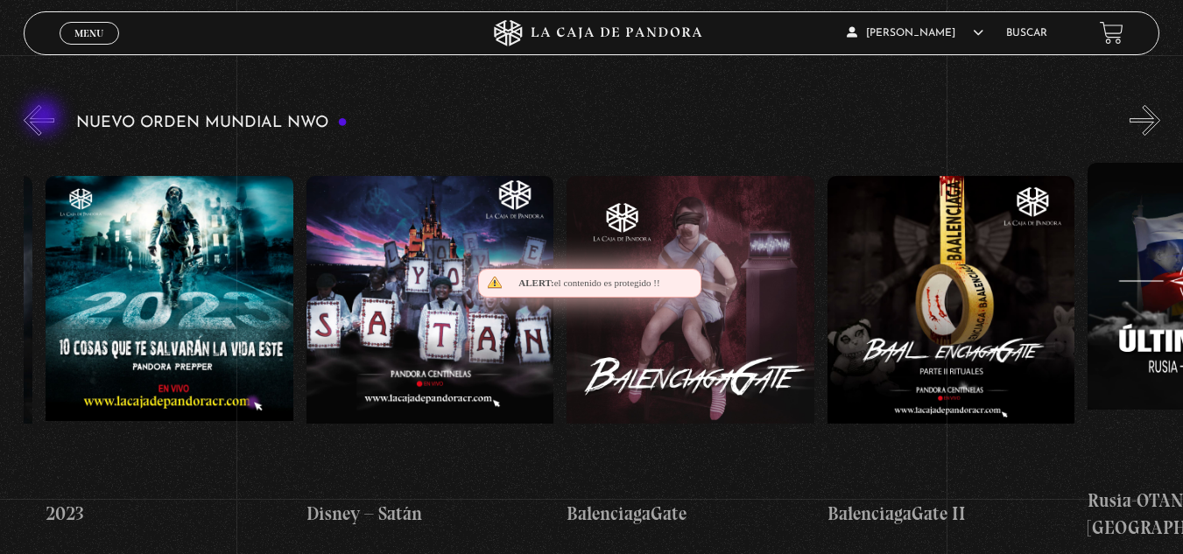
click at [46, 118] on button "«" at bounding box center [39, 120] width 31 height 31
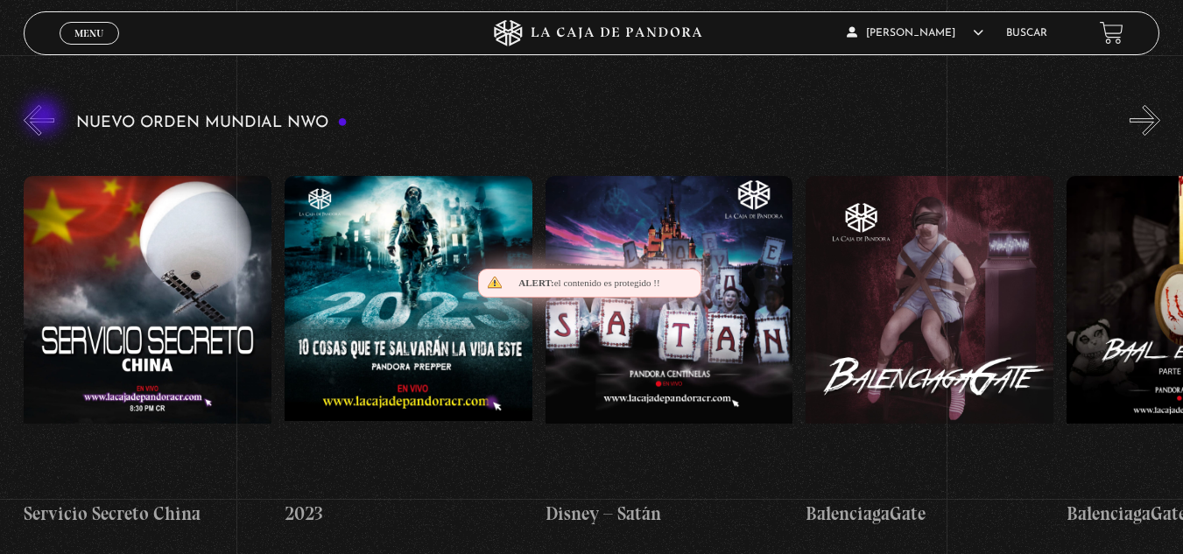
click at [46, 118] on button "«" at bounding box center [39, 120] width 31 height 31
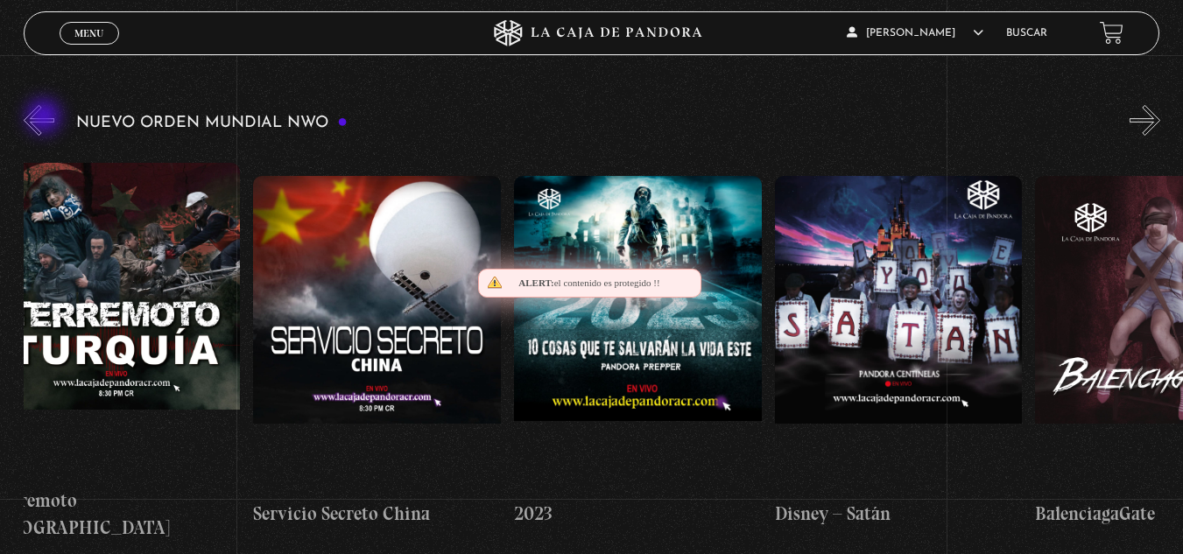
click at [46, 118] on button "«" at bounding box center [39, 120] width 31 height 31
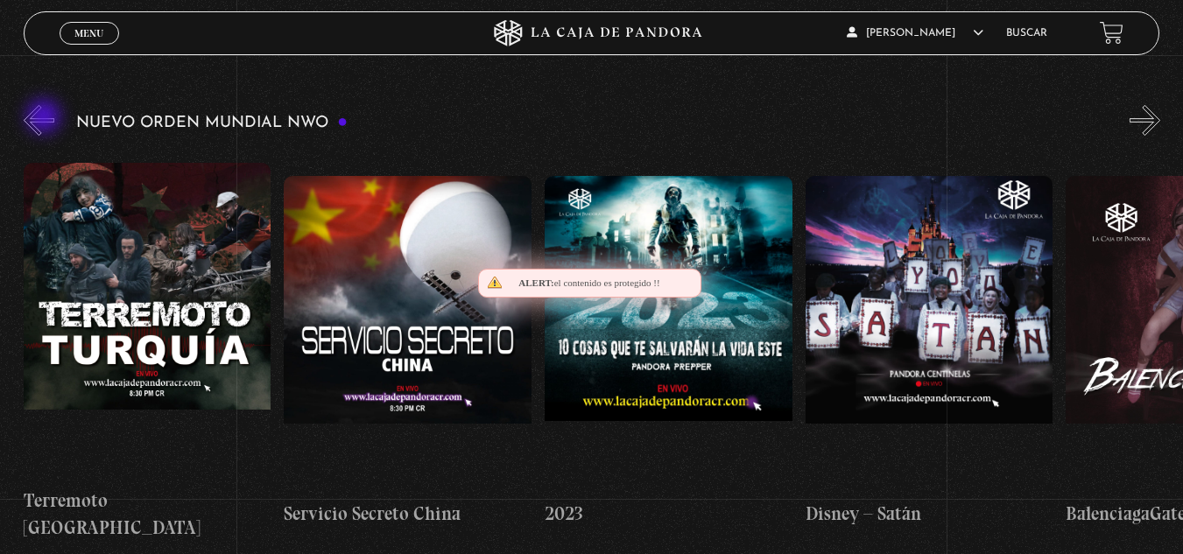
scroll to position [0, 9641]
click at [46, 118] on button "«" at bounding box center [39, 120] width 31 height 31
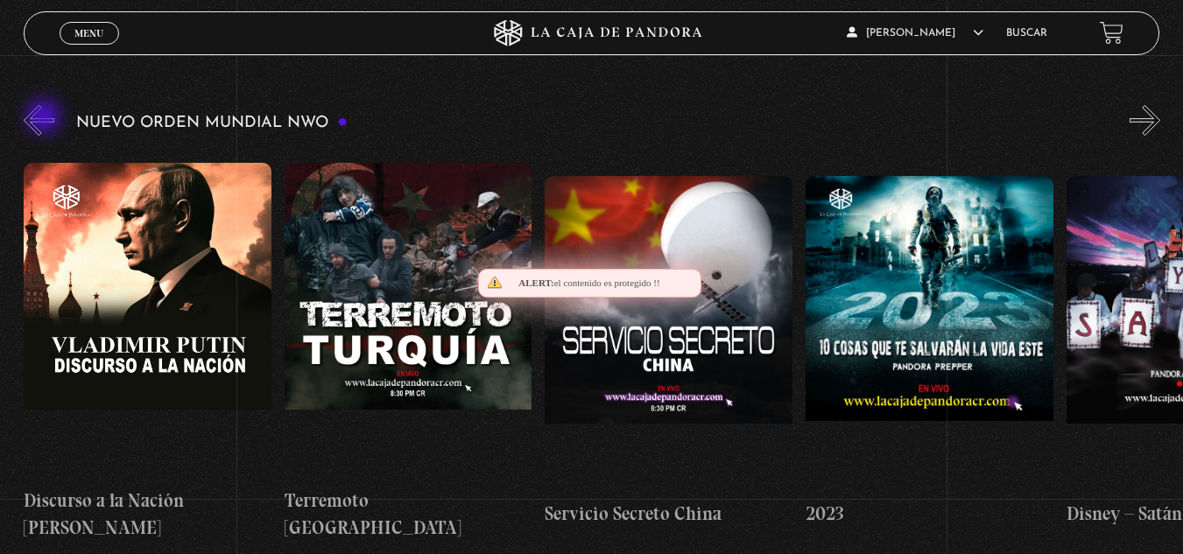
click at [46, 118] on button "«" at bounding box center [39, 120] width 31 height 31
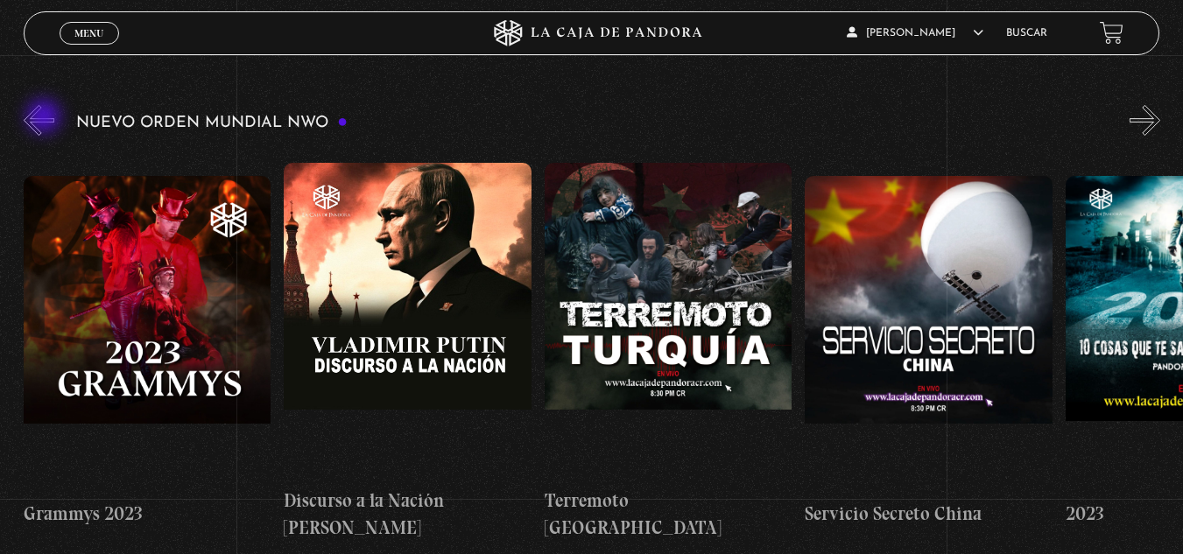
click at [46, 118] on button "«" at bounding box center [39, 120] width 31 height 31
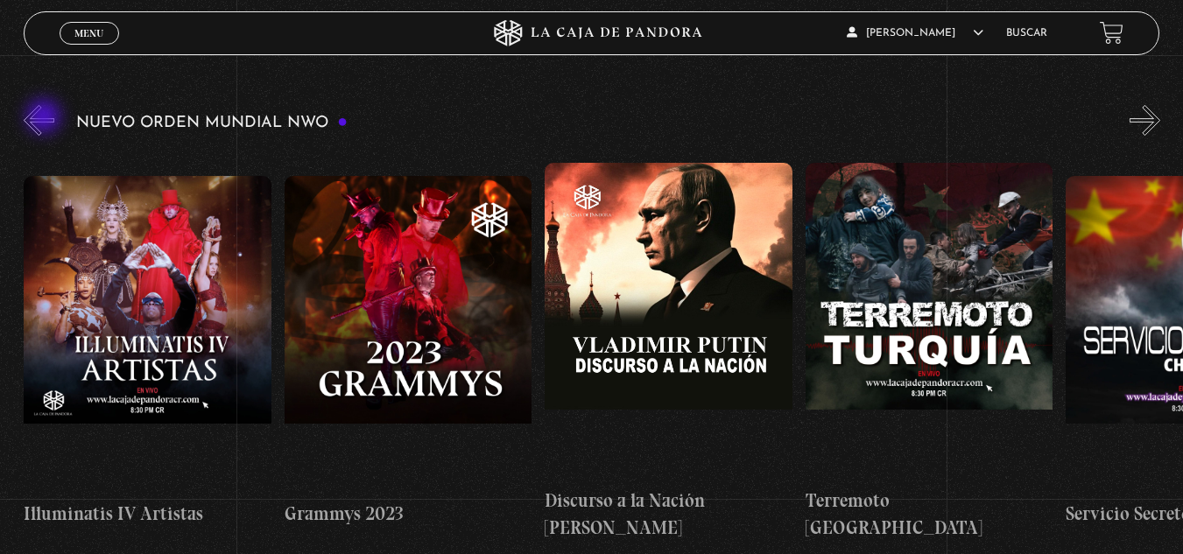
click at [46, 118] on button "«" at bounding box center [39, 120] width 31 height 31
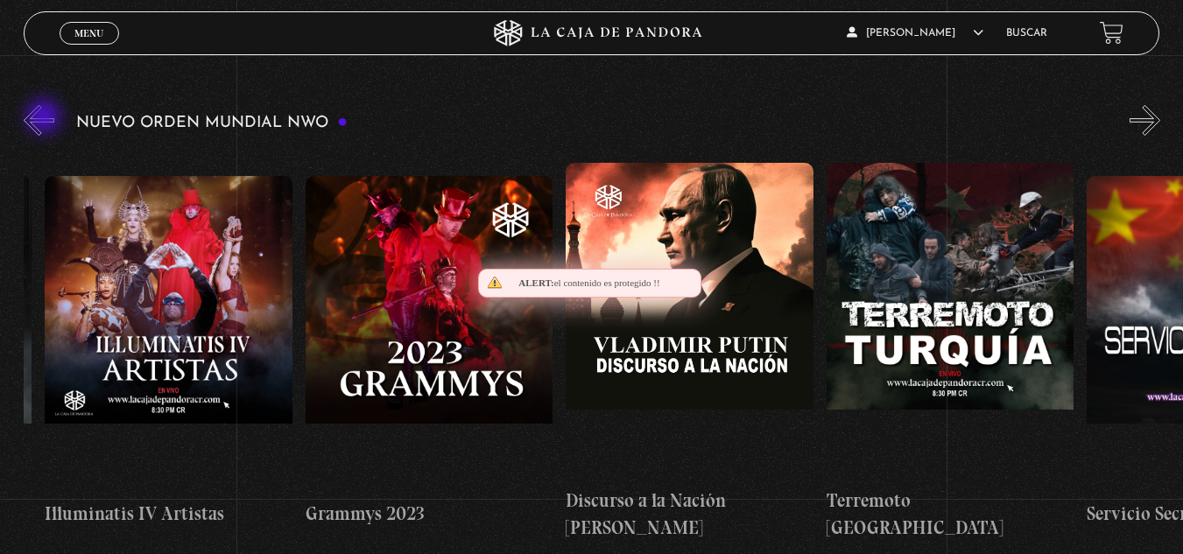
click at [46, 118] on button "«" at bounding box center [39, 120] width 31 height 31
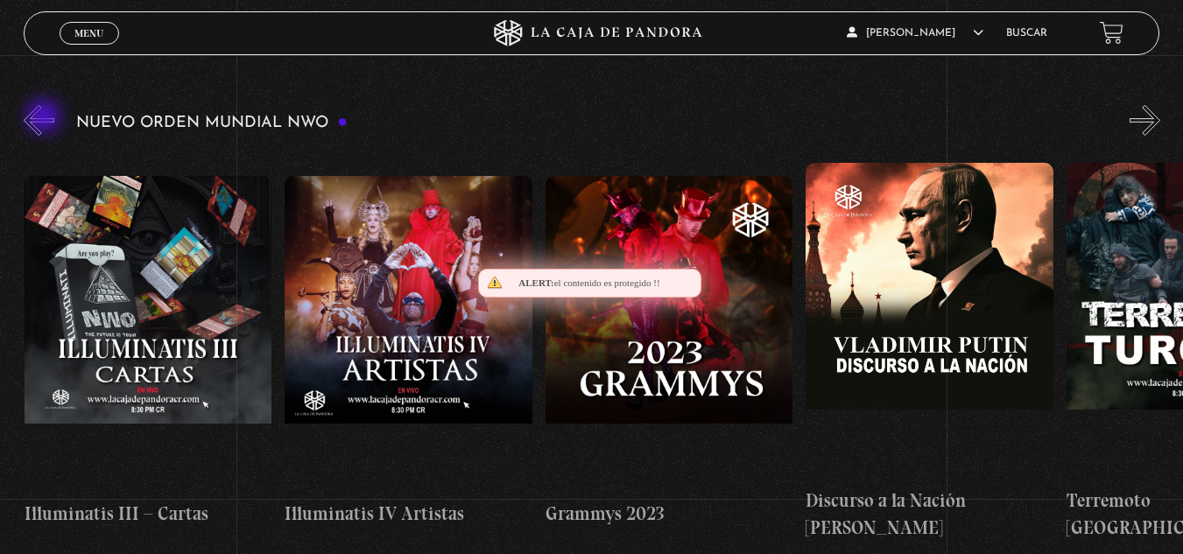
click at [46, 118] on button "«" at bounding box center [39, 120] width 31 height 31
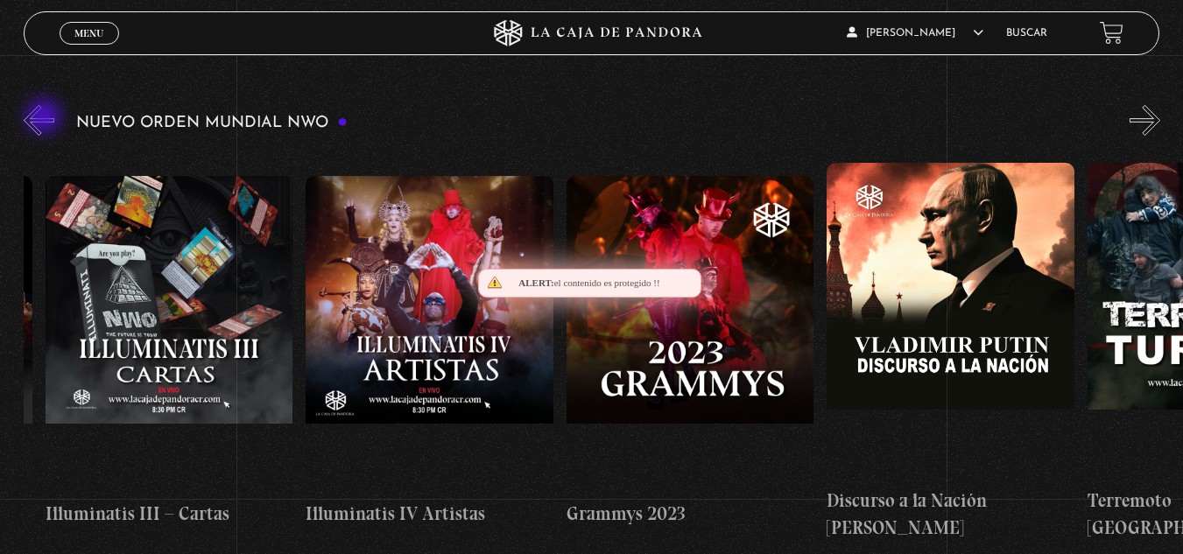
click at [46, 118] on button "«" at bounding box center [39, 120] width 31 height 31
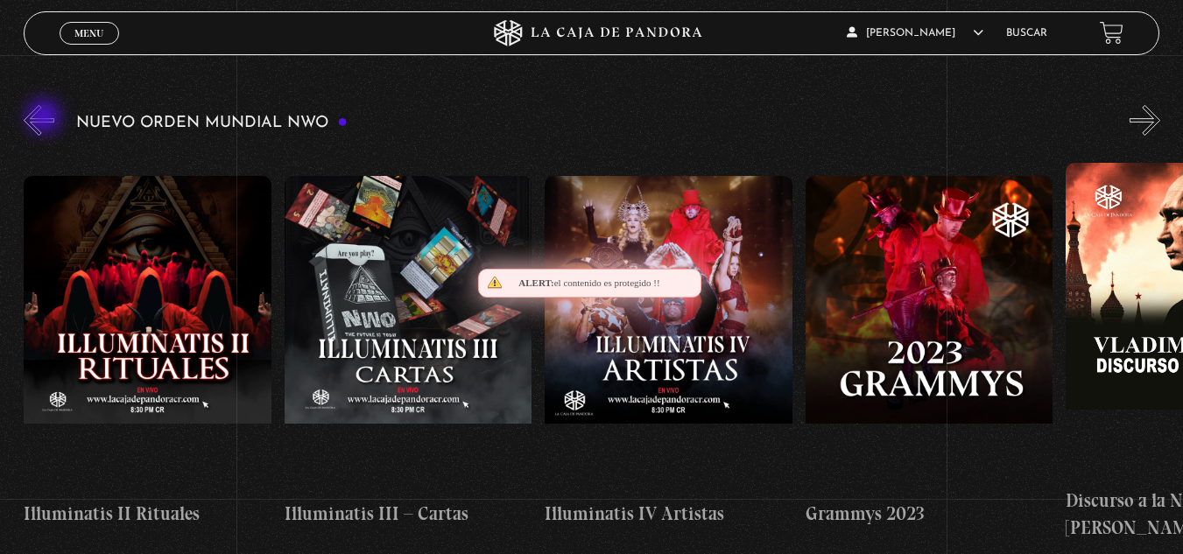
click at [46, 118] on button "«" at bounding box center [39, 120] width 31 height 31
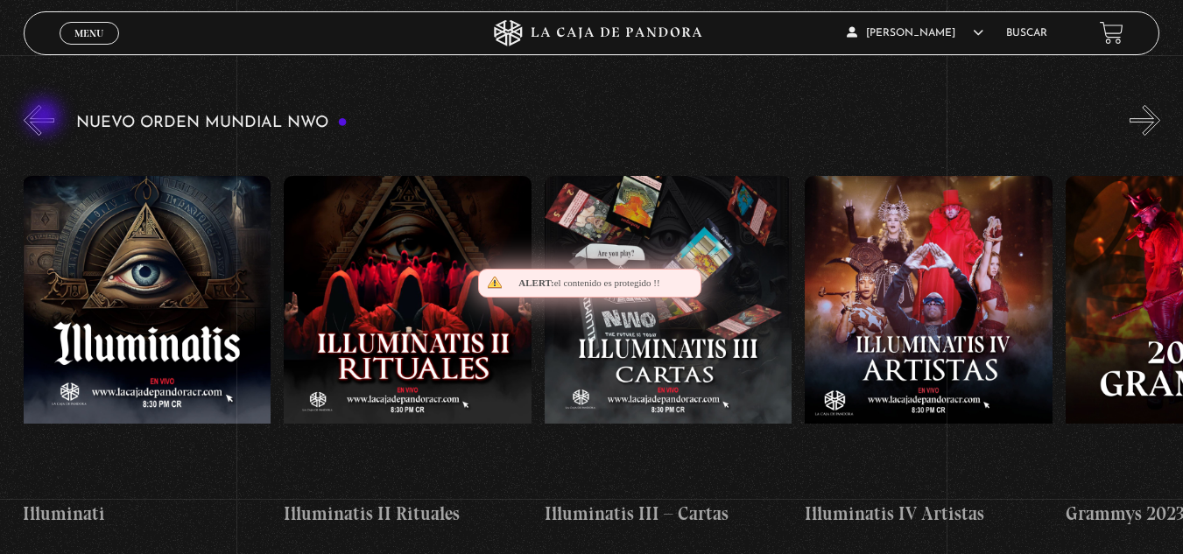
click at [46, 118] on button "«" at bounding box center [39, 120] width 31 height 31
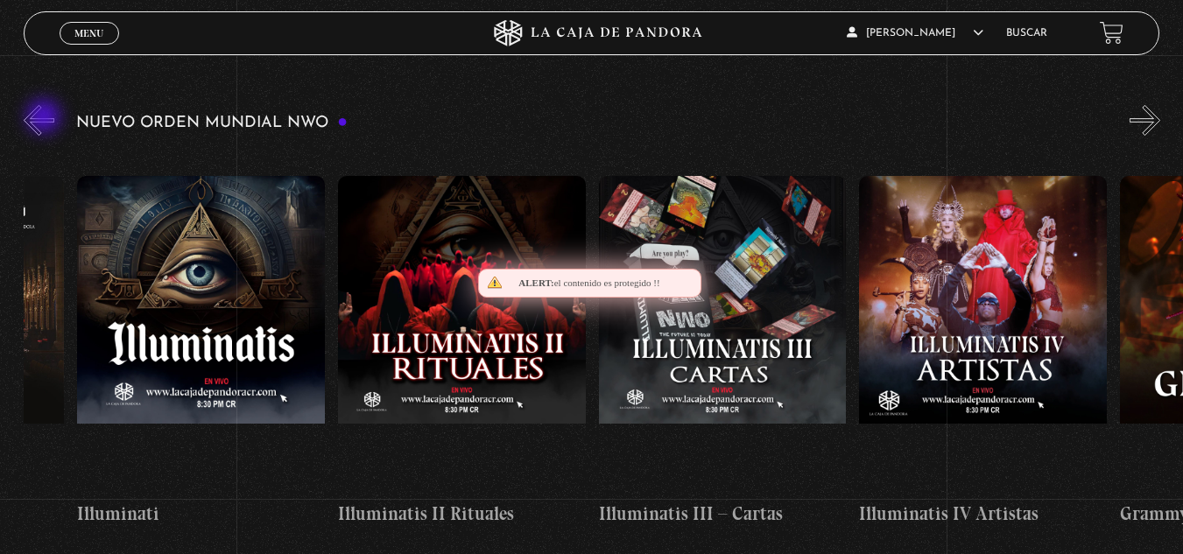
click at [46, 118] on button "«" at bounding box center [39, 120] width 31 height 31
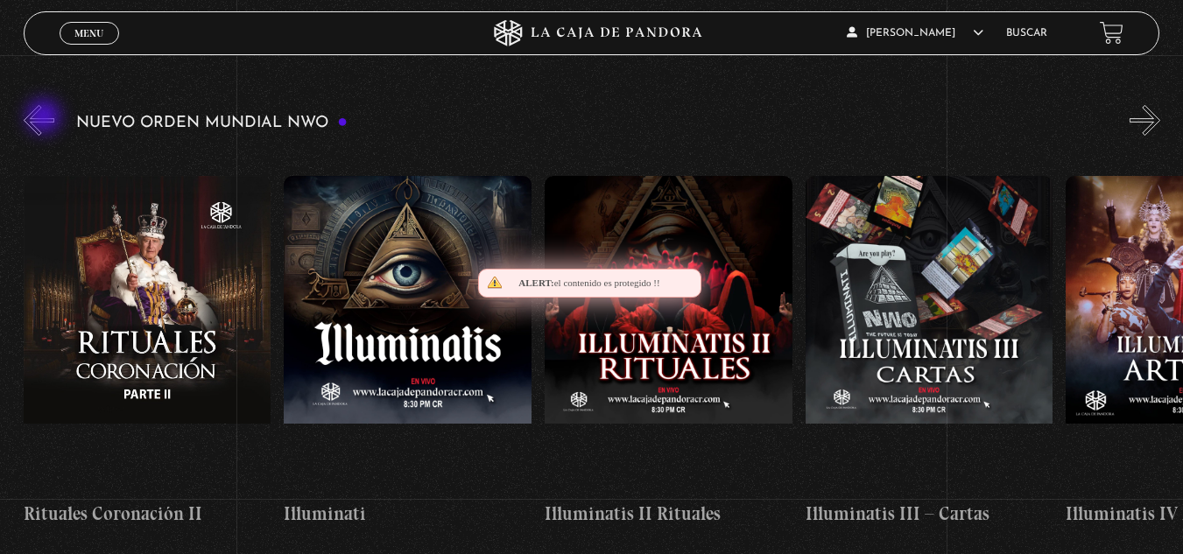
click at [46, 118] on button "«" at bounding box center [39, 120] width 31 height 31
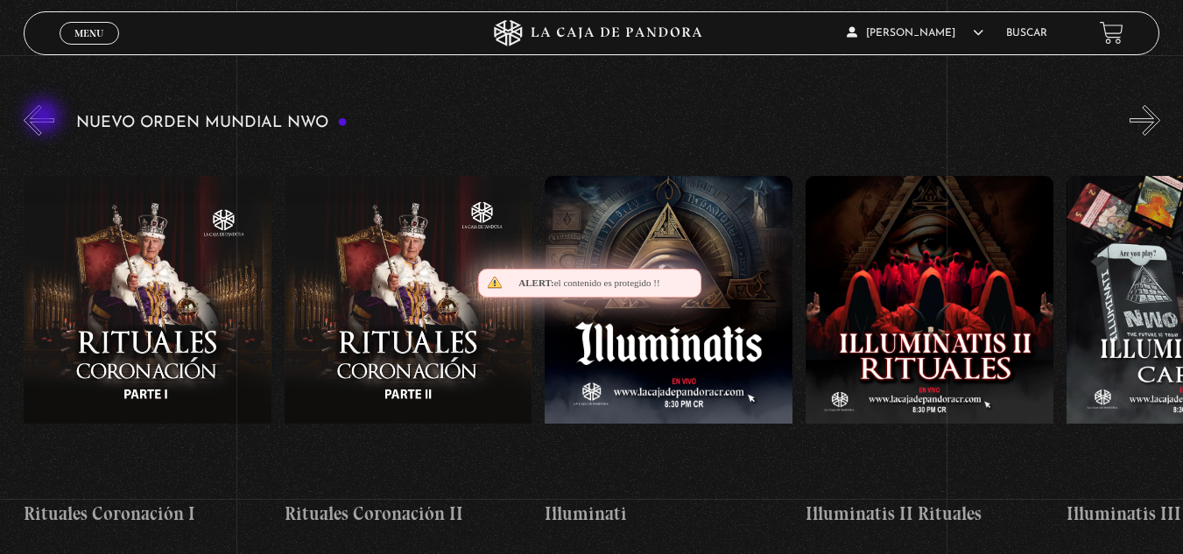
click at [46, 118] on button "«" at bounding box center [39, 120] width 31 height 31
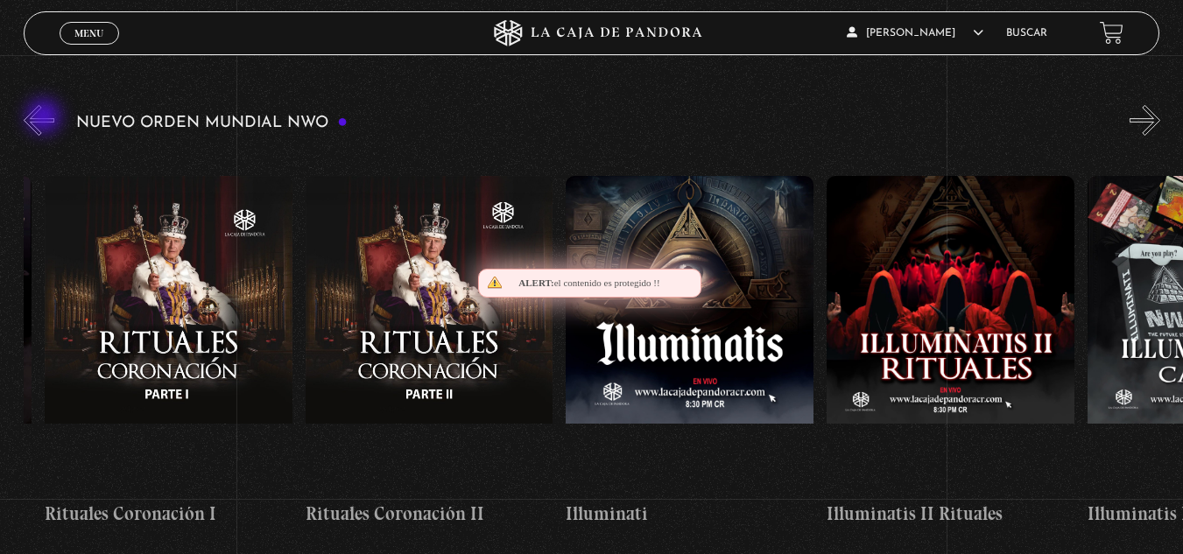
click at [46, 118] on button "«" at bounding box center [39, 120] width 31 height 31
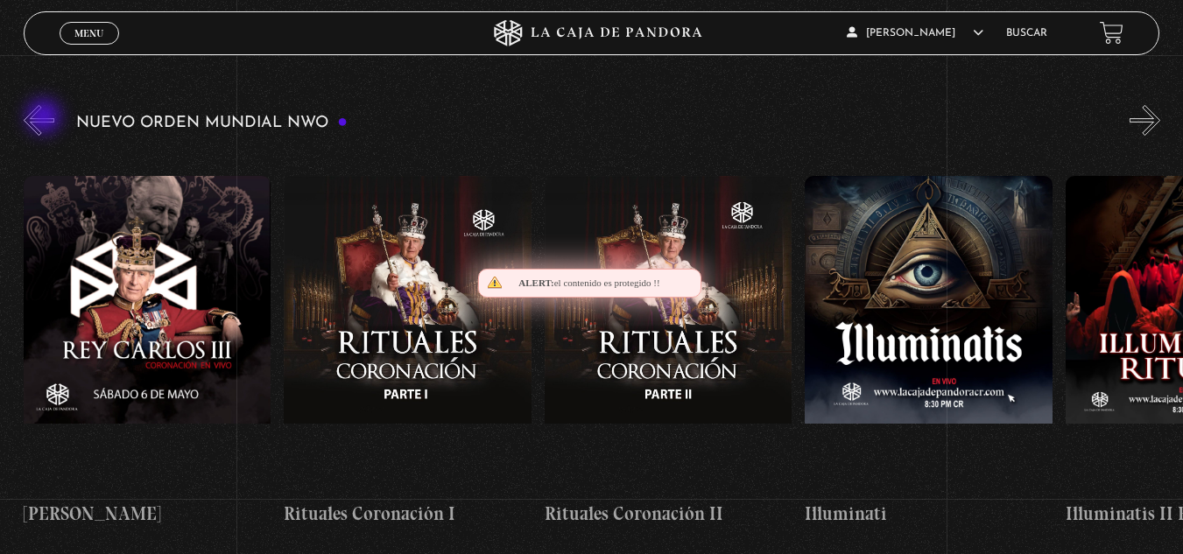
click at [46, 118] on button "«" at bounding box center [39, 120] width 31 height 31
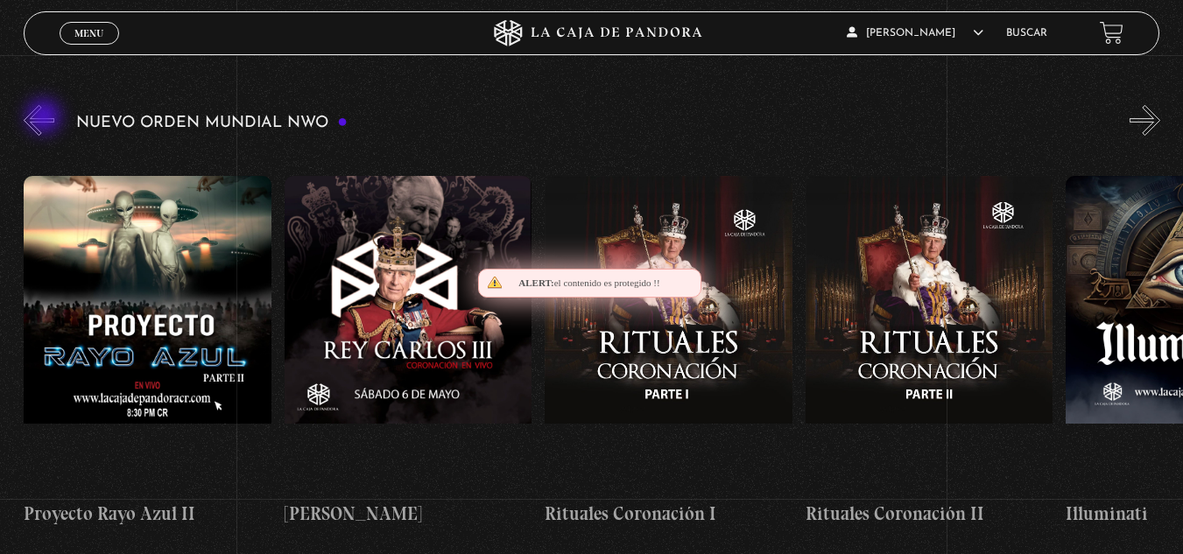
click at [46, 118] on button "«" at bounding box center [39, 120] width 31 height 31
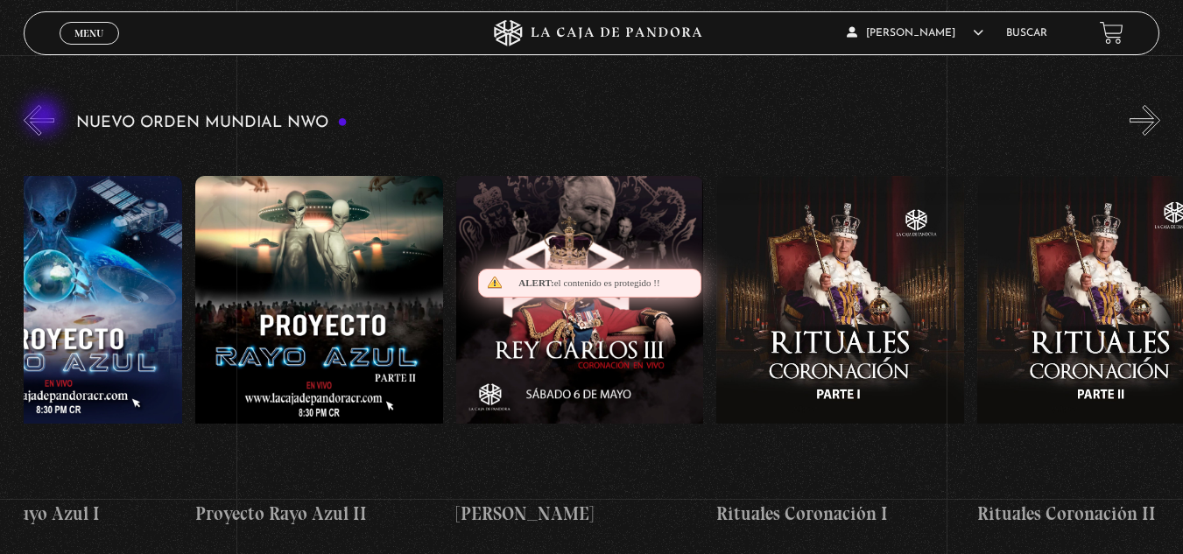
click at [46, 118] on button "«" at bounding box center [39, 120] width 31 height 31
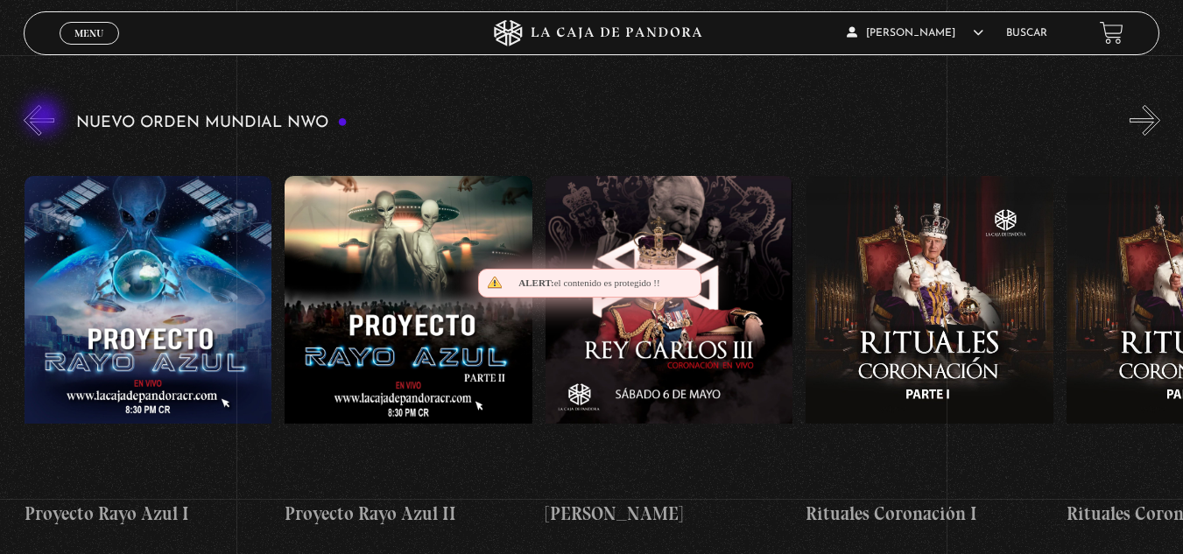
click at [46, 118] on button "«" at bounding box center [39, 120] width 31 height 31
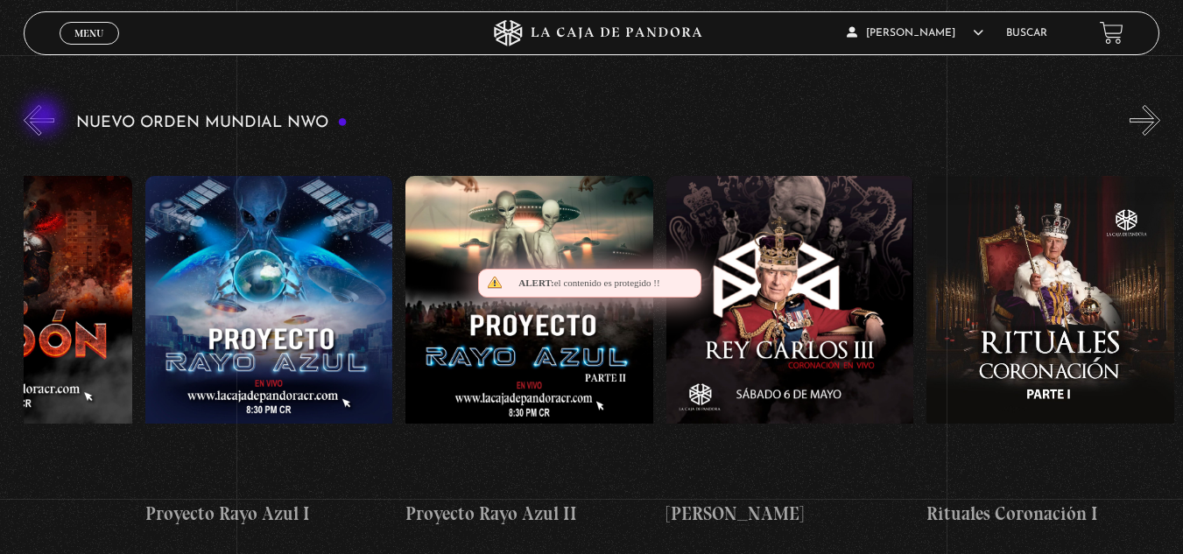
click at [46, 118] on button "«" at bounding box center [39, 120] width 31 height 31
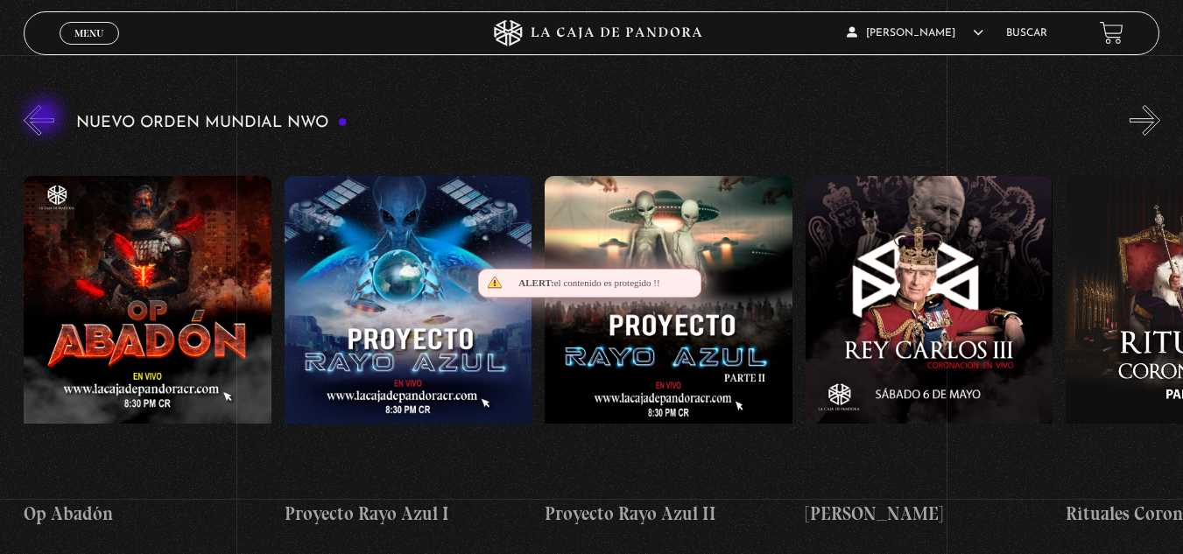
click at [46, 118] on button "«" at bounding box center [39, 120] width 31 height 31
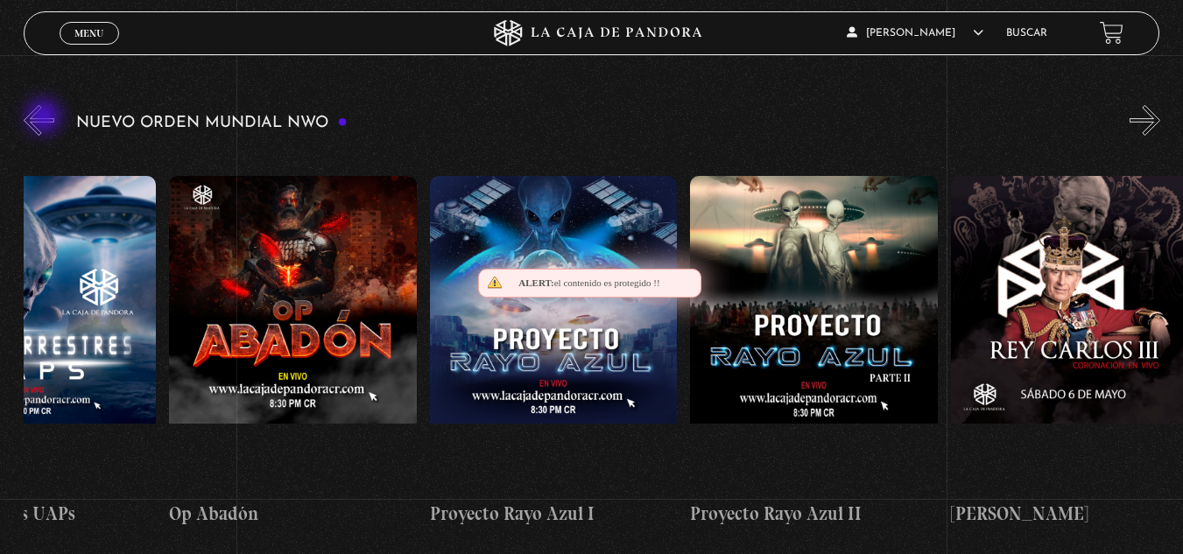
click at [46, 118] on button "«" at bounding box center [39, 120] width 31 height 31
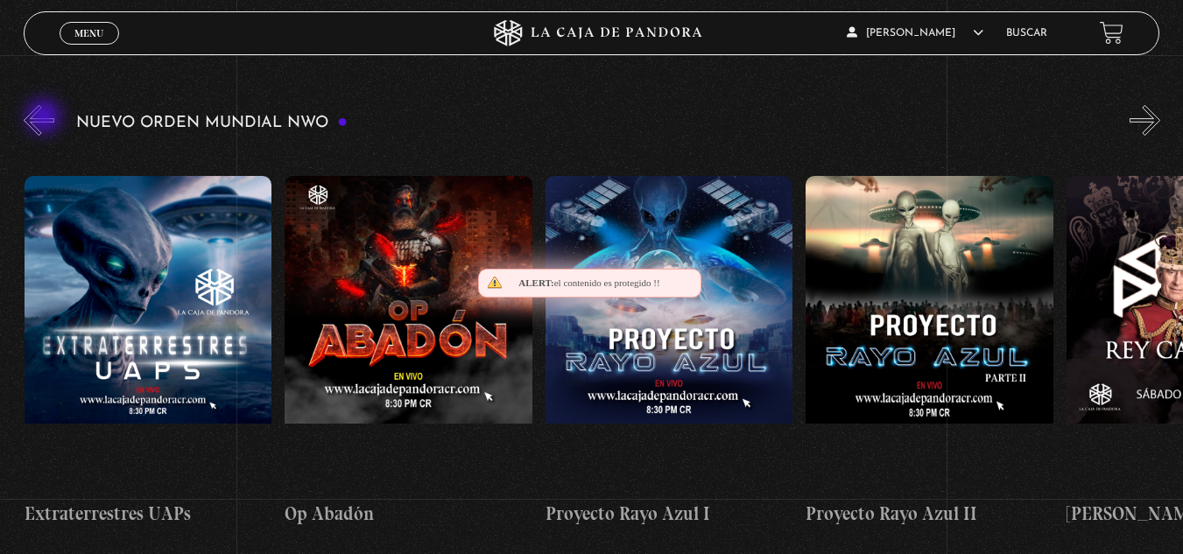
click at [46, 118] on button "«" at bounding box center [39, 120] width 31 height 31
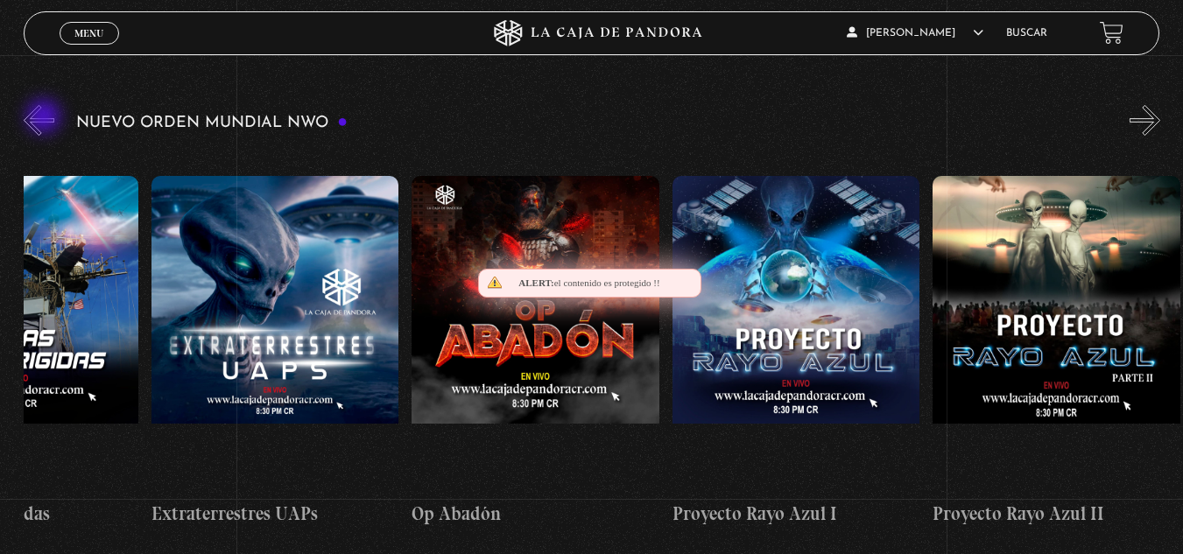
click at [46, 118] on button "«" at bounding box center [39, 120] width 31 height 31
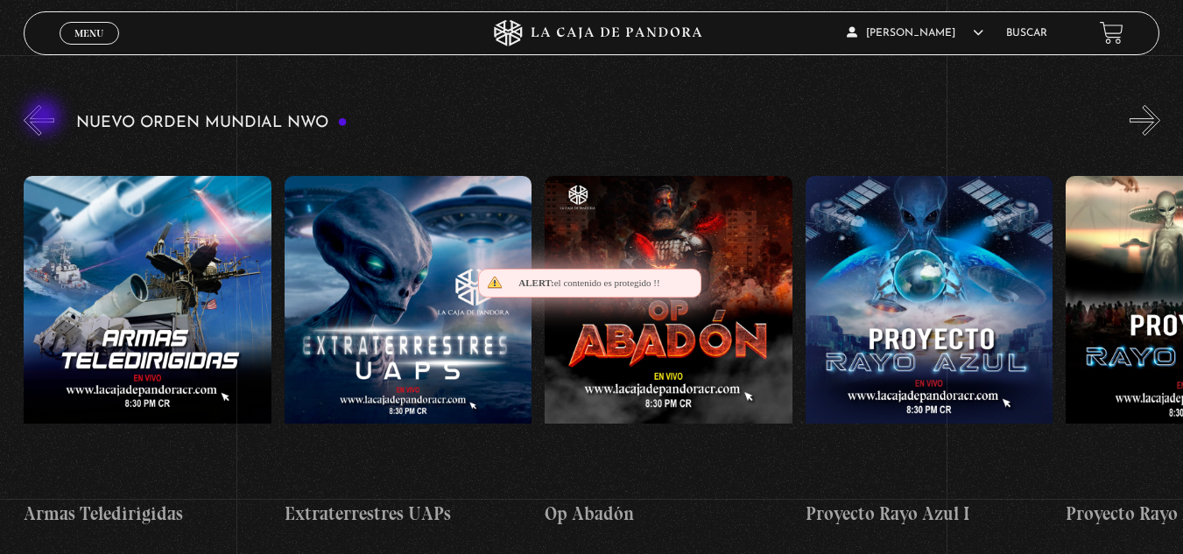
click at [46, 118] on button "«" at bounding box center [39, 120] width 31 height 31
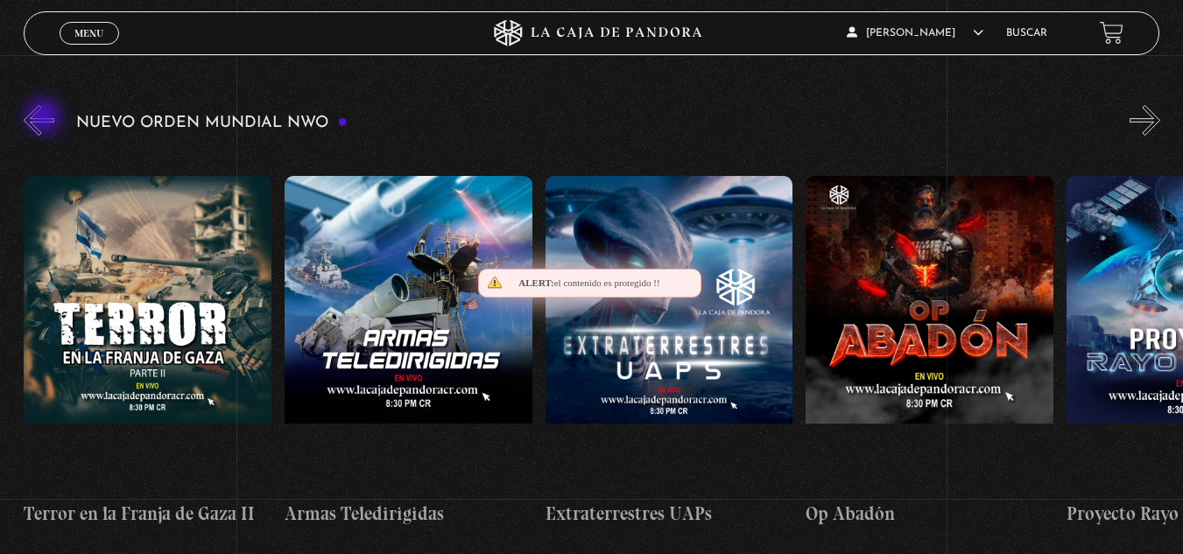
click at [46, 118] on button "«" at bounding box center [39, 120] width 31 height 31
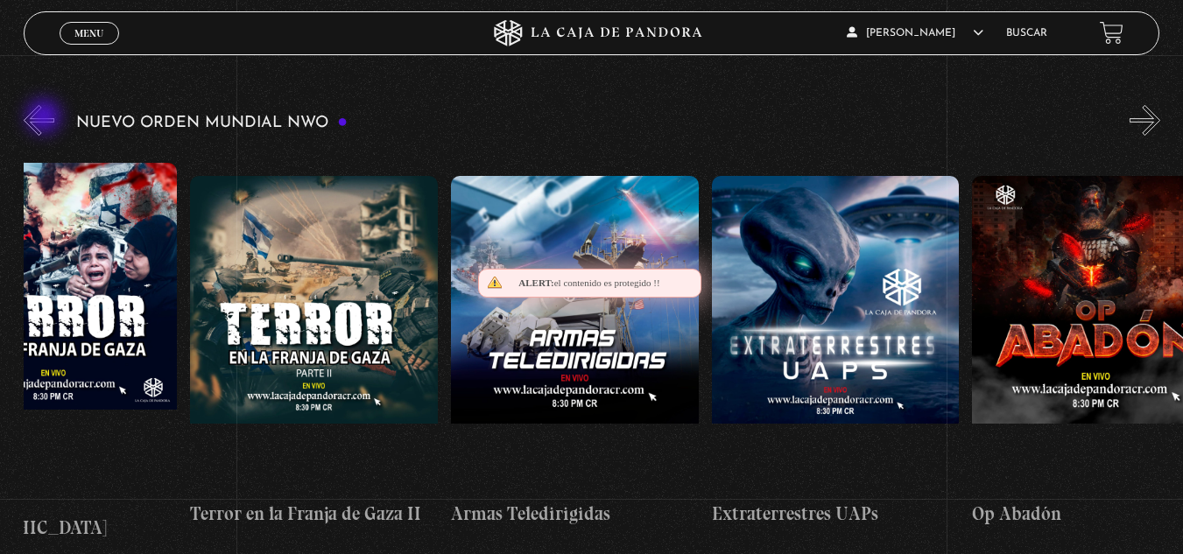
click at [46, 118] on button "«" at bounding box center [39, 120] width 31 height 31
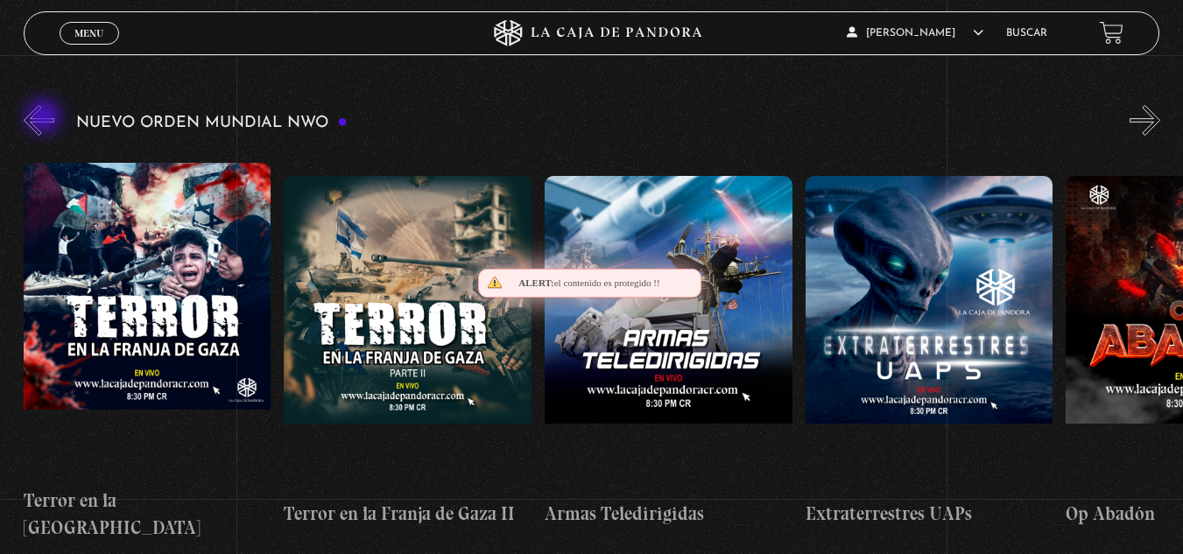
click at [46, 118] on button "«" at bounding box center [39, 120] width 31 height 31
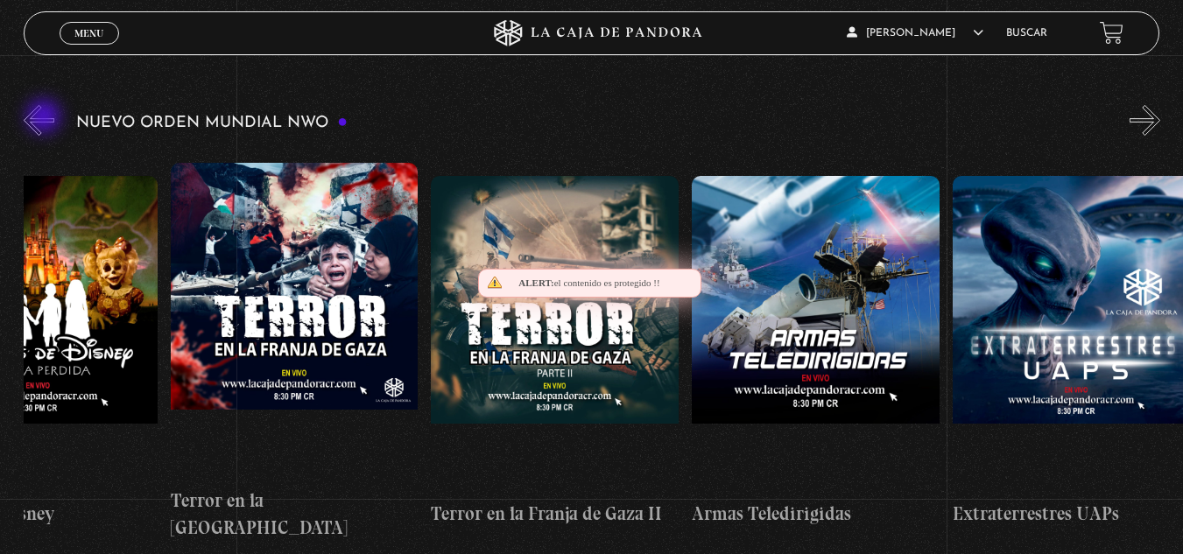
click at [46, 118] on button "«" at bounding box center [39, 120] width 31 height 31
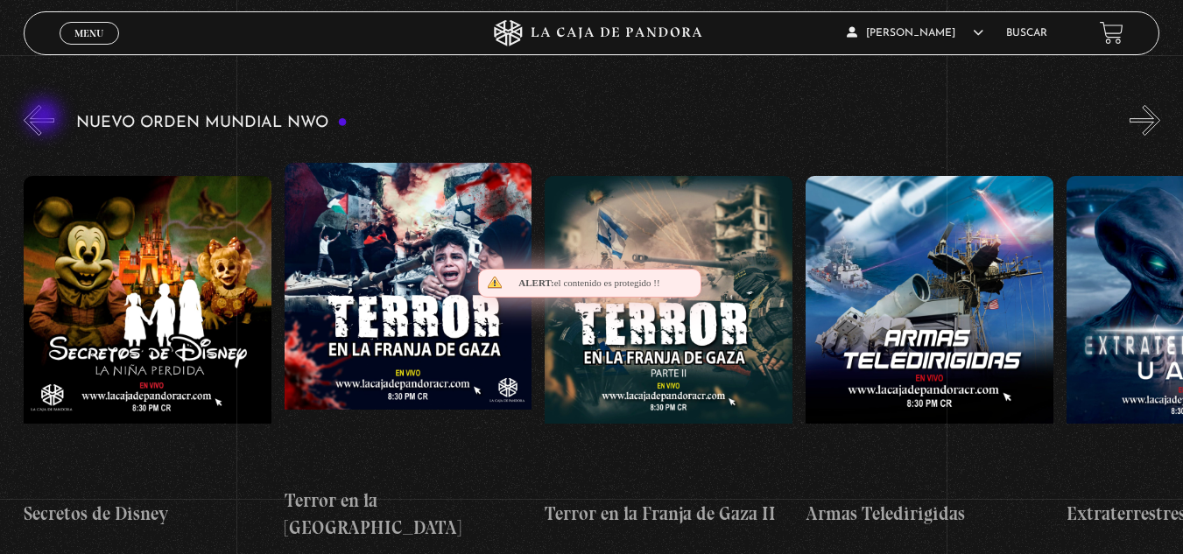
click at [46, 118] on button "«" at bounding box center [39, 120] width 31 height 31
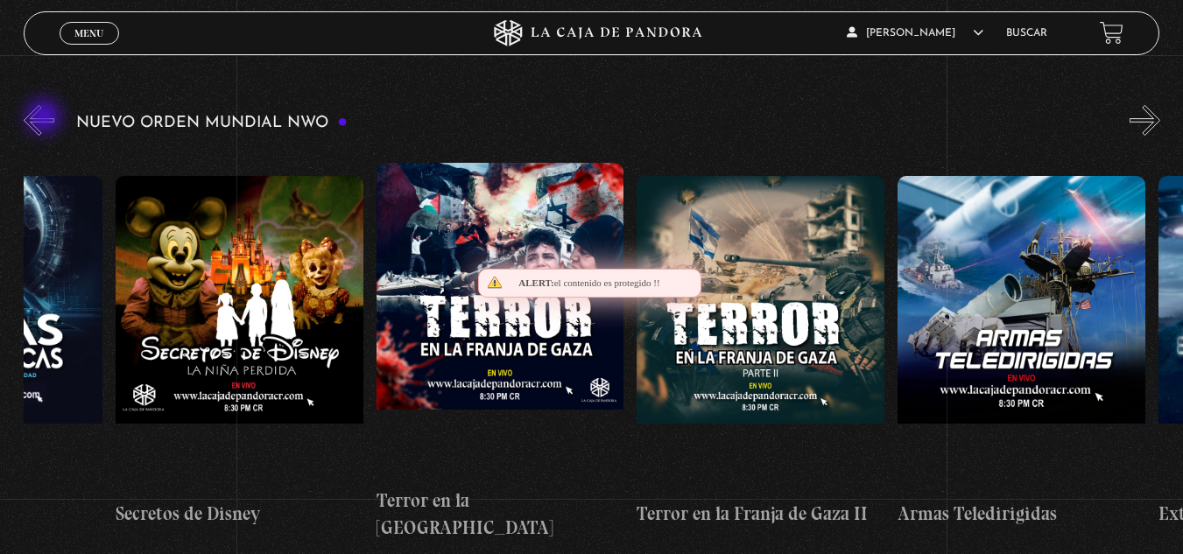
click at [46, 118] on button "«" at bounding box center [39, 120] width 31 height 31
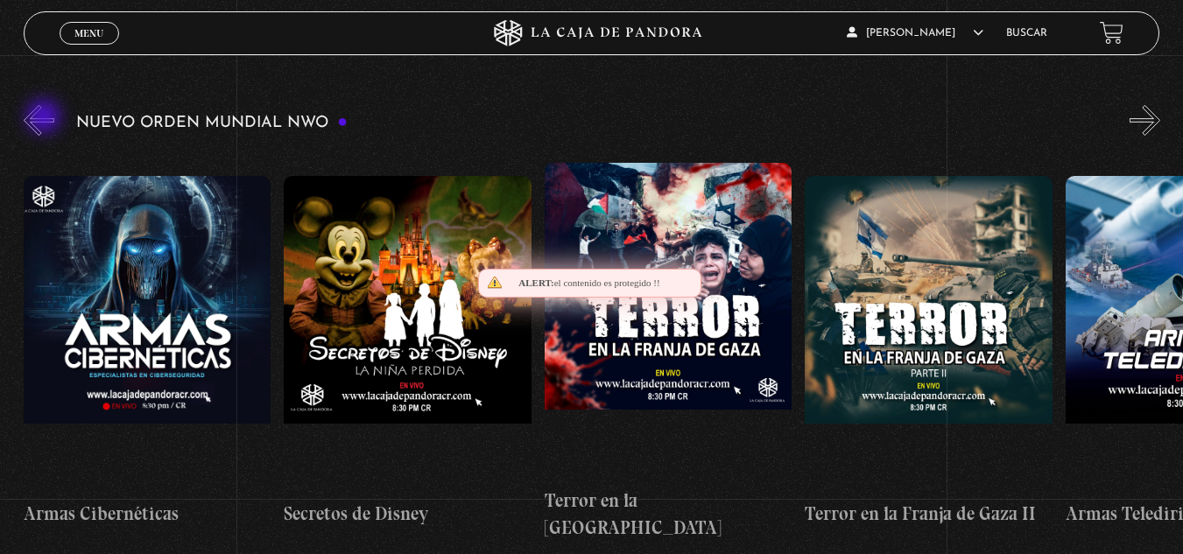
click at [46, 118] on button "«" at bounding box center [39, 120] width 31 height 31
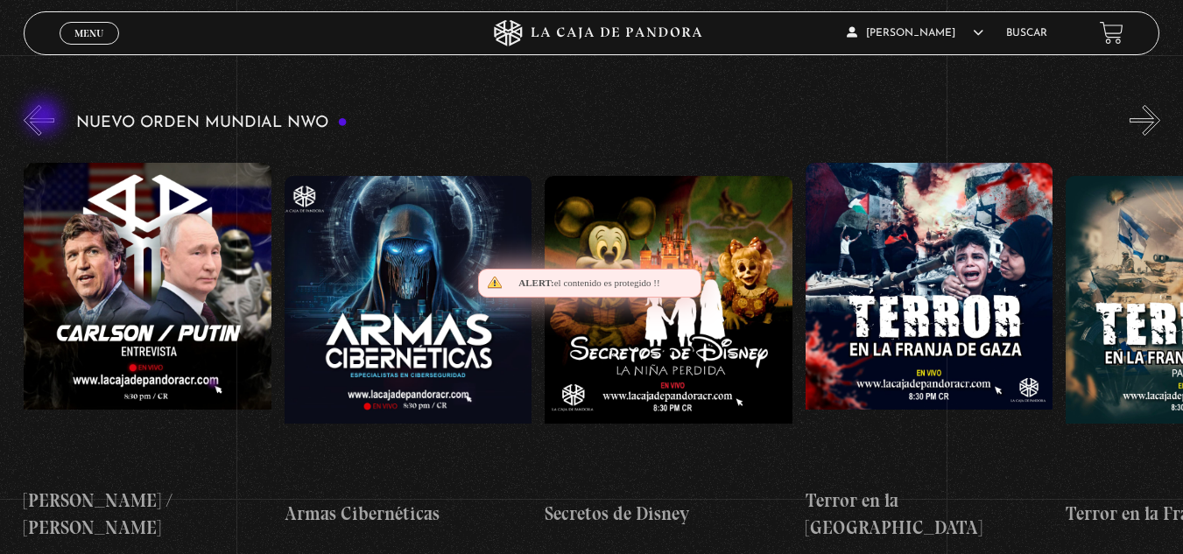
click at [46, 118] on button "«" at bounding box center [39, 120] width 31 height 31
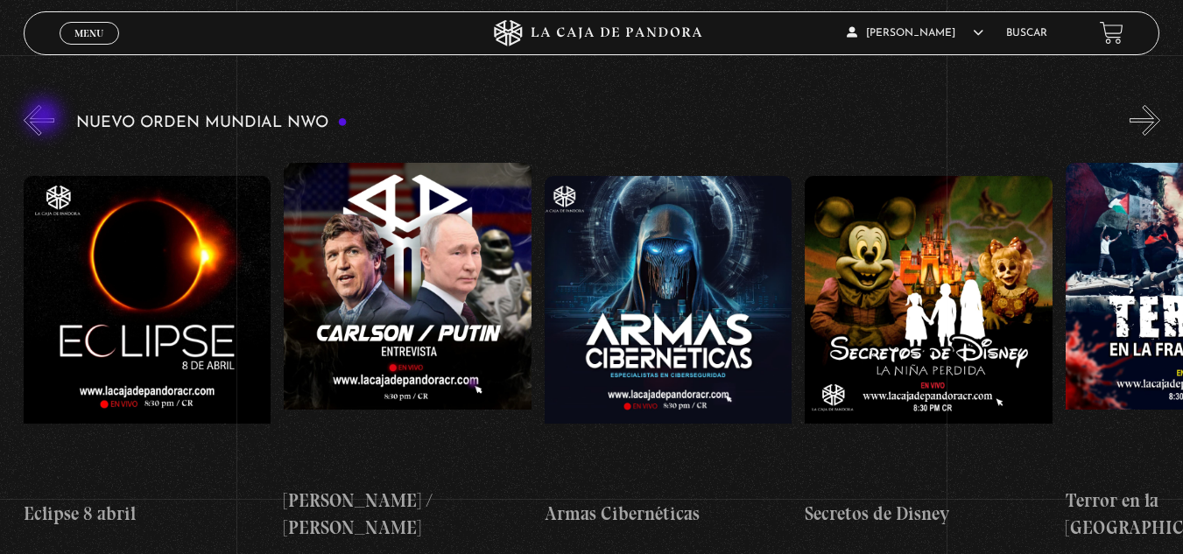
click at [46, 118] on button "«" at bounding box center [39, 120] width 31 height 31
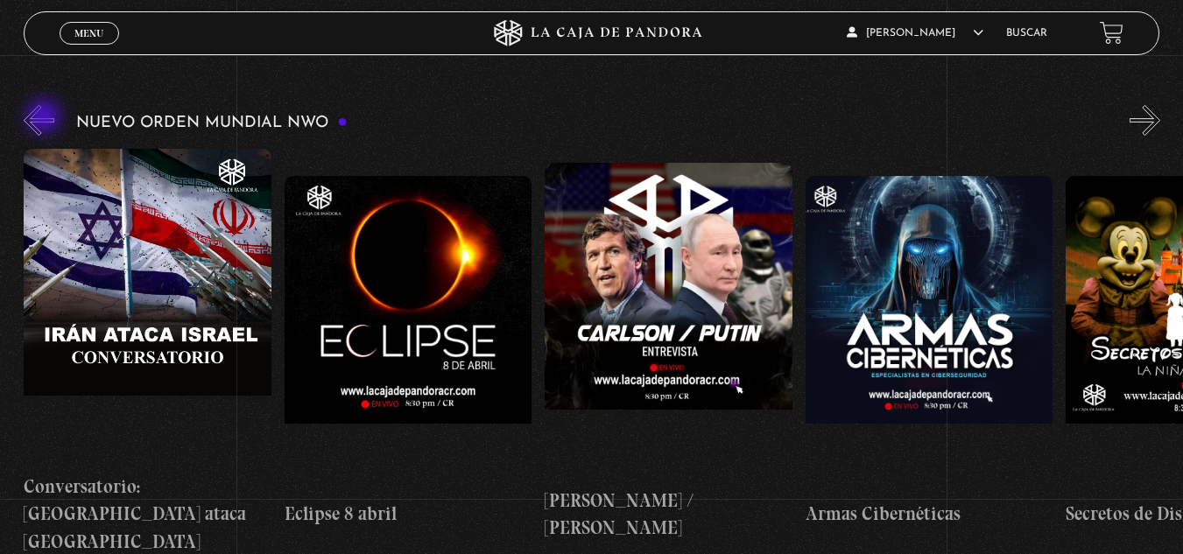
click at [46, 118] on button "«" at bounding box center [39, 120] width 31 height 31
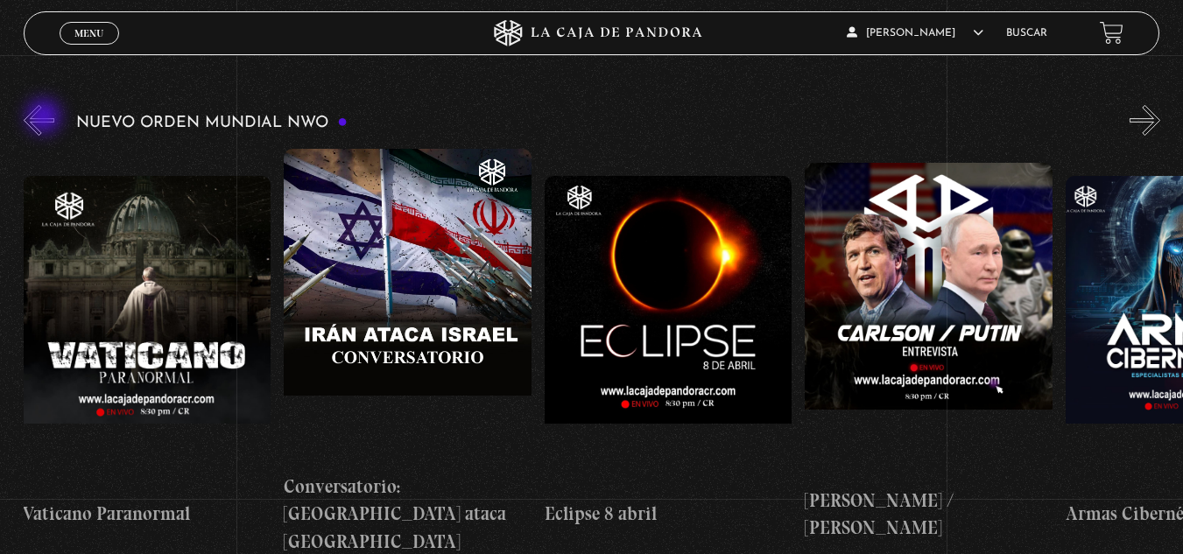
click at [46, 118] on button "«" at bounding box center [39, 120] width 31 height 31
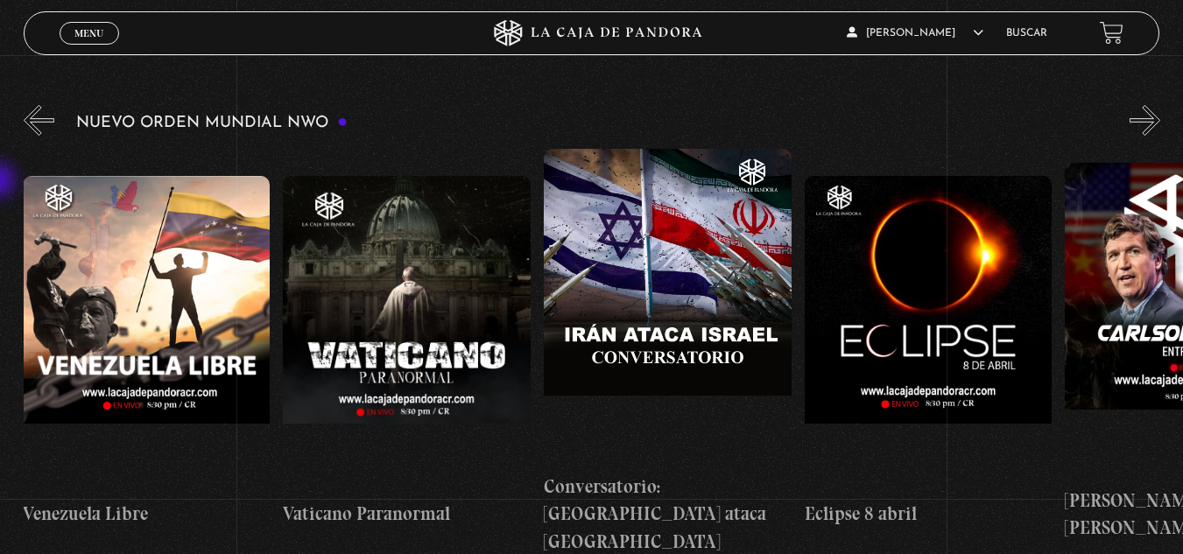
scroll to position [0, 3648]
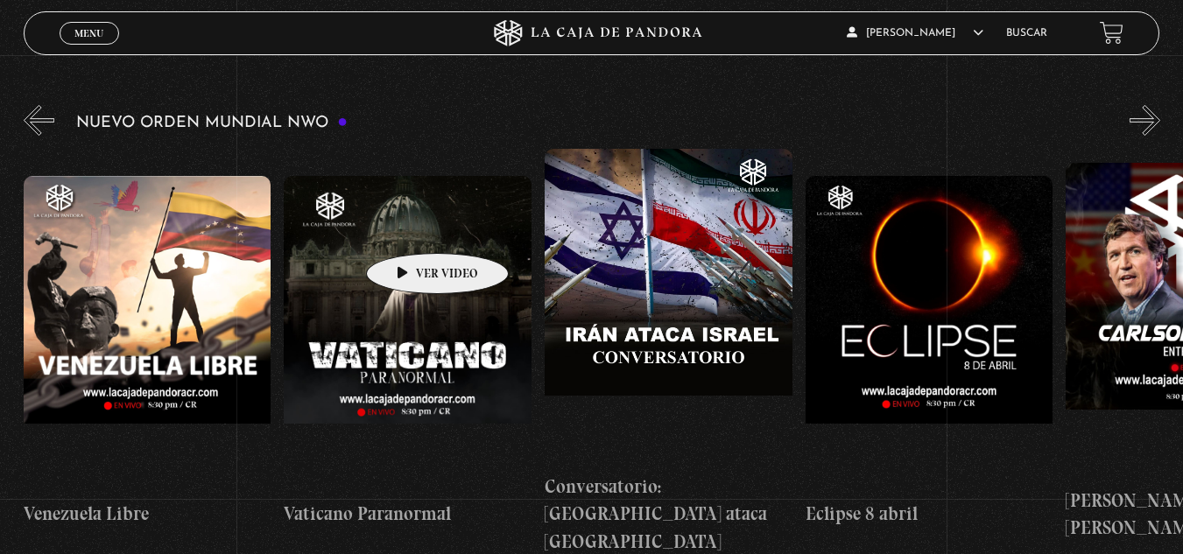
click at [410, 227] on figure at bounding box center [408, 333] width 248 height 315
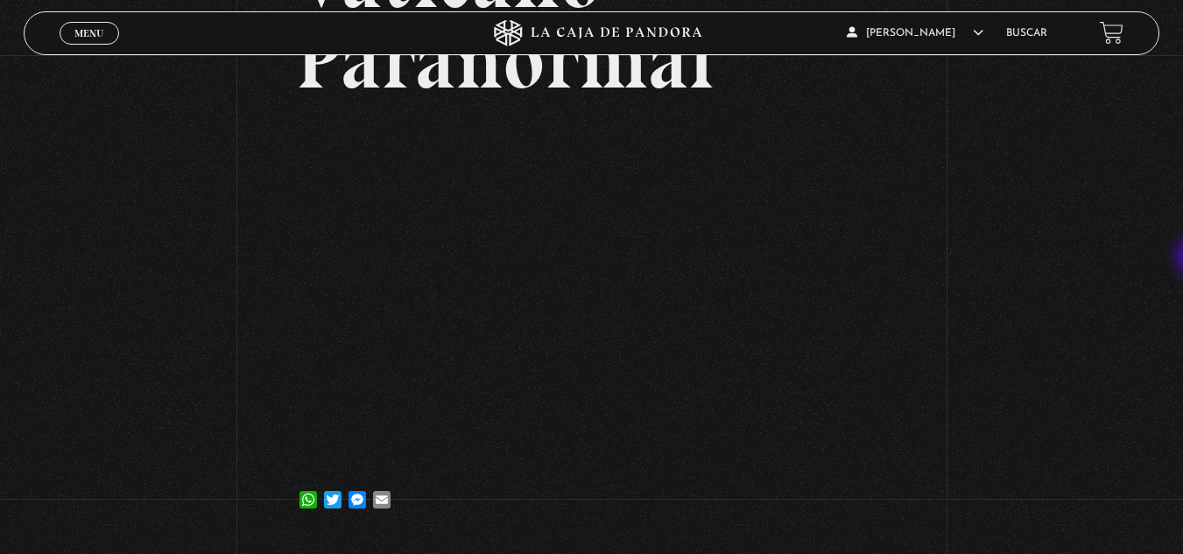
scroll to position [208, 0]
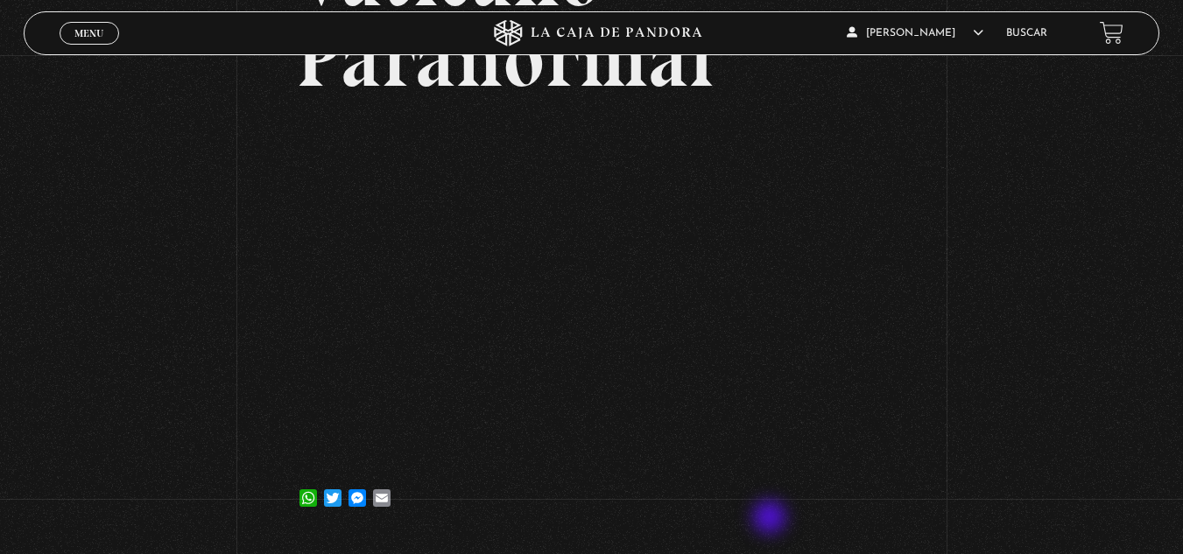
click at [771, 519] on article "7 junio, 2024 Vaticano Paranormal WhatsApp Twitter Messenger Email" at bounding box center [591, 212] width 590 height 617
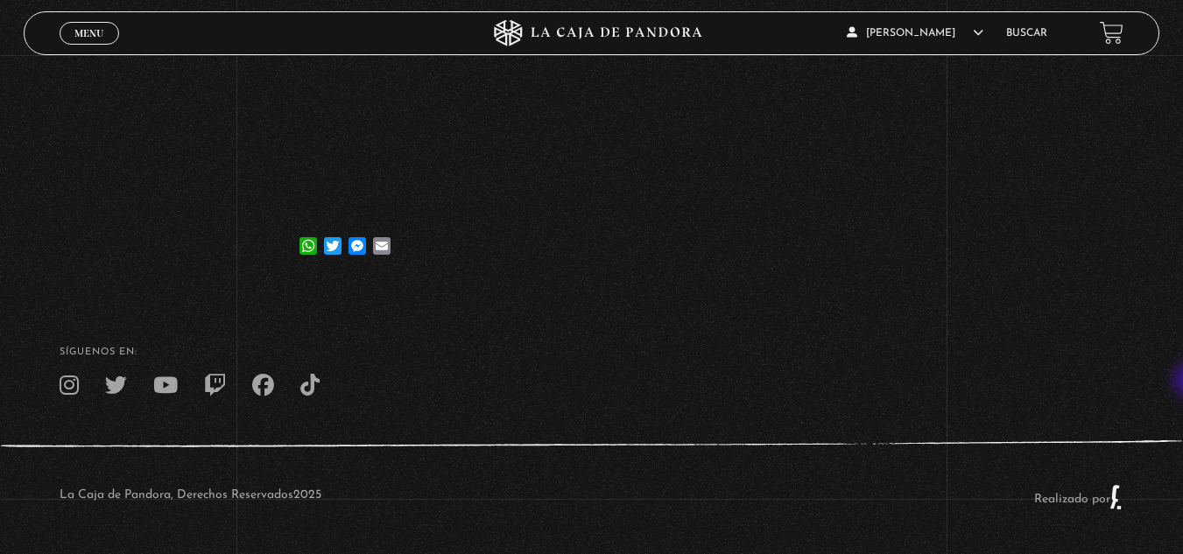
scroll to position [449, 0]
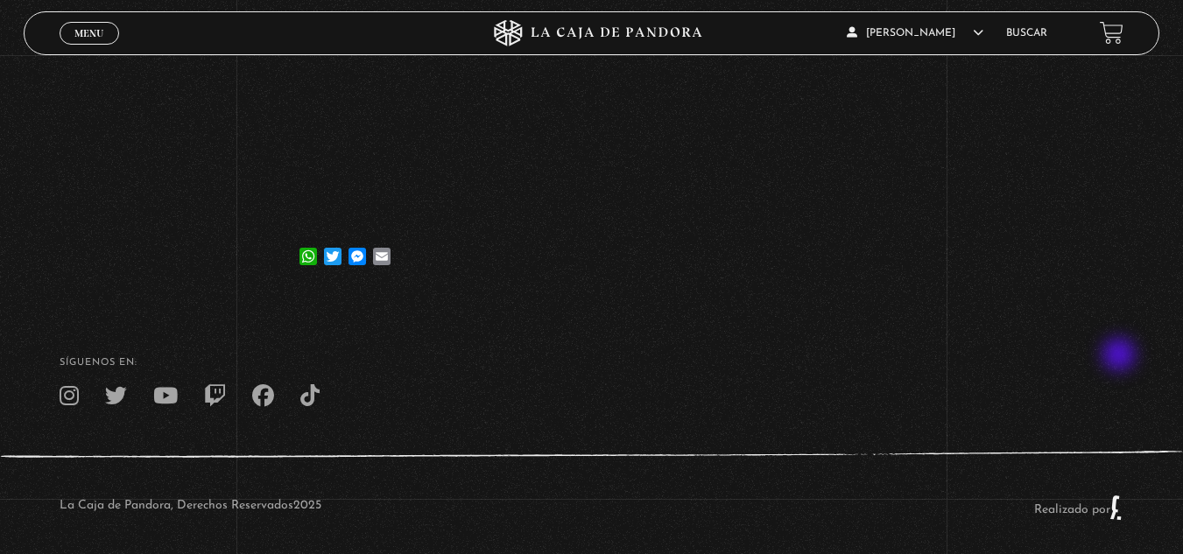
click at [1121, 356] on footer "SÍguenos en: La Caja de Pandora, Derechos Reservados 2025 Realizado por" at bounding box center [591, 431] width 1183 height 268
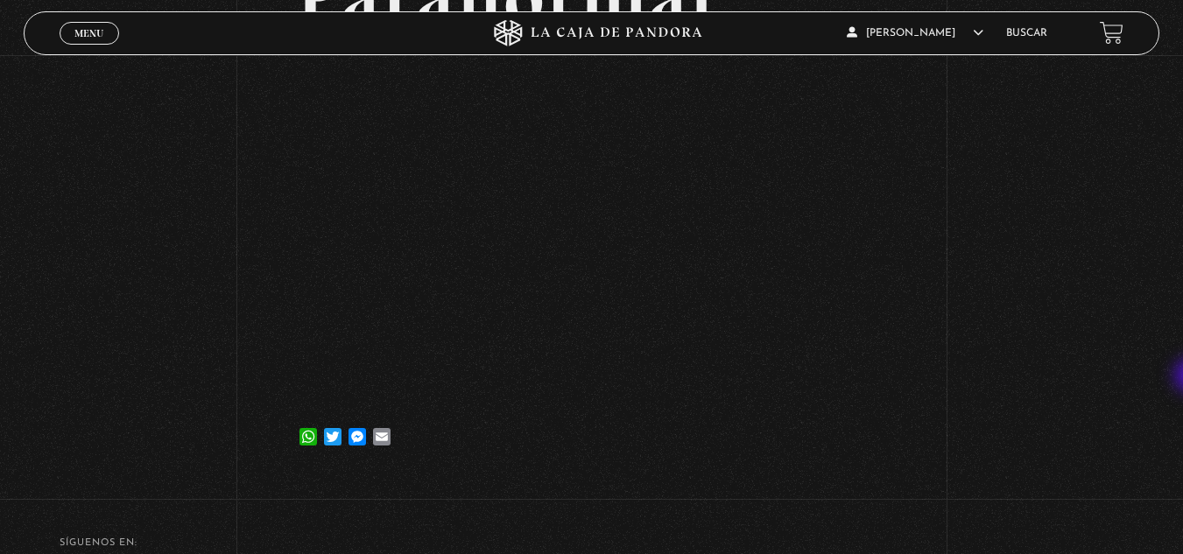
scroll to position [285, 0]
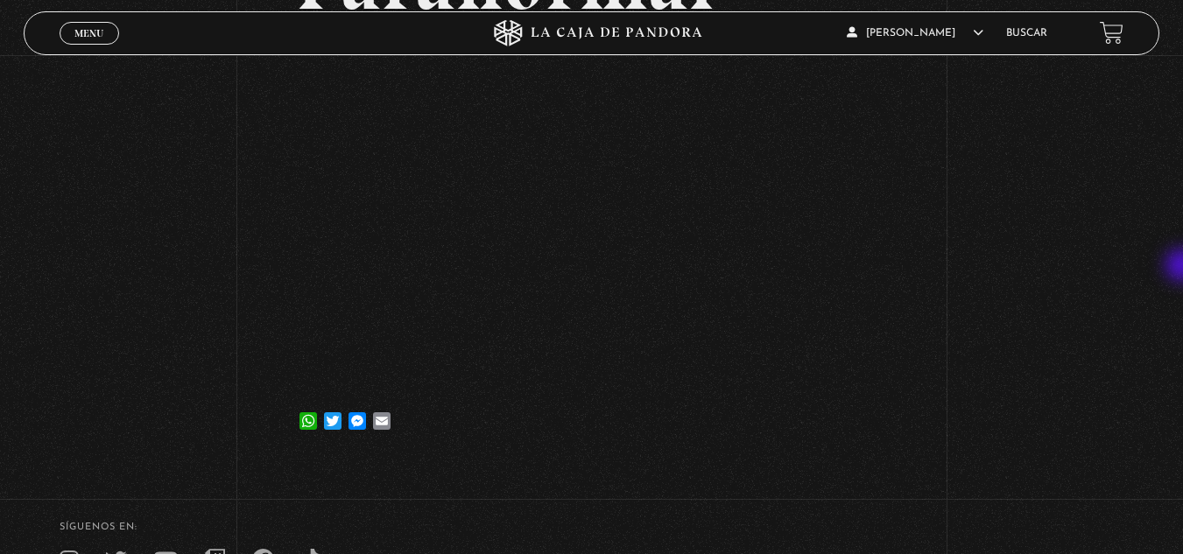
drag, startPoint x: 1180, startPoint y: 292, endPoint x: 1188, endPoint y: 284, distance: 11.8
click at [1182, 284] on html "ingresar al sitio Ver Video Más Información Solicitar Por favor coloque su disp…" at bounding box center [591, 222] width 1183 height 1014
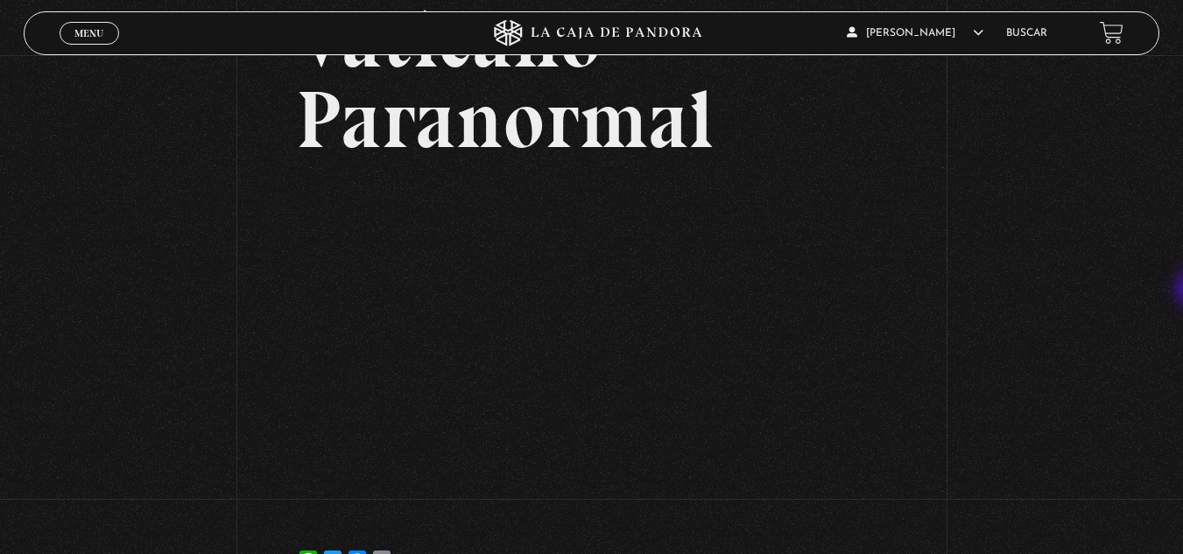
scroll to position [144, 0]
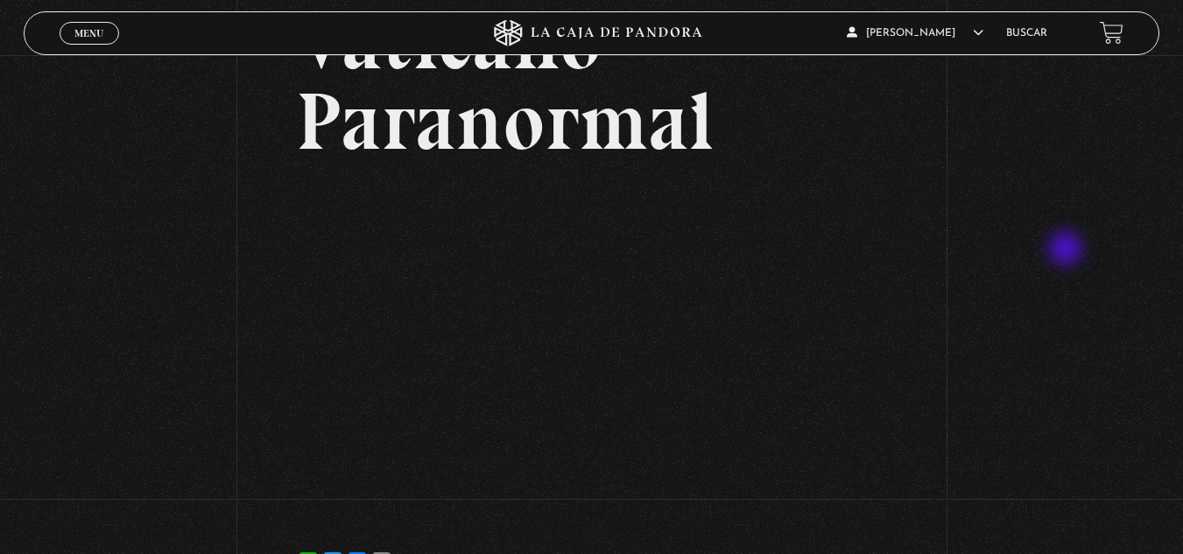
click at [1067, 250] on div "Volver 7 junio, 2024 Vaticano Paranormal WhatsApp Twitter Messenger Email" at bounding box center [591, 256] width 1183 height 690
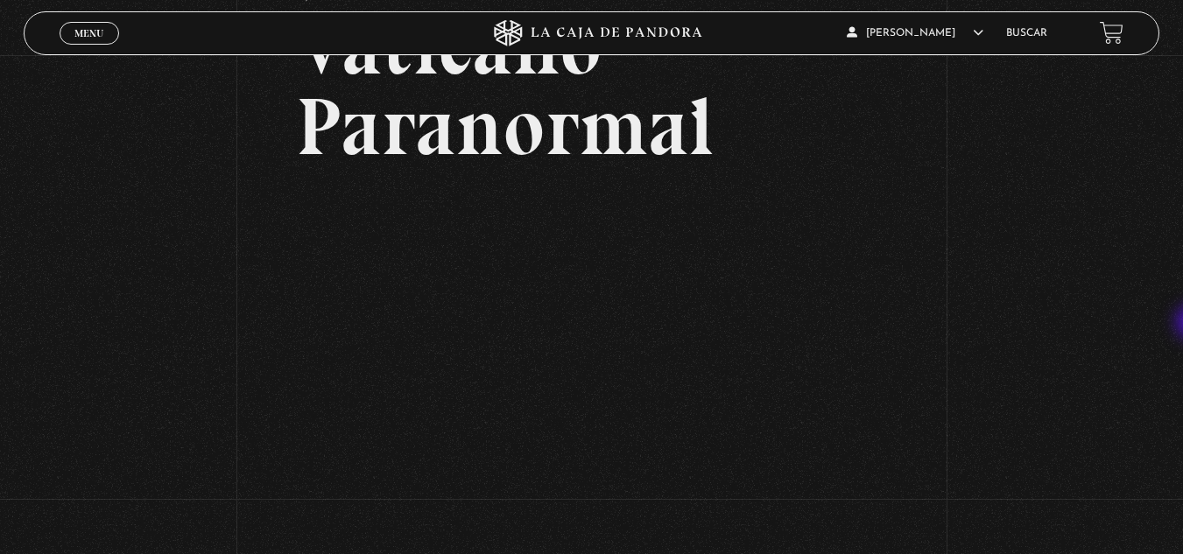
scroll to position [138, 0]
click at [686, 168] on h2 "Vaticano Paranormal" at bounding box center [591, 87] width 590 height 161
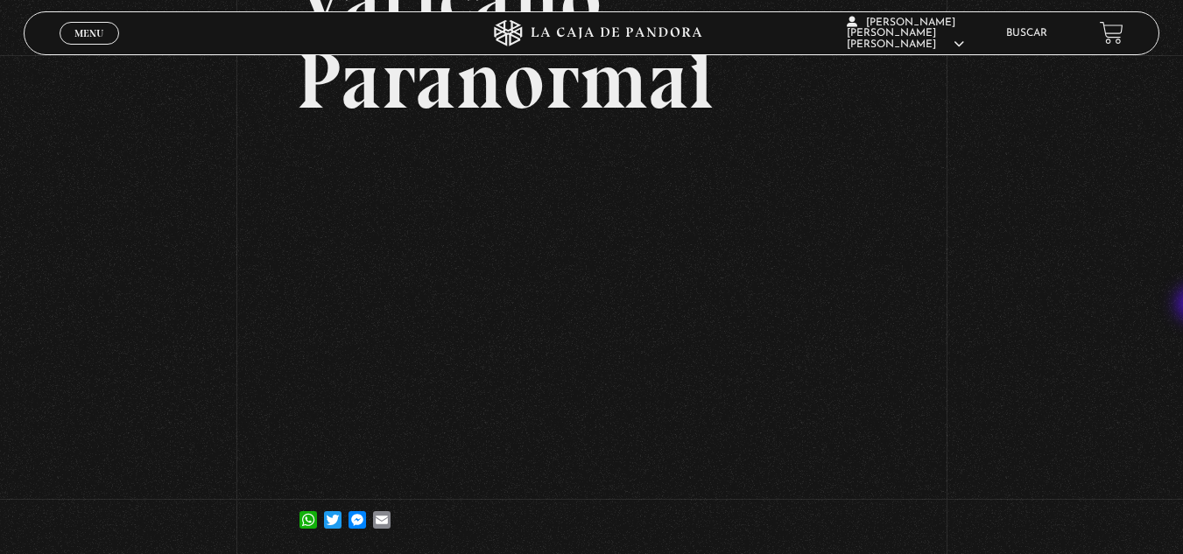
scroll to position [193, 0]
